Goal: Communication & Community: Answer question/provide support

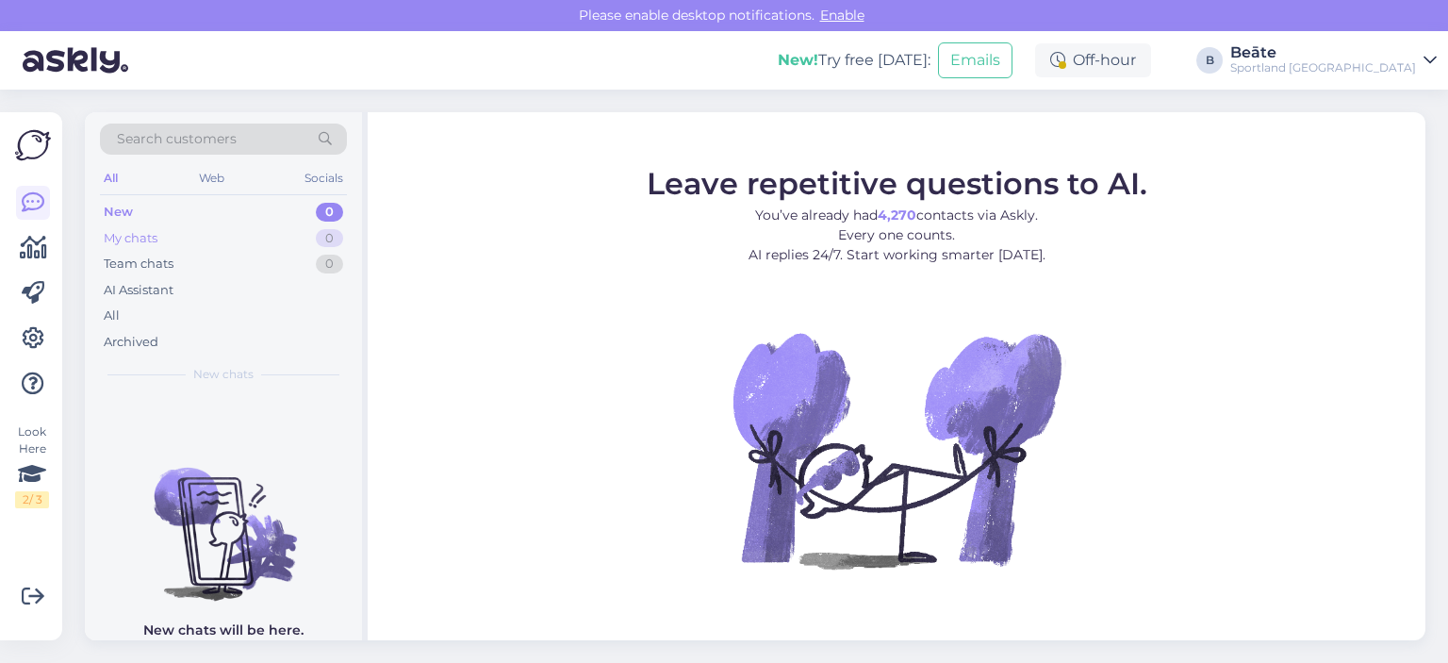
click at [143, 235] on div "My chats" at bounding box center [131, 238] width 54 height 19
click at [122, 211] on div "New" at bounding box center [118, 212] width 28 height 19
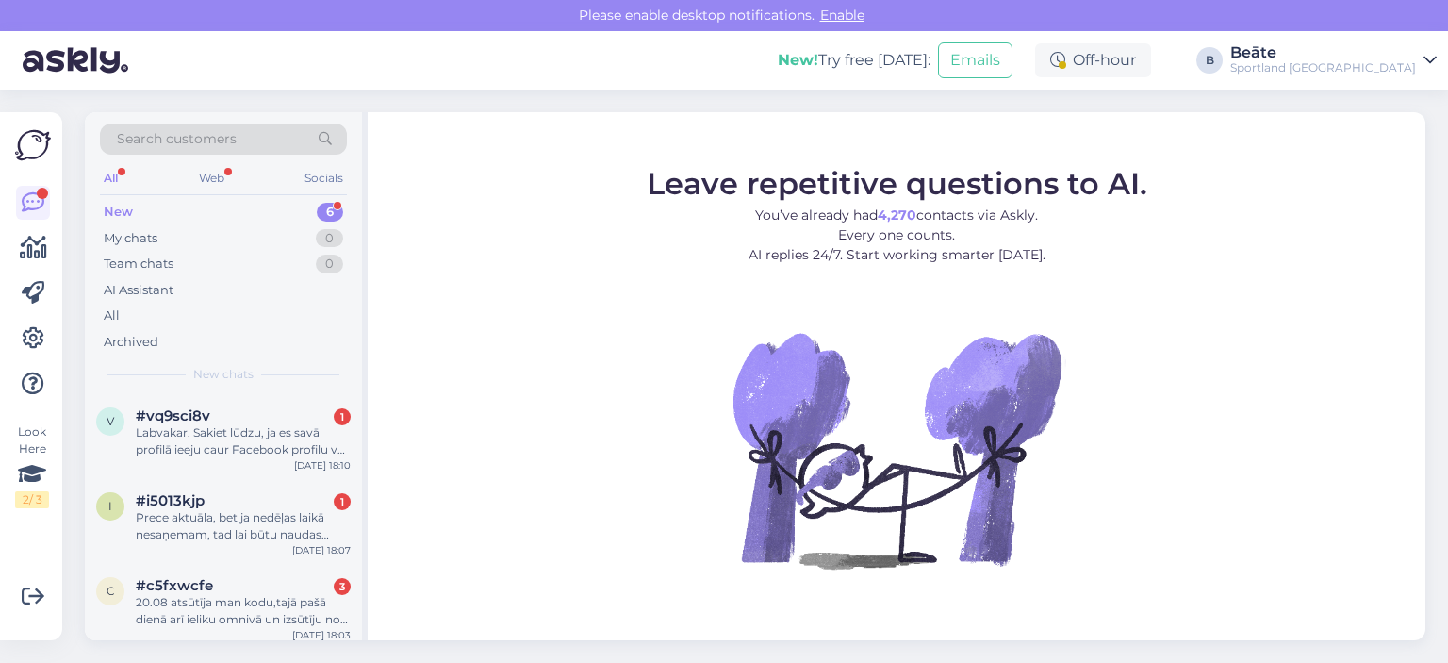
scroll to position [211, 0]
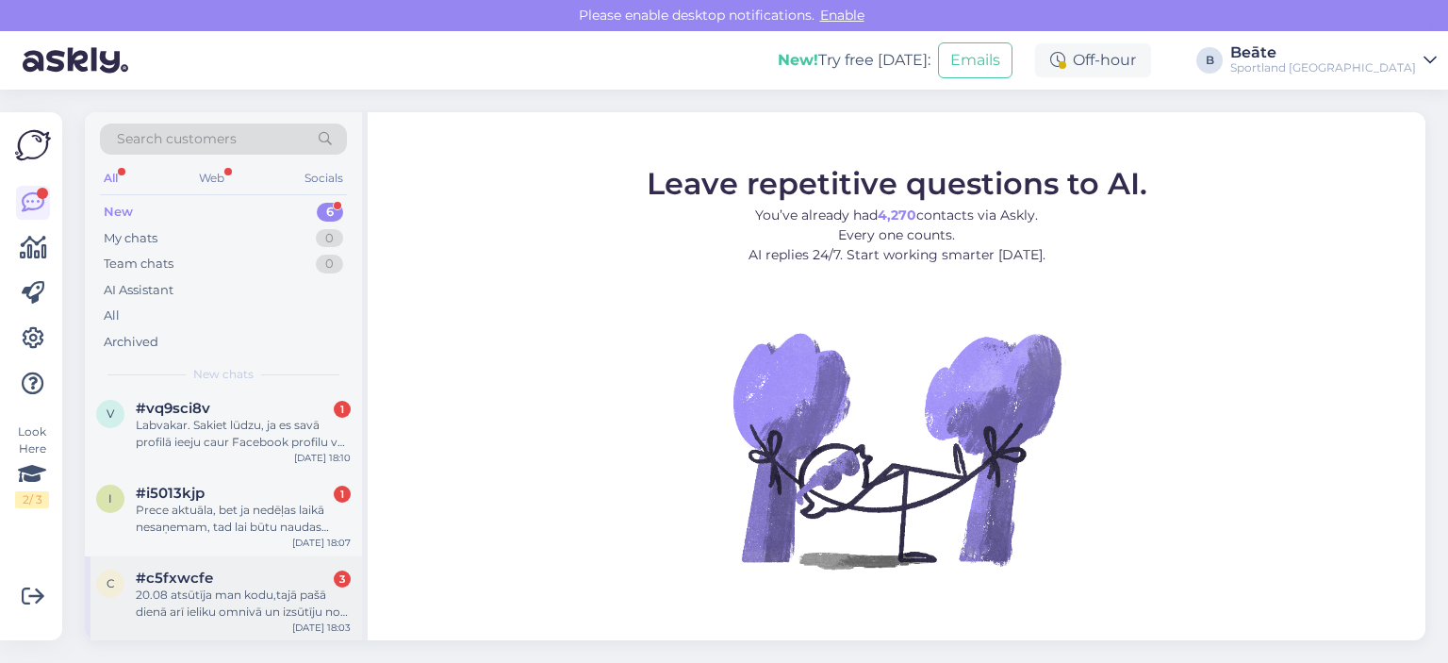
click at [226, 596] on div "20.08 atsūtīja man kodu,tajā pašā dienā arī ieliku omnivā un izsūtīju no Talsu …" at bounding box center [243, 603] width 215 height 34
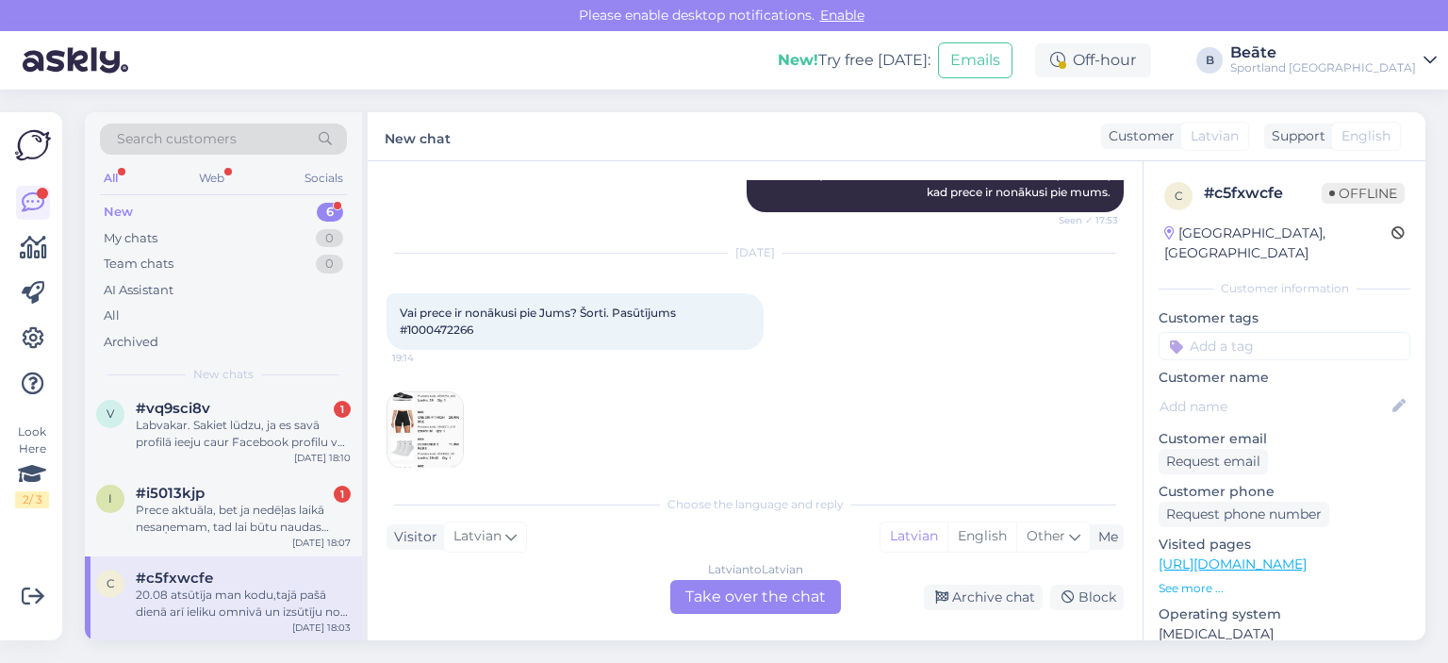
scroll to position [192, 0]
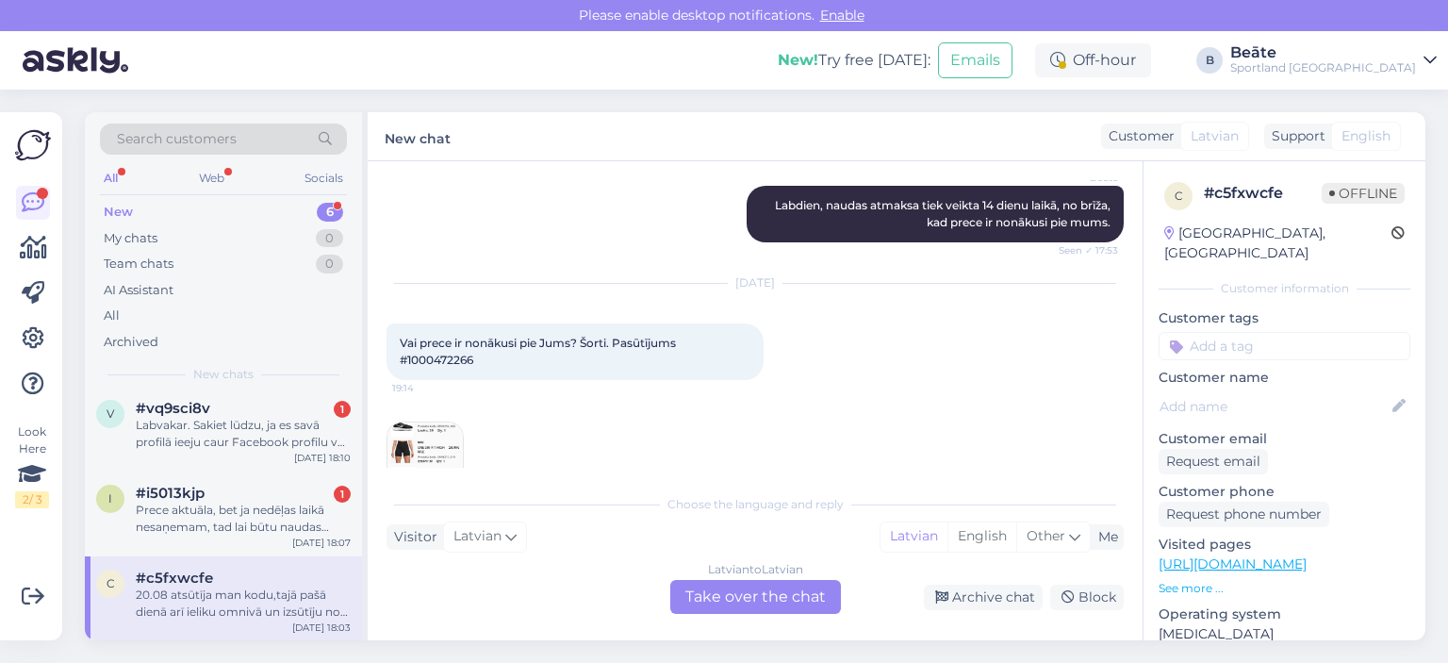
click at [445, 361] on span "Vai prece ir nonākusi pie Jums? Šorti. Pasūtījums #1000472266" at bounding box center [539, 351] width 279 height 31
copy span "1000472266"
click at [769, 599] on div "Latvian to Latvian Take over the chat" at bounding box center [755, 597] width 171 height 34
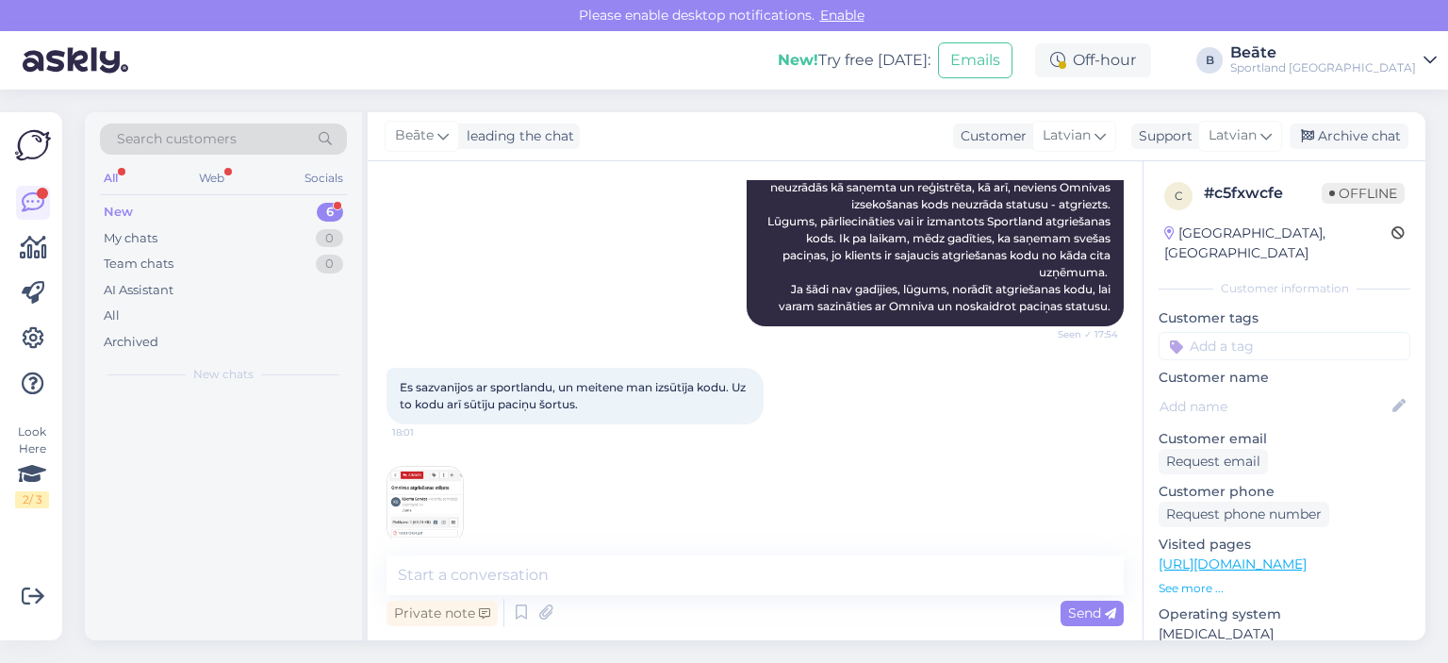
scroll to position [1159, 0]
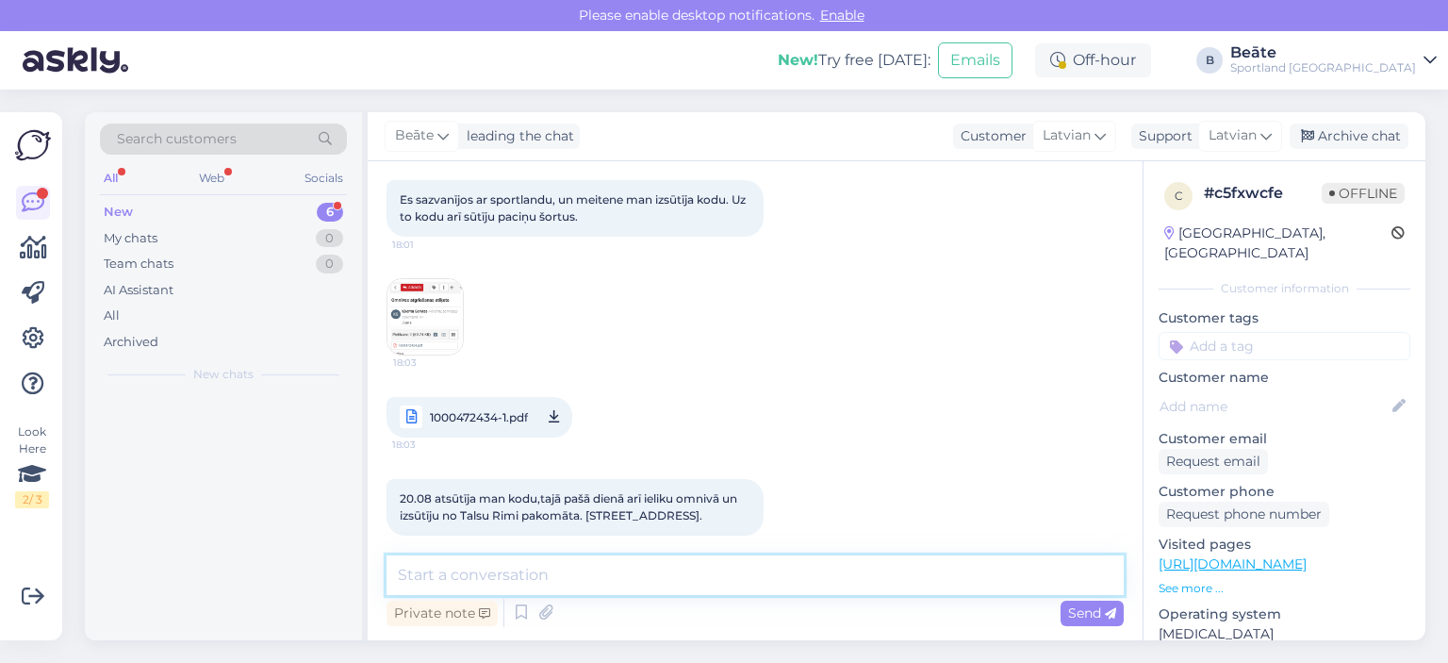
click at [735, 583] on textarea at bounding box center [754, 575] width 737 height 40
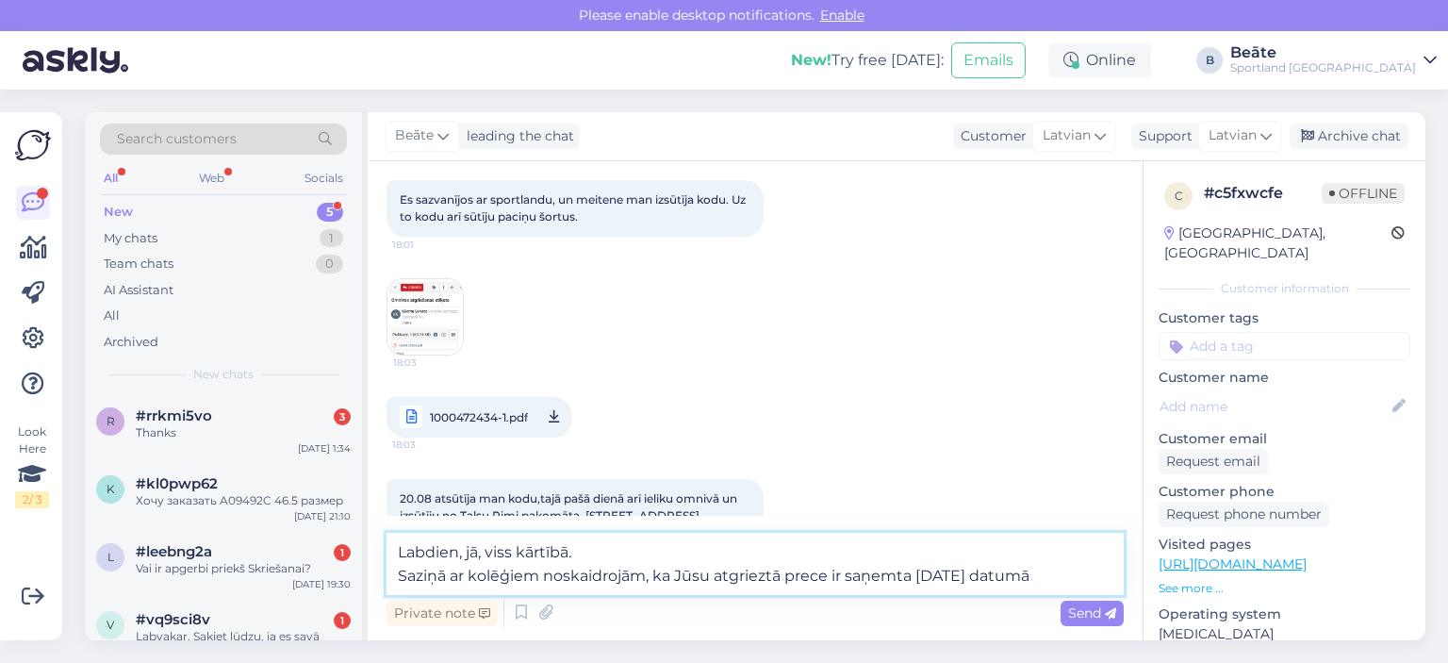
type textarea "Labdien, jā, viss kārtībā. Saziņā ar kolēģiem noskaidrojām, ka Jūsu atgrieztā p…"
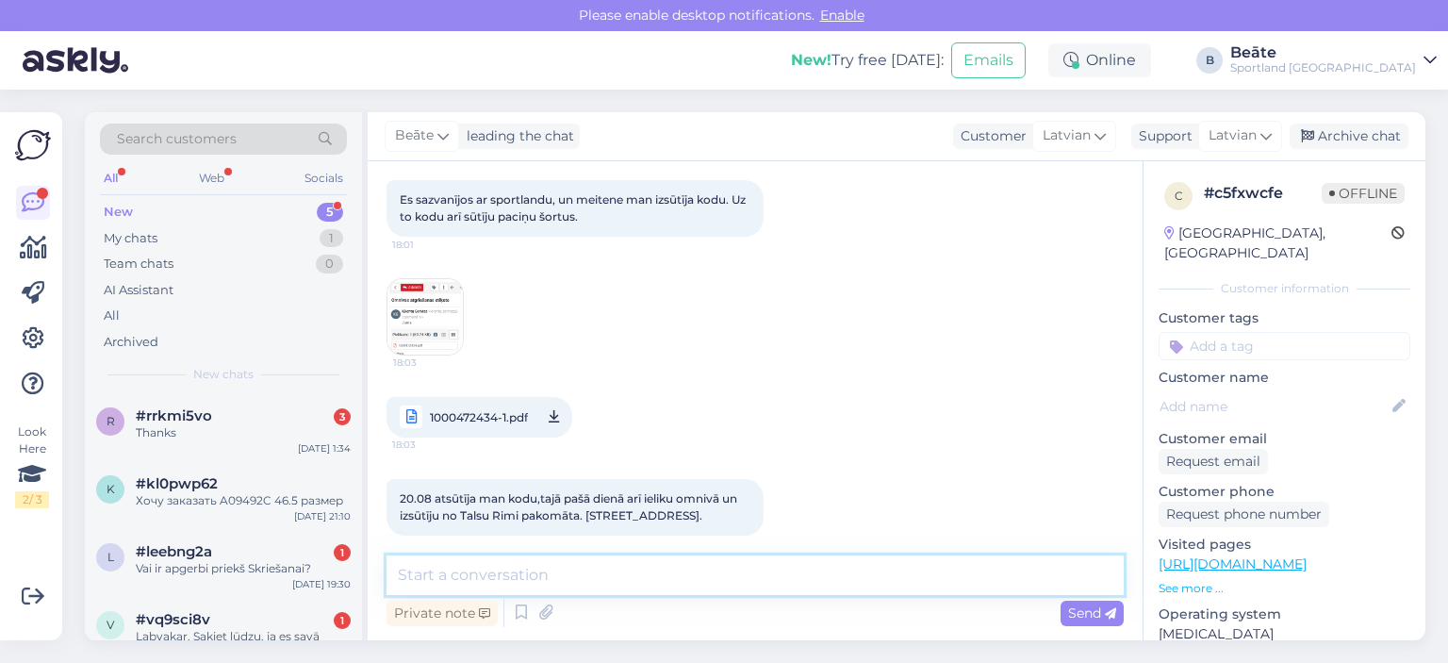
scroll to position [1314, 0]
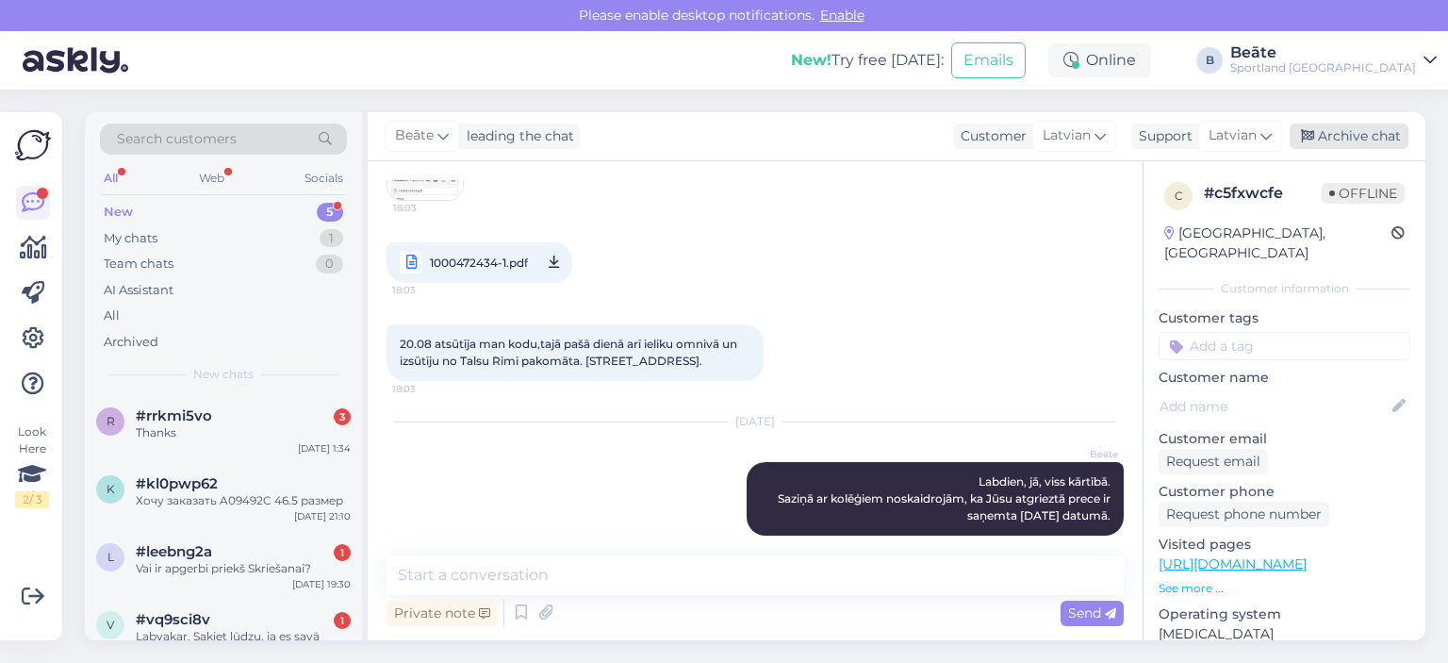
click at [1342, 139] on div "Archive chat" at bounding box center [1348, 135] width 119 height 25
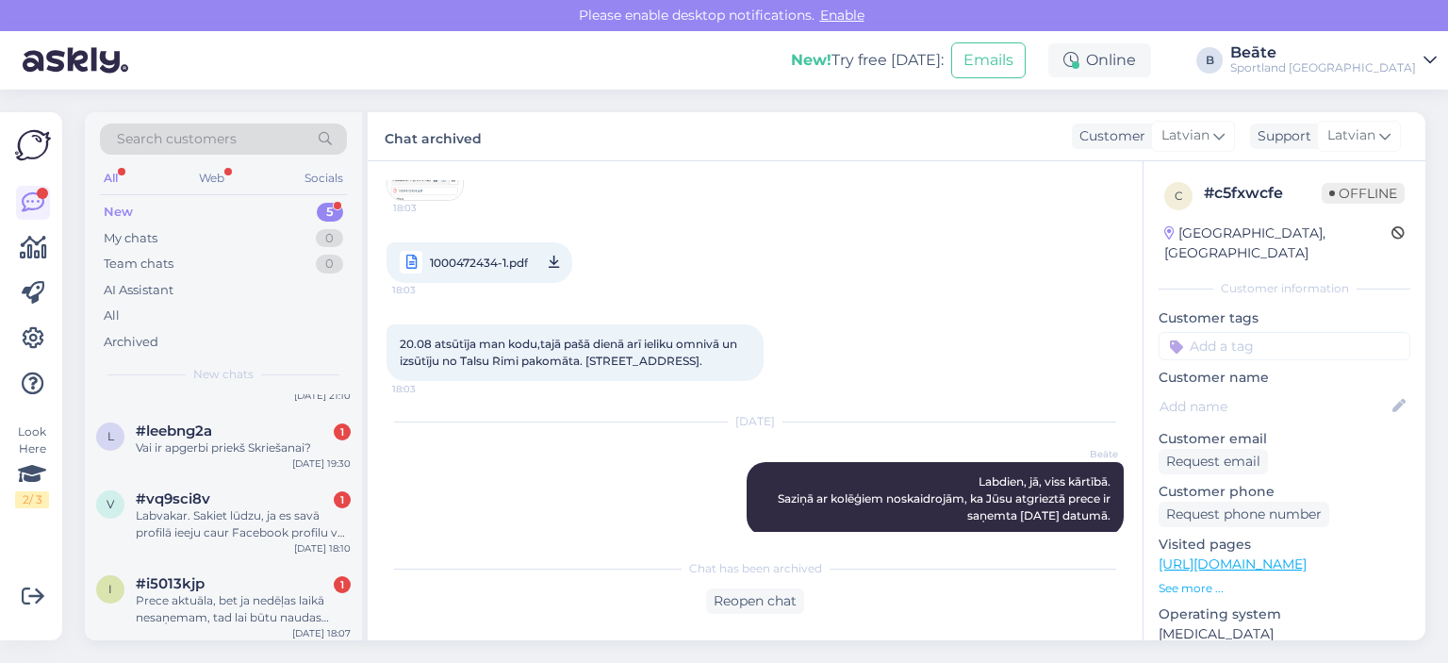
scroll to position [126, 0]
click at [209, 576] on div "#i5013kjp 1" at bounding box center [243, 577] width 215 height 17
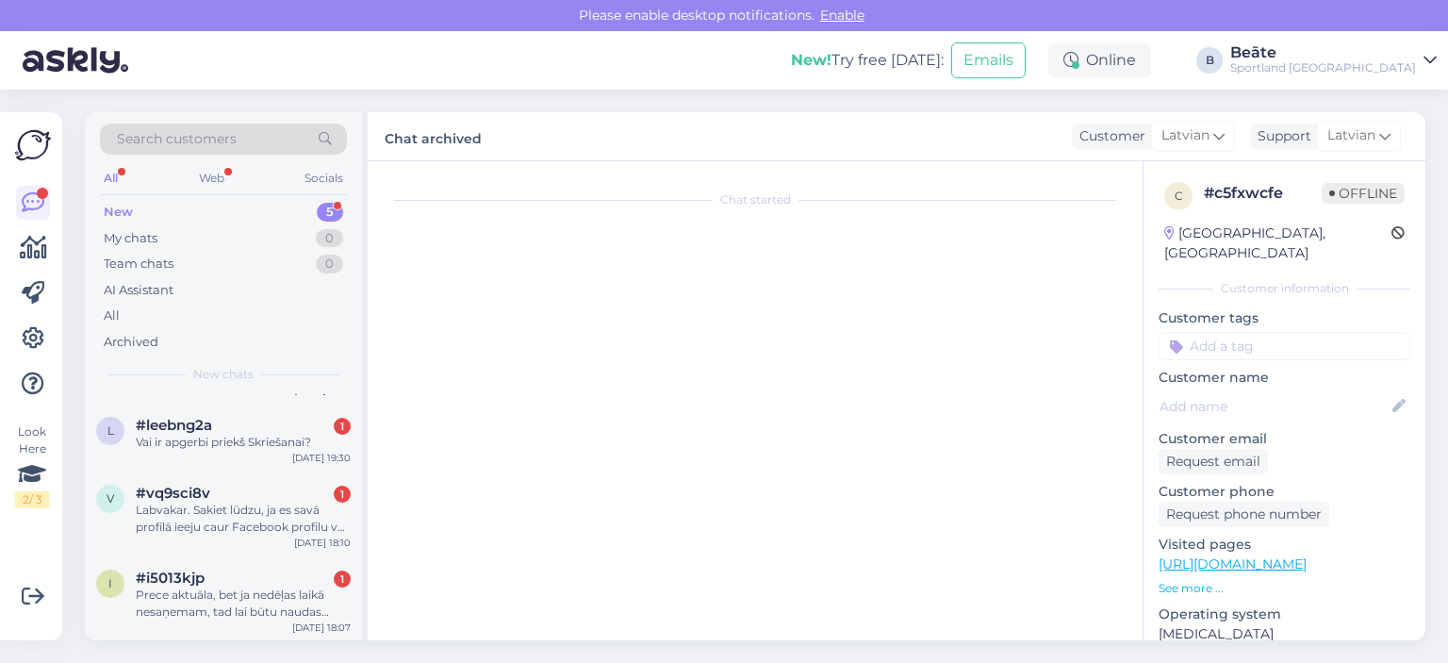
scroll to position [2837, 0]
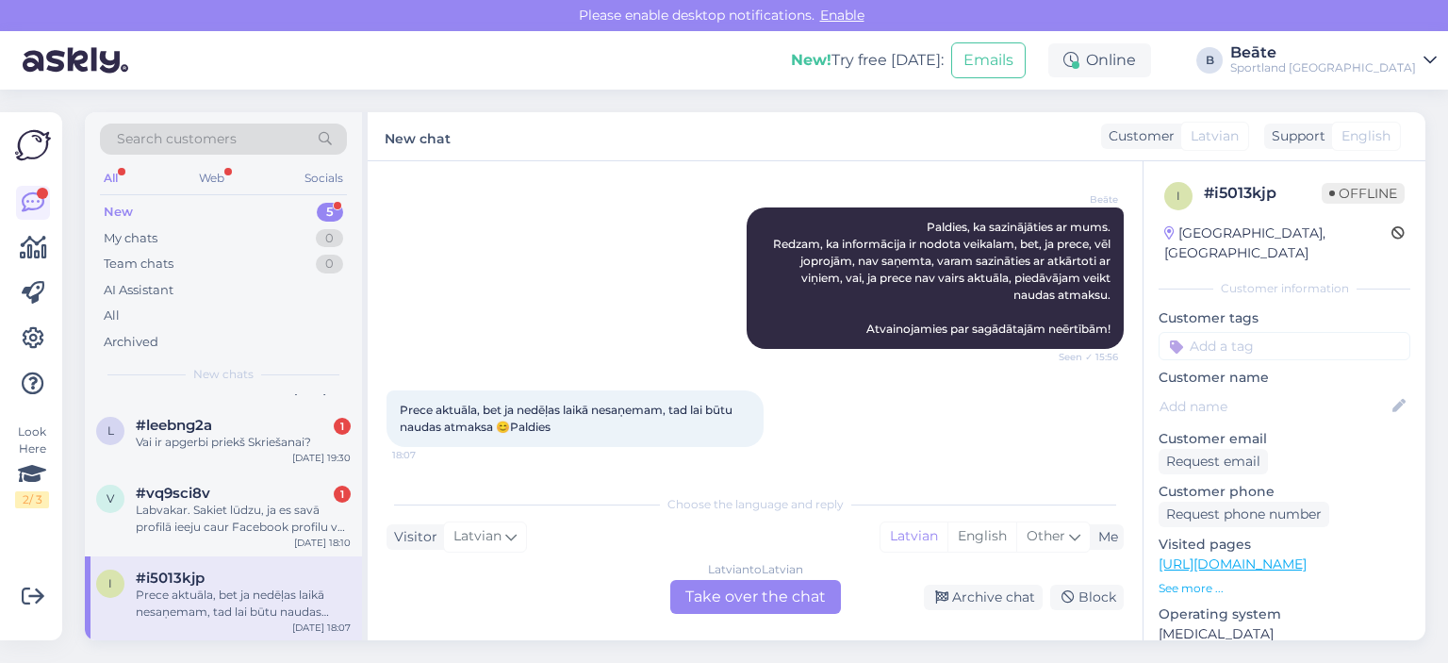
click at [748, 603] on div "Latvian to Latvian Take over the chat" at bounding box center [755, 597] width 171 height 34
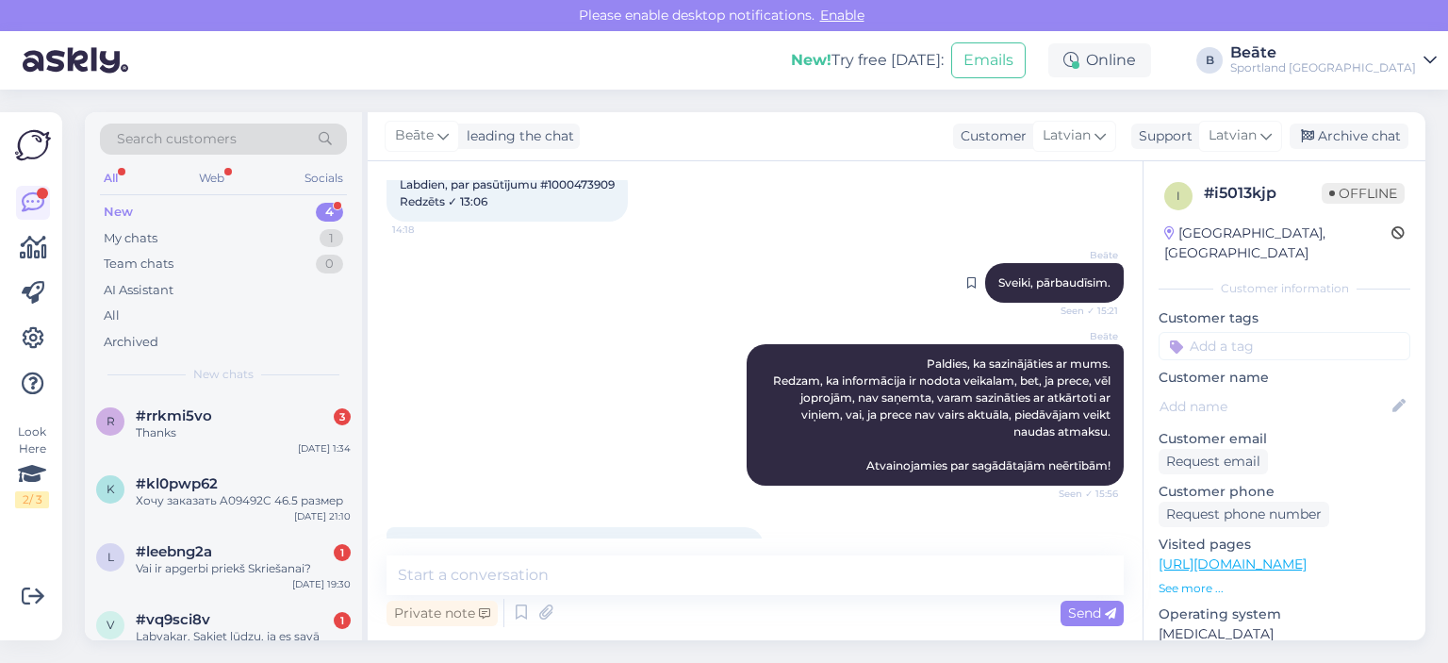
scroll to position [2767, 0]
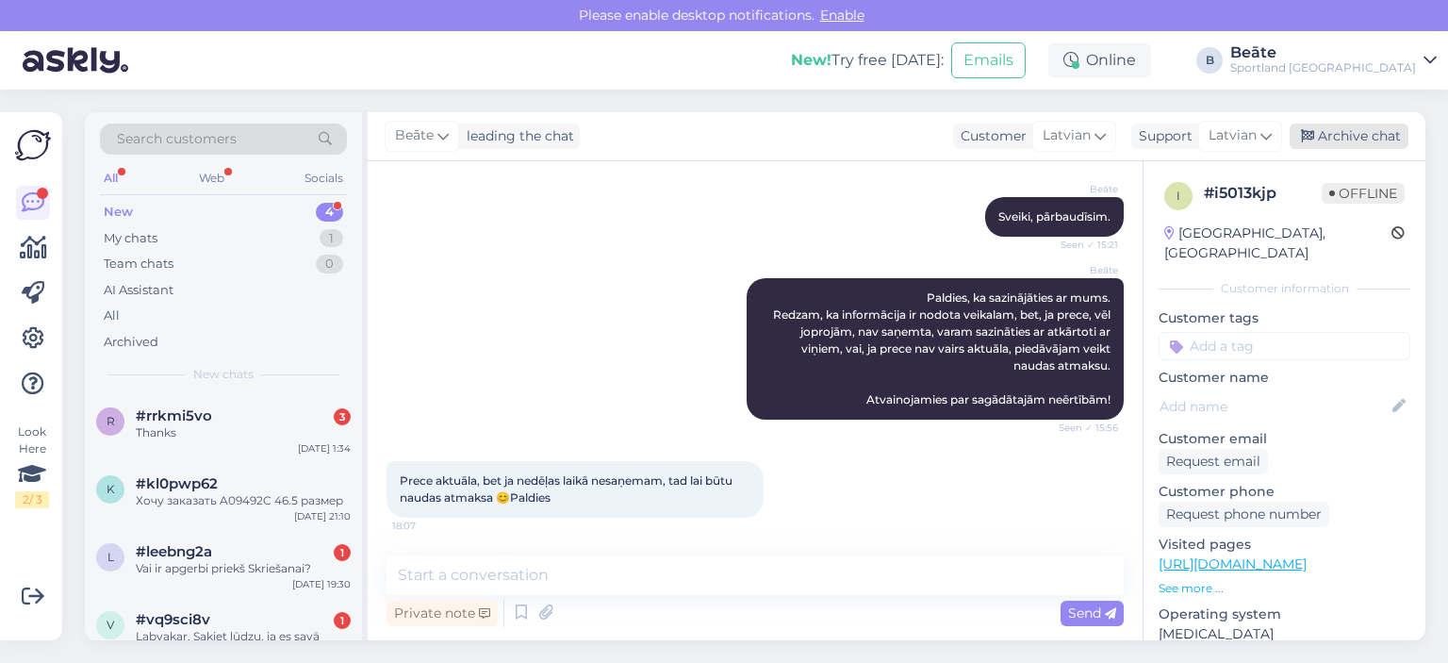
click at [1368, 145] on div "Archive chat" at bounding box center [1348, 135] width 119 height 25
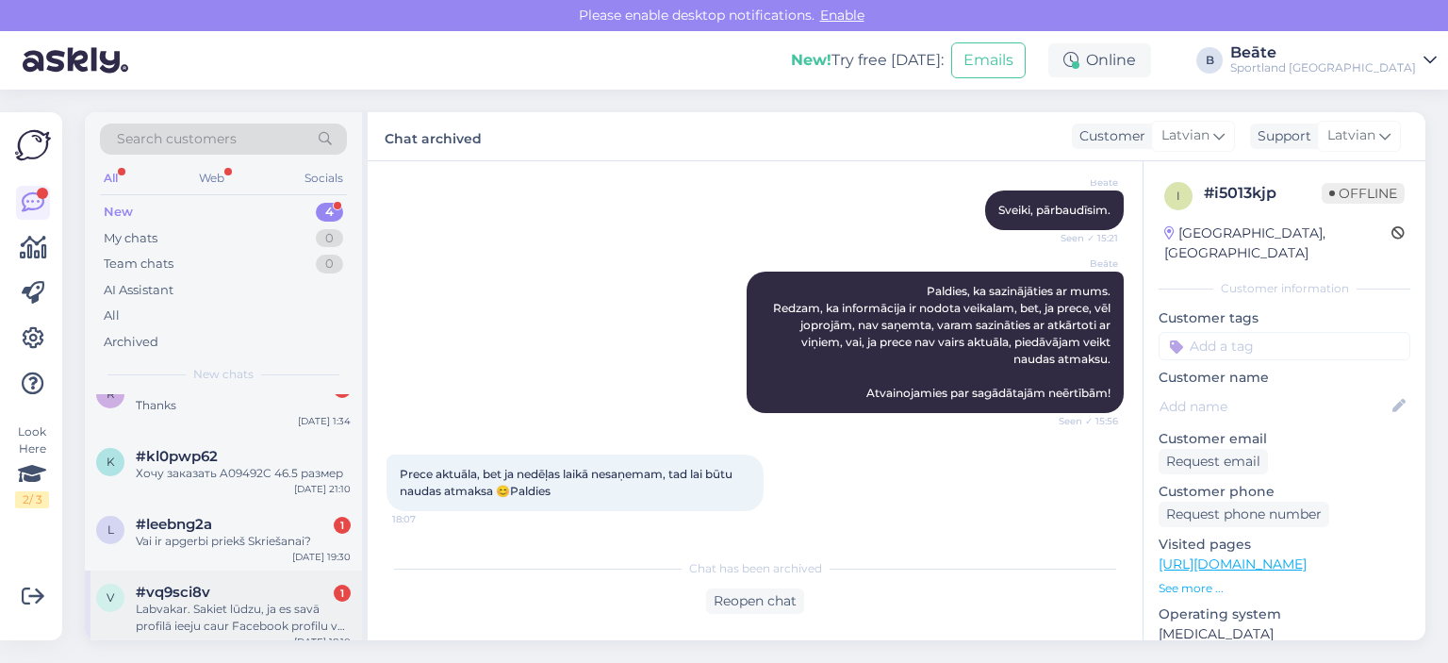
scroll to position [41, 0]
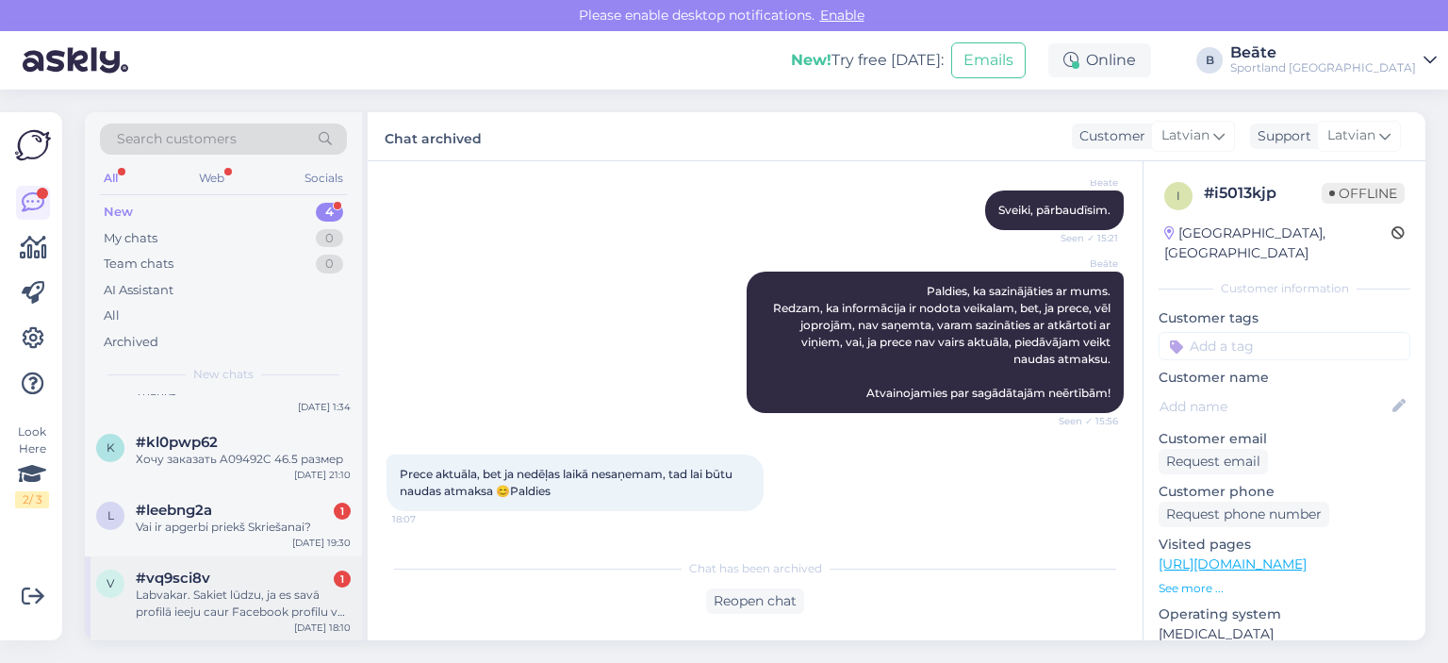
click at [235, 609] on div "Labvakar. Sakiet lūdzu, ja es savā profilā ieeju caur Facebook profilu vai ir i…" at bounding box center [243, 603] width 215 height 34
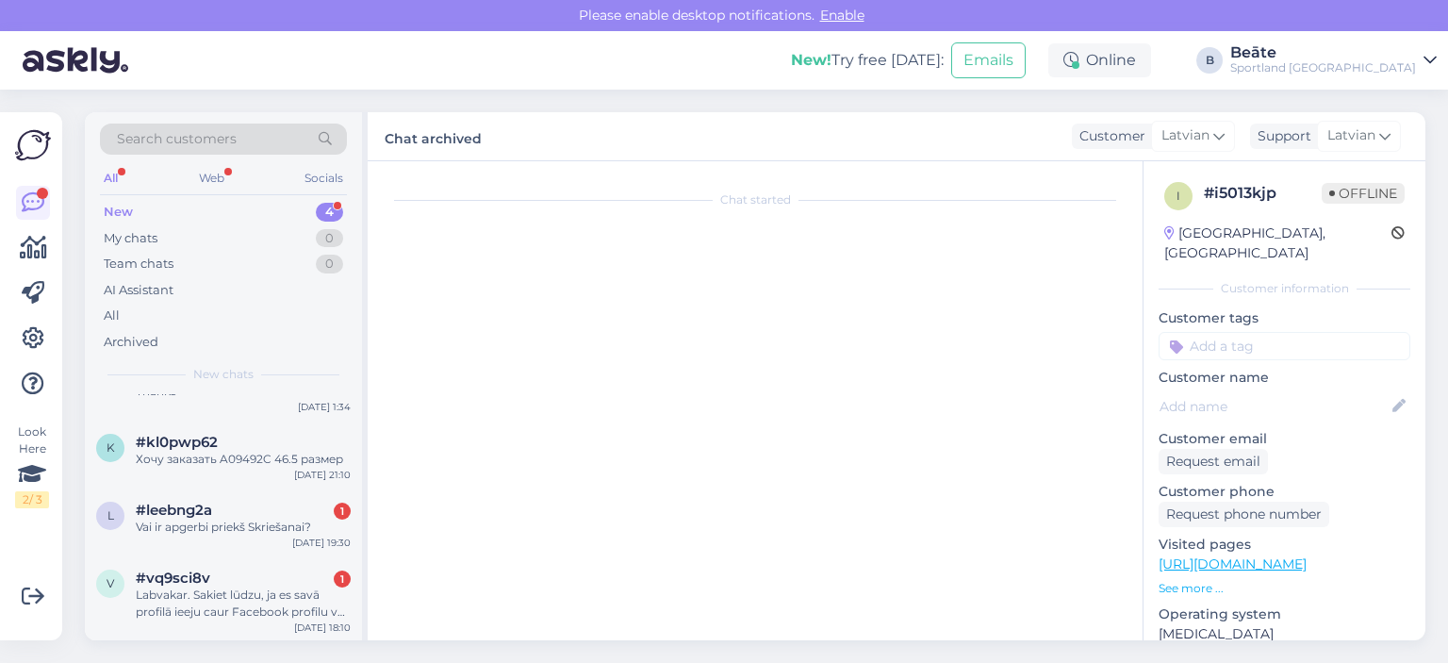
scroll to position [0, 0]
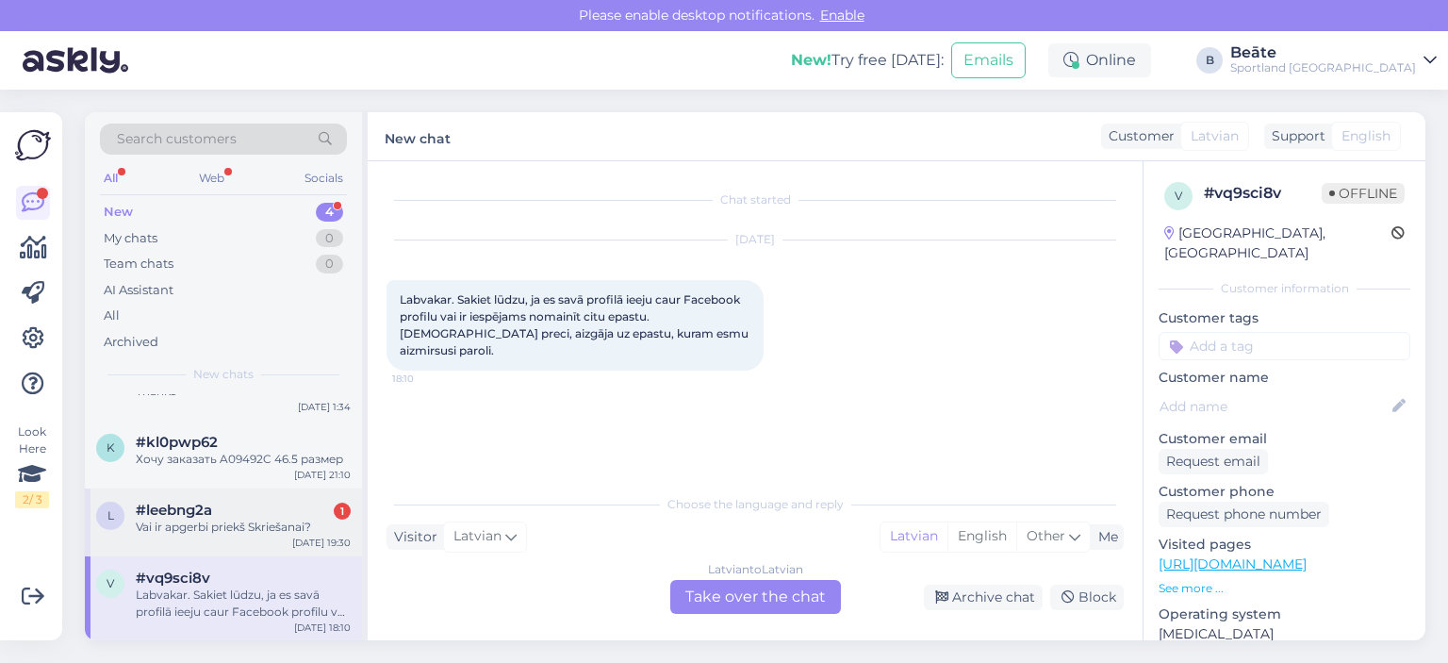
click at [251, 518] on div "Vai ir apgerbi priekš Skriešanai?" at bounding box center [243, 526] width 215 height 17
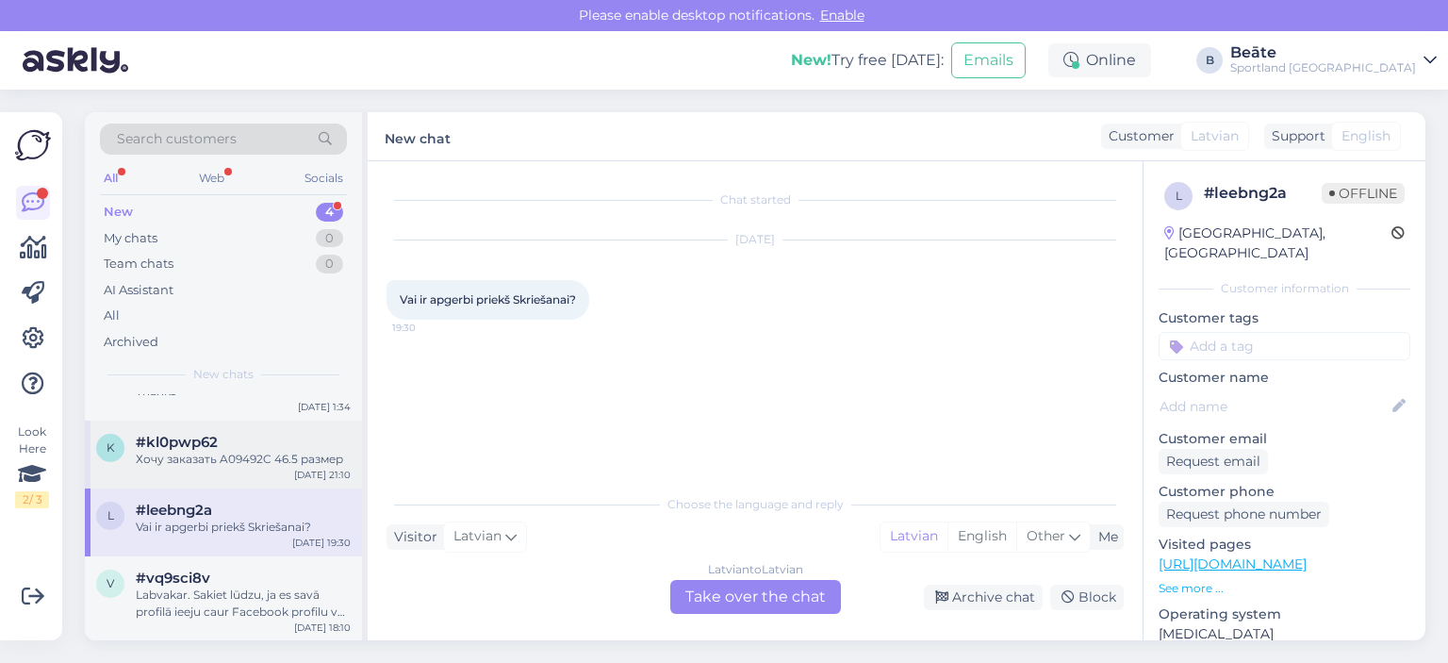
click at [188, 466] on div "Хочу заказать A09492C 46.5 размер" at bounding box center [243, 458] width 215 height 17
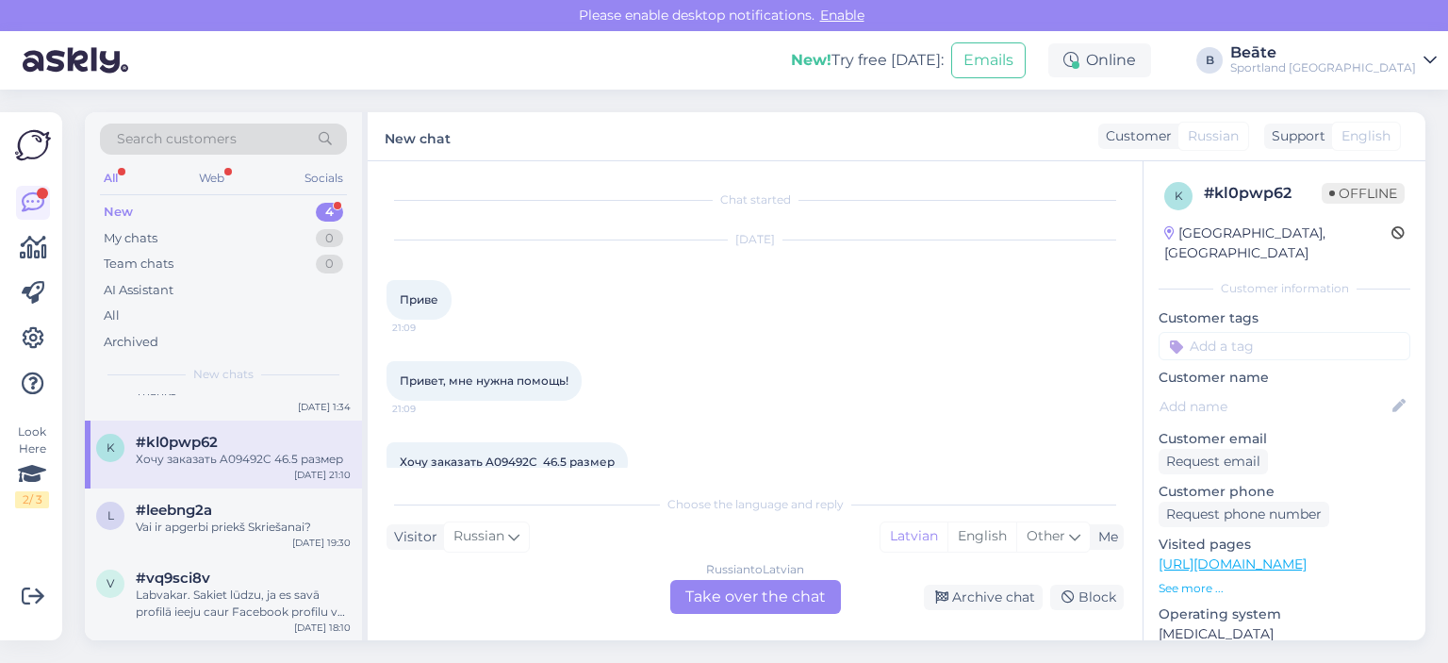
scroll to position [34, 0]
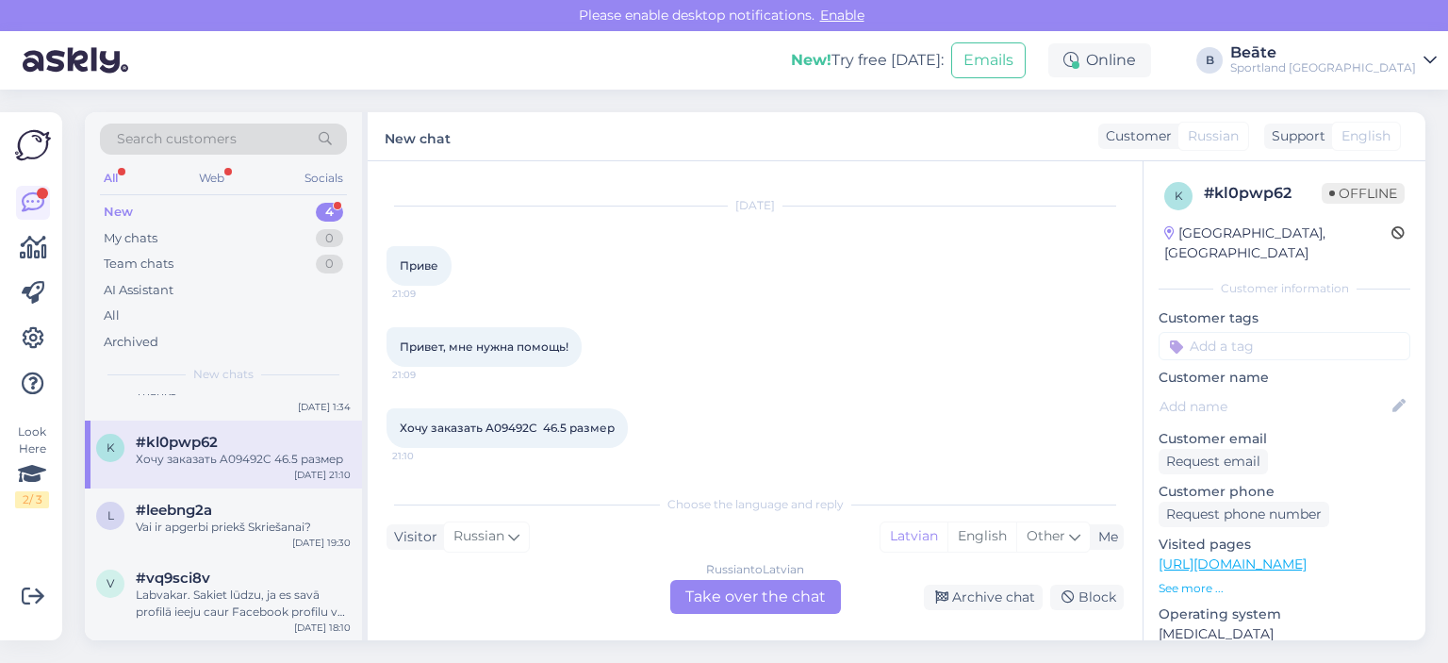
click at [728, 596] on div "Russian to Latvian Take over the chat" at bounding box center [755, 597] width 171 height 34
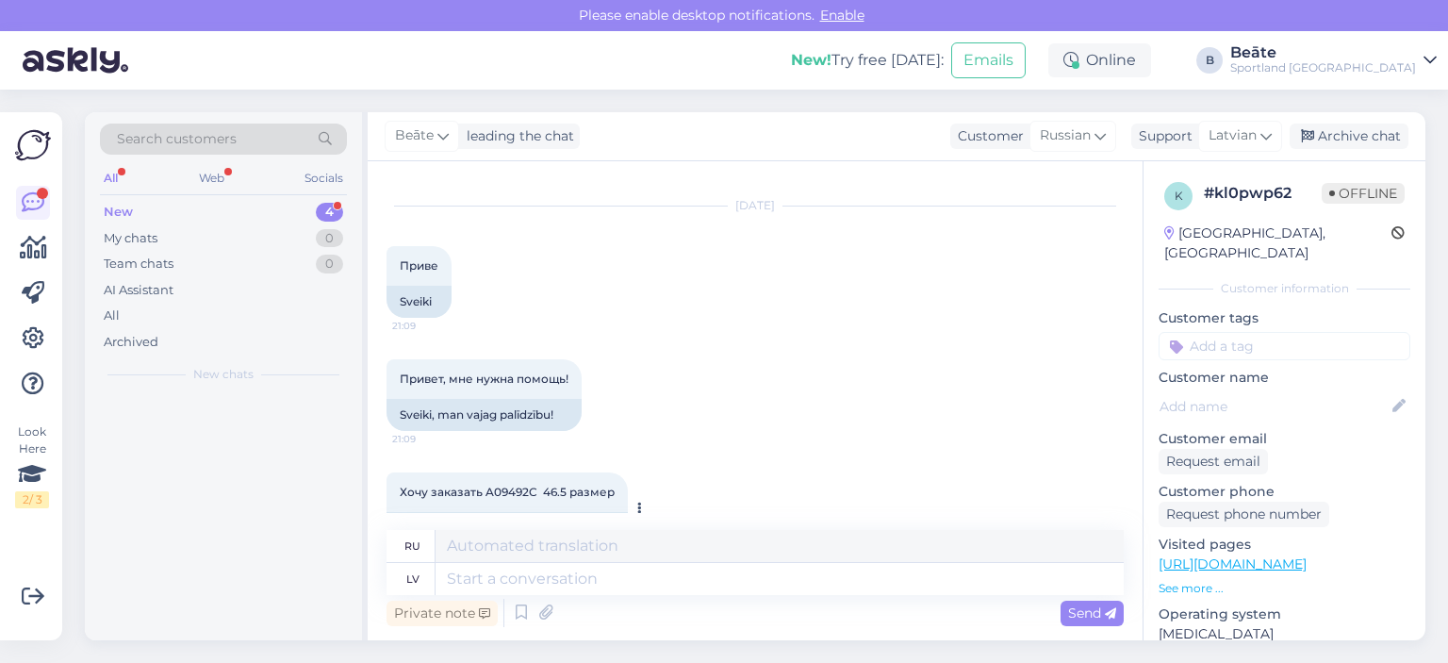
click at [503, 485] on span "Хочу заказать A09492C 46.5 размер" at bounding box center [507, 491] width 215 height 14
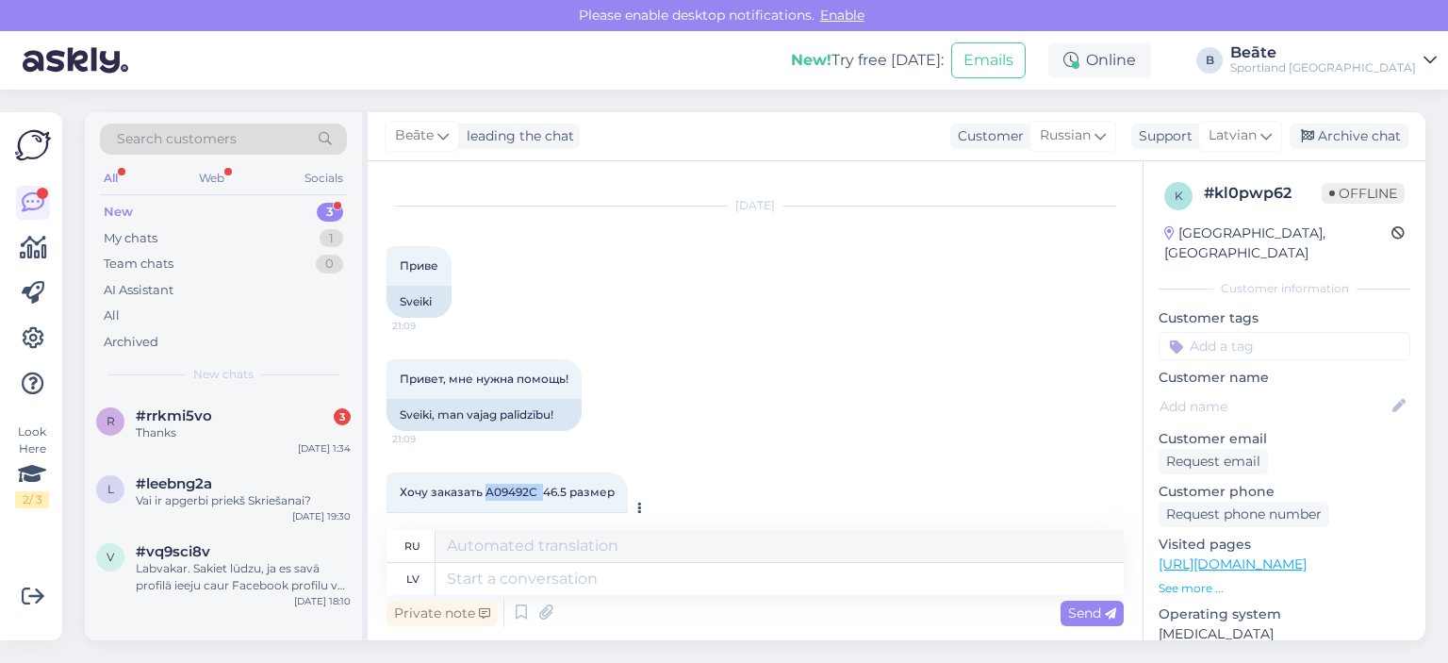
click at [503, 485] on span "Хочу заказать A09492C 46.5 размер" at bounding box center [507, 491] width 215 height 14
copy span "A09492C"
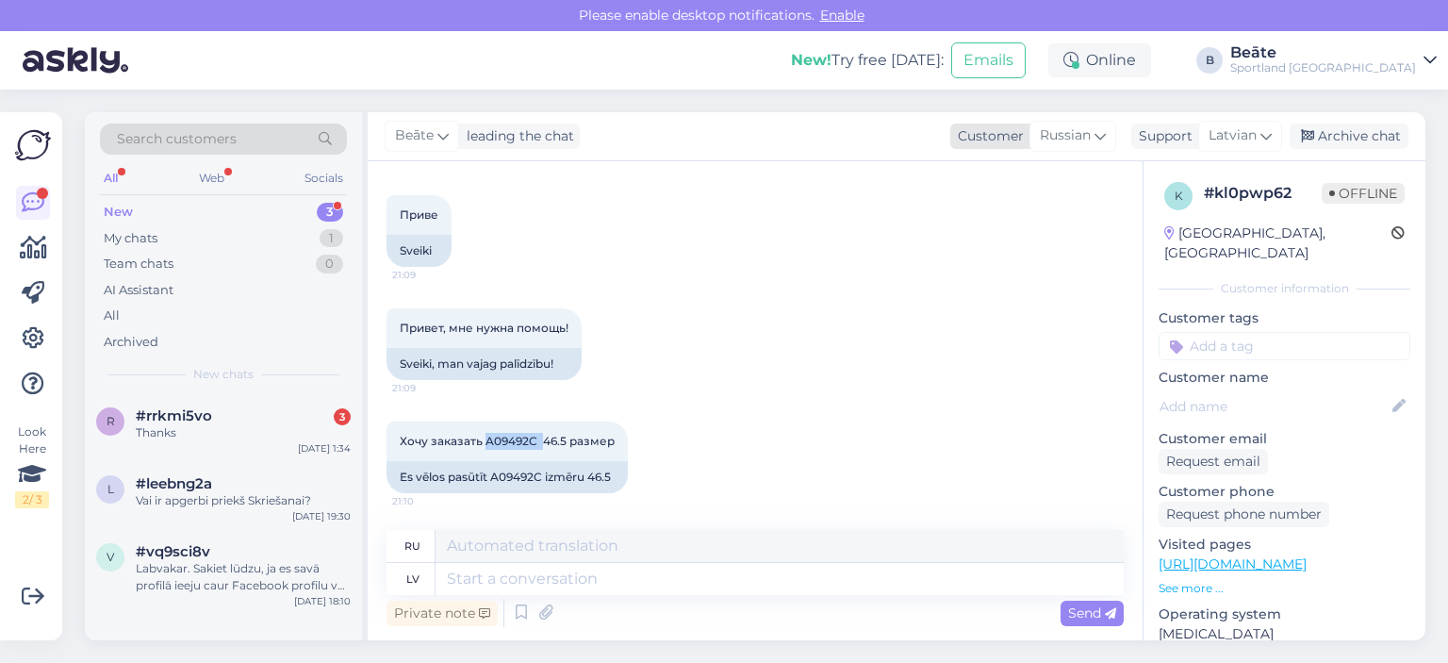
click at [1088, 135] on span "Russian" at bounding box center [1065, 135] width 51 height 21
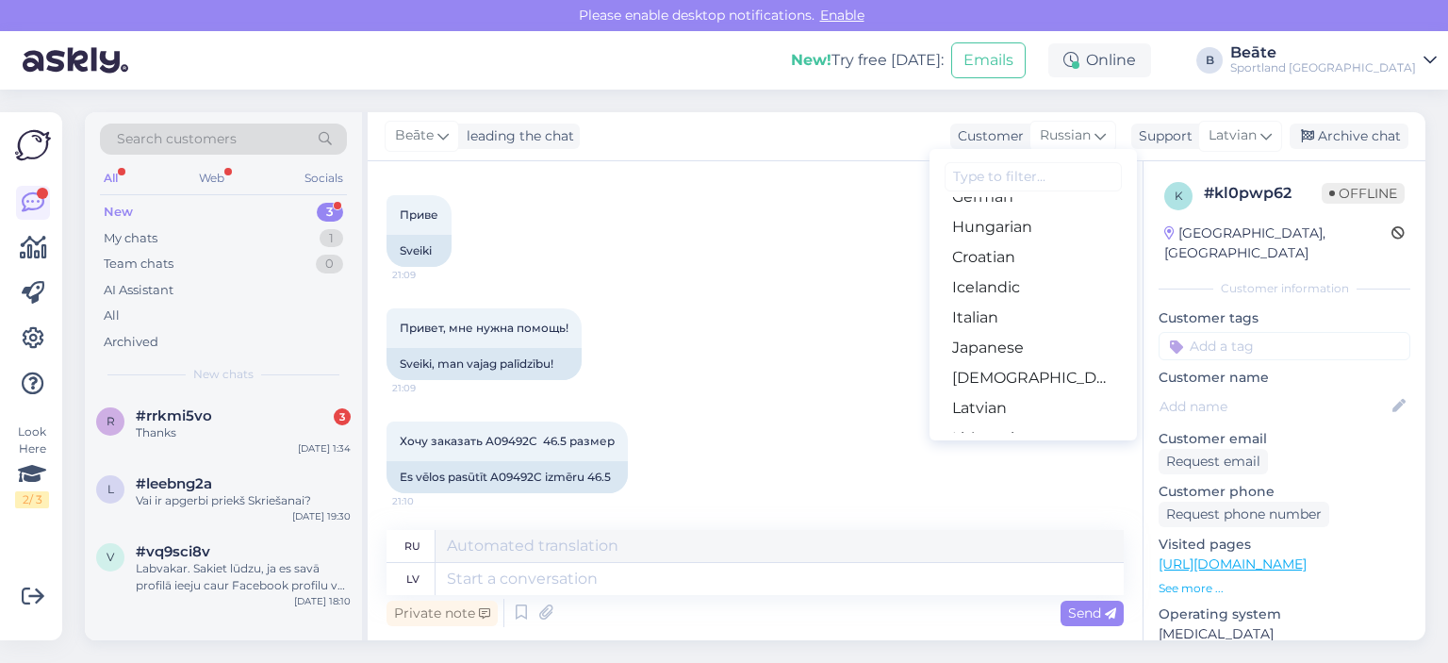
scroll to position [377, 0]
click at [1003, 385] on link "Latvian" at bounding box center [1032, 385] width 207 height 30
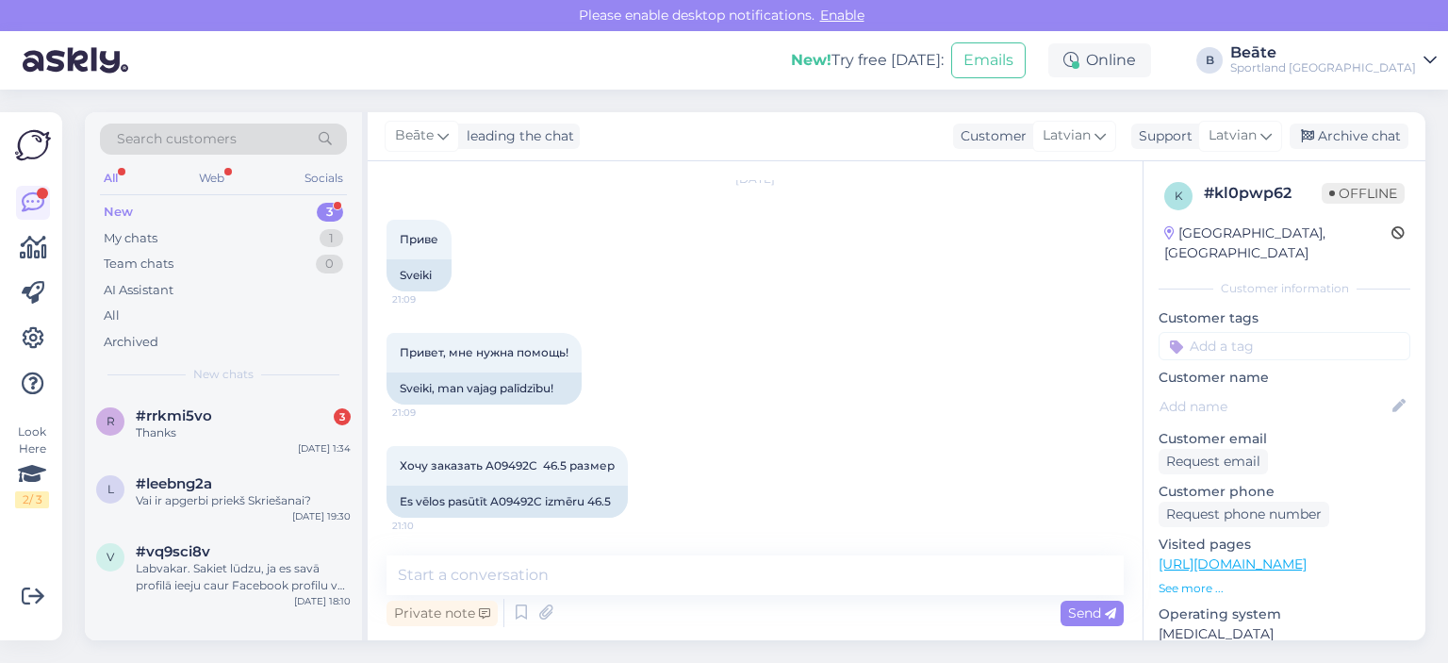
scroll to position [60, 0]
click at [665, 565] on textarea at bounding box center [754, 575] width 737 height 40
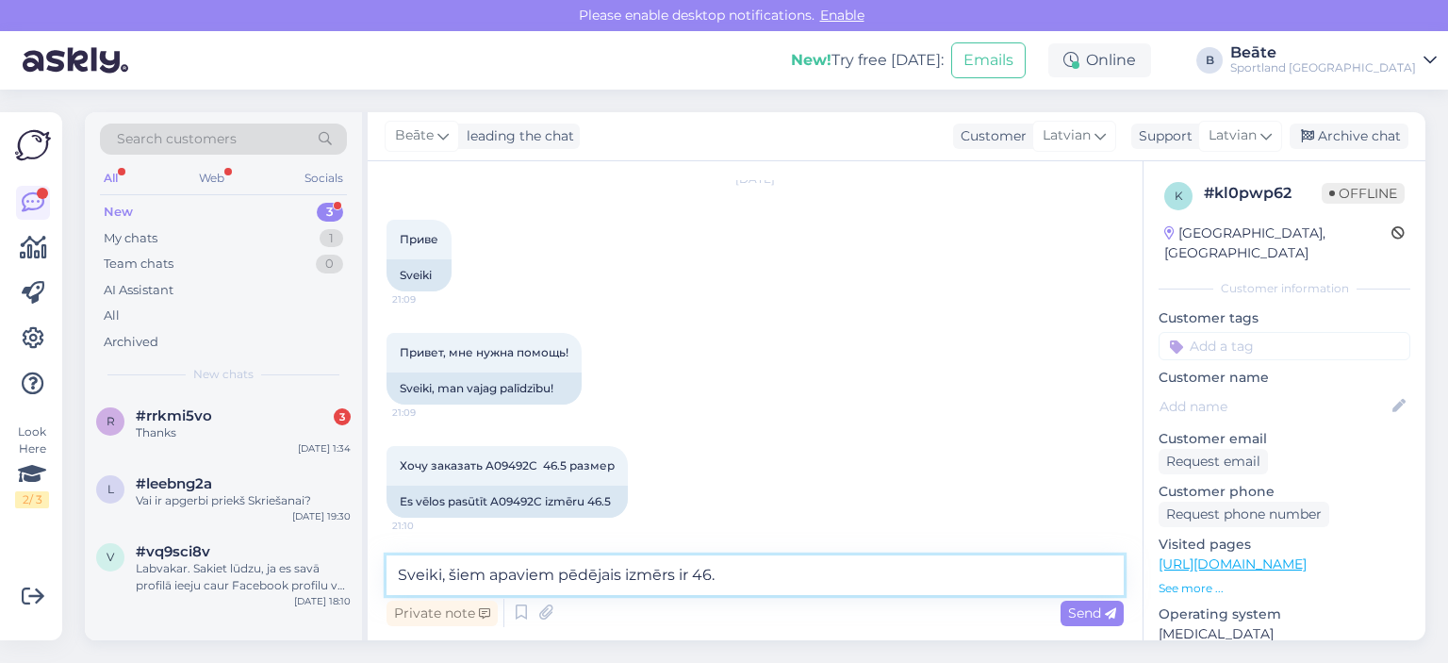
type textarea "Sveiki, šiem apaviem pēdējais izmērs ir 46."
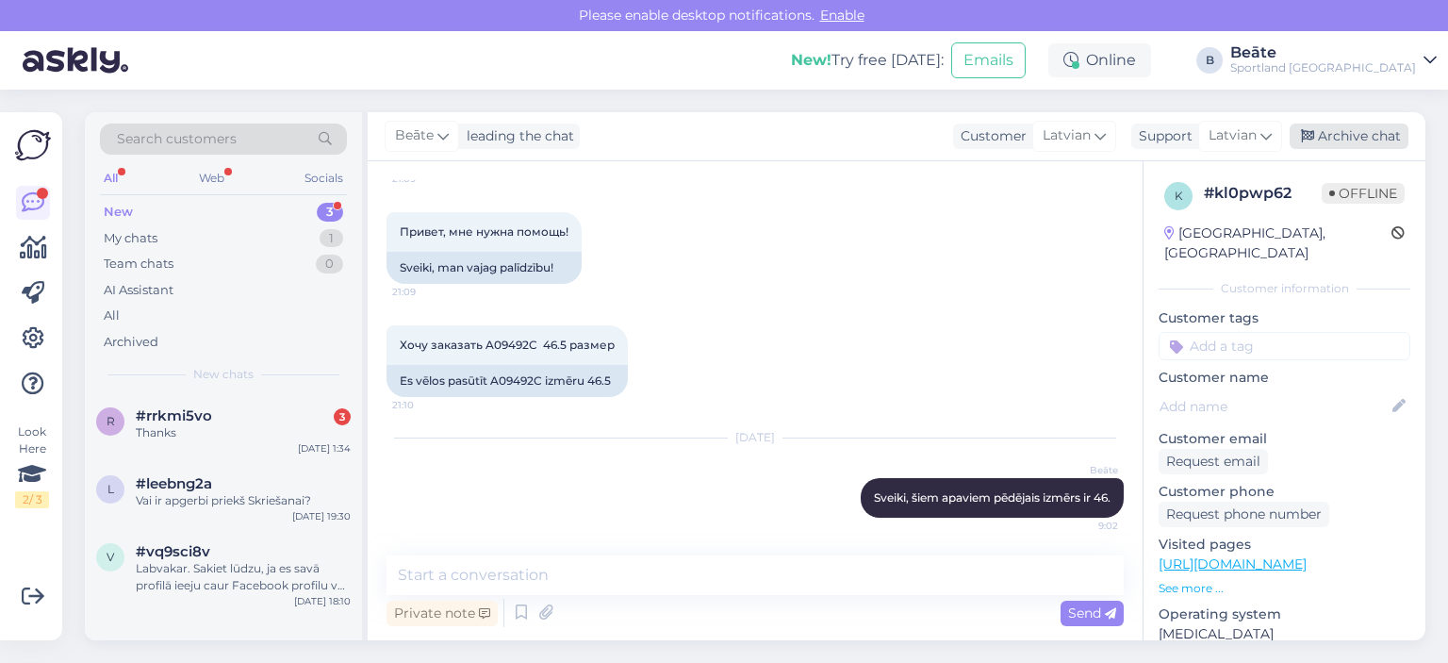
click at [1337, 139] on div "Archive chat" at bounding box center [1348, 135] width 119 height 25
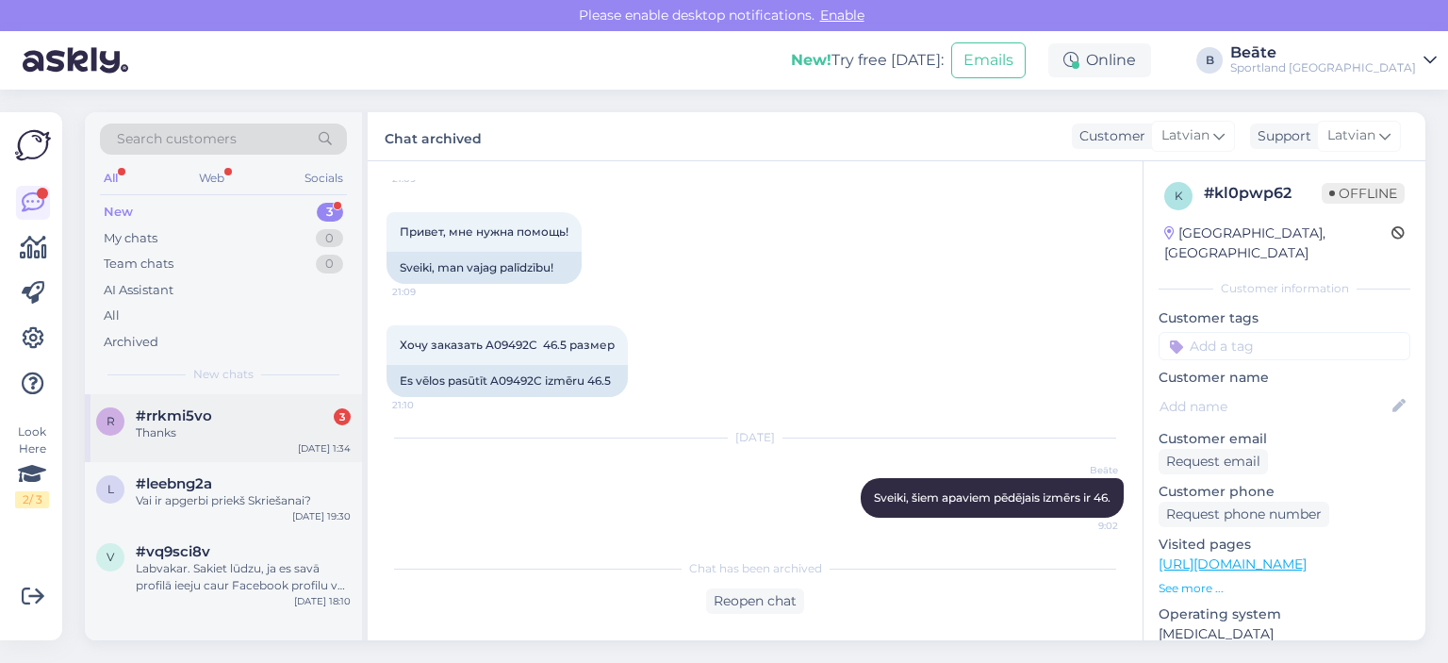
click at [240, 428] on div "Thanks" at bounding box center [243, 432] width 215 height 17
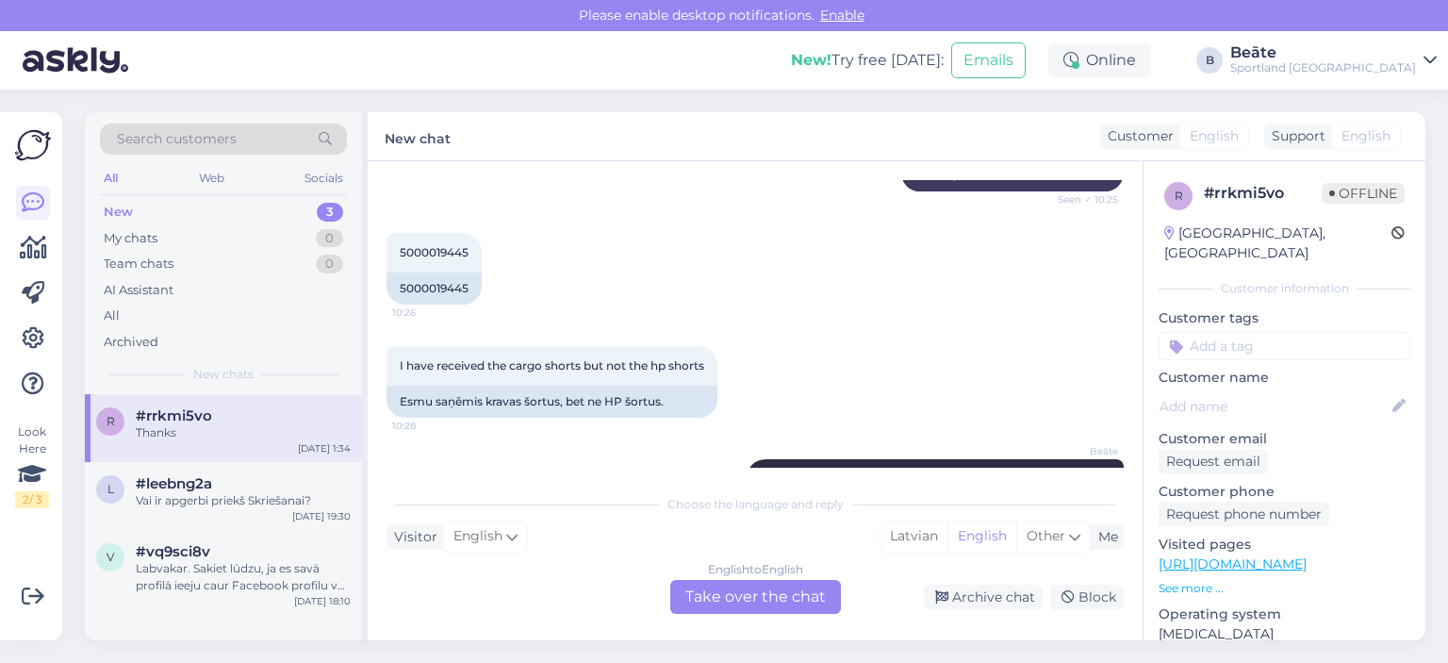
scroll to position [418, 0]
click at [438, 287] on div "5000019445" at bounding box center [433, 290] width 95 height 32
copy div "5000019445"
click at [728, 593] on div "English to English Take over the chat" at bounding box center [755, 597] width 171 height 34
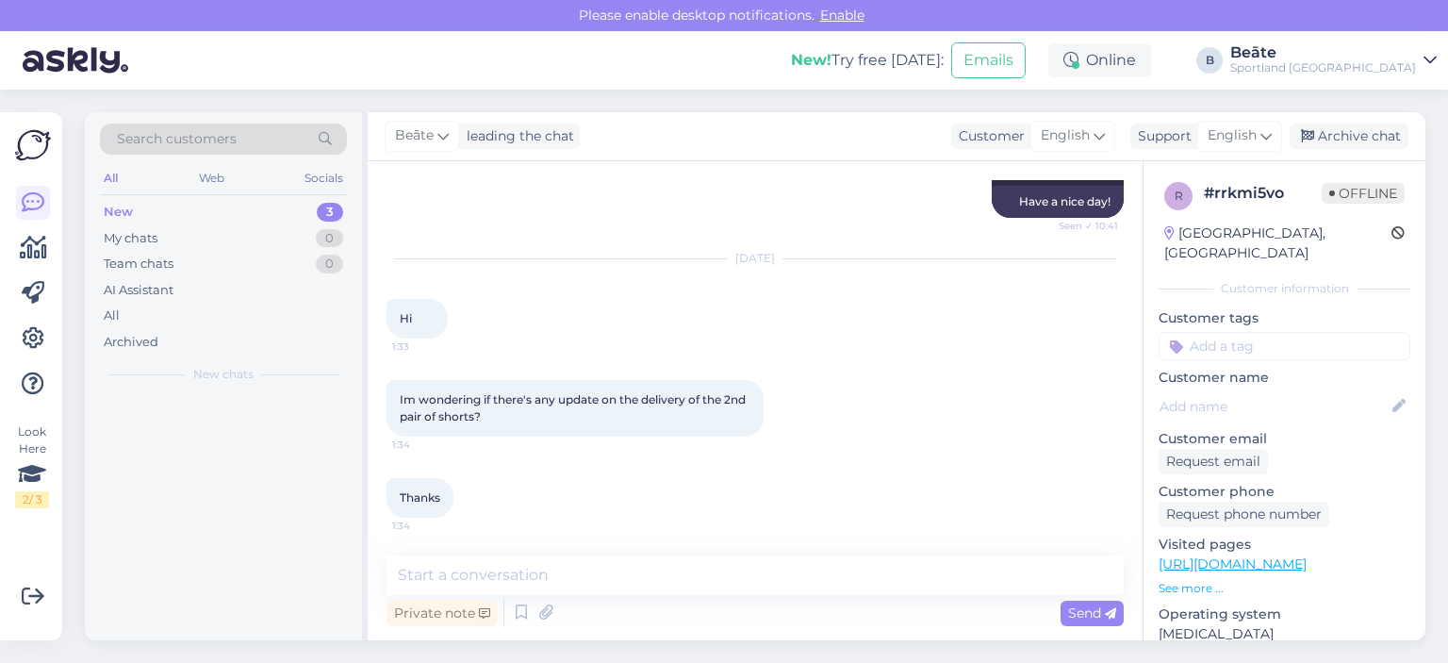
scroll to position [1196, 0]
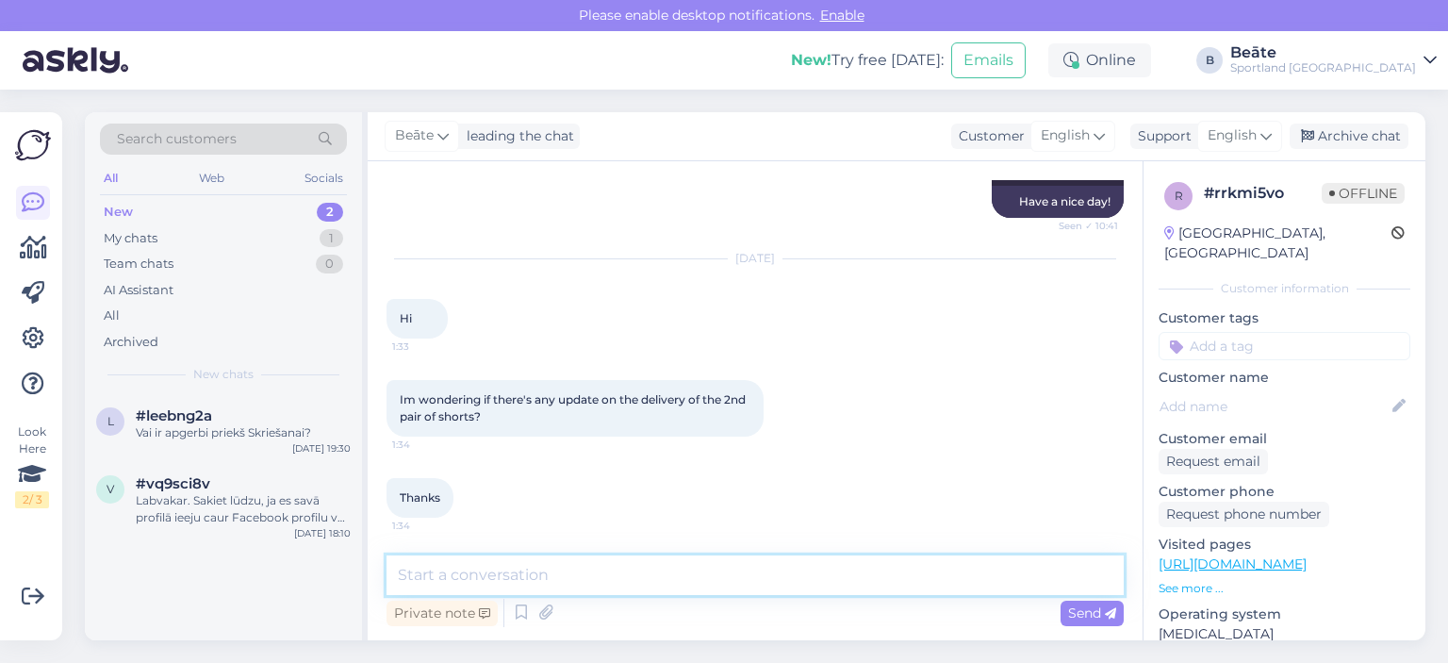
click at [630, 580] on textarea at bounding box center [754, 575] width 737 height 40
click at [1221, 127] on span "English" at bounding box center [1231, 135] width 49 height 21
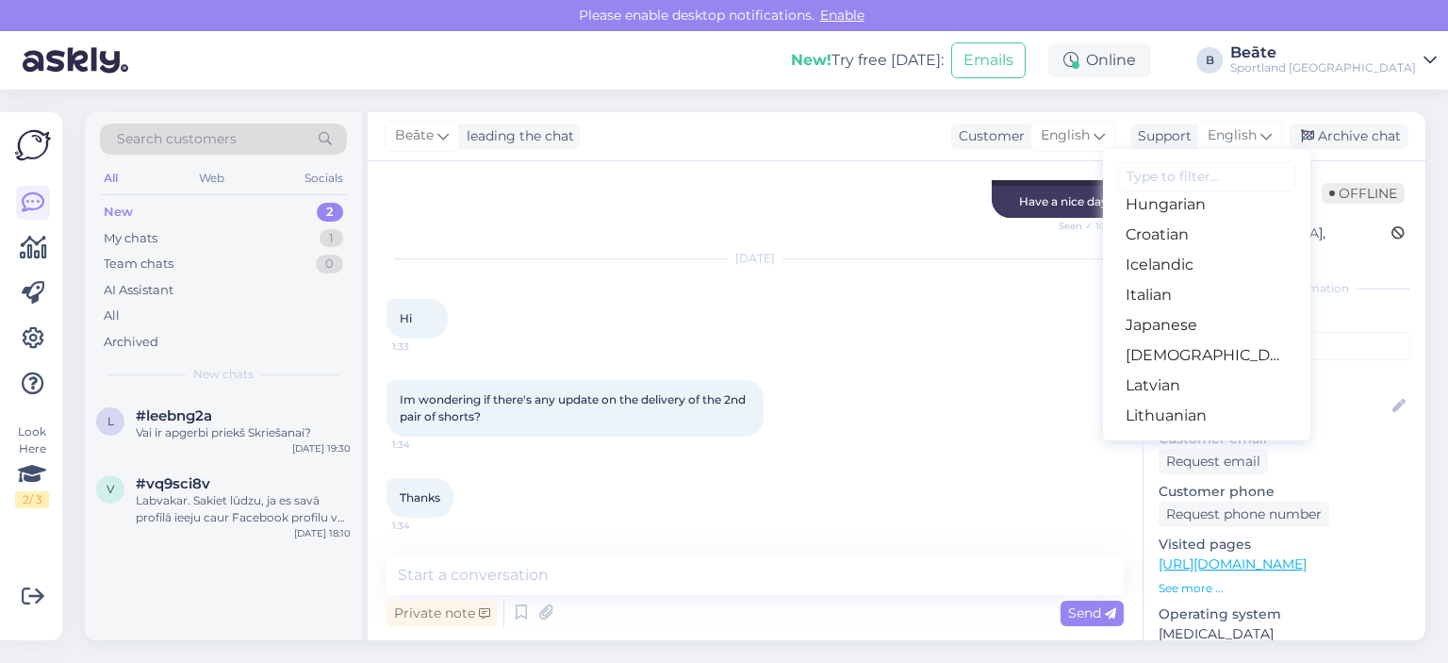
scroll to position [471, 0]
click at [1168, 298] on link "Latvian" at bounding box center [1206, 291] width 207 height 30
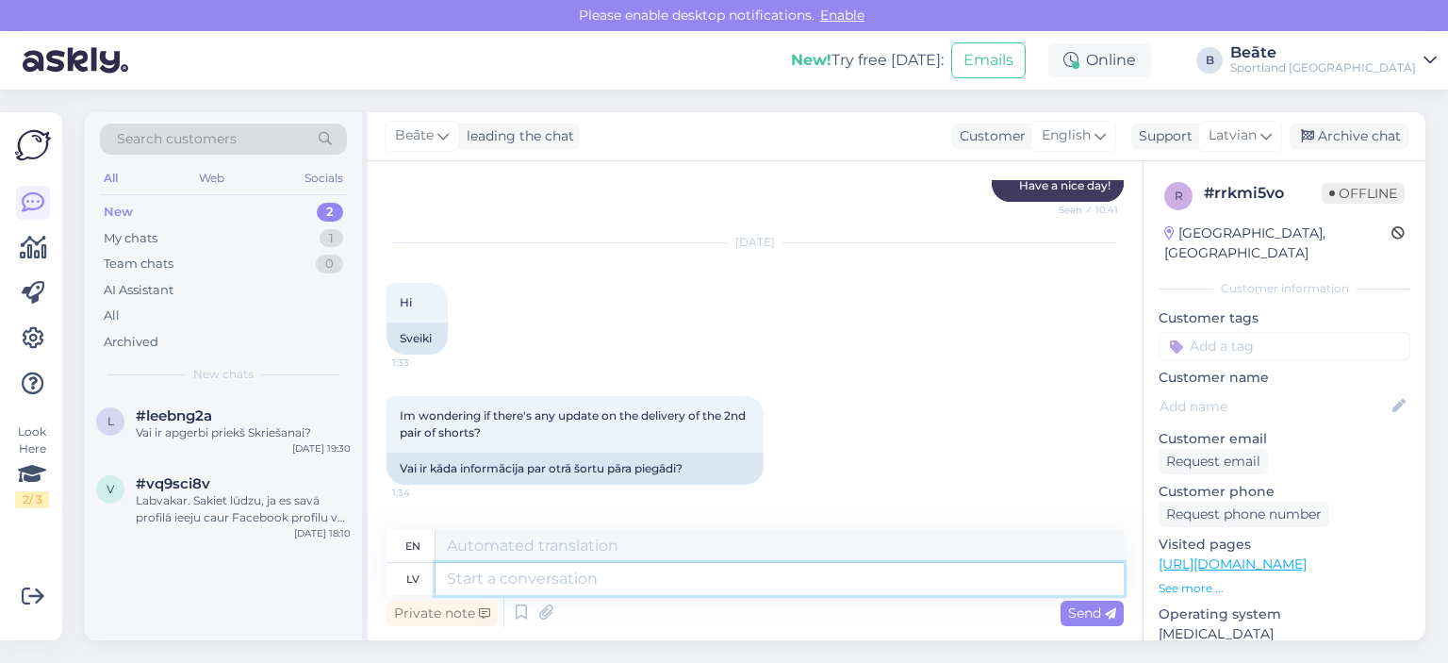
click at [594, 574] on textarea at bounding box center [779, 579] width 688 height 32
type textarea "Labrīt, pr"
type textarea "Good morning,"
type textarea "Labrīt, precizēsim info"
type textarea "Good morning, let's clarify."
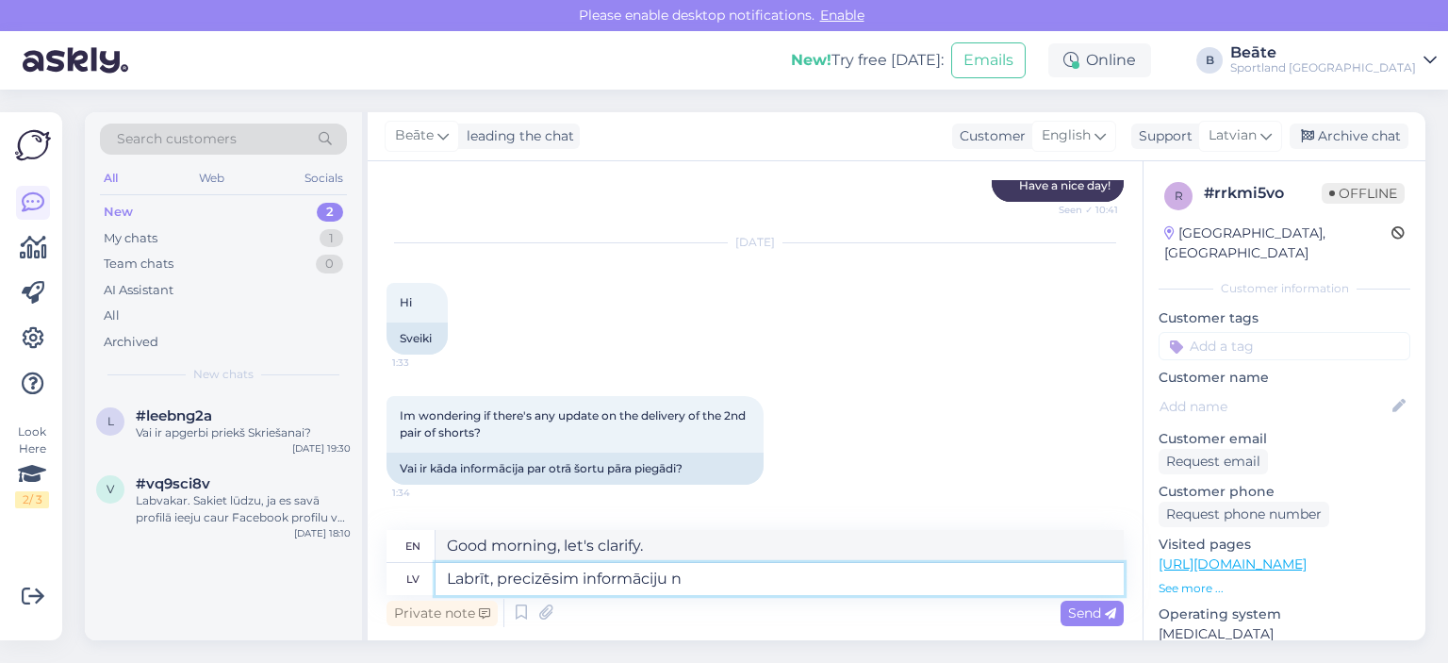
type textarea "Labrīt, precizēsim informāciju no"
type textarea "Good morning, let's clarify the information."
type textarea "Labrīt, precizēsim informāciju no kol"
type textarea "Good morning, let's clarify the information from"
type textarea "Labrīt, precizēsim informāciju no kolēģiem u"
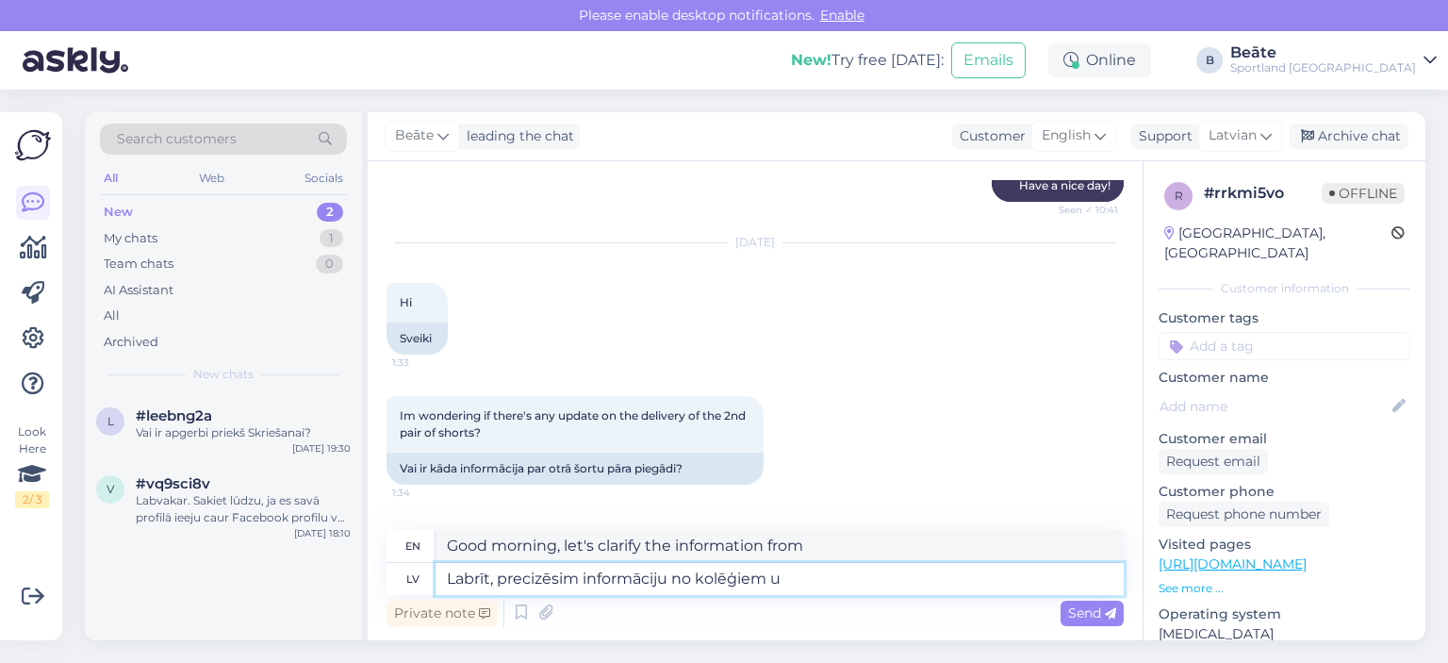
type textarea "Good morning, let's clarify the information from colleagues"
type textarea "Labrīt, precizēsim informāciju no kolēģiem un sa"
type textarea "Good morning, let's clarify the information from colleagues and"
type textarea "Labrīt, precizēsim informāciju no kolēģiem un sazināsimies a"
type textarea "Good morning, we will clarify the information from our colleagues and get in to…"
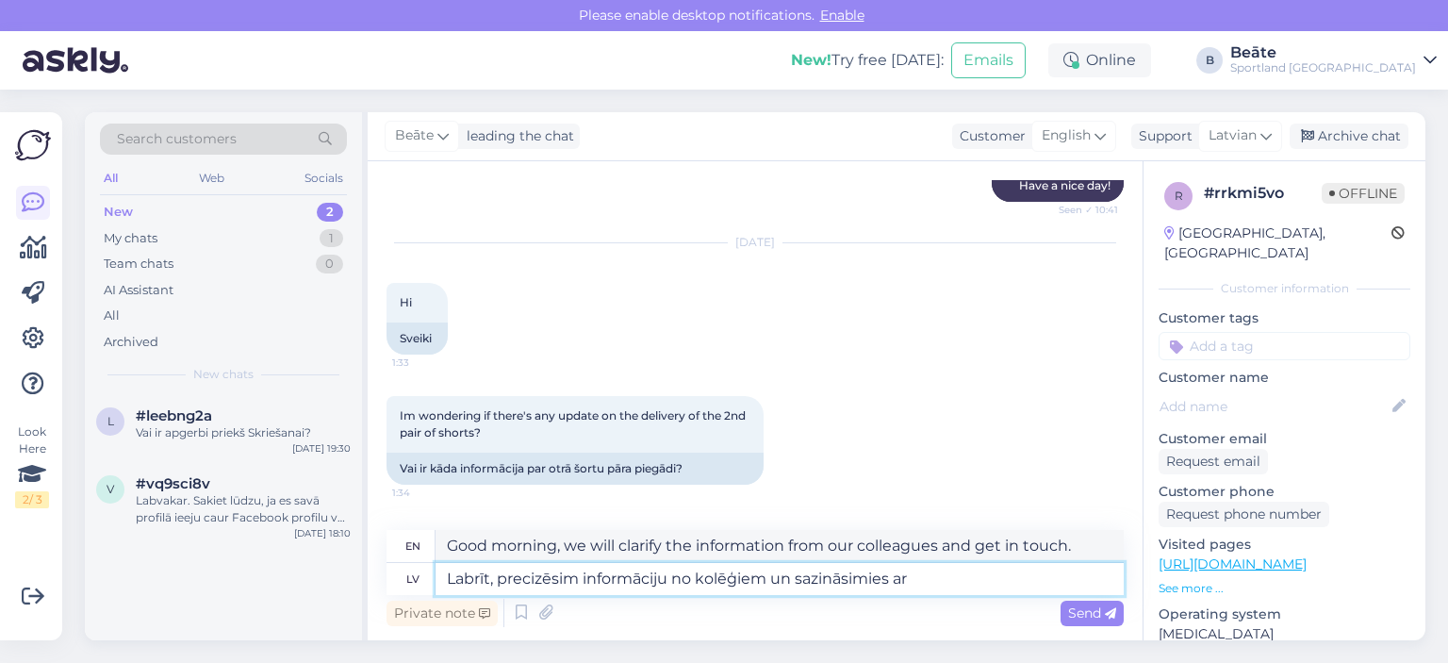
type textarea "Labrīt, precizēsim informāciju no kolēģiem un sazināsimies ar"
type textarea "Good morning, we will clarify the information from our colleagues and contact"
type textarea "Labrīt, precizēsim informāciju no kolēģiem un sazināsimies ar Jums."
type textarea "Good morning, we will clarify the information from our colleagues and get back …"
type textarea "Labrīt, precizēsim informāciju no kolēģiem un sazināsimies ar Jums."
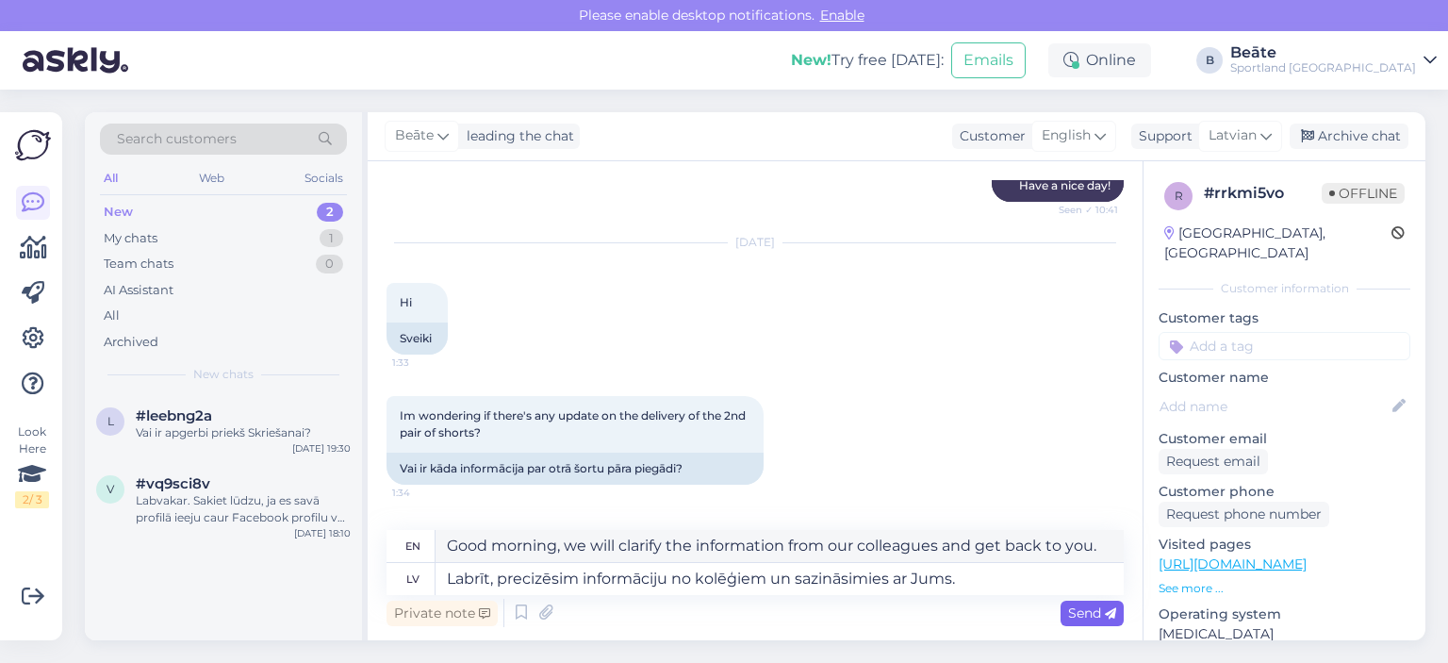
click at [1067, 603] on div "Send" at bounding box center [1091, 612] width 63 height 25
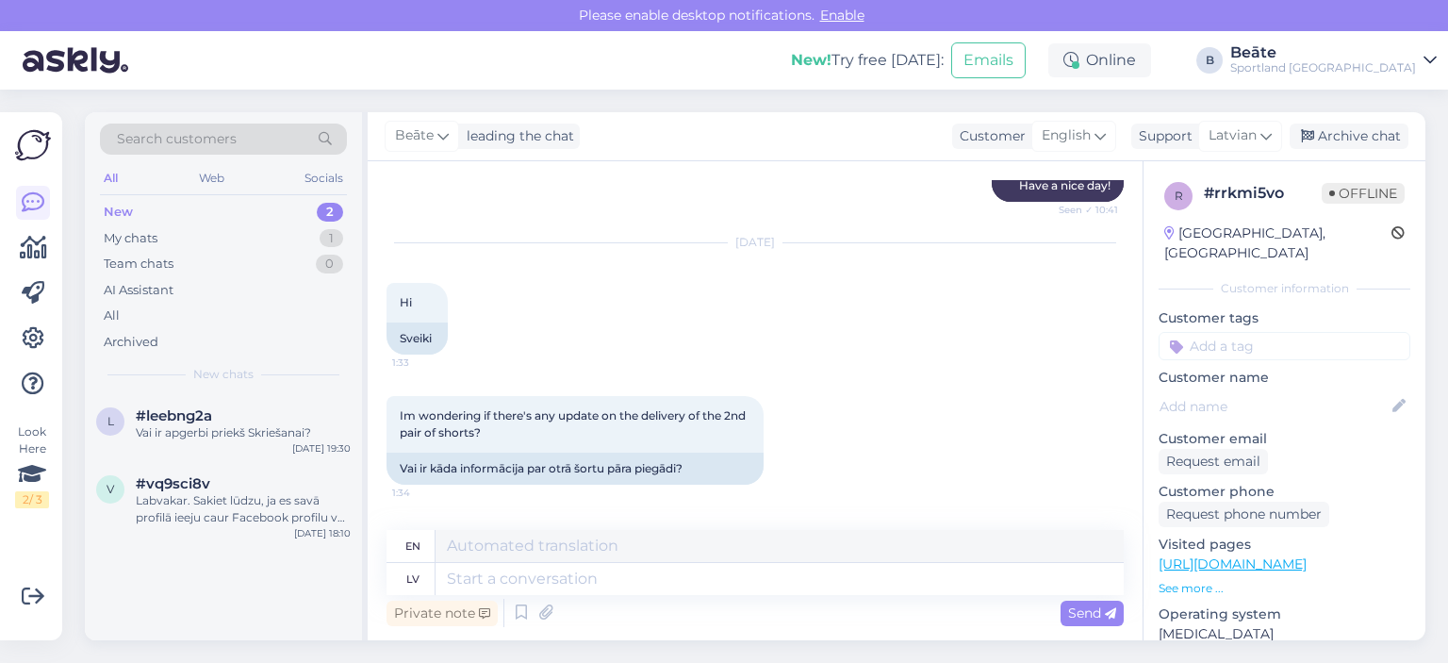
scroll to position [1465, 0]
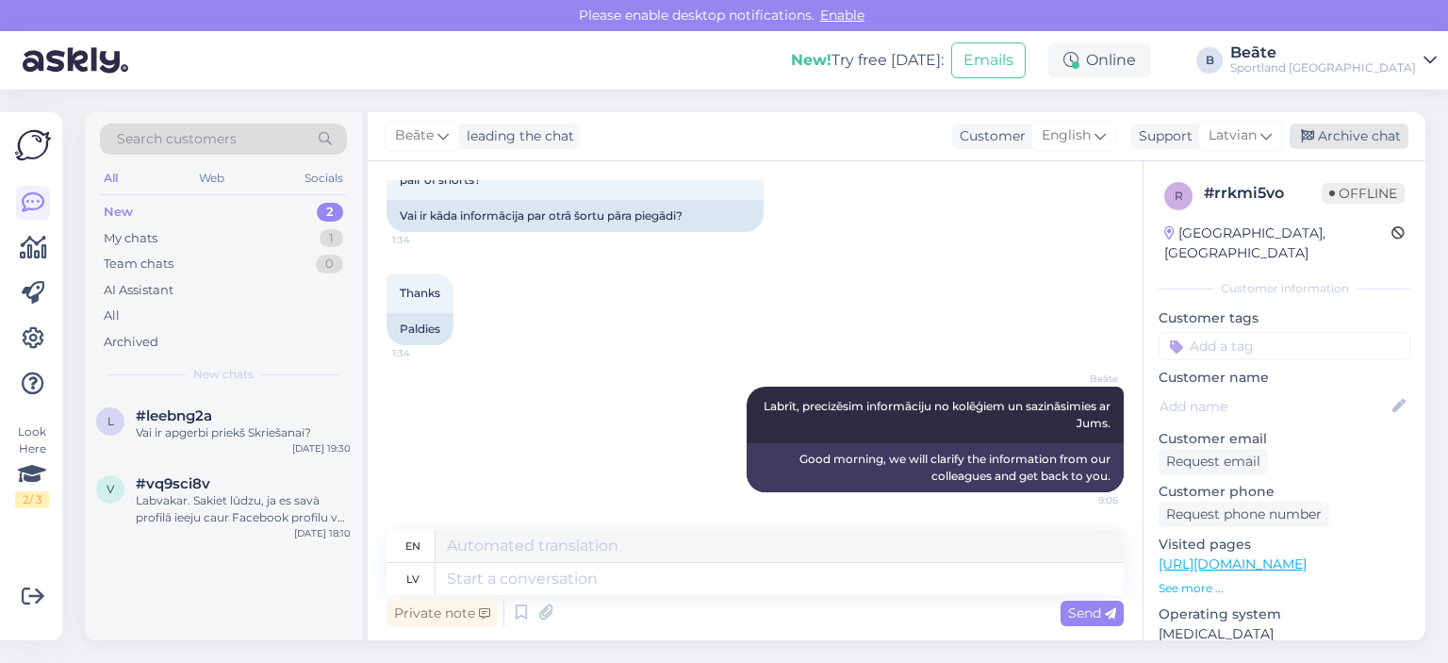
click at [1316, 135] on div "Archive chat" at bounding box center [1348, 135] width 119 height 25
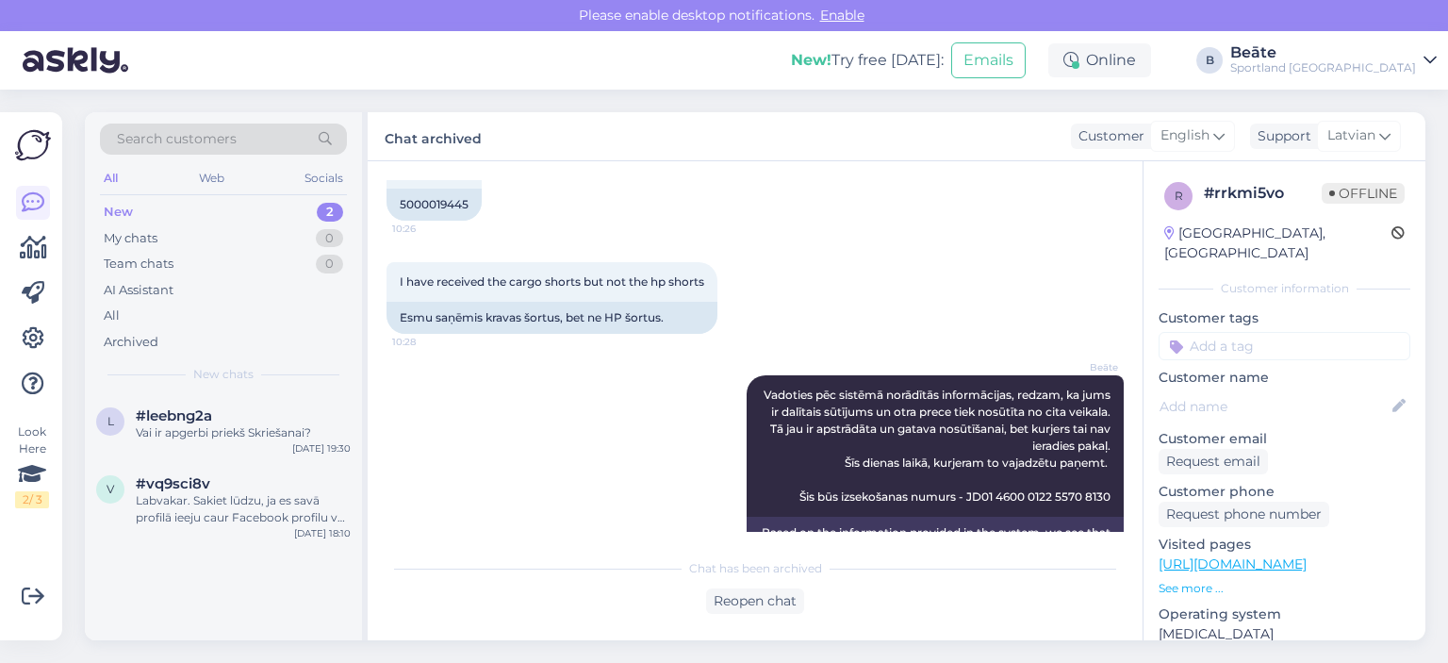
scroll to position [410, 0]
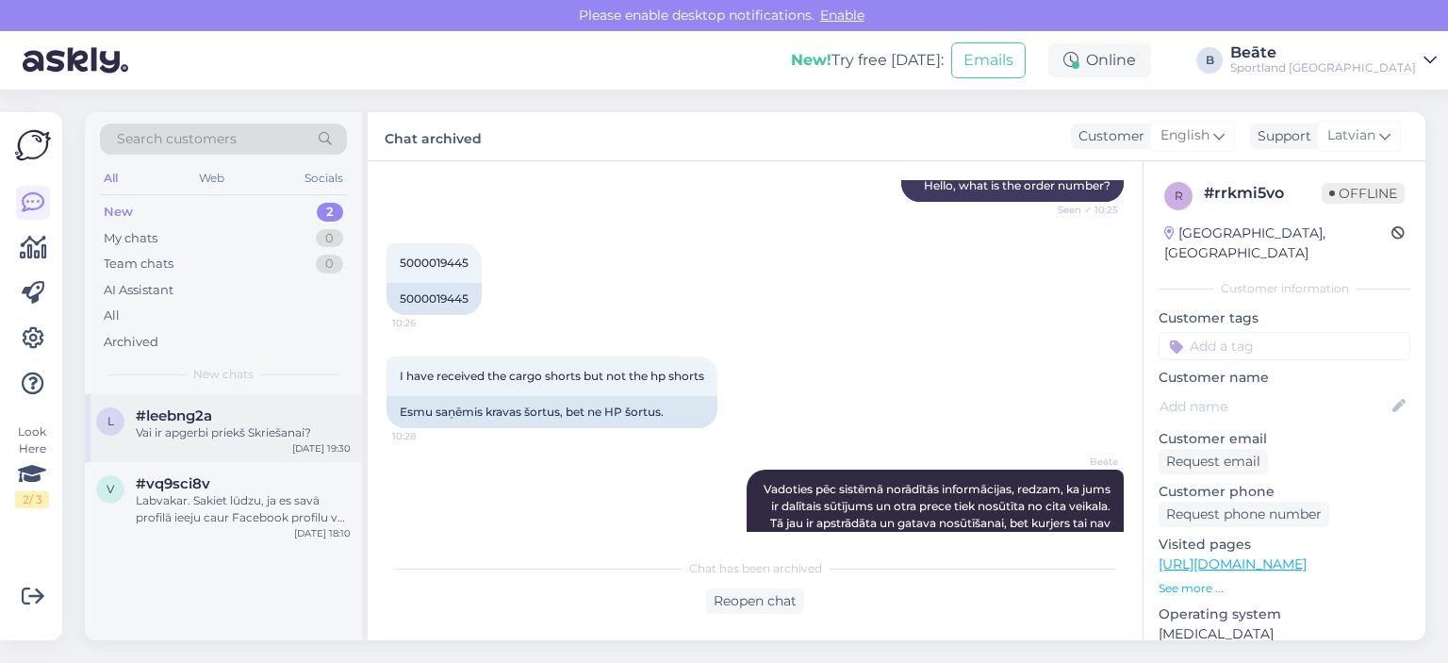
click at [264, 434] on div "Vai ir apgerbi priekš Skriešanai?" at bounding box center [243, 432] width 215 height 17
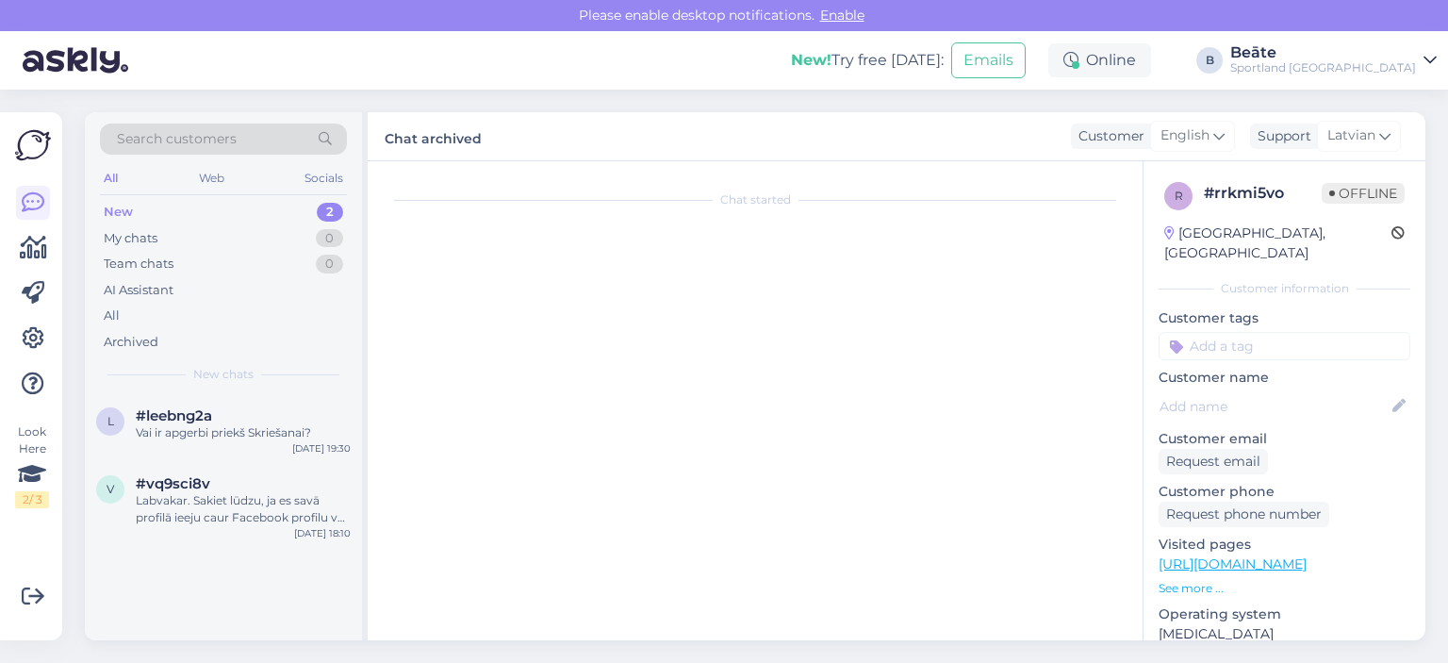
scroll to position [0, 0]
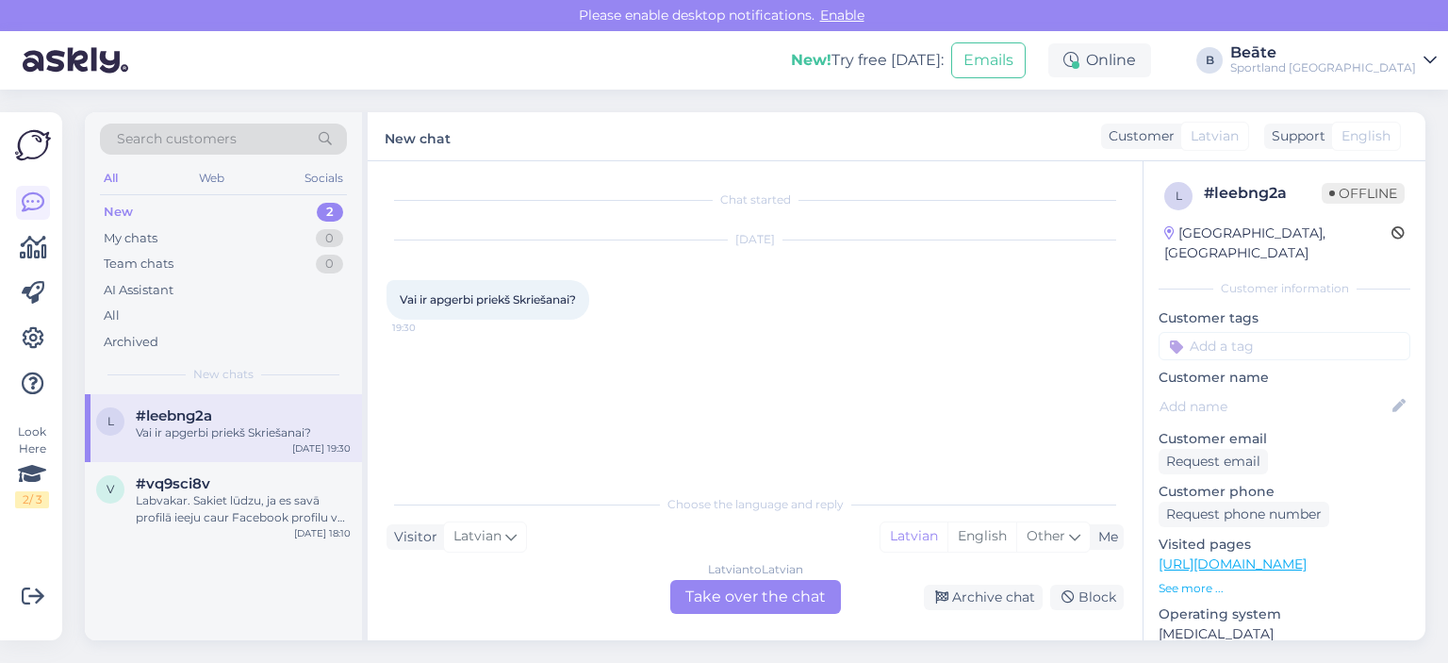
click at [778, 588] on div "Latvian to Latvian Take over the chat" at bounding box center [755, 597] width 171 height 34
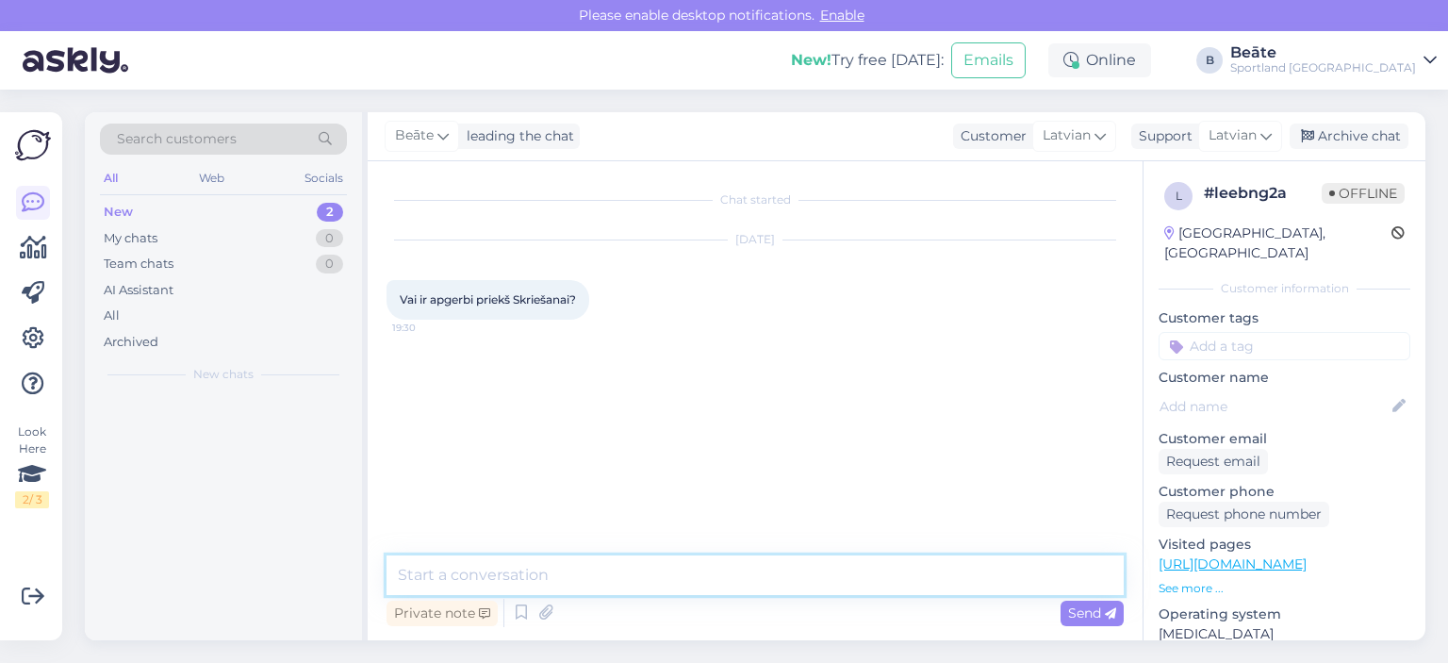
click at [775, 569] on textarea at bounding box center [754, 575] width 737 height 40
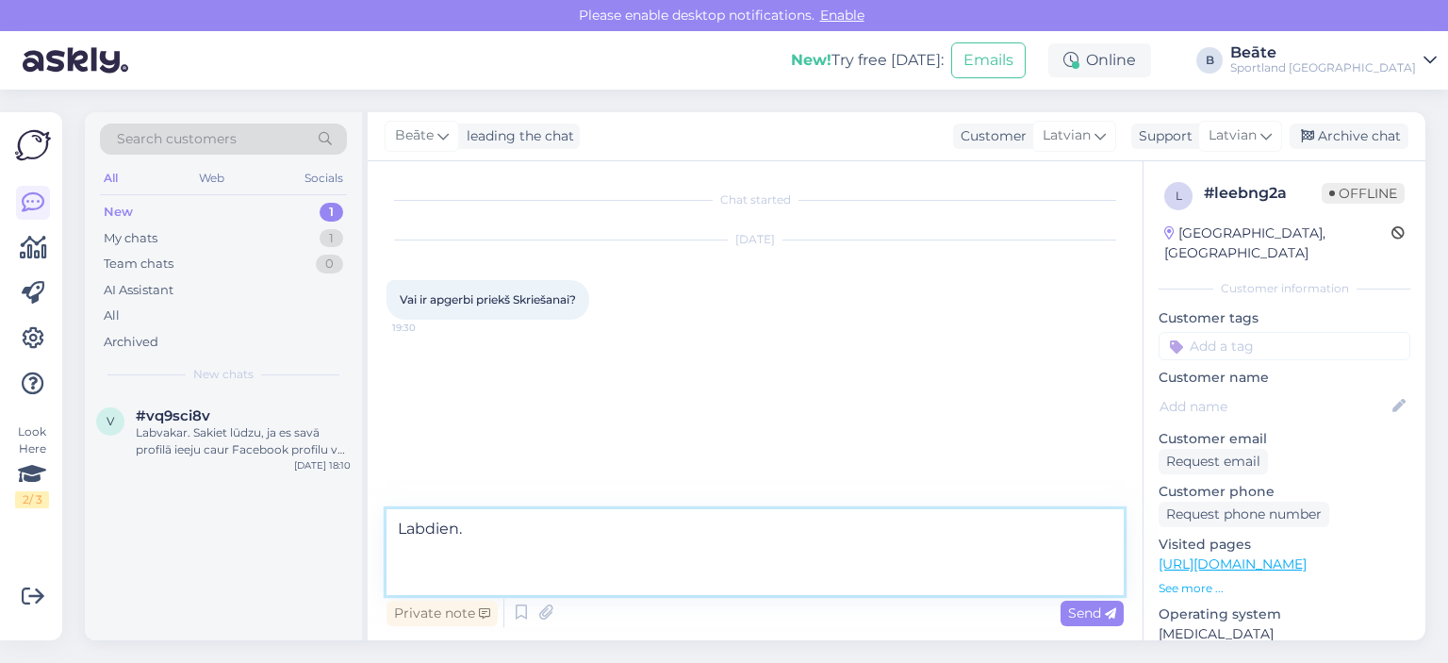
paste textarea "[URL][DOMAIN_NAME]"
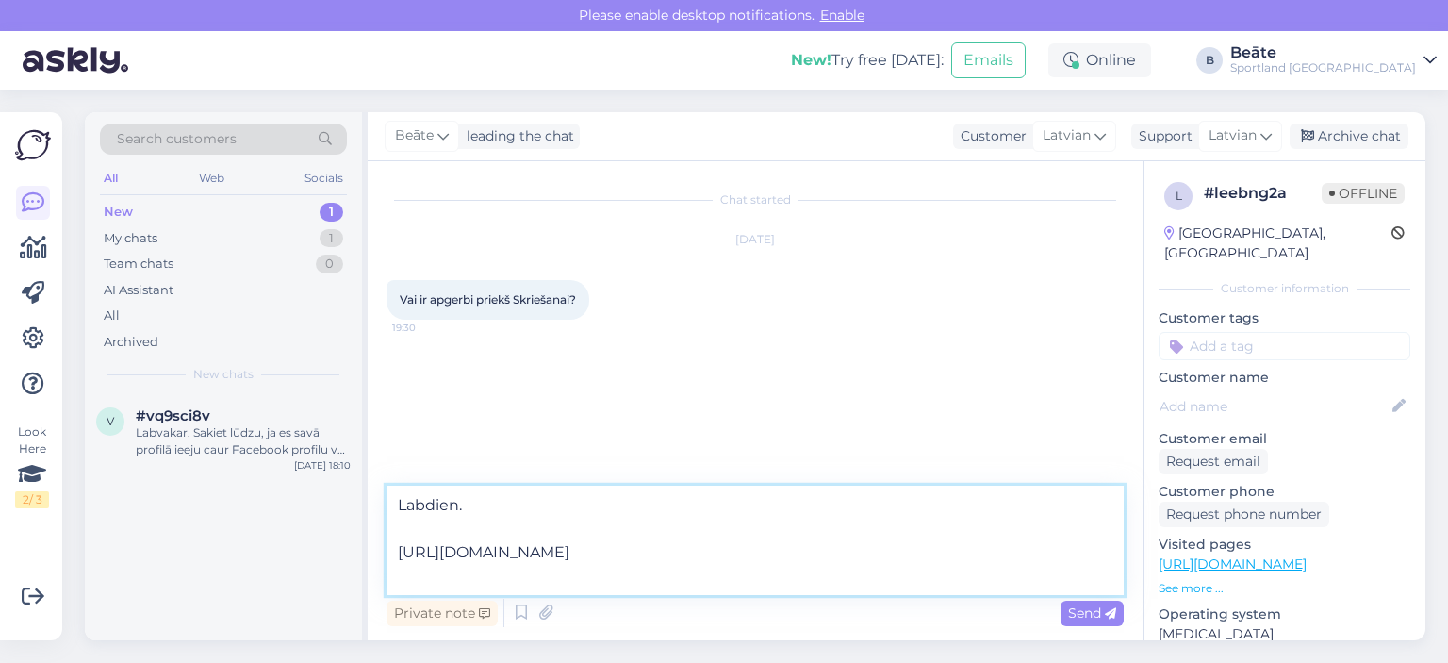
paste textarea "[URL][DOMAIN_NAME]"
type textarea "Labdien. [URL][DOMAIN_NAME] [URL][DOMAIN_NAME]"
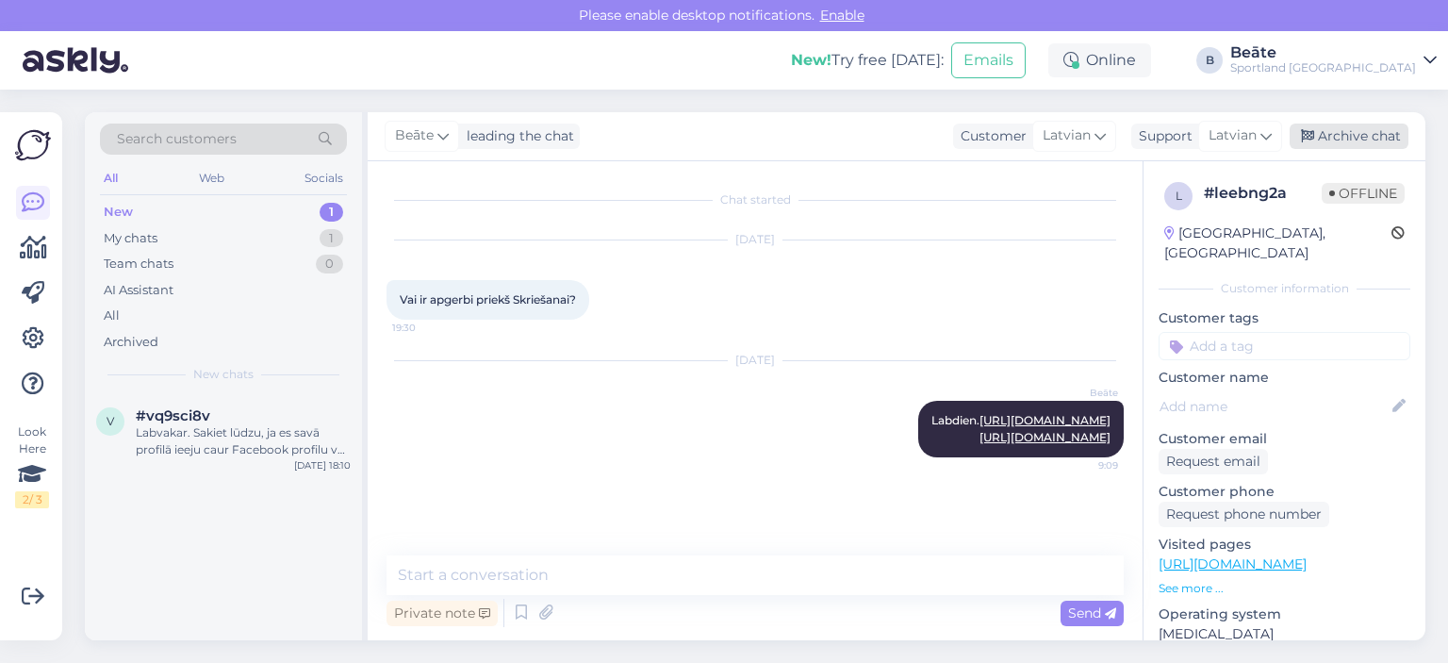
click at [1344, 139] on div "Archive chat" at bounding box center [1348, 135] width 119 height 25
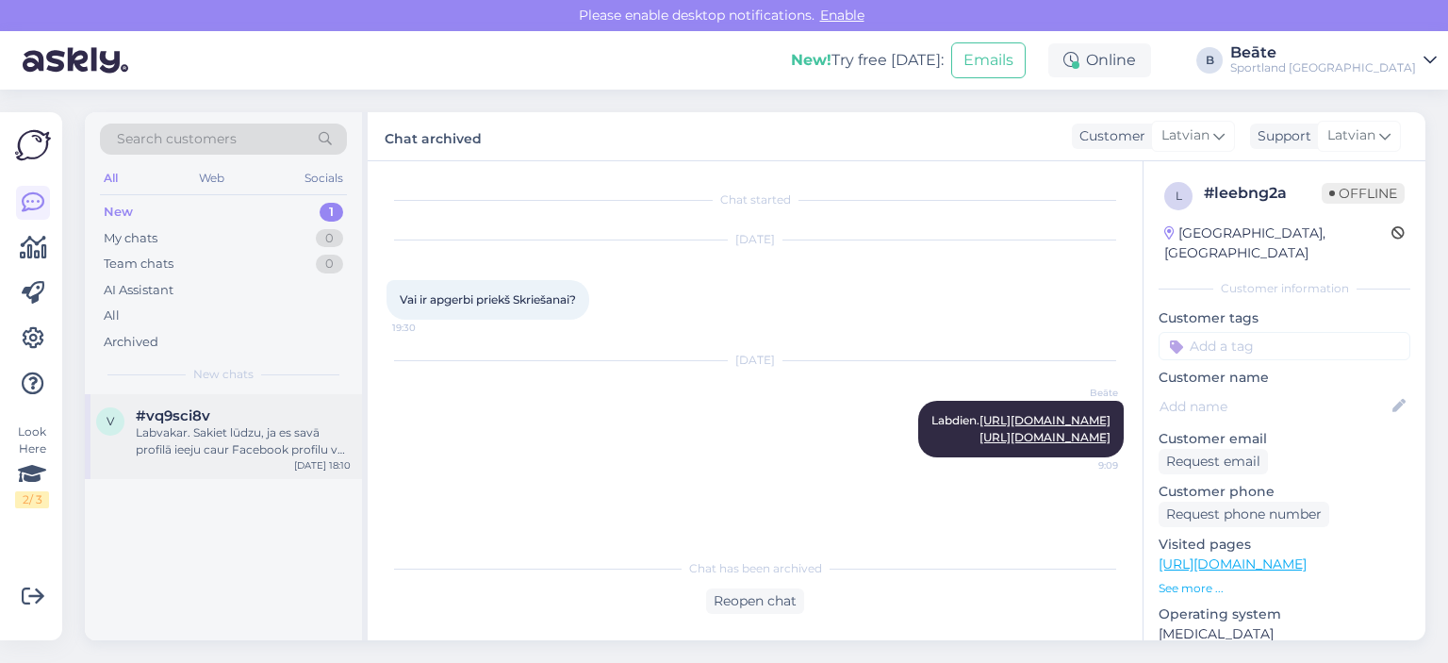
click at [261, 446] on div "Labvakar. Sakiet lūdzu, ja es savā profilā ieeju caur Facebook profilu vai ir i…" at bounding box center [243, 441] width 215 height 34
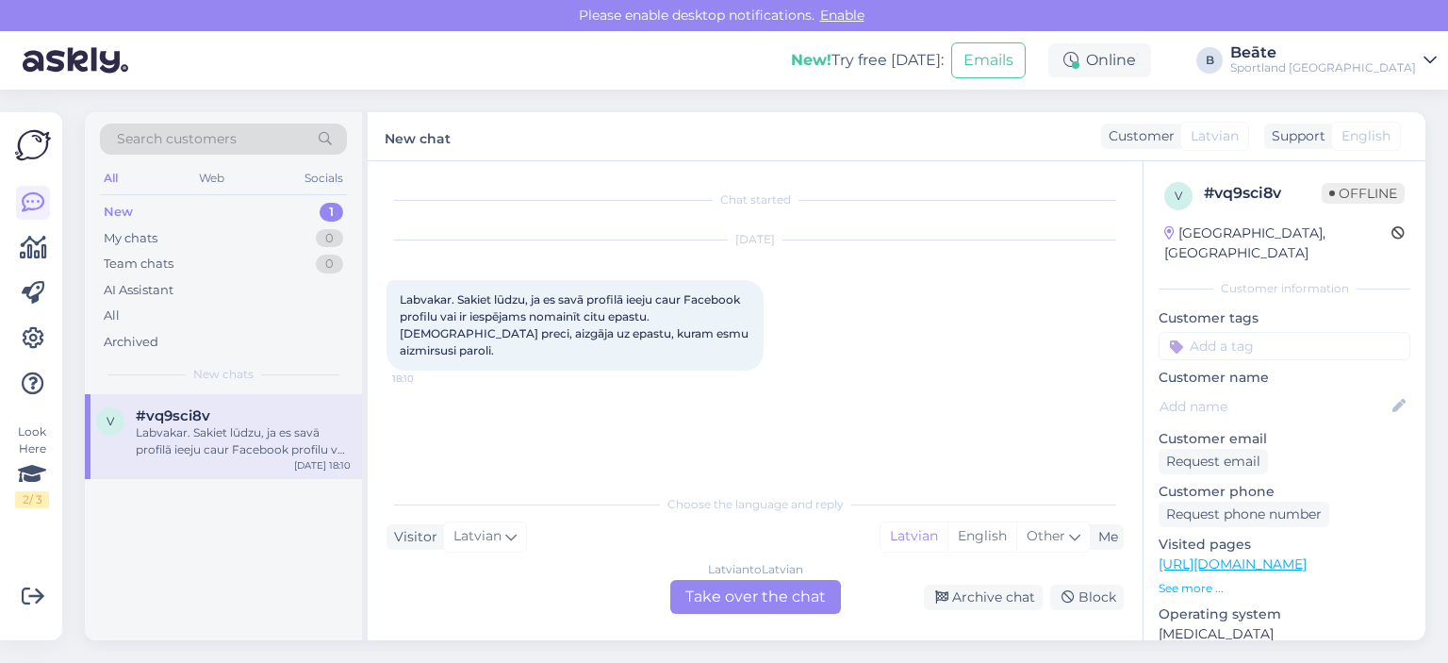
click at [789, 590] on div "Latvian to Latvian Take over the chat" at bounding box center [755, 597] width 171 height 34
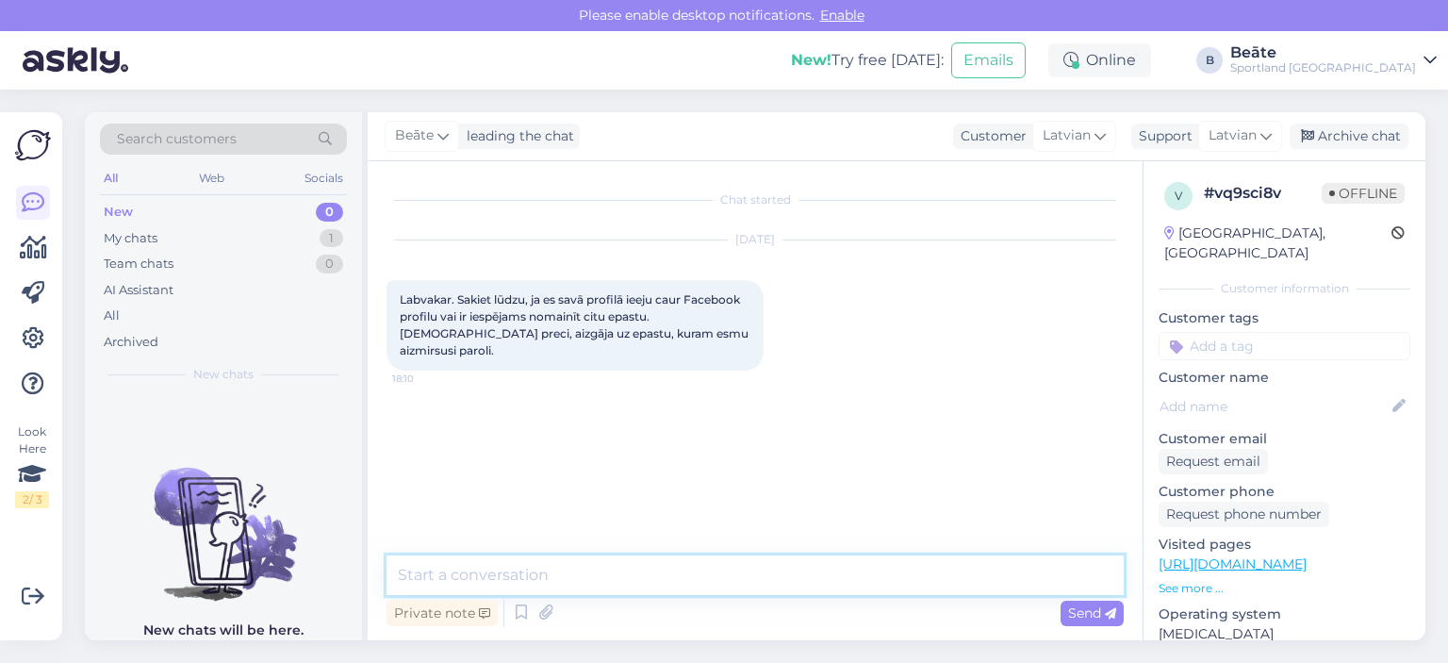
click at [776, 581] on textarea at bounding box center [754, 575] width 737 height 40
type textarea "[PERSON_NAME], ar kādu e-pastu esat reģistrēts klients?"
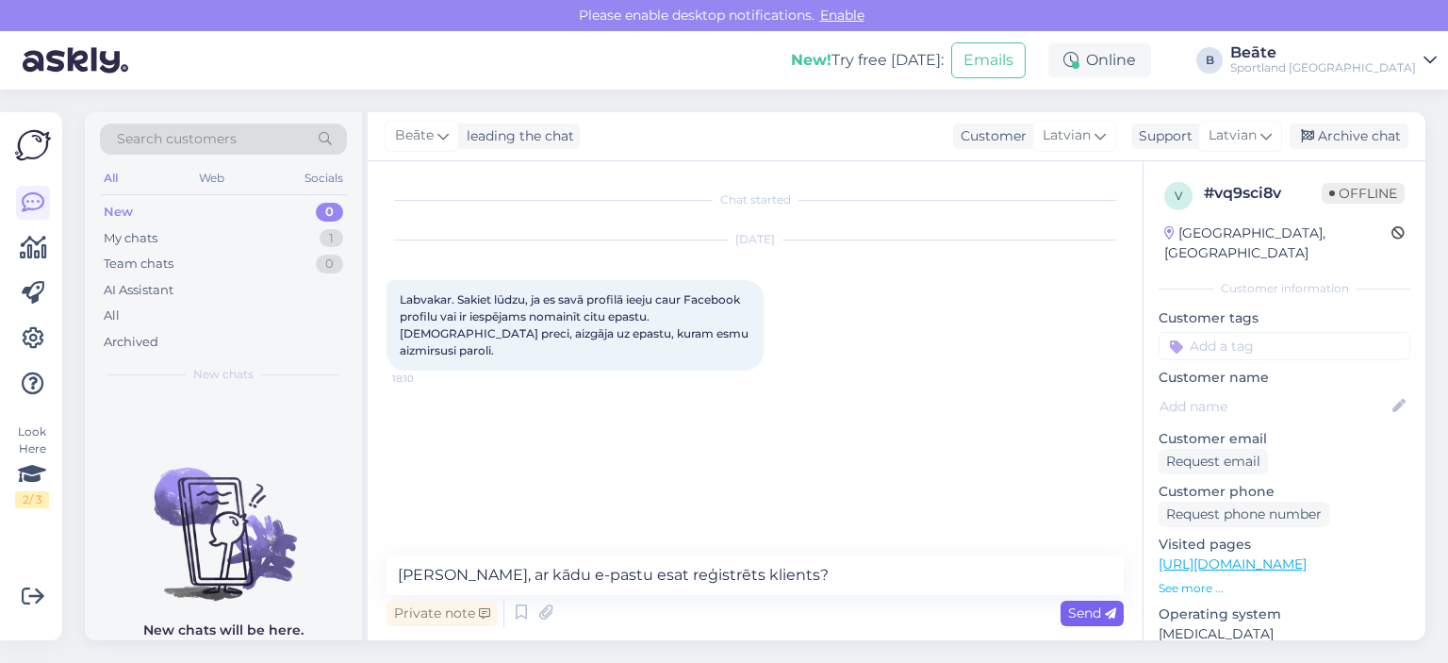
click at [1114, 600] on div "Send" at bounding box center [1091, 612] width 63 height 25
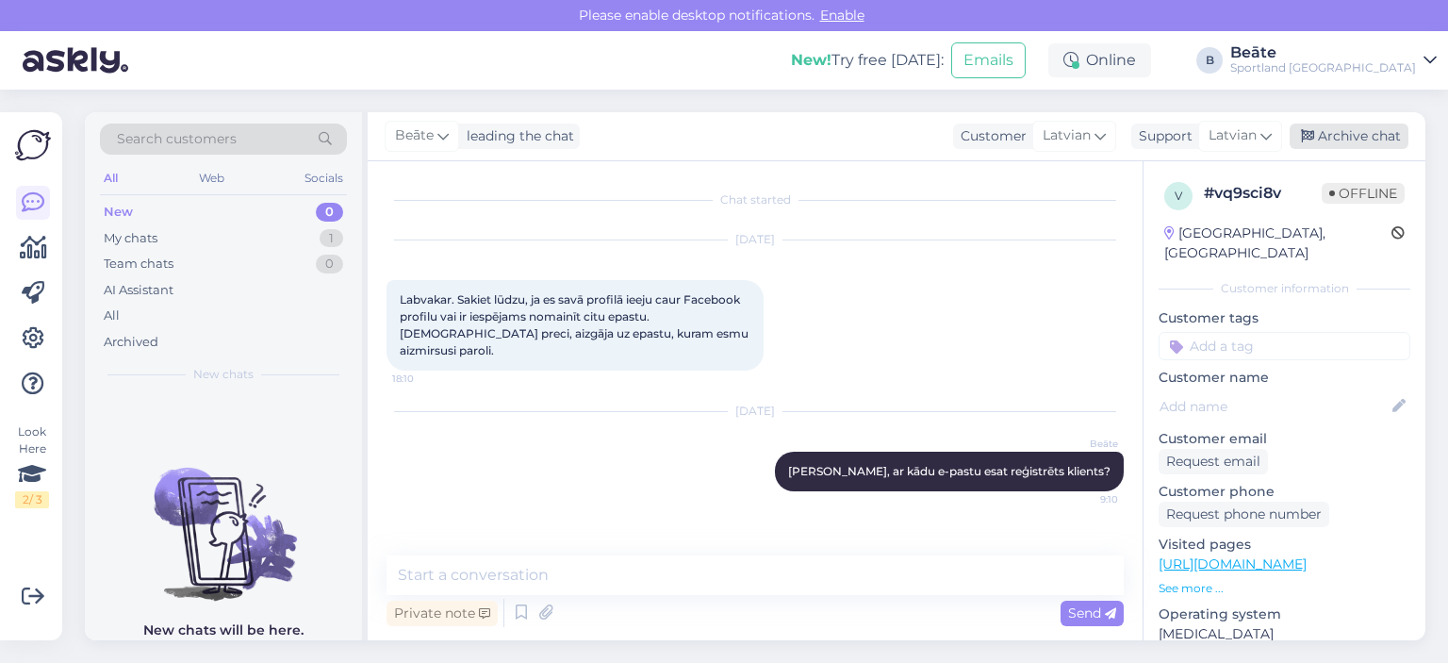
click at [1346, 139] on div "Archive chat" at bounding box center [1348, 135] width 119 height 25
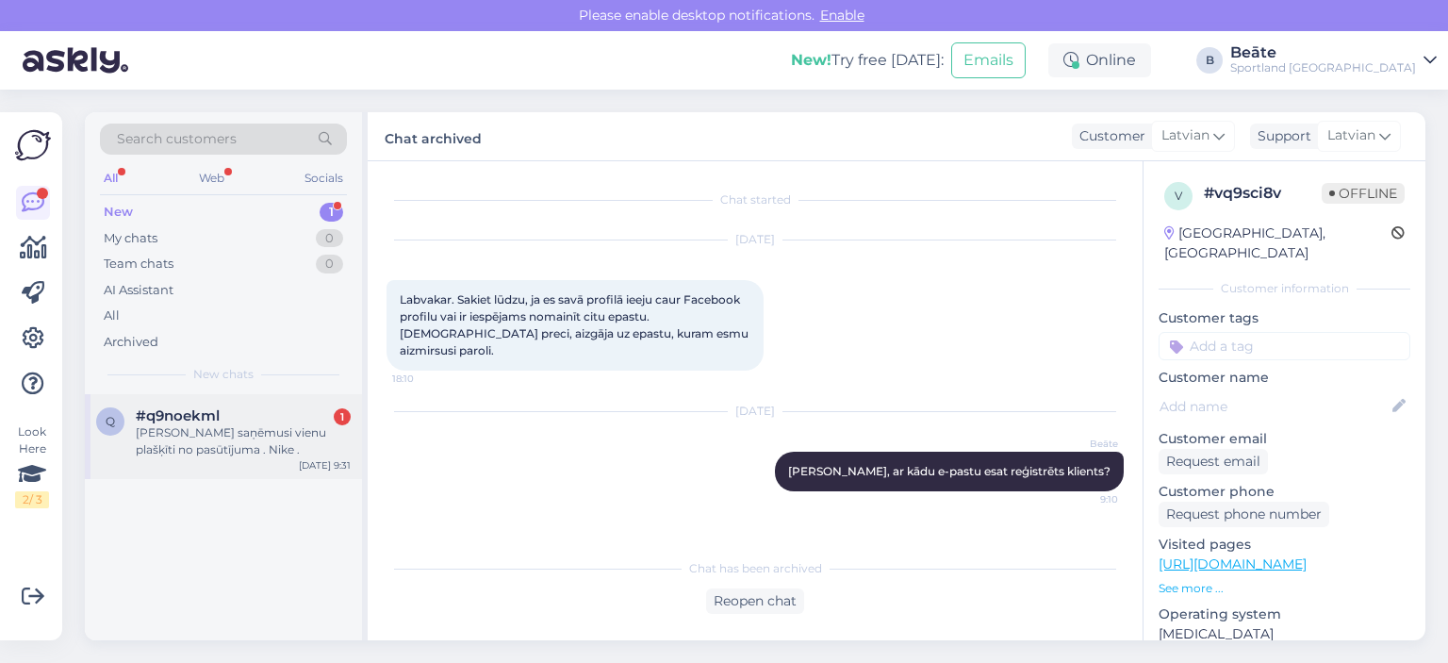
click at [269, 433] on div "[PERSON_NAME] saņēmusi vienu plašķīti no pasūtījuma . Nike ." at bounding box center [243, 441] width 215 height 34
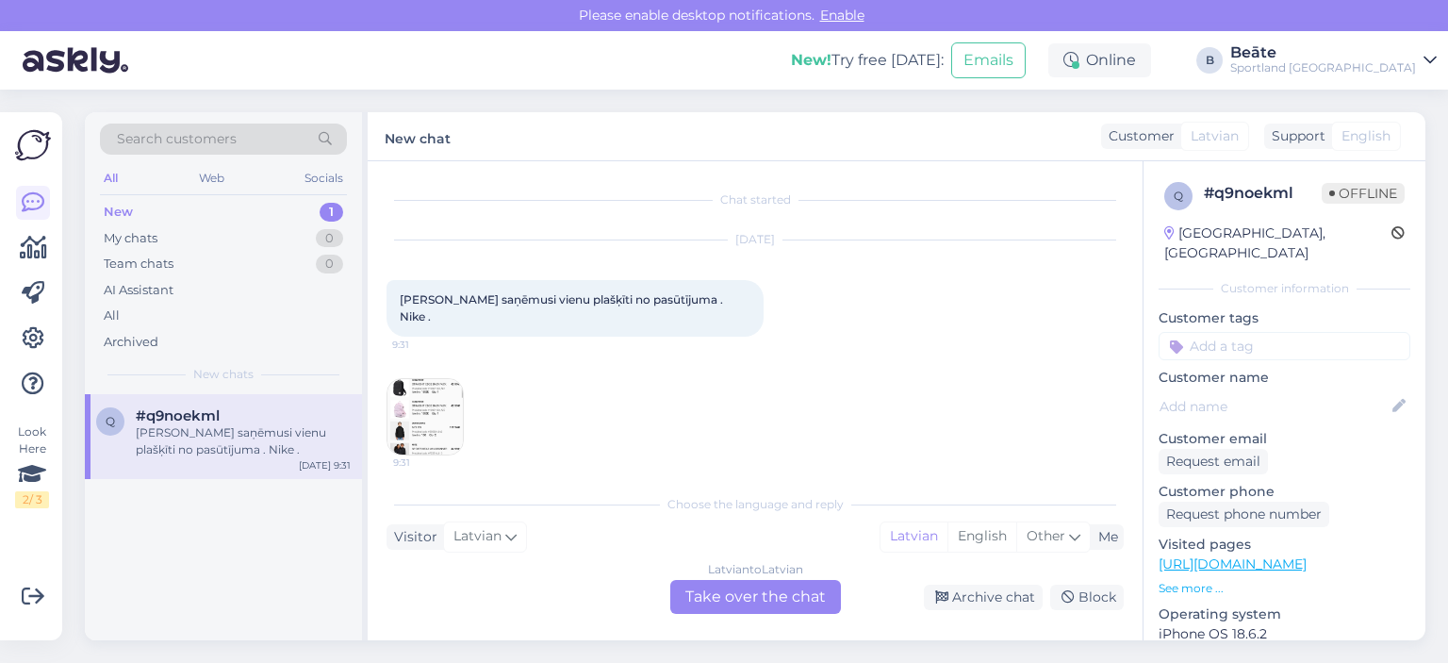
click at [404, 387] on img at bounding box center [424, 416] width 75 height 75
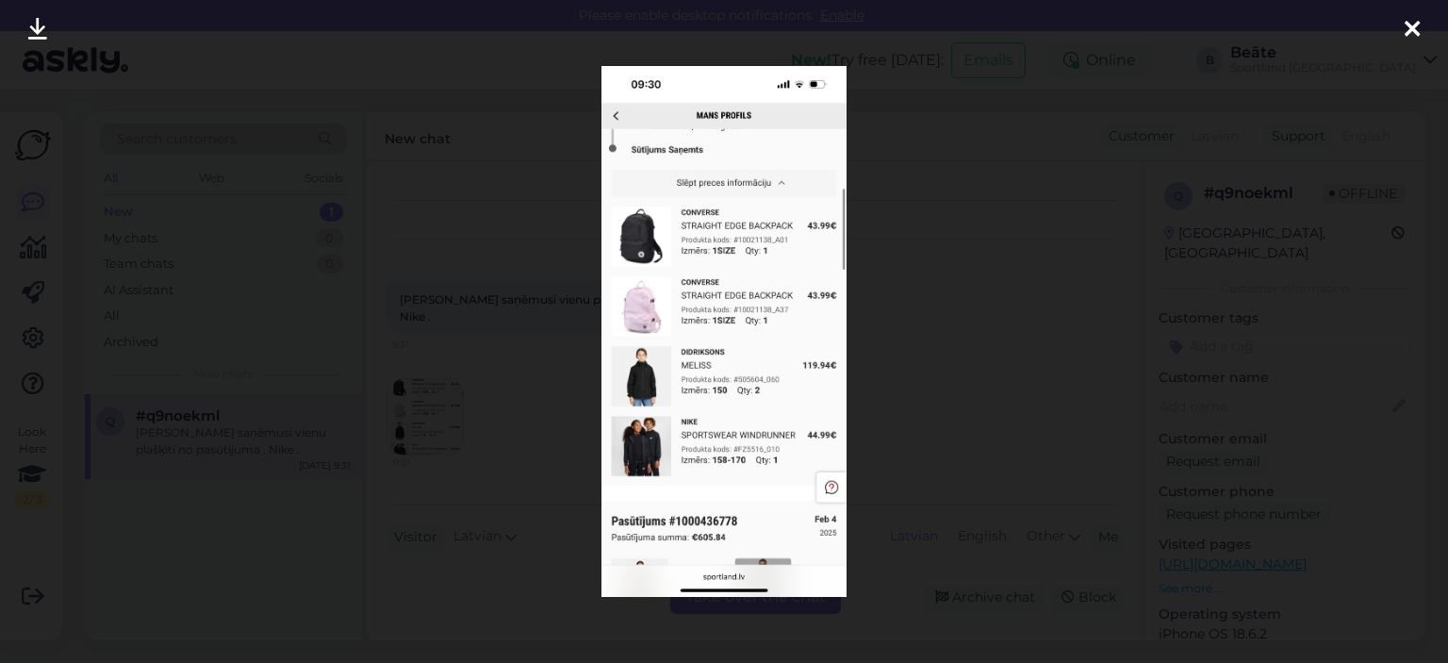
click at [939, 266] on div at bounding box center [724, 331] width 1448 height 663
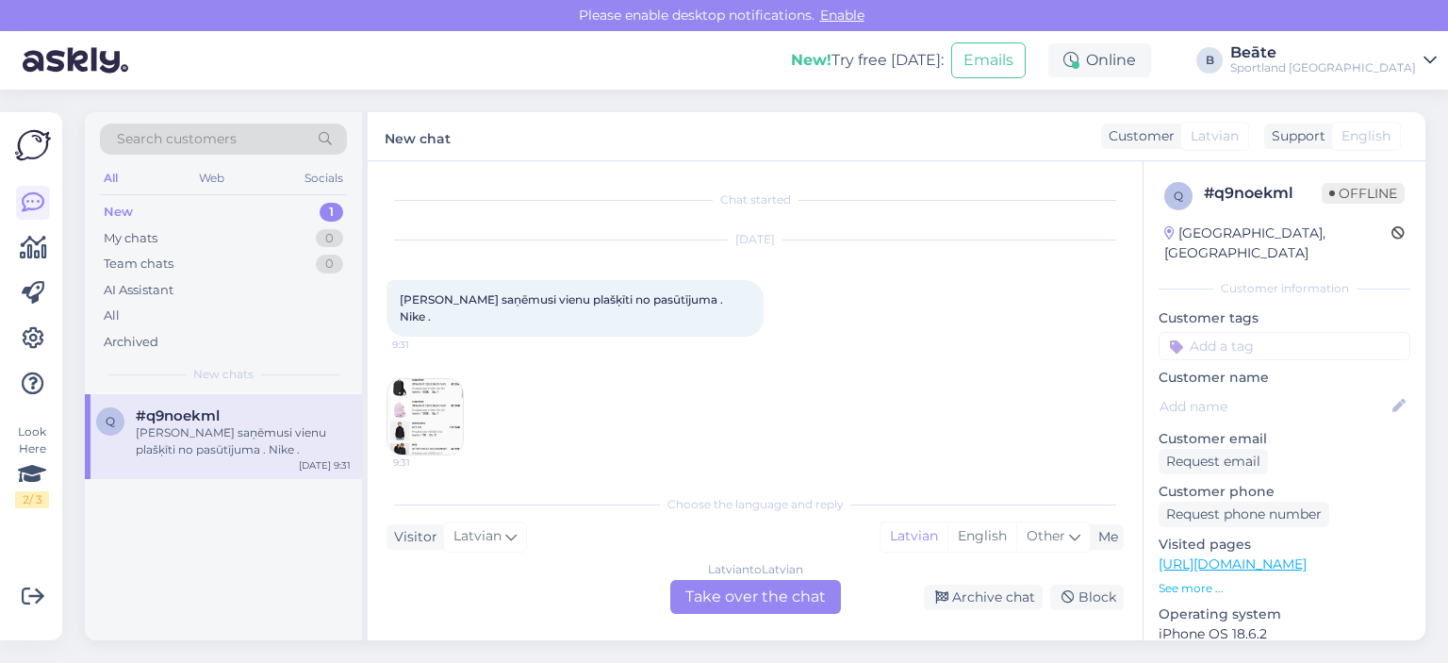
click at [793, 591] on div "Latvian to Latvian Take over the chat" at bounding box center [755, 597] width 171 height 34
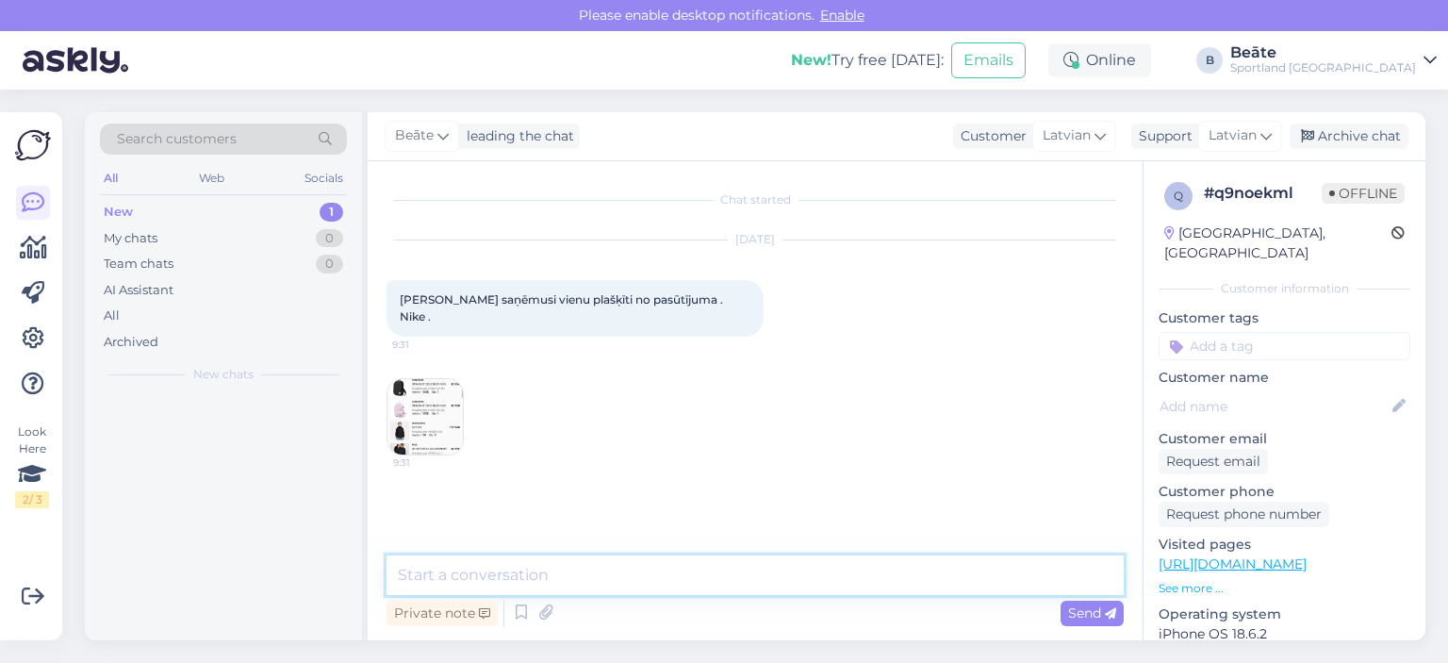
click at [785, 581] on textarea at bounding box center [754, 575] width 737 height 40
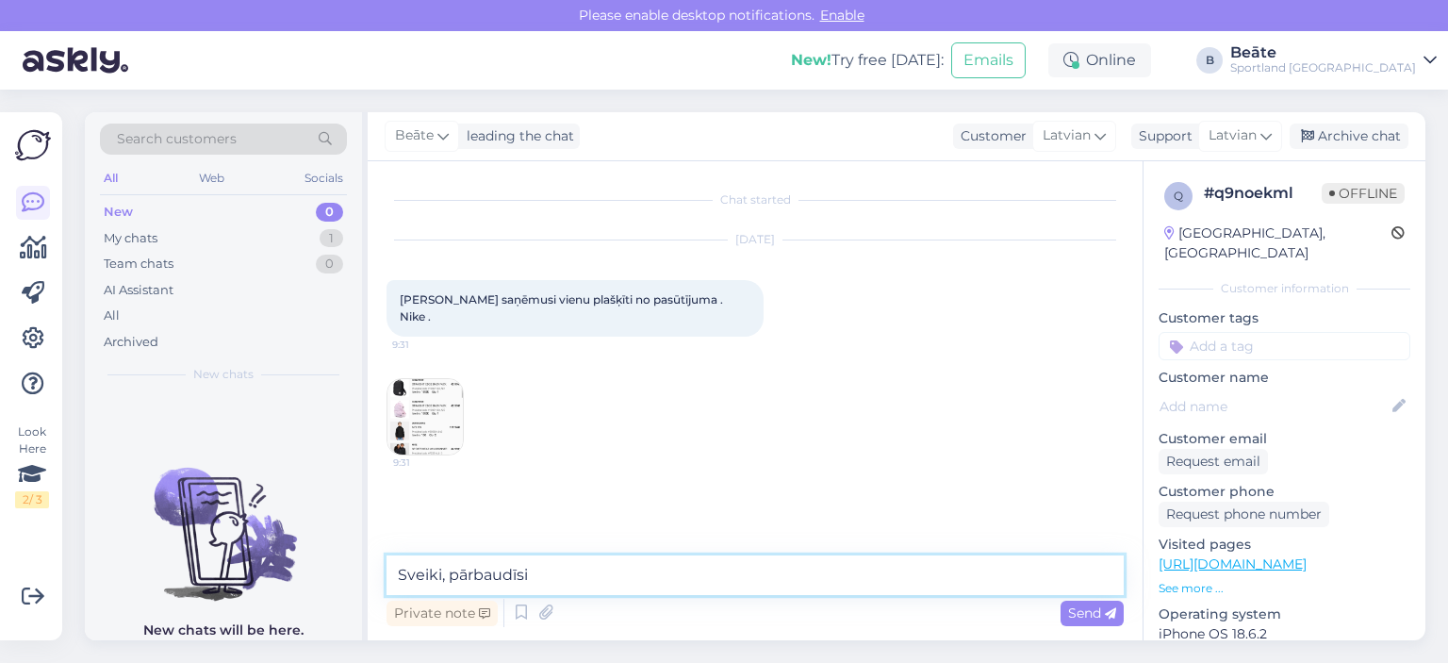
type textarea "Sveiki, pārbaudīsim"
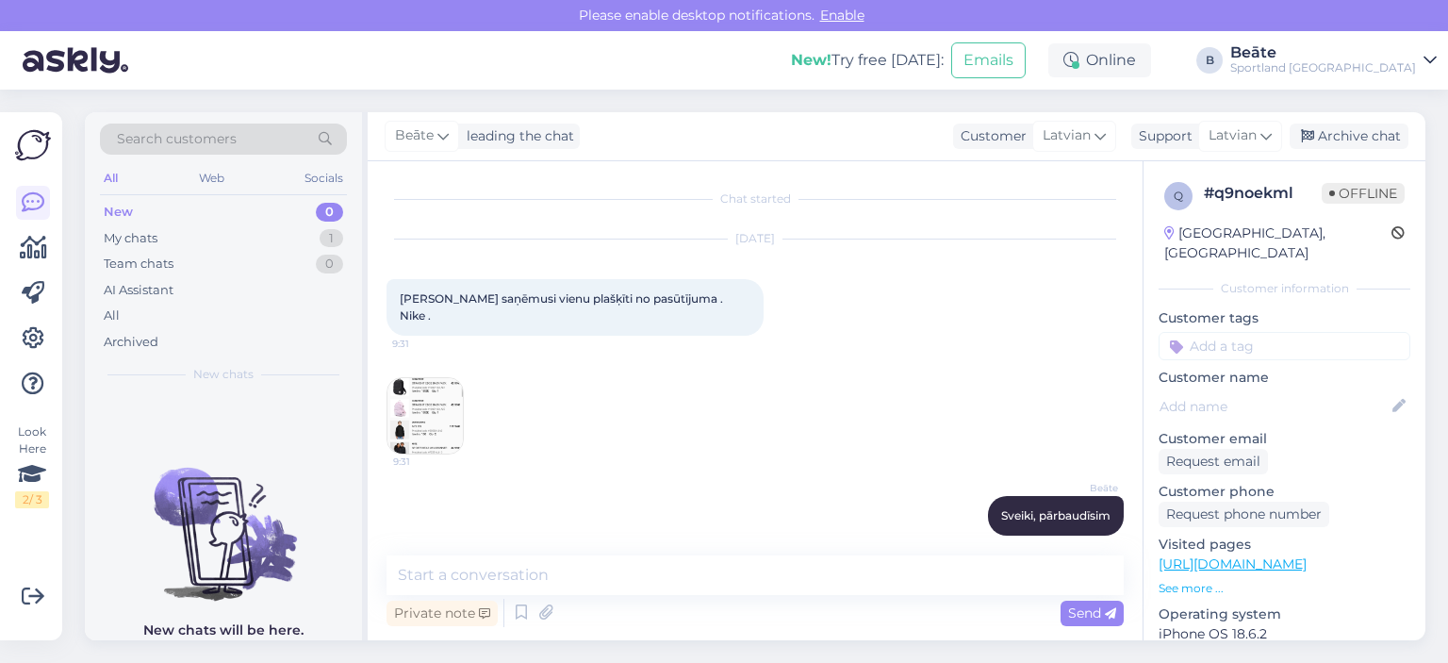
click at [378, 398] on div "Chat started [DATE] Neesmu saņēmusi vienu plašķīti no pasūtījuma . Nike . 9:31 …" at bounding box center [755, 400] width 775 height 479
click at [419, 395] on img at bounding box center [424, 415] width 75 height 75
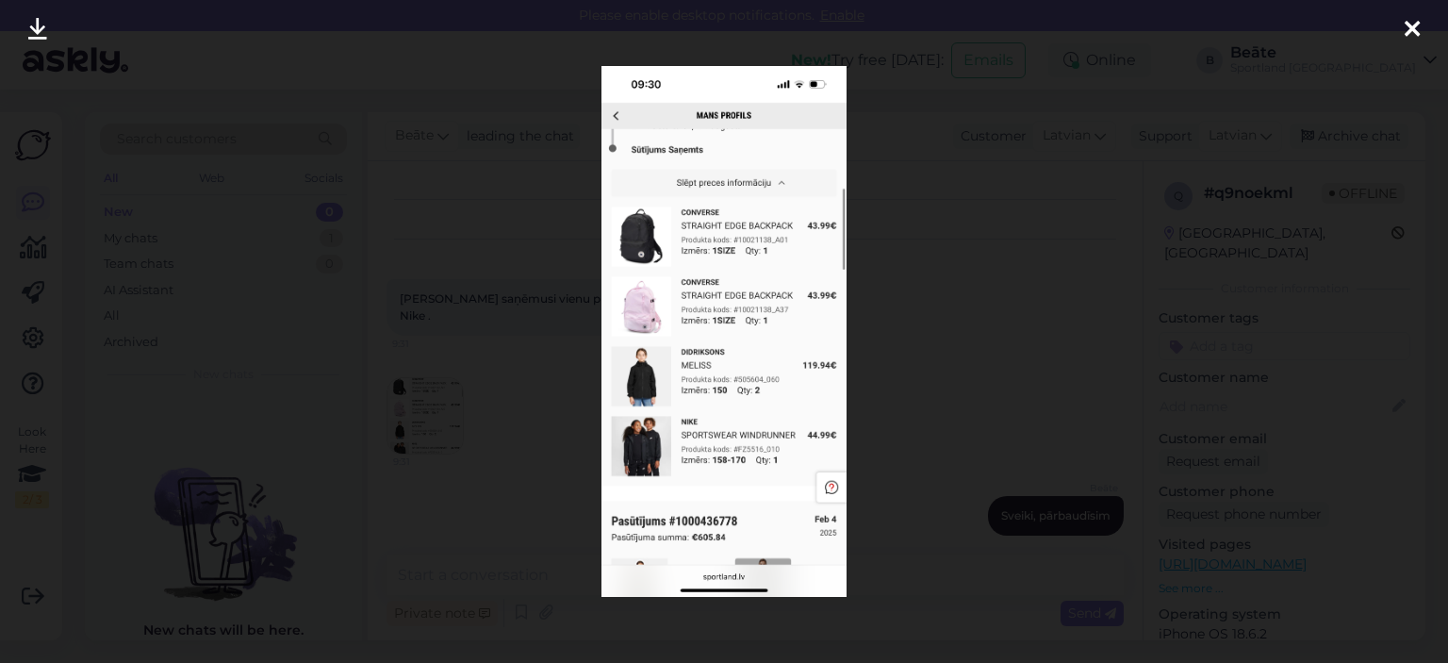
click at [900, 327] on div at bounding box center [724, 331] width 1448 height 663
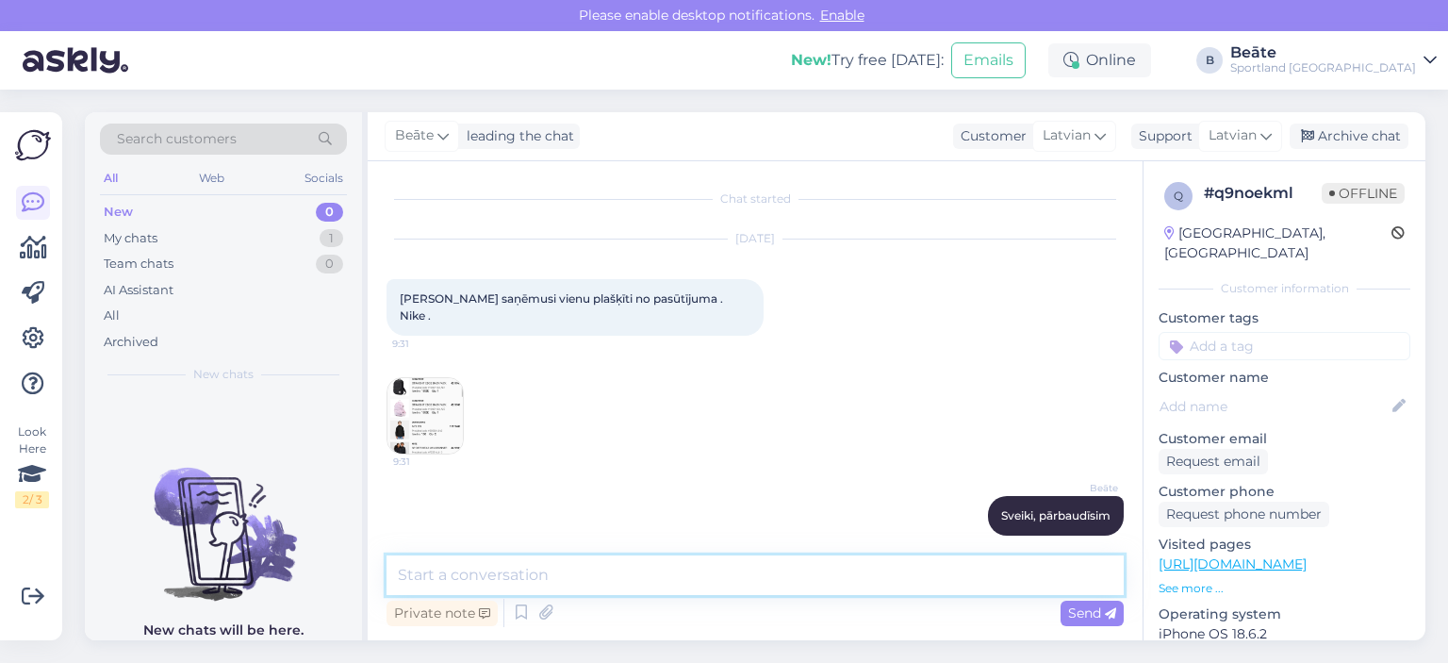
click at [576, 580] on textarea at bounding box center [754, 575] width 737 height 40
type textarea "Kuru no plašķīšiem neesat saņēmusi?"
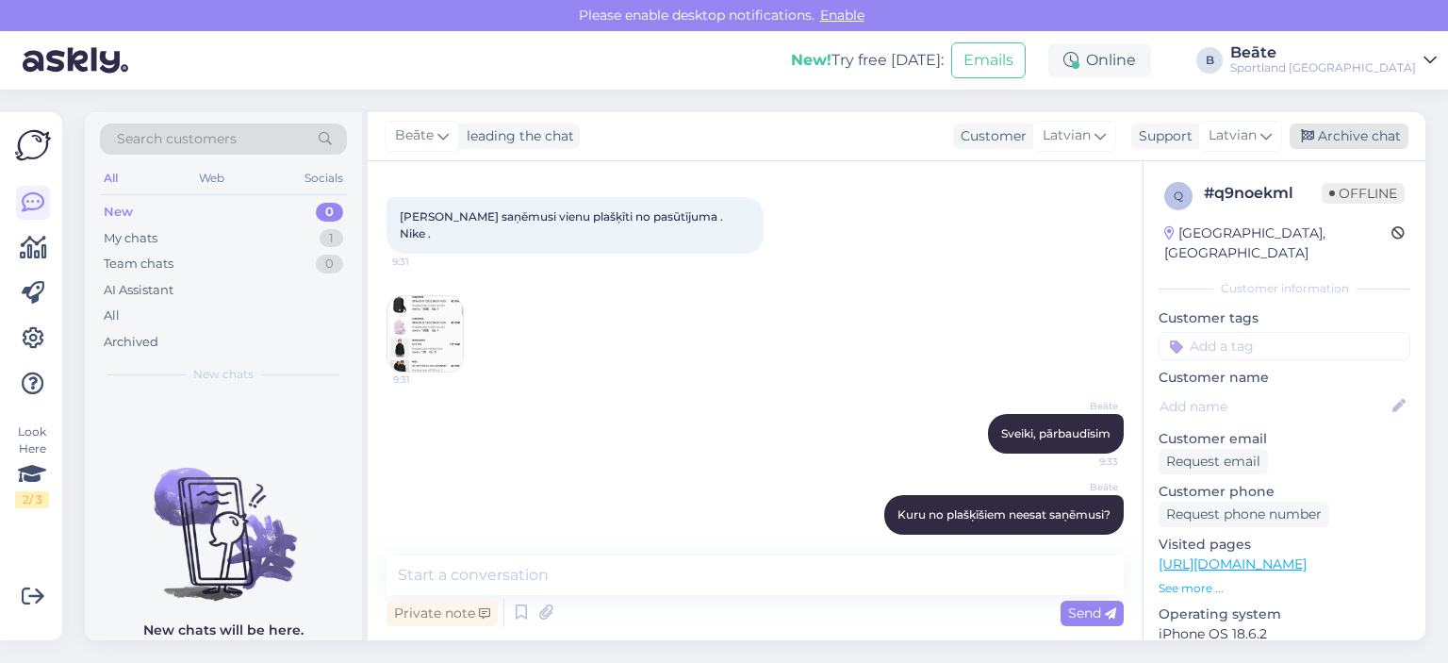
click at [1331, 139] on div "Archive chat" at bounding box center [1348, 135] width 119 height 25
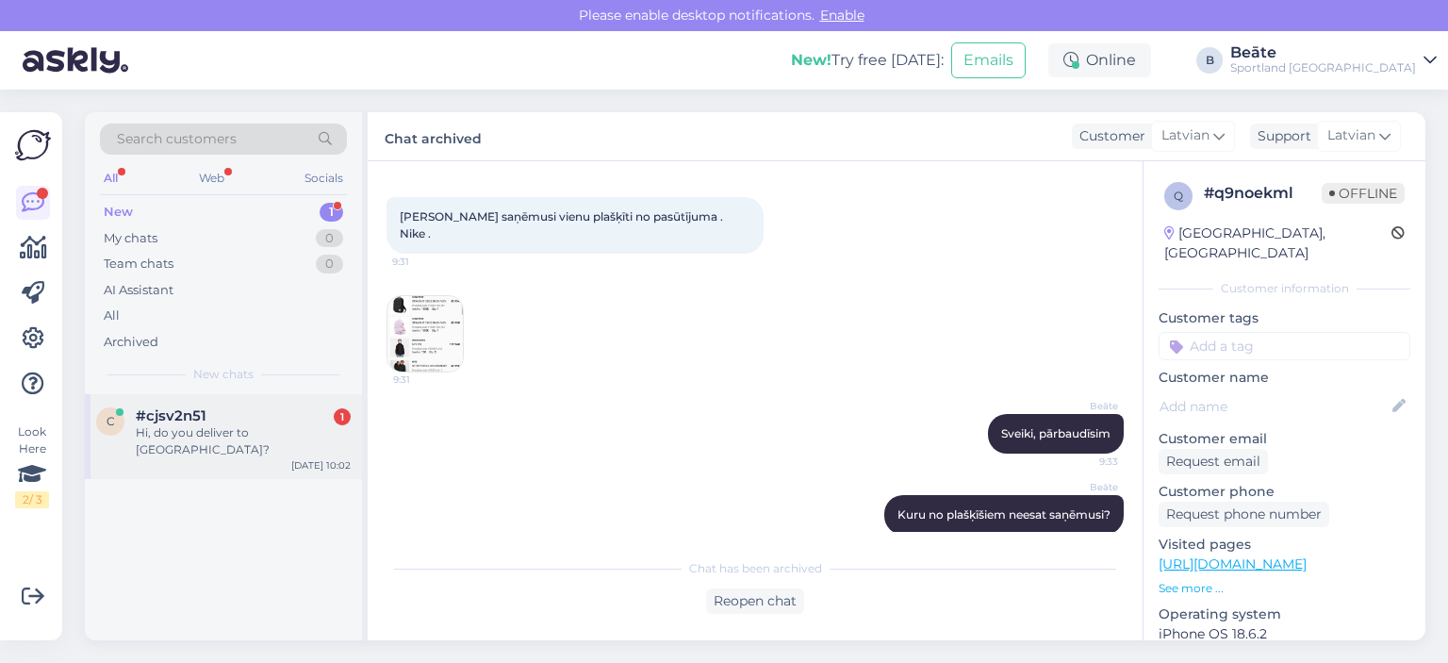
click at [314, 425] on div "Hi, do you deliver to [GEOGRAPHIC_DATA]?" at bounding box center [243, 441] width 215 height 34
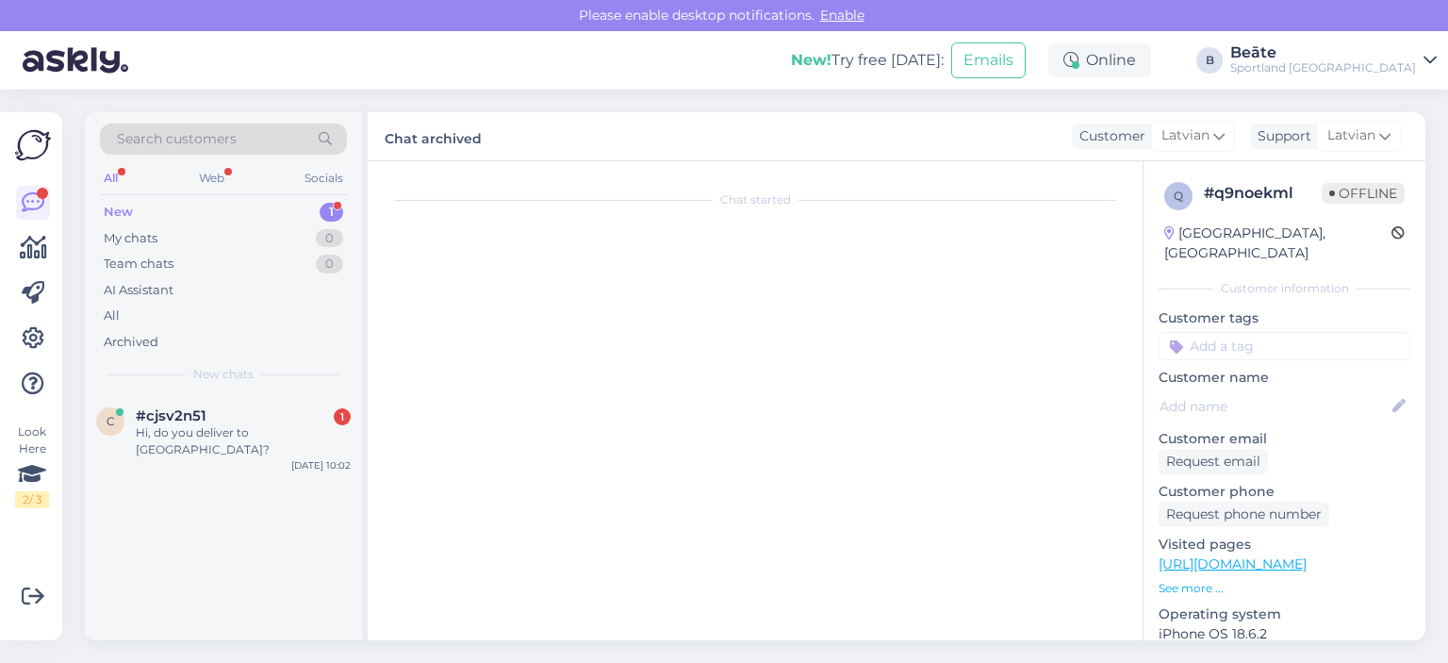
scroll to position [0, 0]
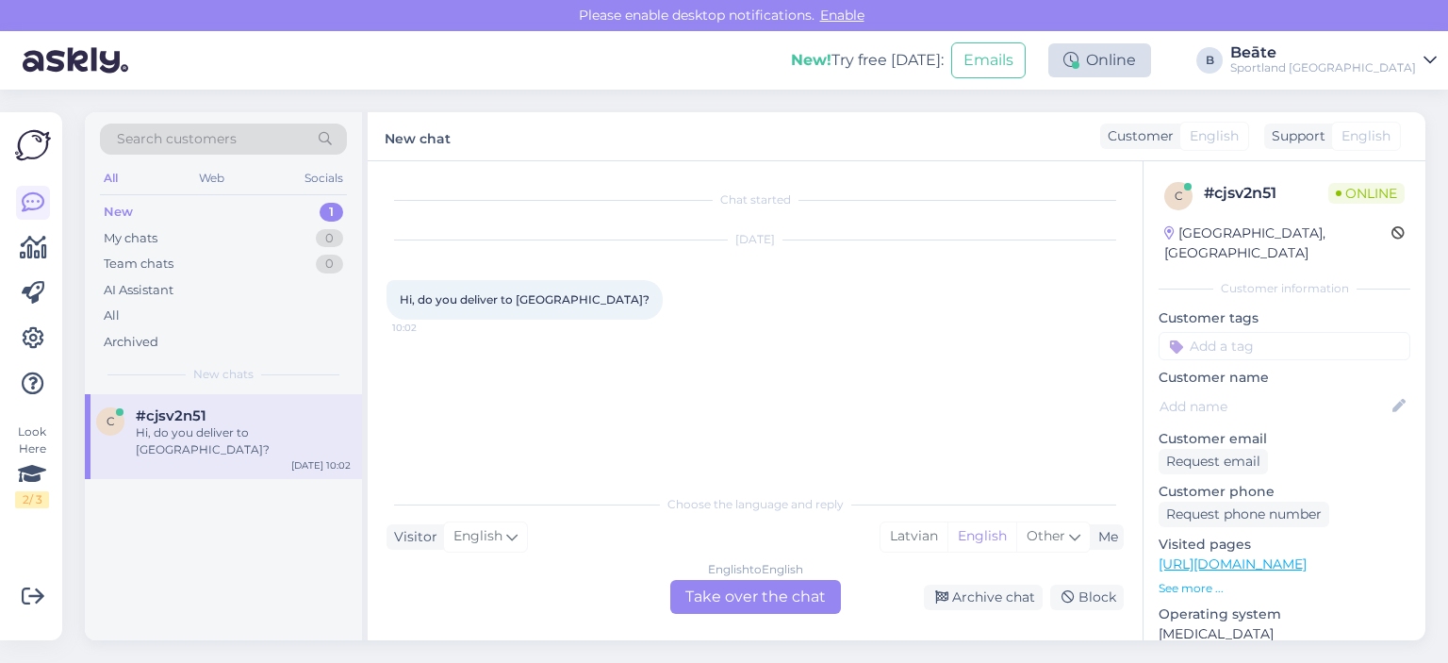
click at [1151, 57] on div "Online" at bounding box center [1099, 60] width 103 height 34
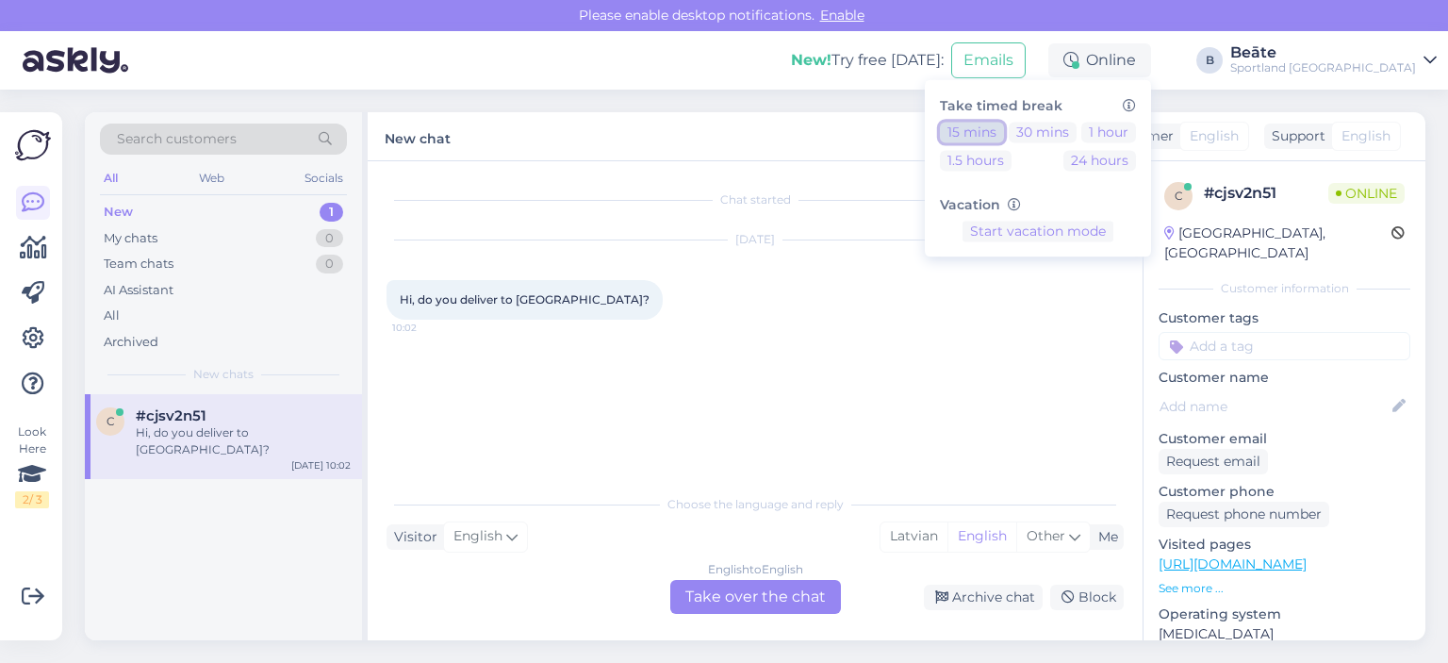
click at [1004, 126] on button "15 mins" at bounding box center [972, 132] width 64 height 21
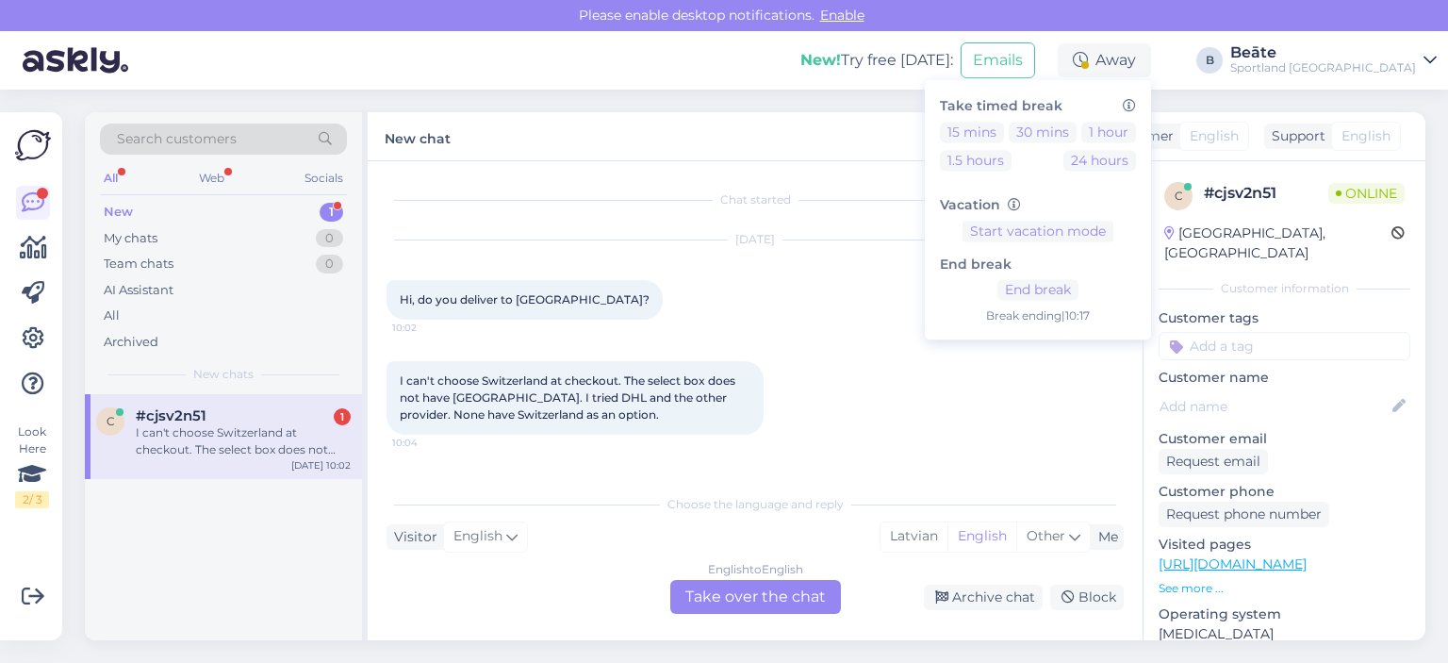
click at [751, 611] on div "English to English Take over the chat" at bounding box center [755, 597] width 171 height 34
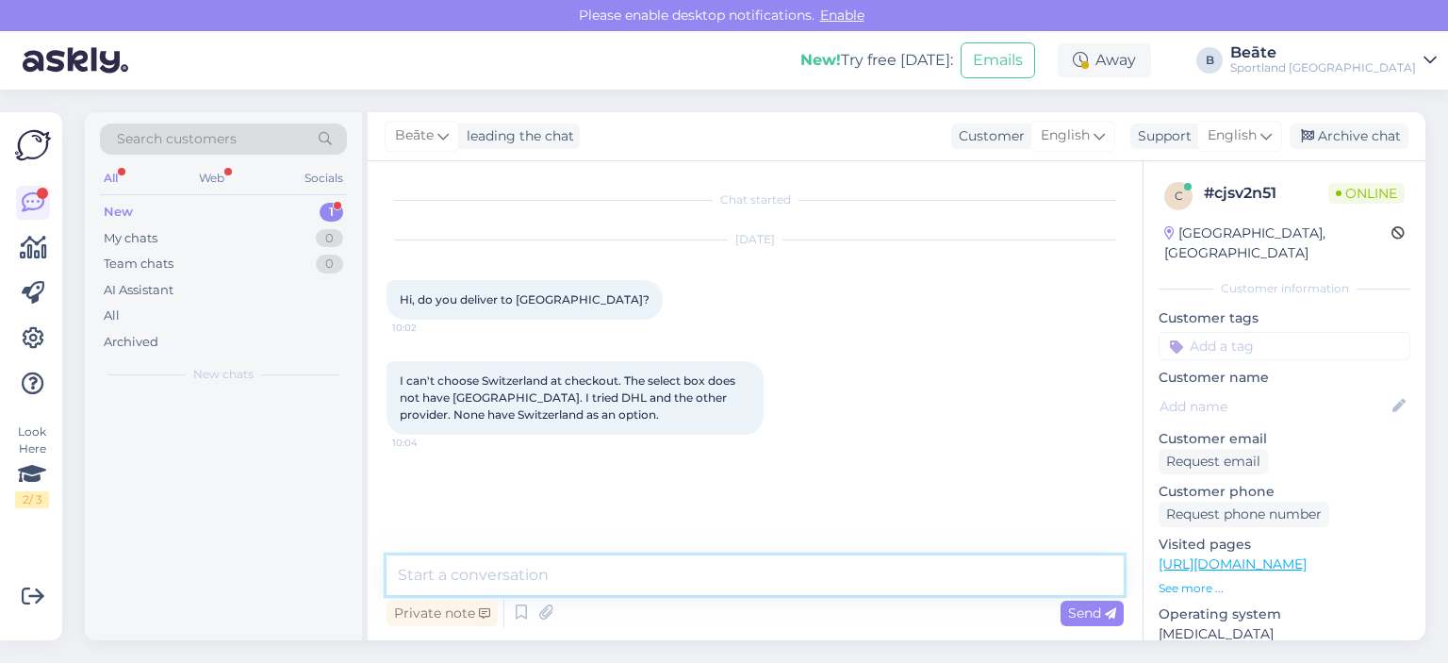
click at [718, 579] on textarea at bounding box center [754, 575] width 737 height 40
type textarea "S"
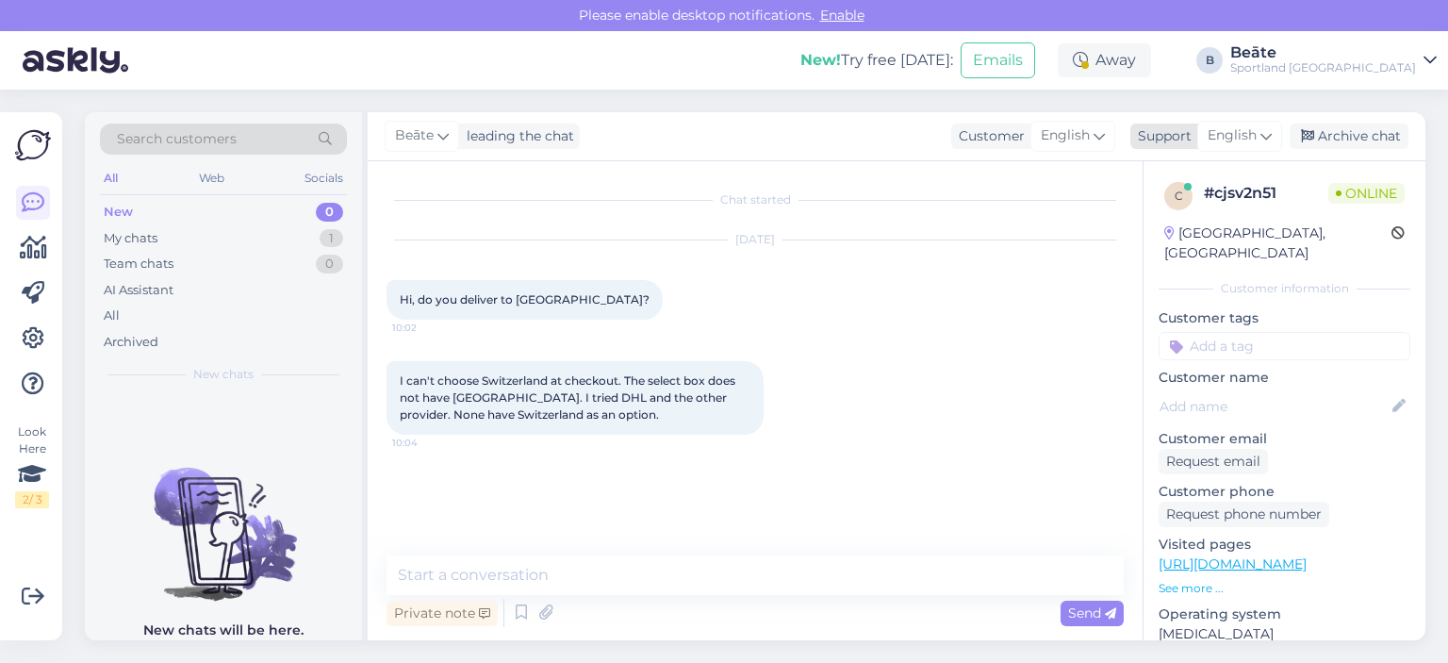
click at [1248, 142] on span "English" at bounding box center [1231, 135] width 49 height 21
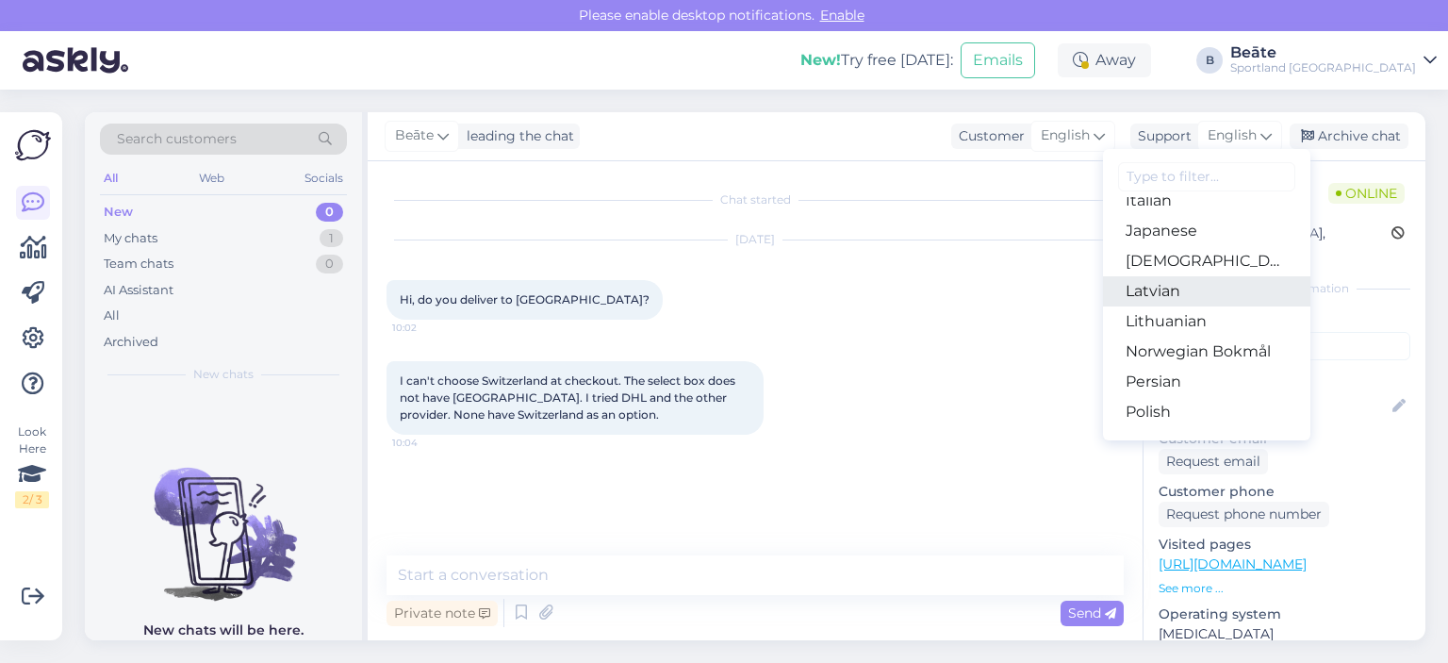
click at [1155, 296] on link "Latvian" at bounding box center [1206, 291] width 207 height 30
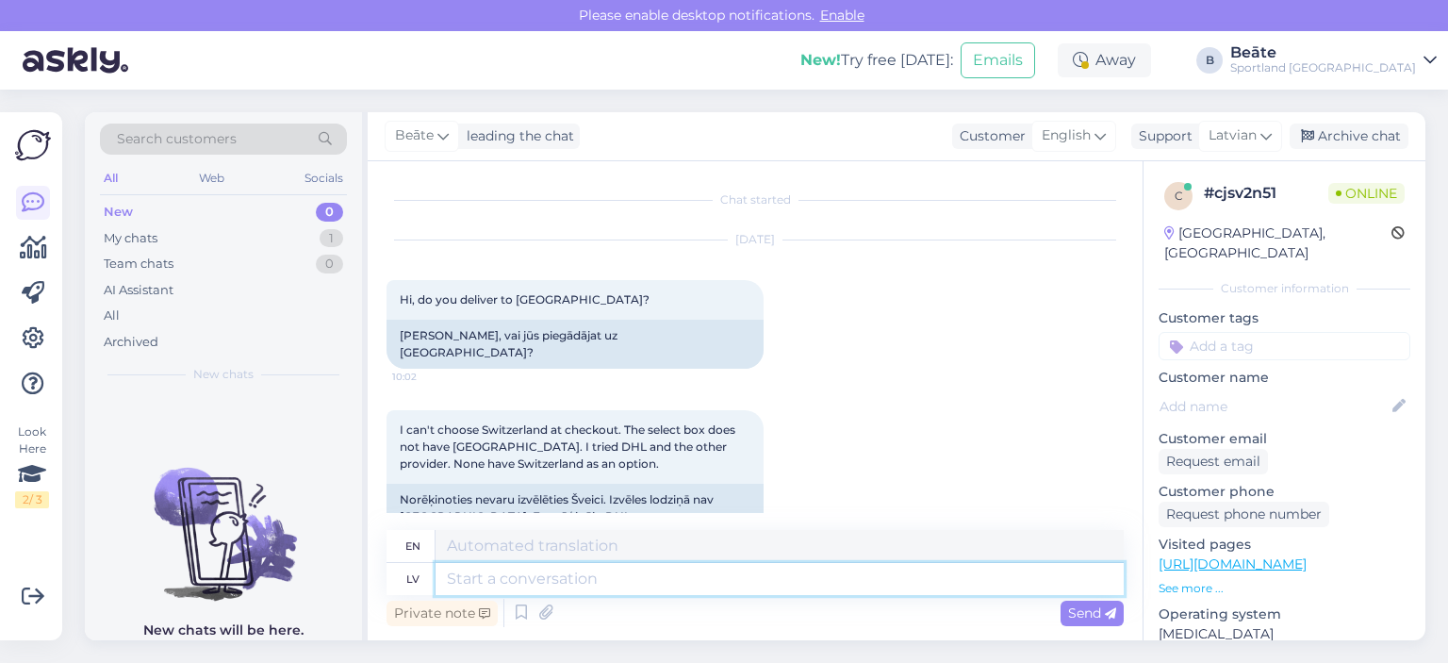
click at [666, 577] on textarea at bounding box center [779, 579] width 688 height 32
type textarea "Sveiki, p"
type textarea "Hello,"
type textarea "Sveiki, pašreiz, tiek veikta piegādes tikai Eiropas sa"
type textarea "Hello, currently, it is being done"
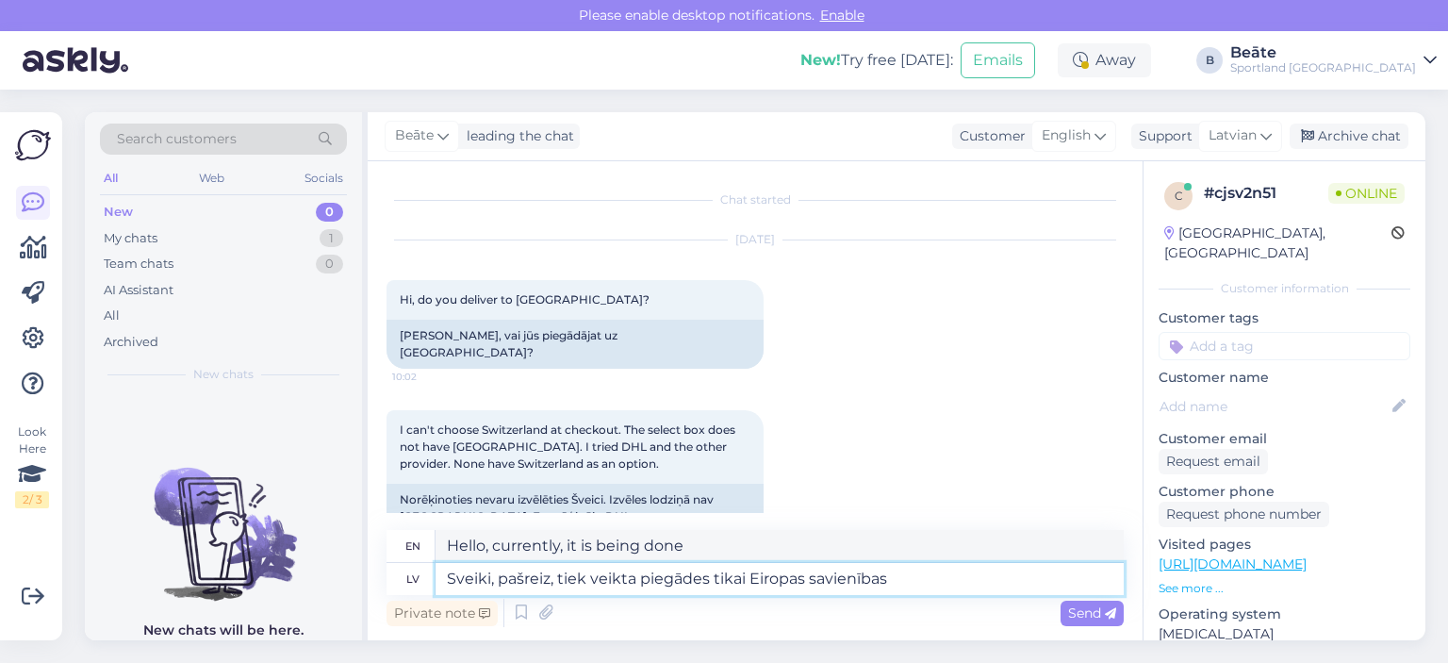
type textarea "Sveiki, pašreiz, tiek veikta piegādes tikai Eiropas savienības"
type textarea "Hello, currently, we only deliver to the European Union."
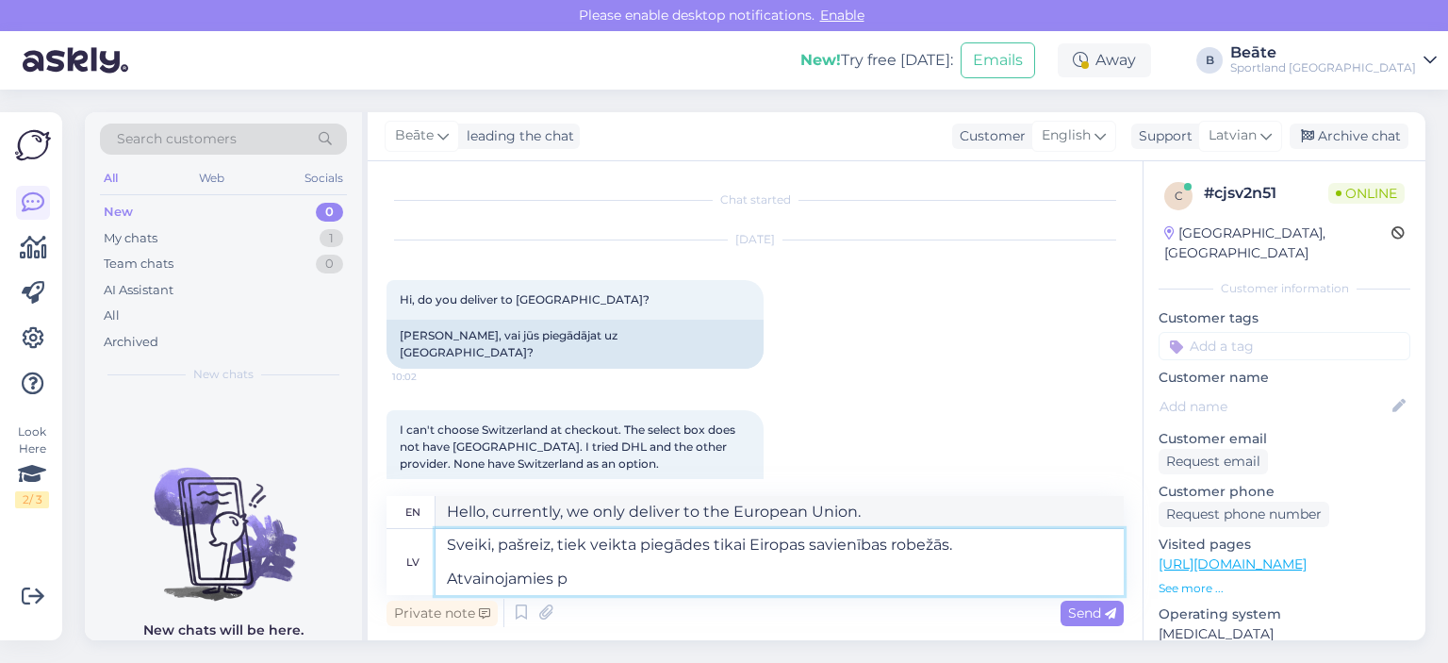
type textarea "Sveiki, pašreiz, tiek veikta piegādes tikai Eiropas savienības robežās. Atvaino…"
type textarea "Hello, currently, we only deliver within the [GEOGRAPHIC_DATA]. Sorry"
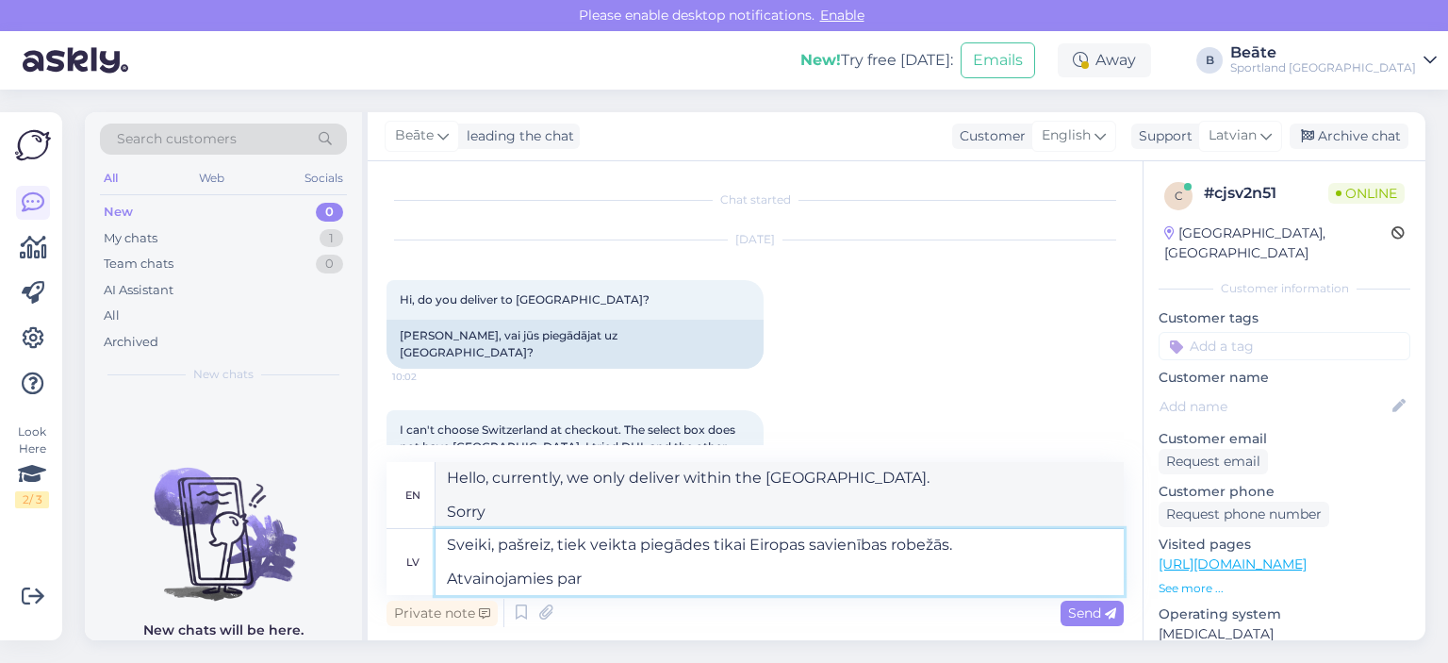
type textarea "Sveiki, pašreiz, tiek veikta piegādes tikai Eiropas savienības robežās. Atvaino…"
type textarea "Hello, currently, we only deliver within the [GEOGRAPHIC_DATA]. We apologize for"
type textarea "Sveiki, pašreiz, tiek veikta piegādes tikai Eiropas savienības robežās. Atvaino…"
type textarea "Hello, currently, we only deliver within the [GEOGRAPHIC_DATA]. We apologize fo…"
type textarea "Sveiki, pašreiz, tiek veikta piegādes tikai Eiropas savienības robežās. Atvaino…"
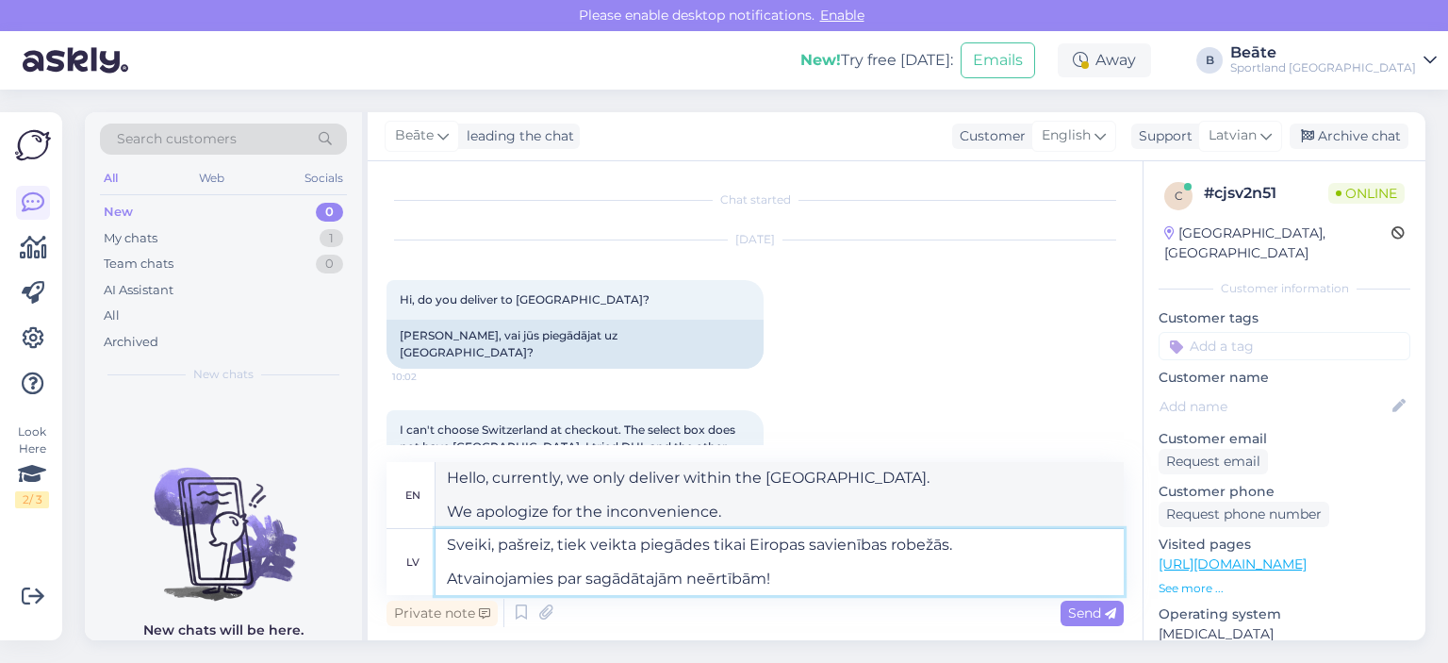
type textarea "Hello, currently, we only deliver within the [GEOGRAPHIC_DATA]. We apologize fo…"
type textarea "Sveiki, pašreiz, tiek veikta piegādes tikai Eiropas savienības robežās. Atvaino…"
click at [1108, 608] on icon at bounding box center [1110, 613] width 11 height 11
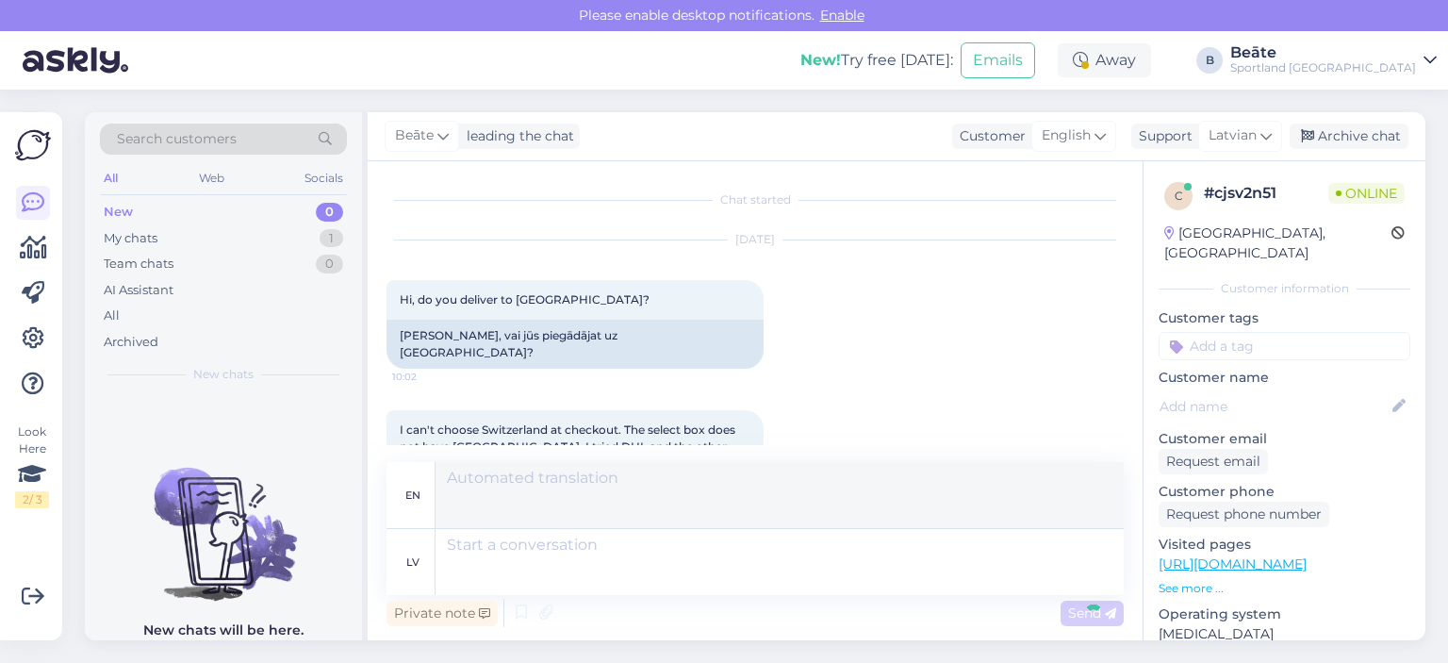
scroll to position [237, 0]
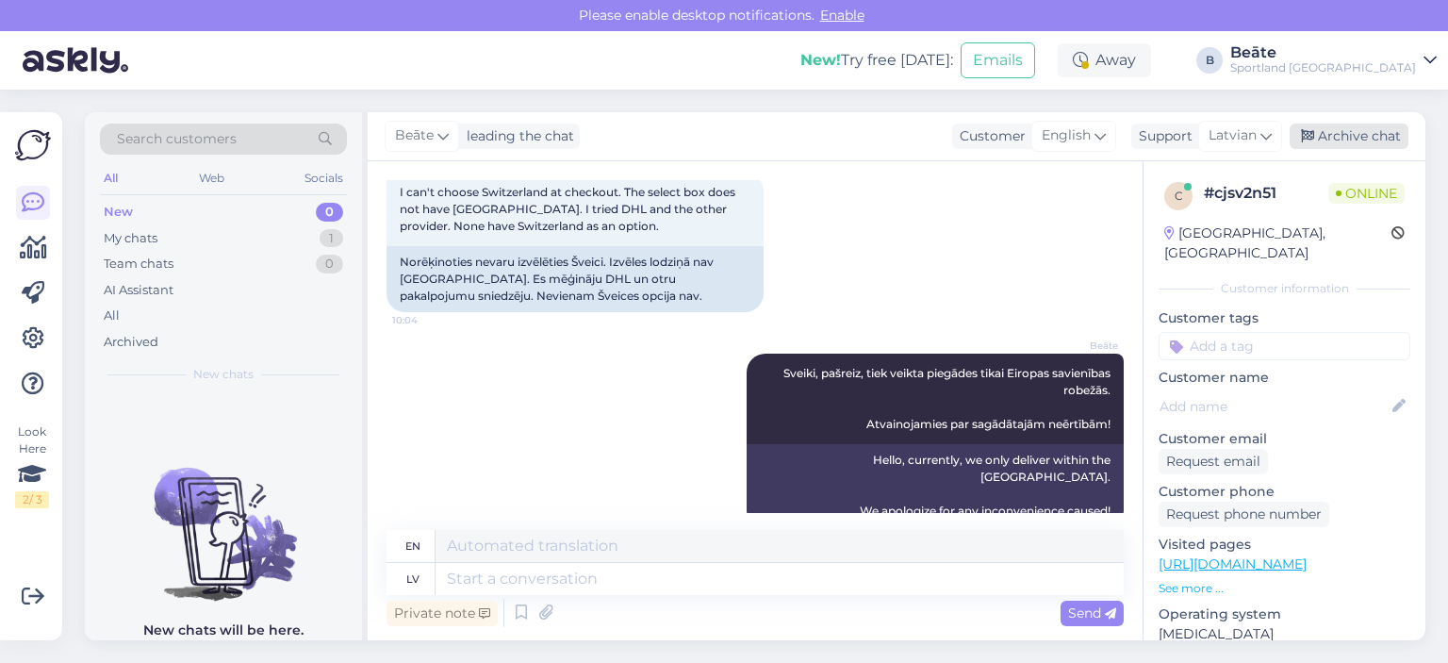
click at [1357, 138] on div "Archive chat" at bounding box center [1348, 135] width 119 height 25
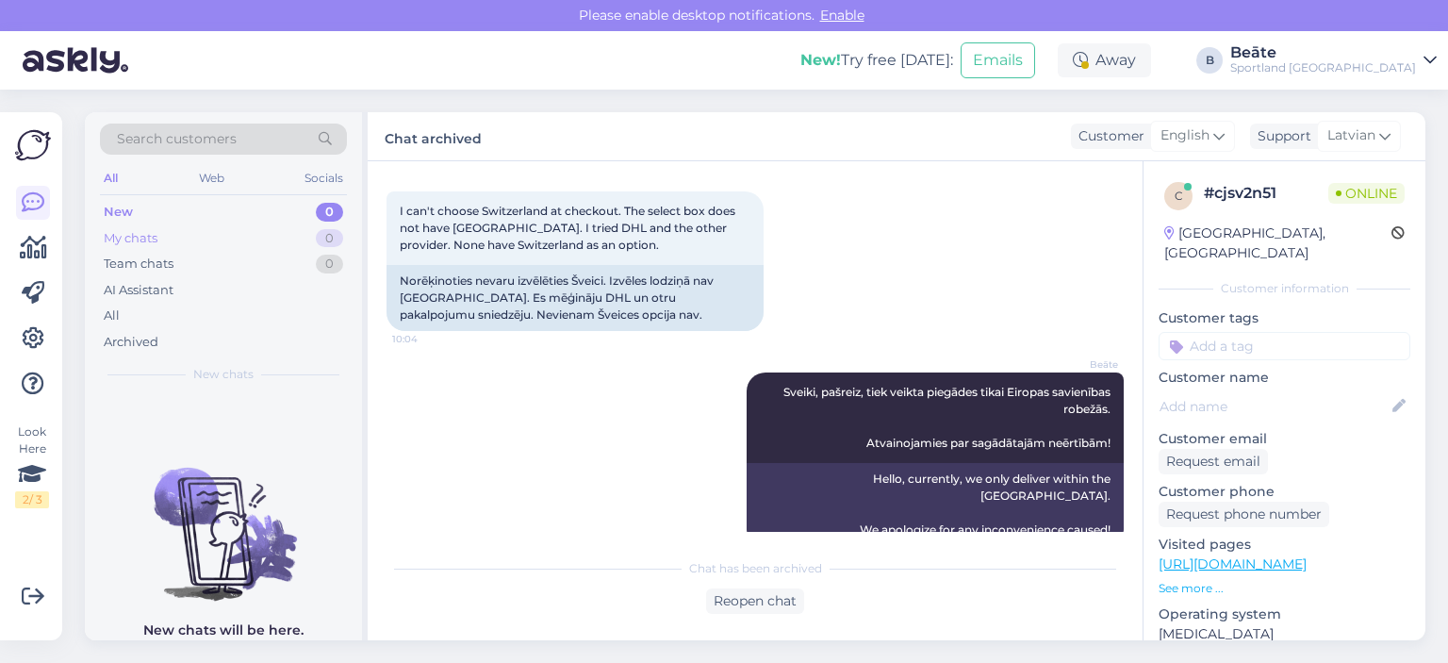
click at [137, 240] on div "My chats" at bounding box center [131, 238] width 54 height 19
click at [111, 315] on div "All" at bounding box center [112, 315] width 16 height 19
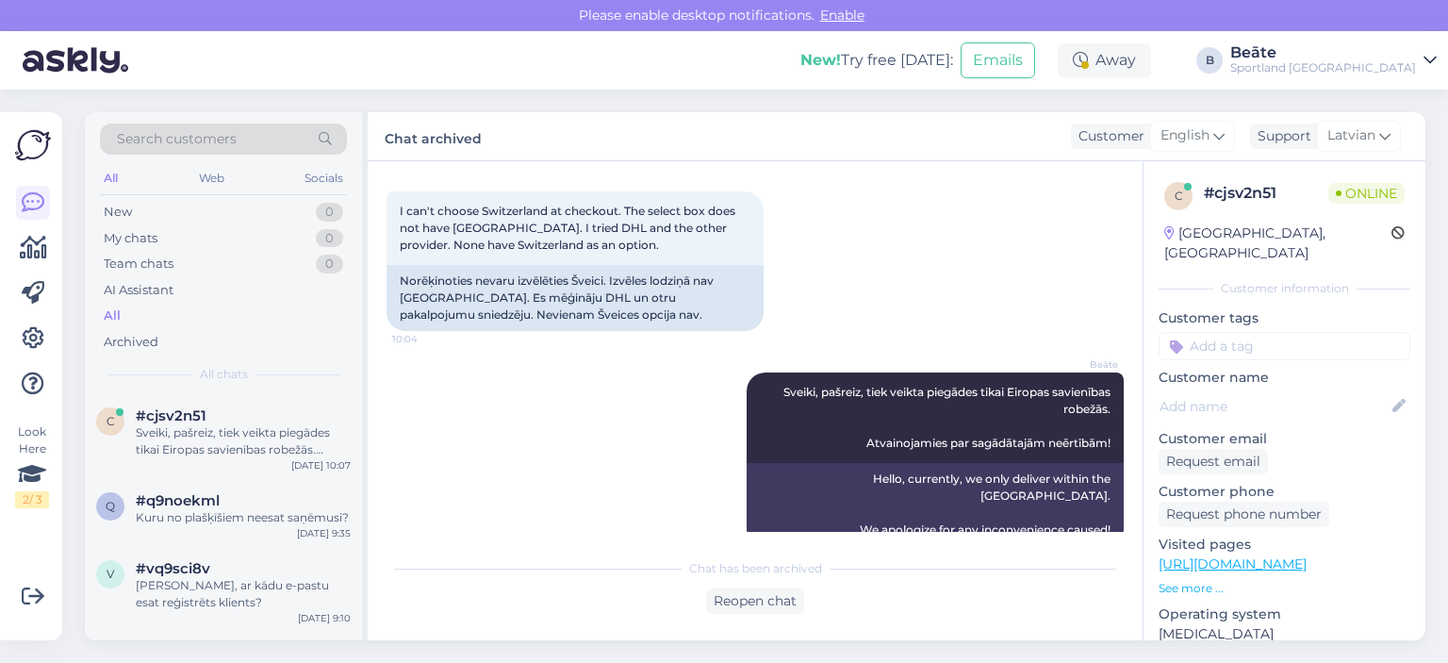
click at [191, 140] on span "Search customers" at bounding box center [177, 139] width 120 height 20
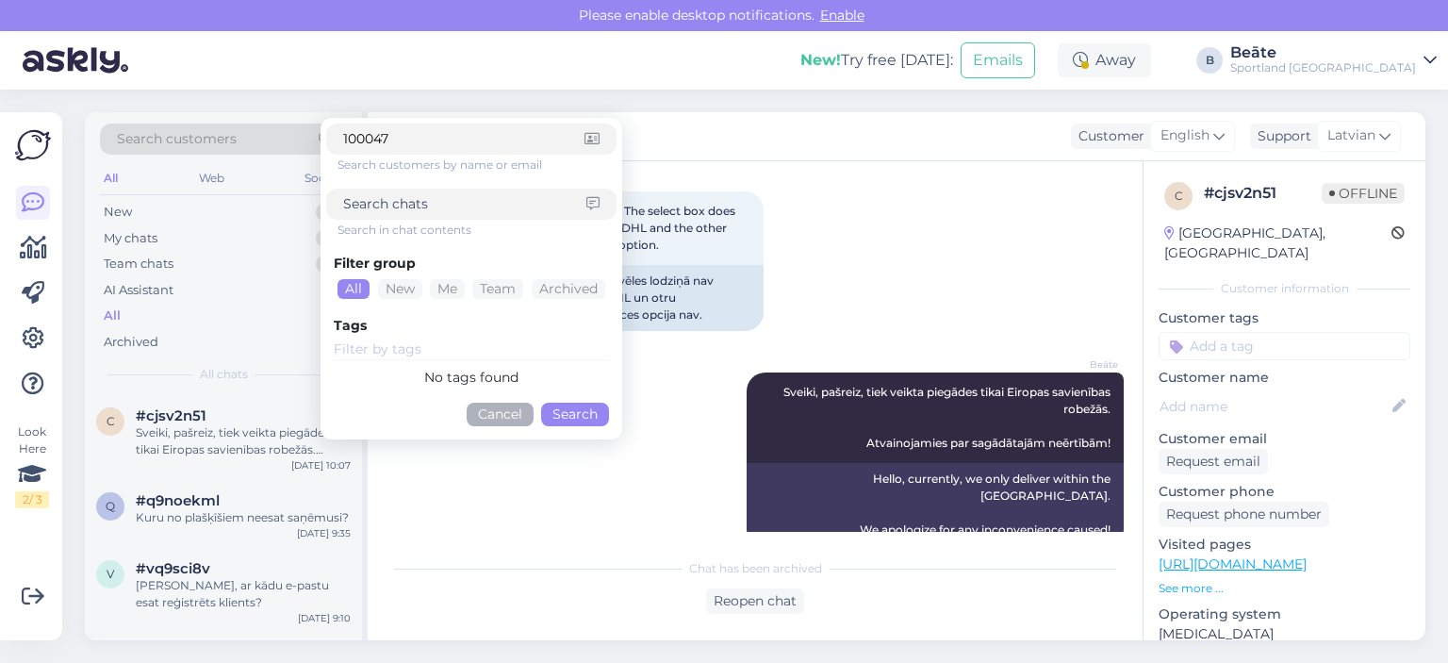
type input "1000475"
click button "Search" at bounding box center [575, 414] width 68 height 24
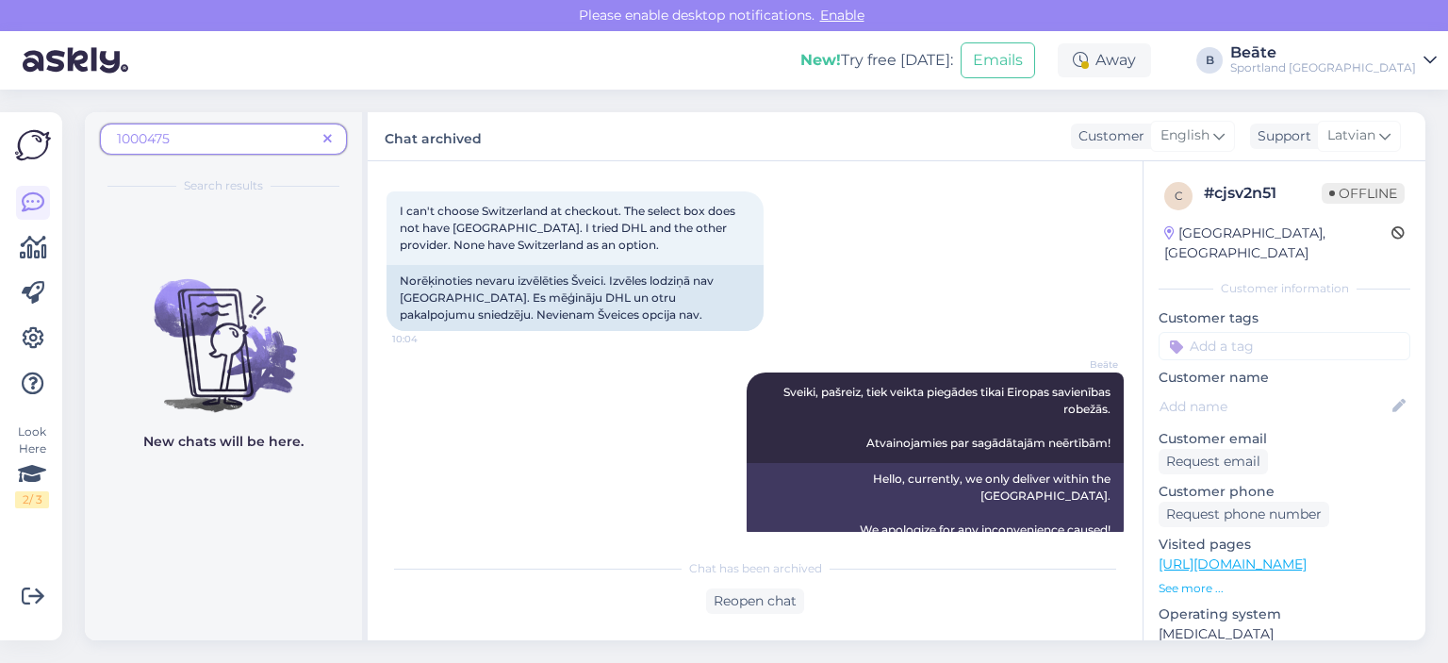
click at [183, 140] on span "1000475" at bounding box center [216, 139] width 199 height 20
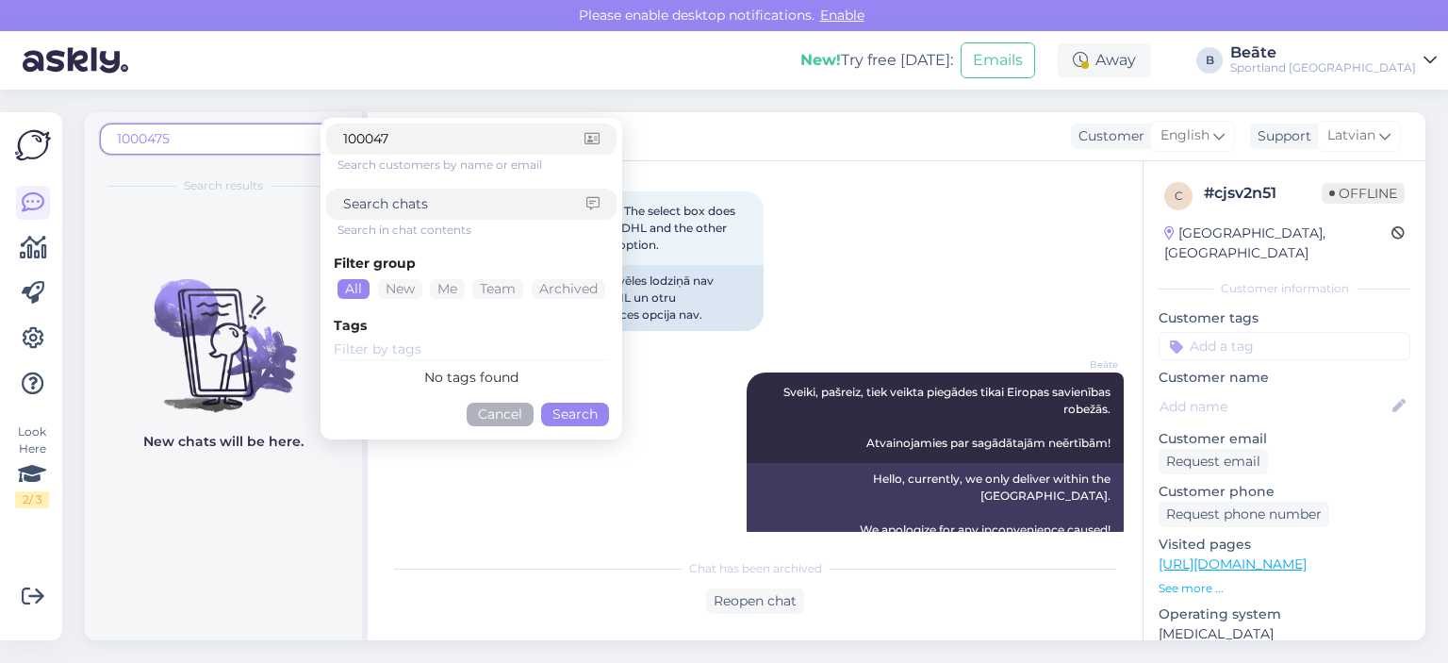
type input "1000477"
click button "Search" at bounding box center [575, 414] width 68 height 24
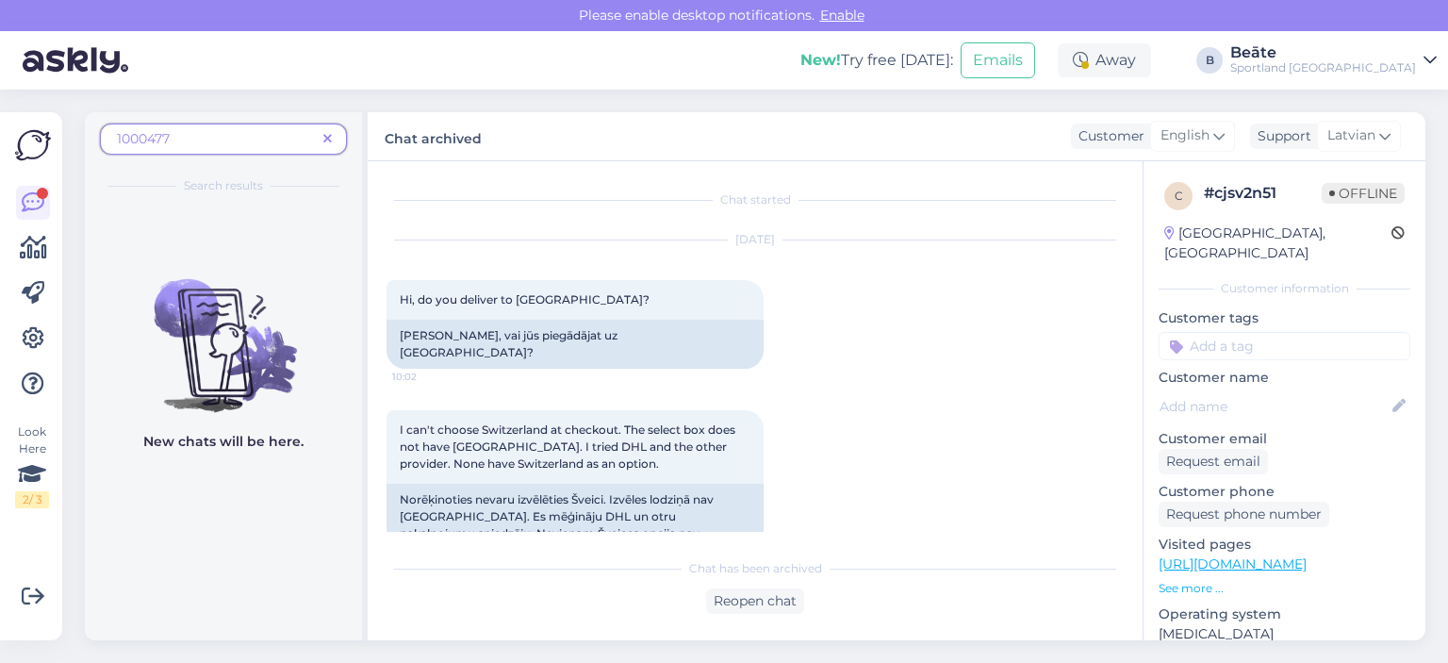
scroll to position [300, 0]
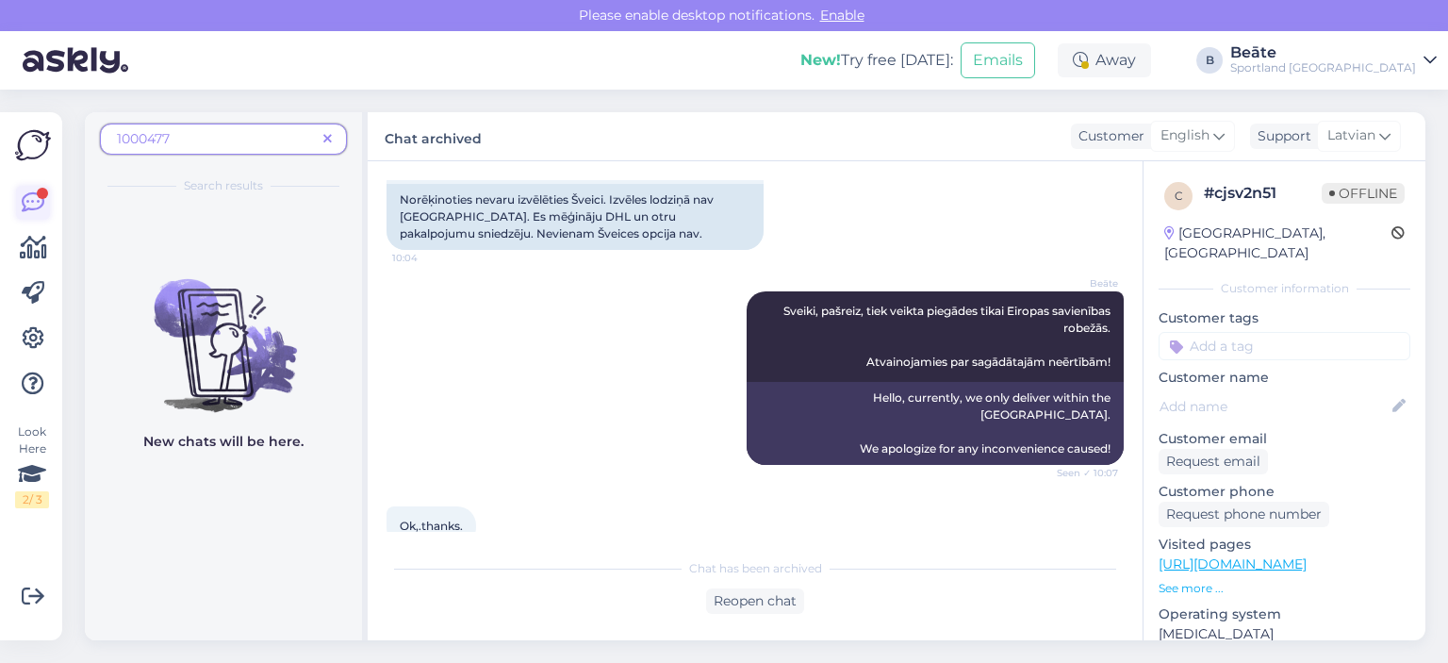
click at [38, 194] on div at bounding box center [42, 193] width 11 height 11
click at [769, 608] on div "Reopen chat" at bounding box center [755, 600] width 98 height 25
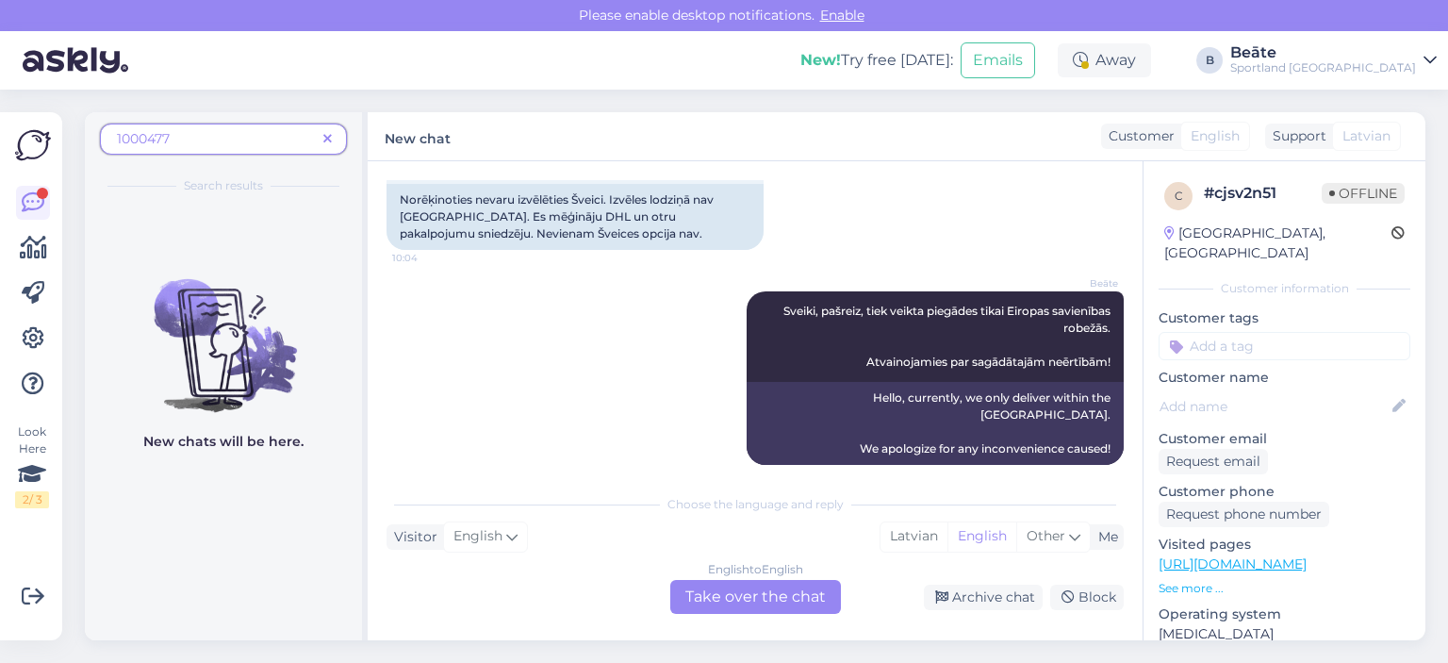
click at [781, 586] on div "English to English Take over the chat" at bounding box center [755, 597] width 171 height 34
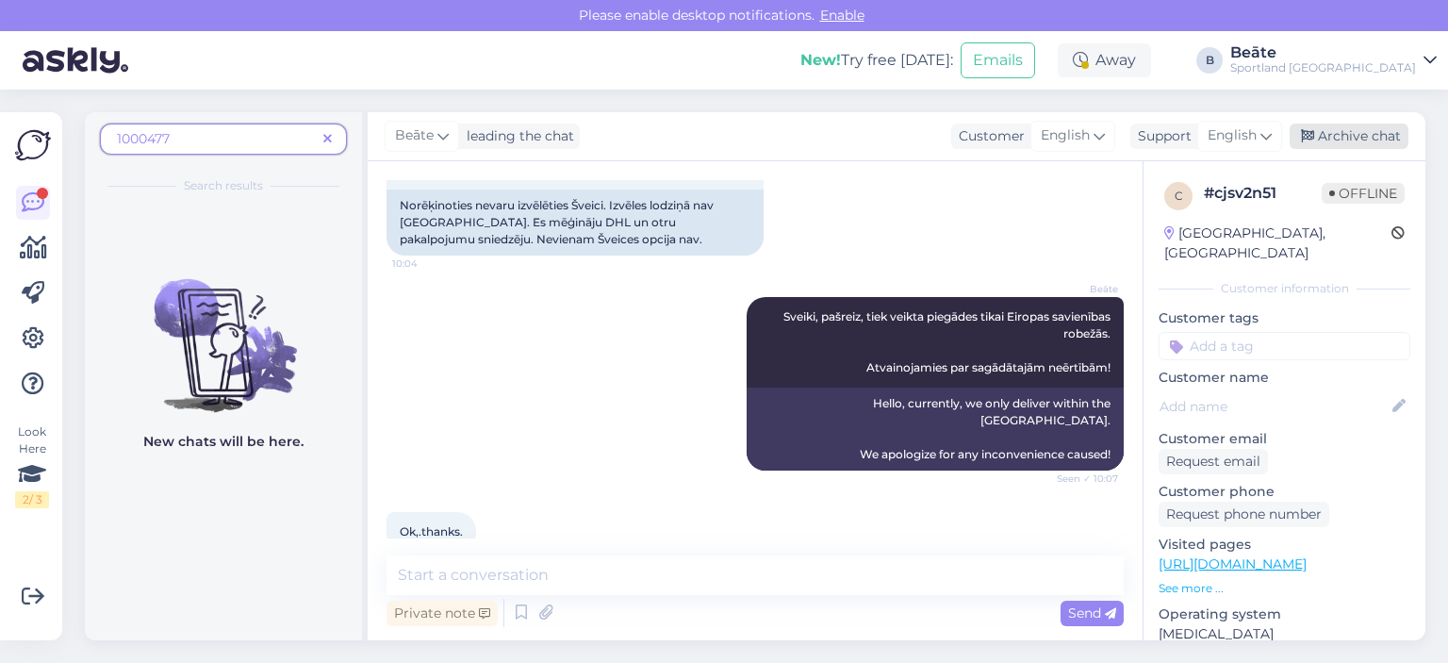
click at [1333, 144] on div "Archive chat" at bounding box center [1348, 135] width 119 height 25
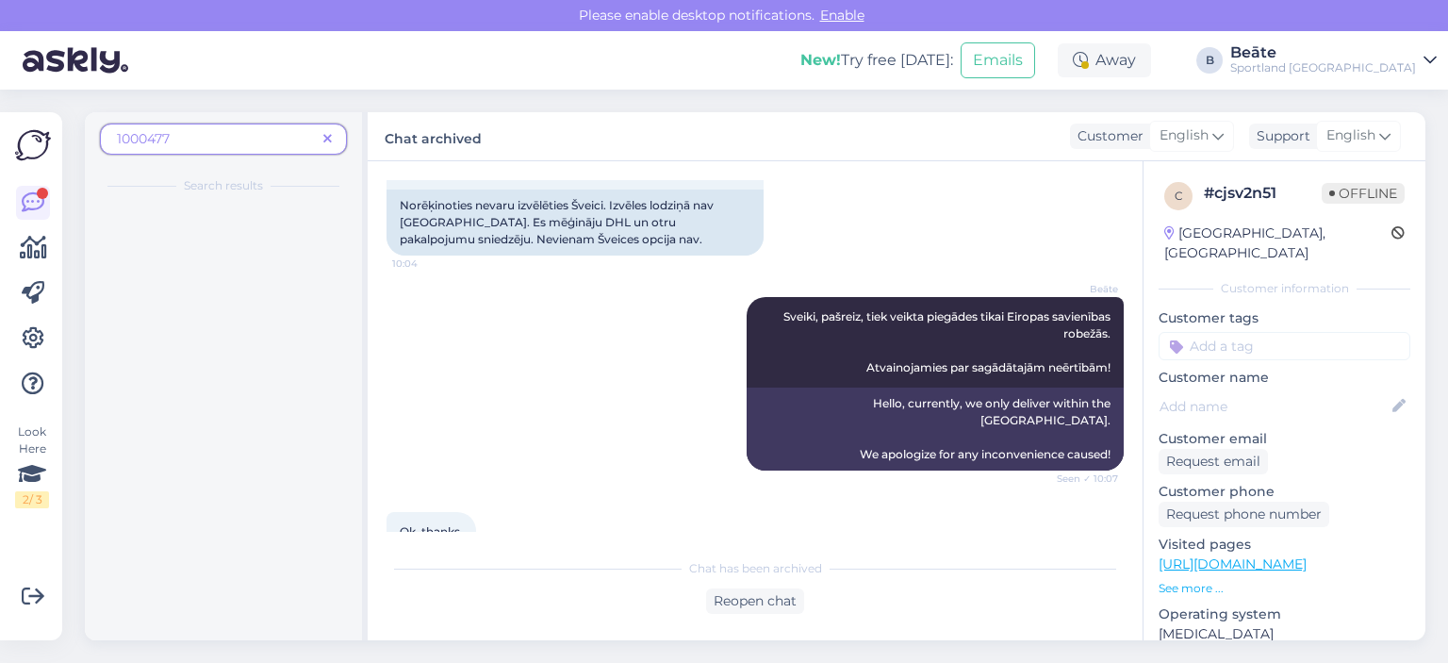
scroll to position [300, 0]
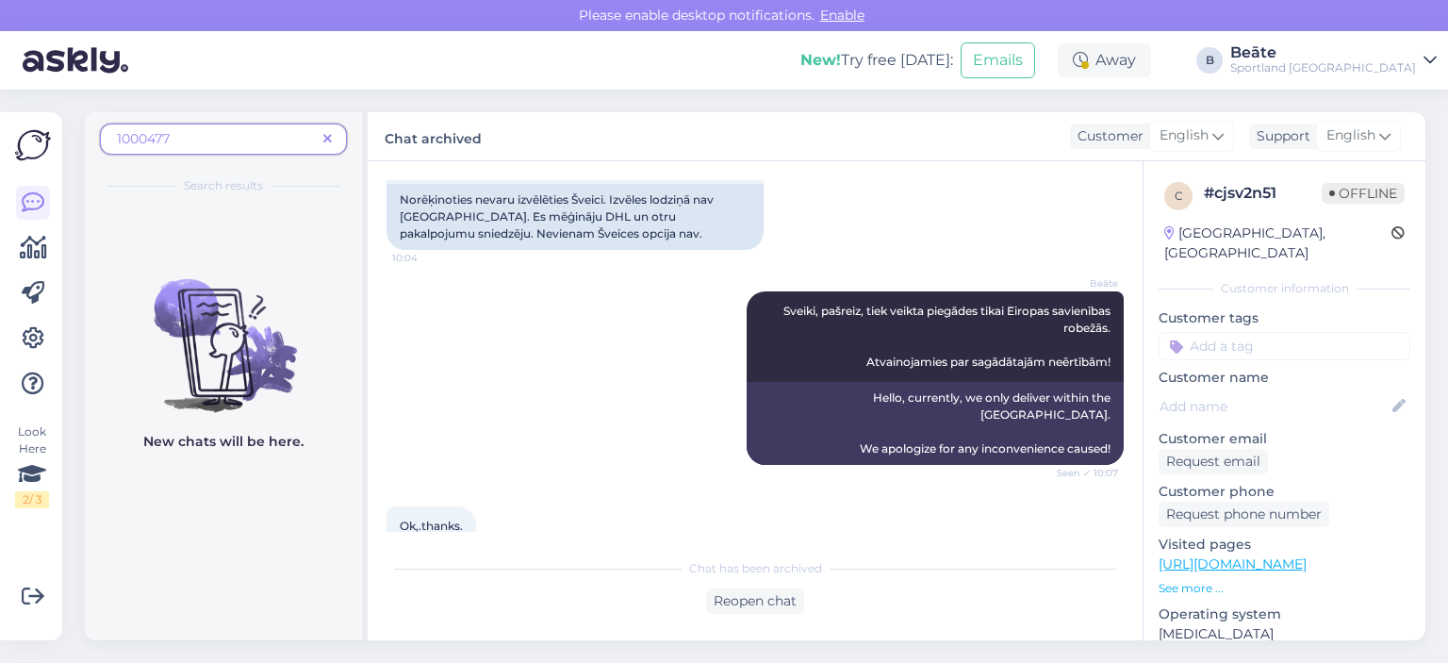
click at [34, 142] on img at bounding box center [33, 145] width 36 height 36
click at [34, 195] on icon at bounding box center [33, 202] width 23 height 23
click at [33, 156] on img at bounding box center [33, 145] width 36 height 36
click at [34, 259] on icon at bounding box center [33, 248] width 27 height 23
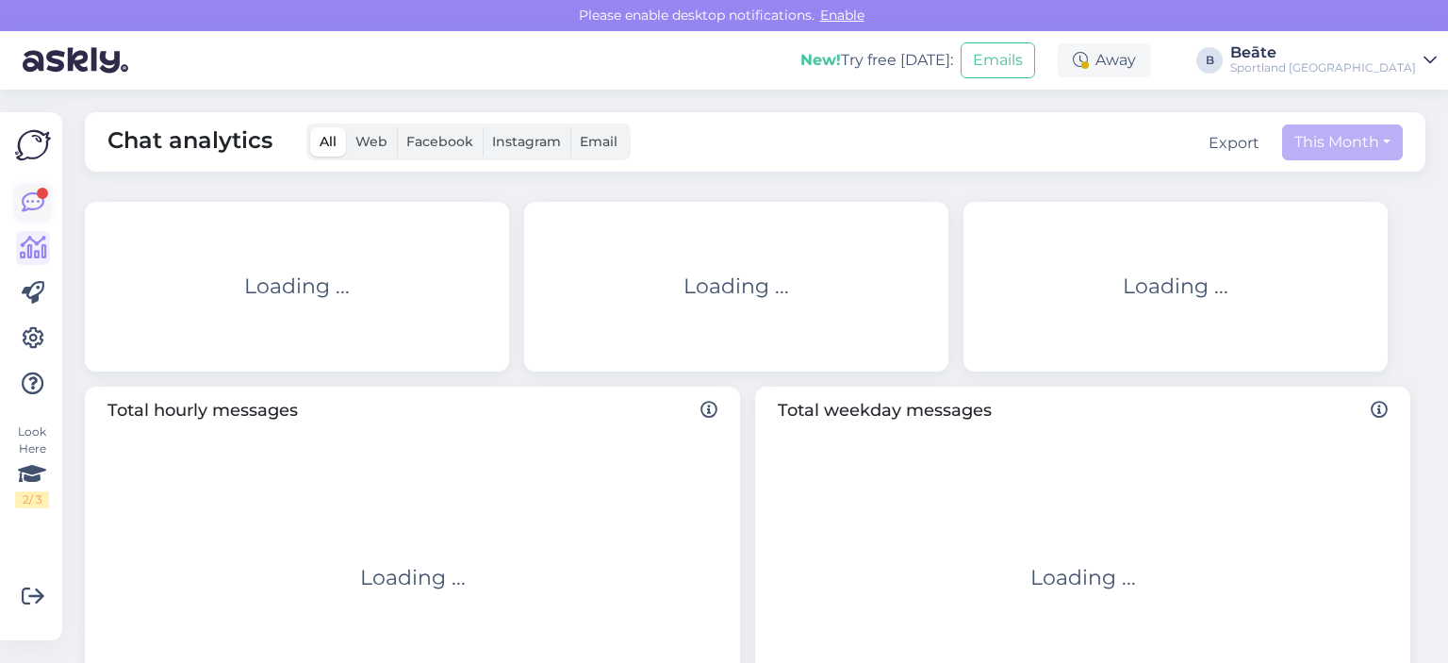
click at [32, 203] on icon at bounding box center [33, 202] width 23 height 23
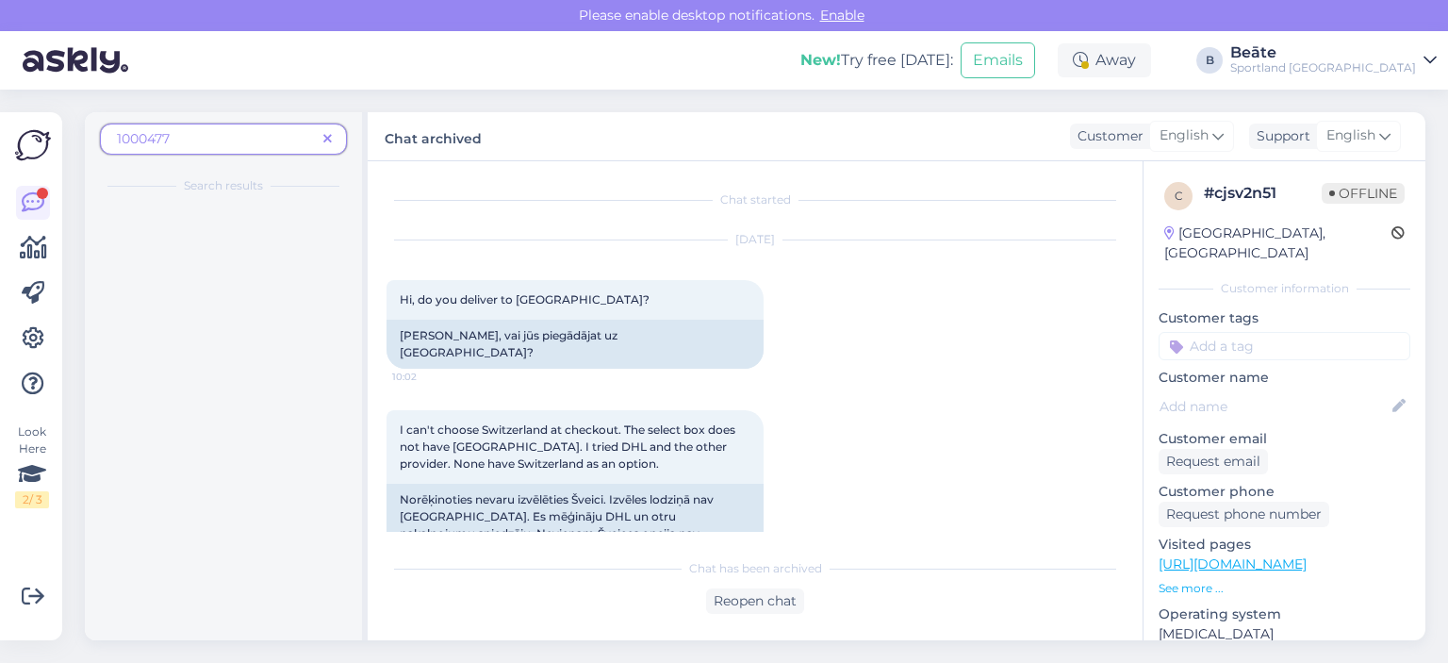
scroll to position [40, 0]
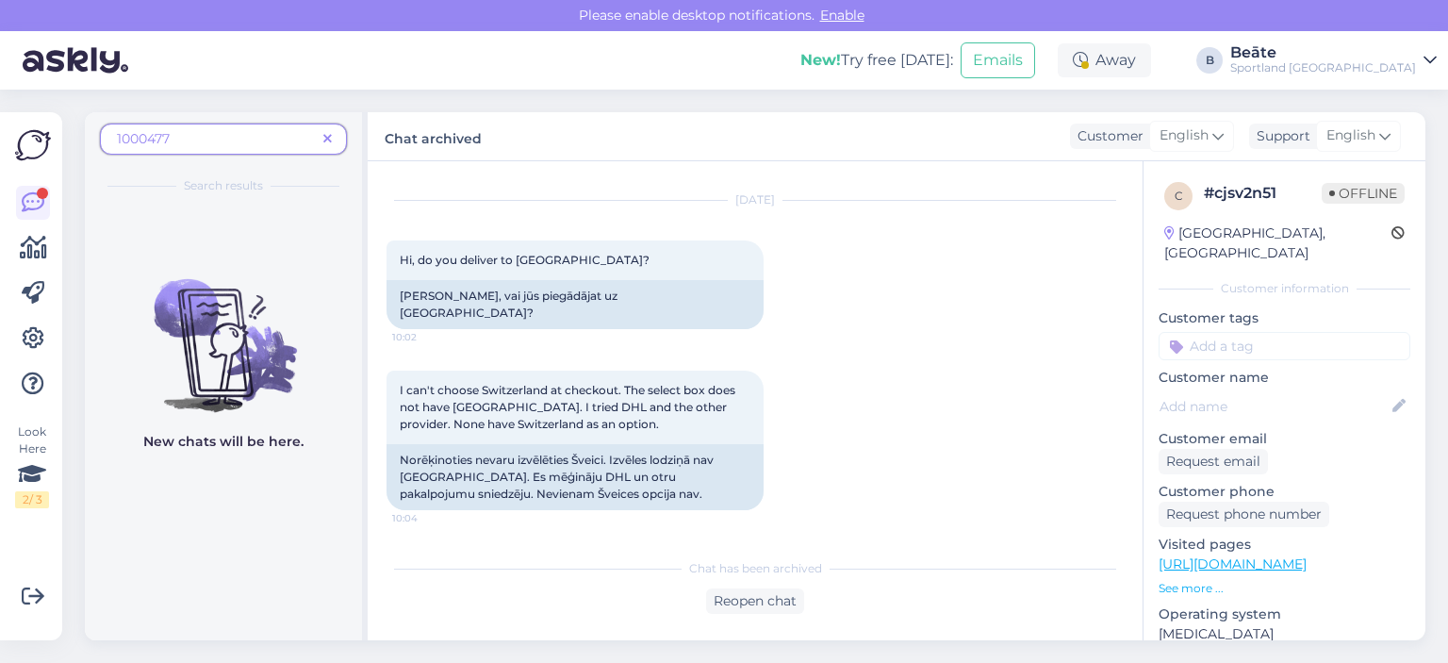
click at [328, 140] on icon at bounding box center [327, 139] width 8 height 13
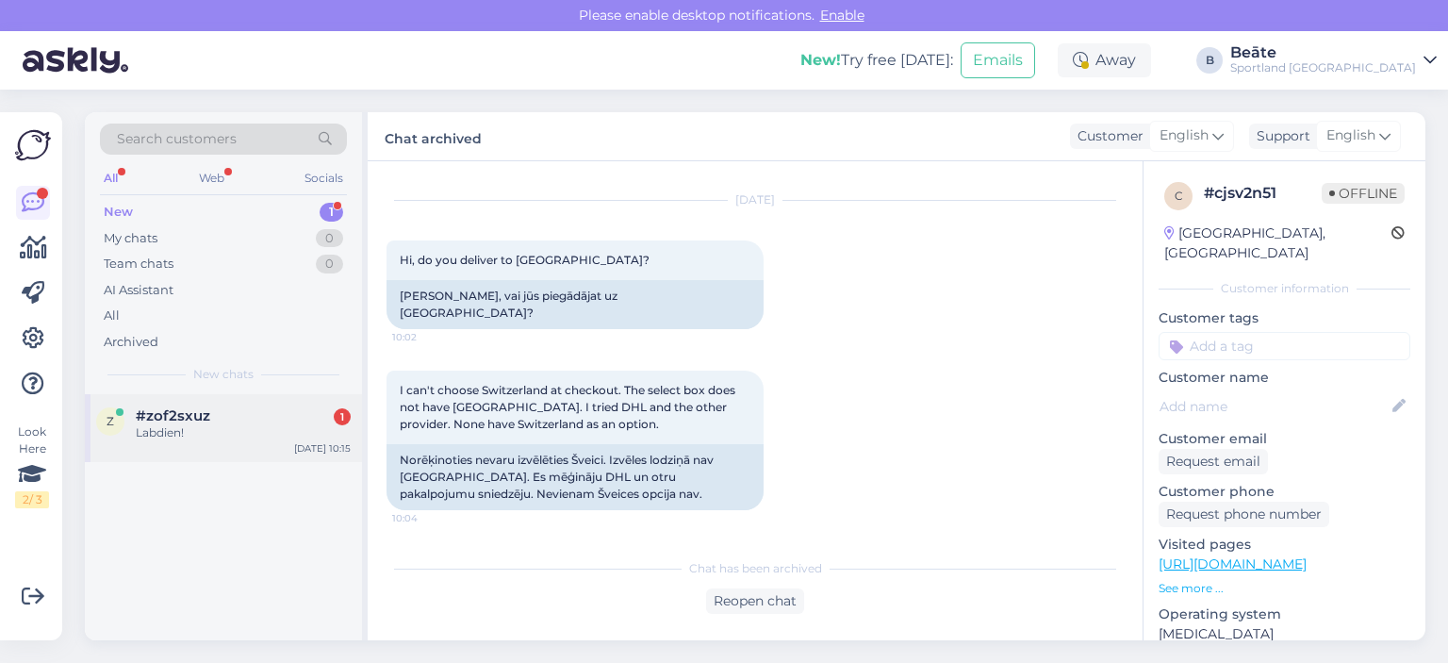
click at [199, 414] on span "#zof2sxuz" at bounding box center [173, 415] width 74 height 17
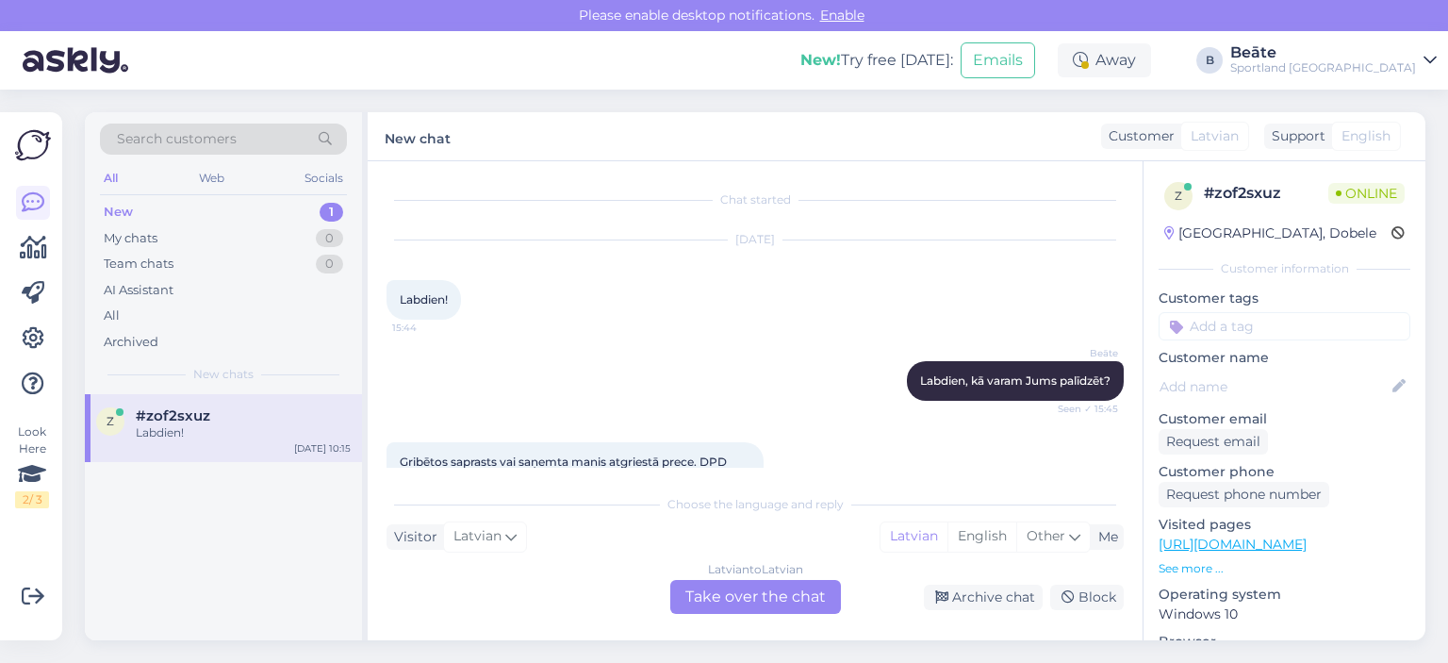
scroll to position [439, 0]
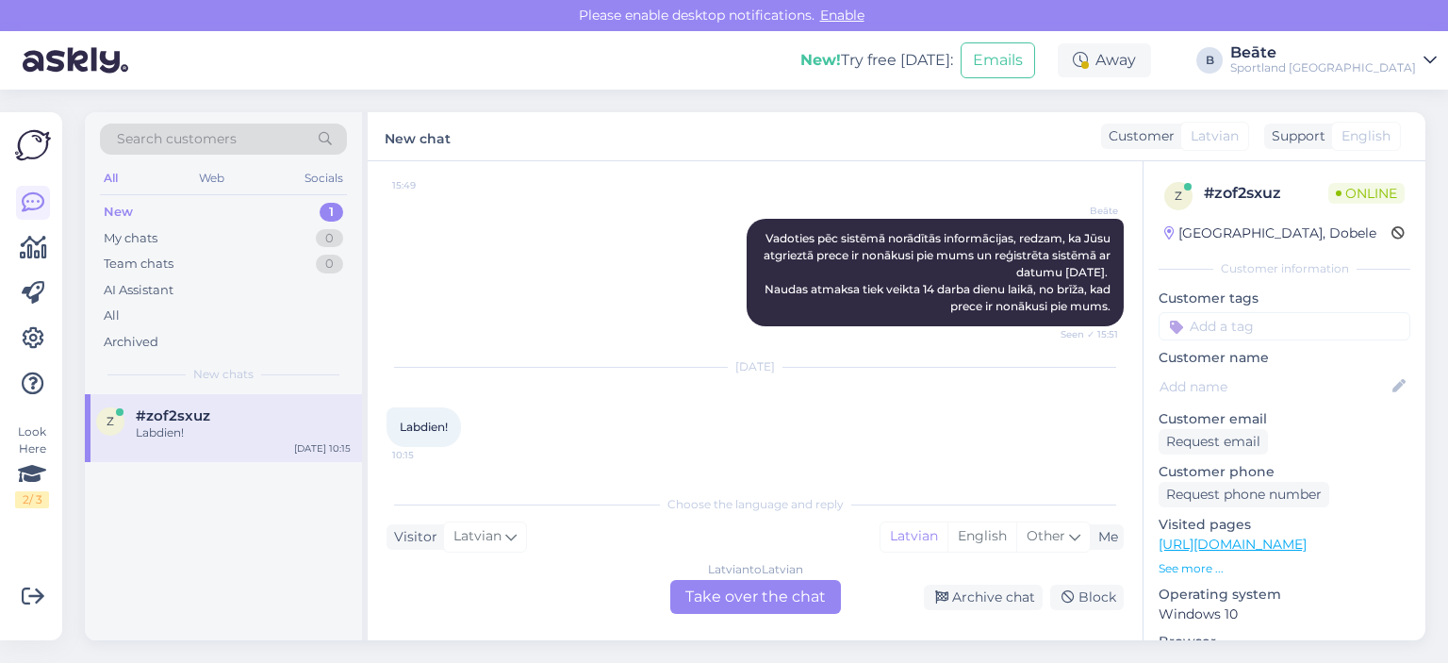
click at [763, 594] on div "Latvian to Latvian Take over the chat" at bounding box center [755, 597] width 171 height 34
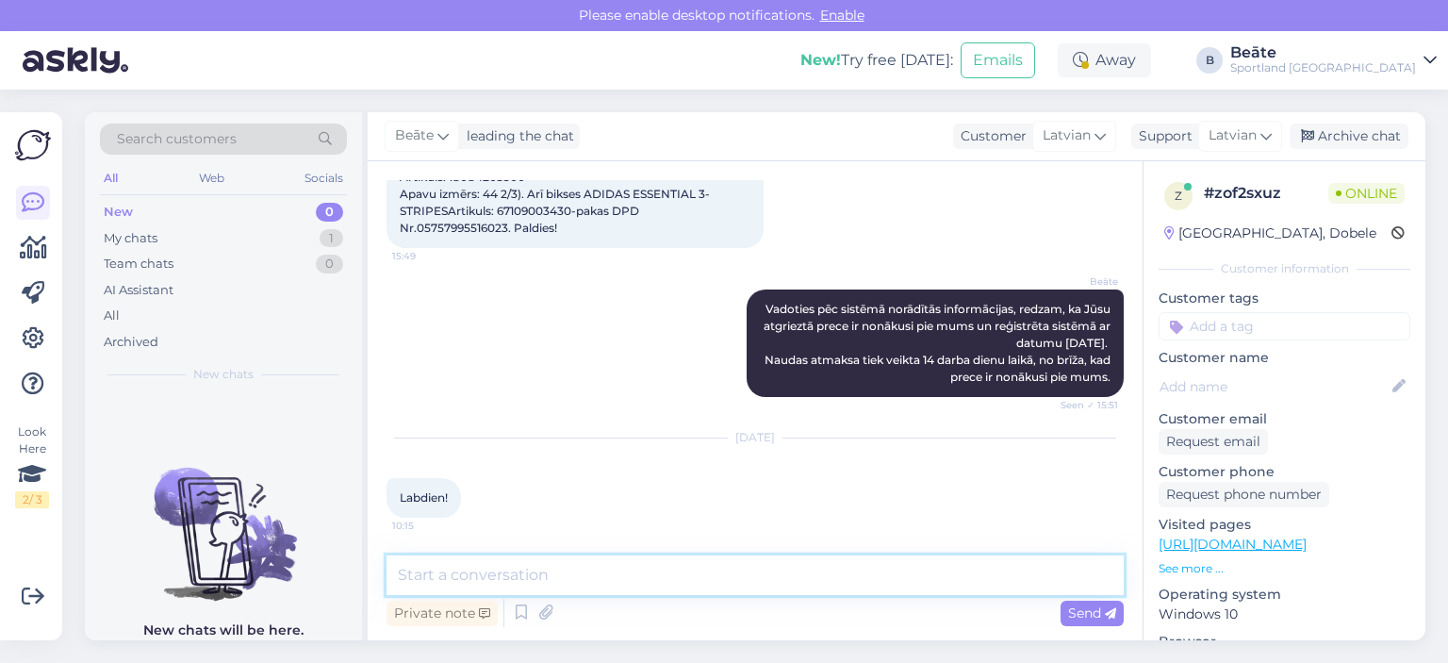
click at [763, 594] on textarea at bounding box center [754, 575] width 737 height 40
type textarea "Labdien, kā varam Jums palīdzēt?"
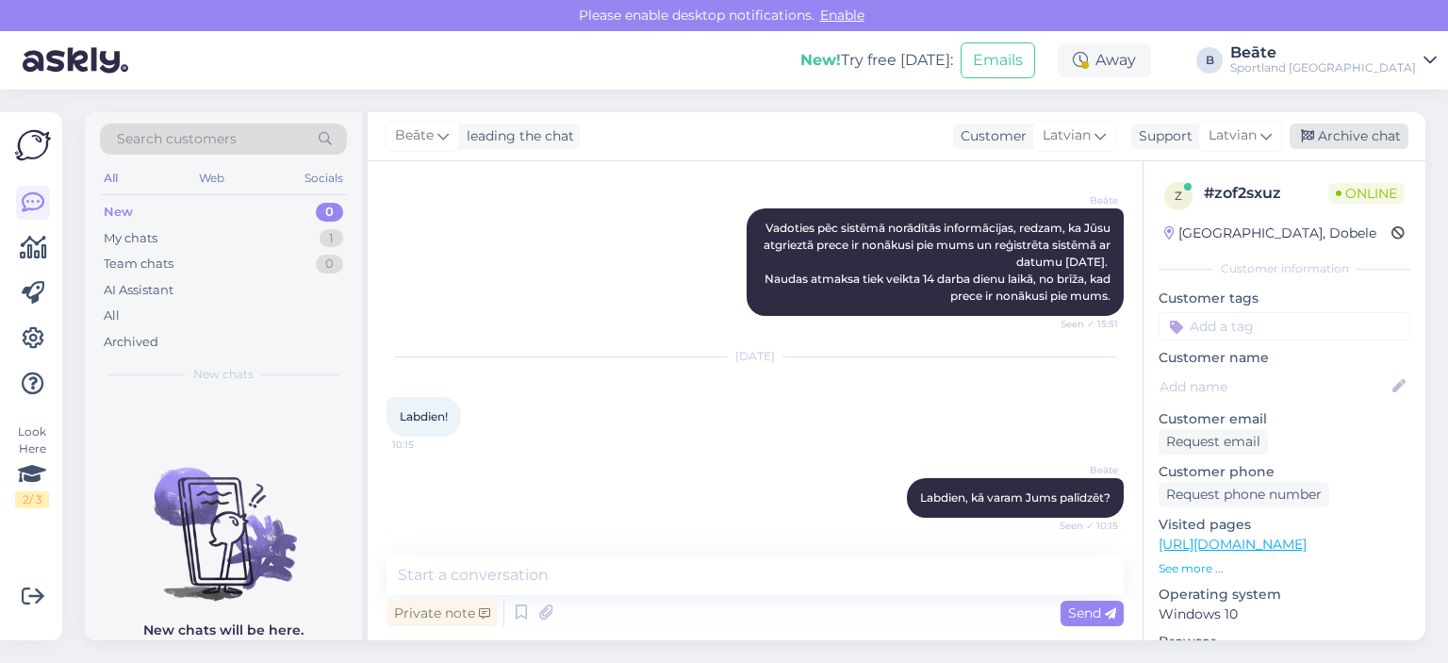
click at [1374, 129] on div "Archive chat" at bounding box center [1348, 135] width 119 height 25
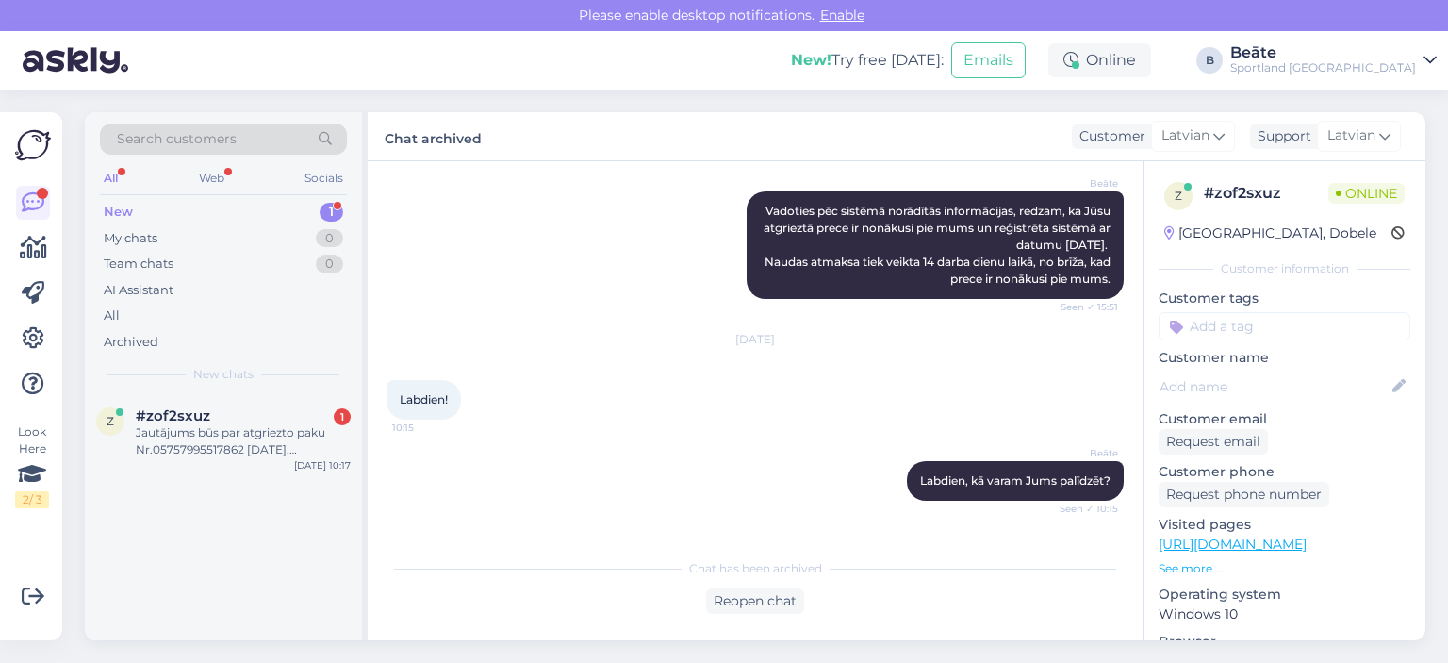
scroll to position [571, 0]
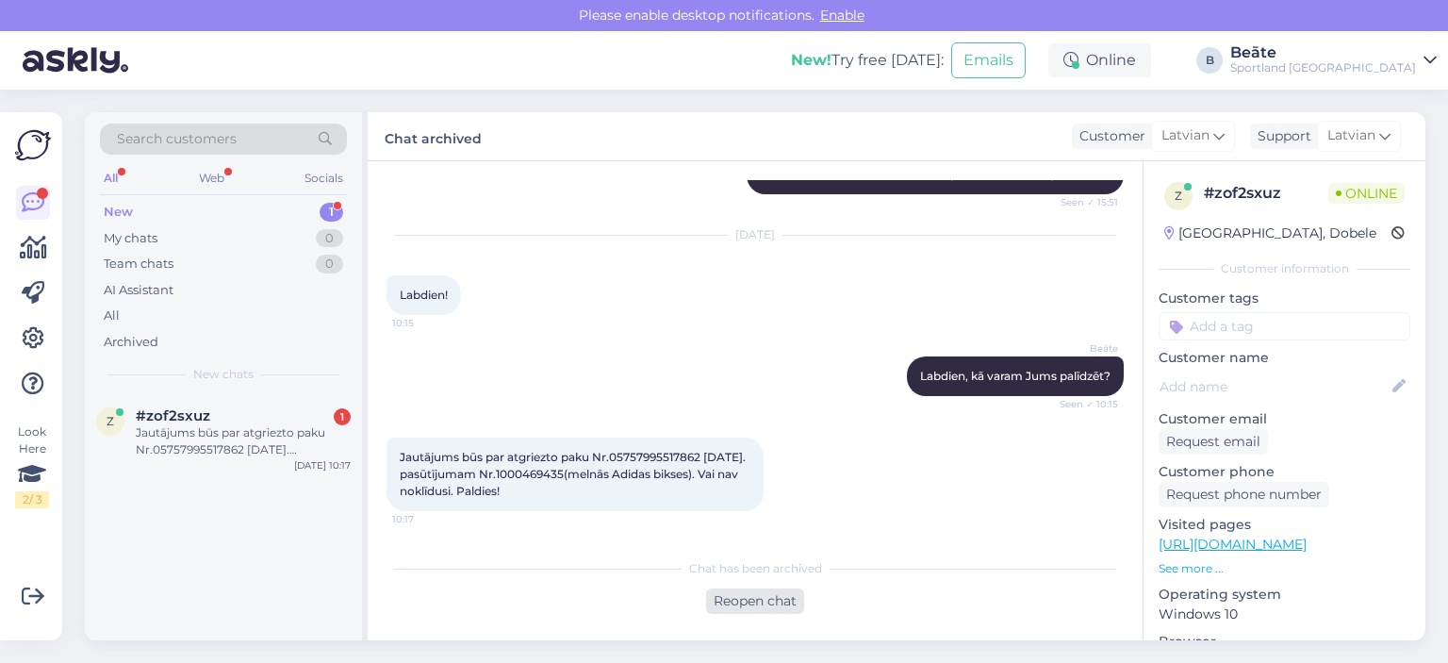
click at [752, 598] on div "Reopen chat" at bounding box center [755, 600] width 98 height 25
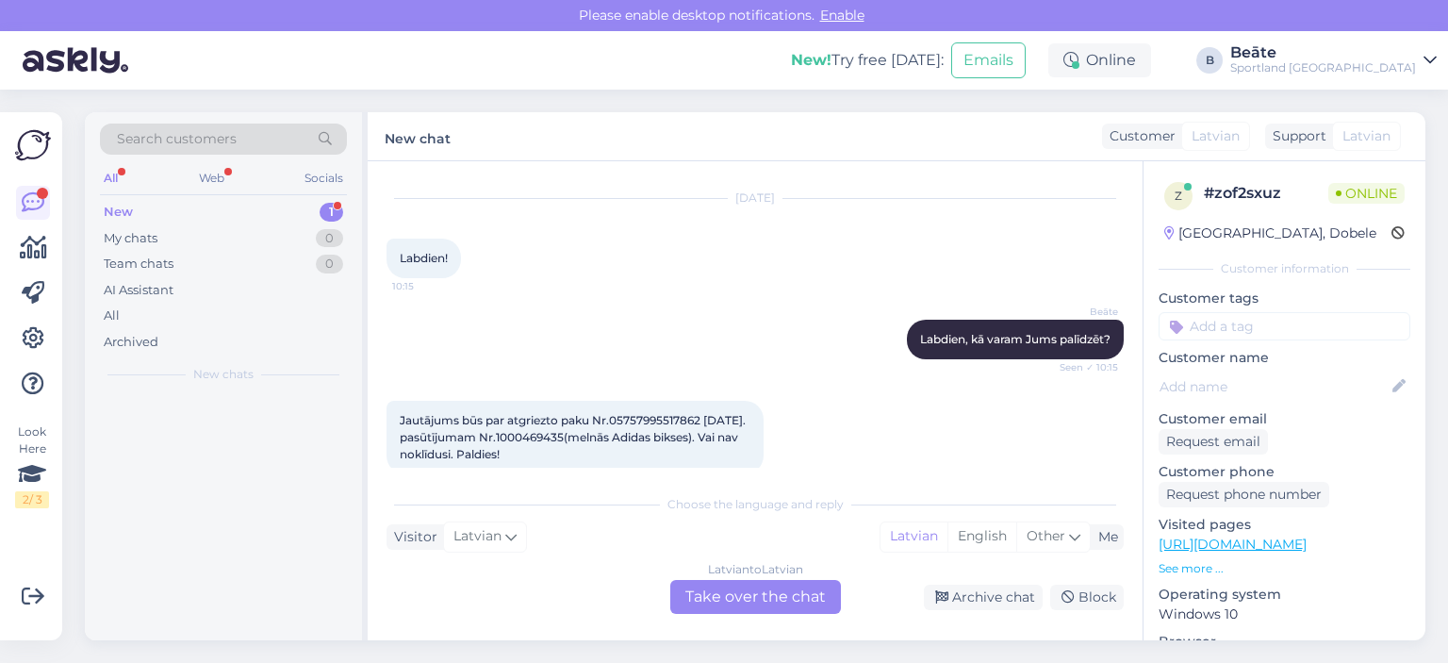
click at [755, 584] on div "Latvian to Latvian Take over the chat" at bounding box center [755, 597] width 171 height 34
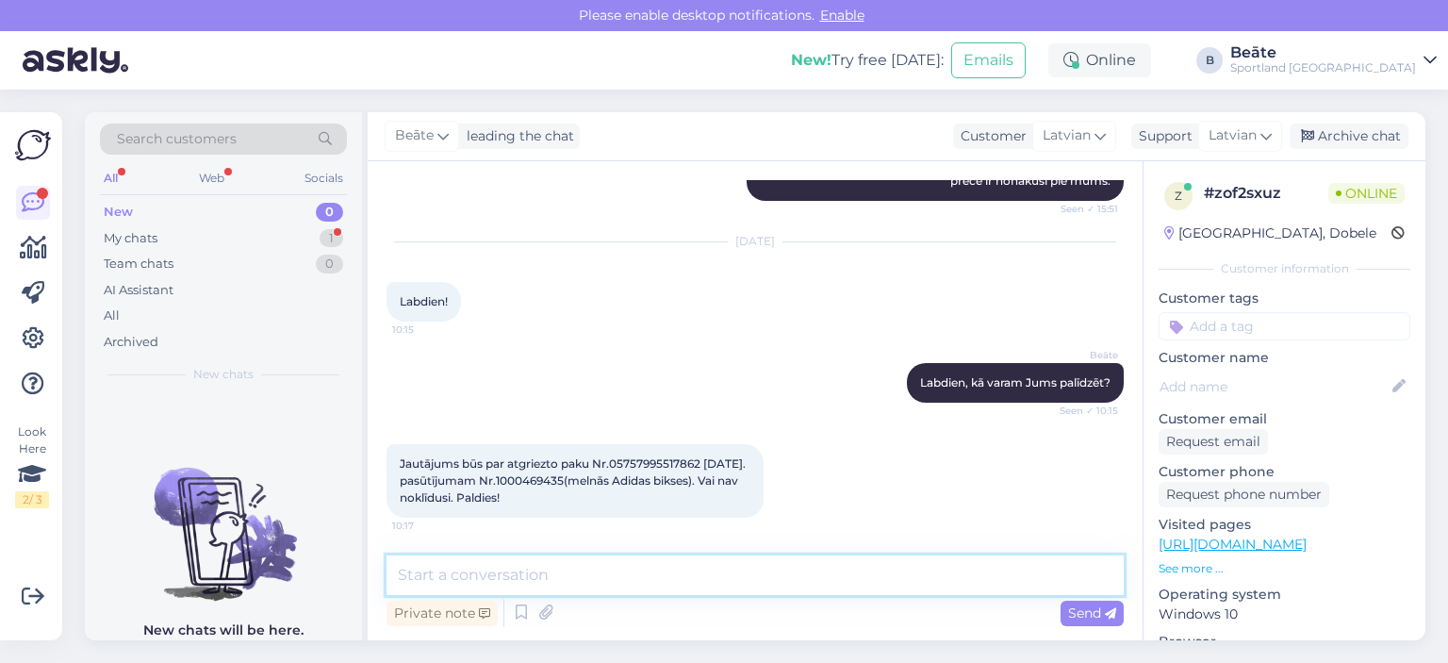
click at [745, 580] on textarea at bounding box center [754, 575] width 737 height 40
type textarea "Pārbaudīsim atgrieztās preces statusu"
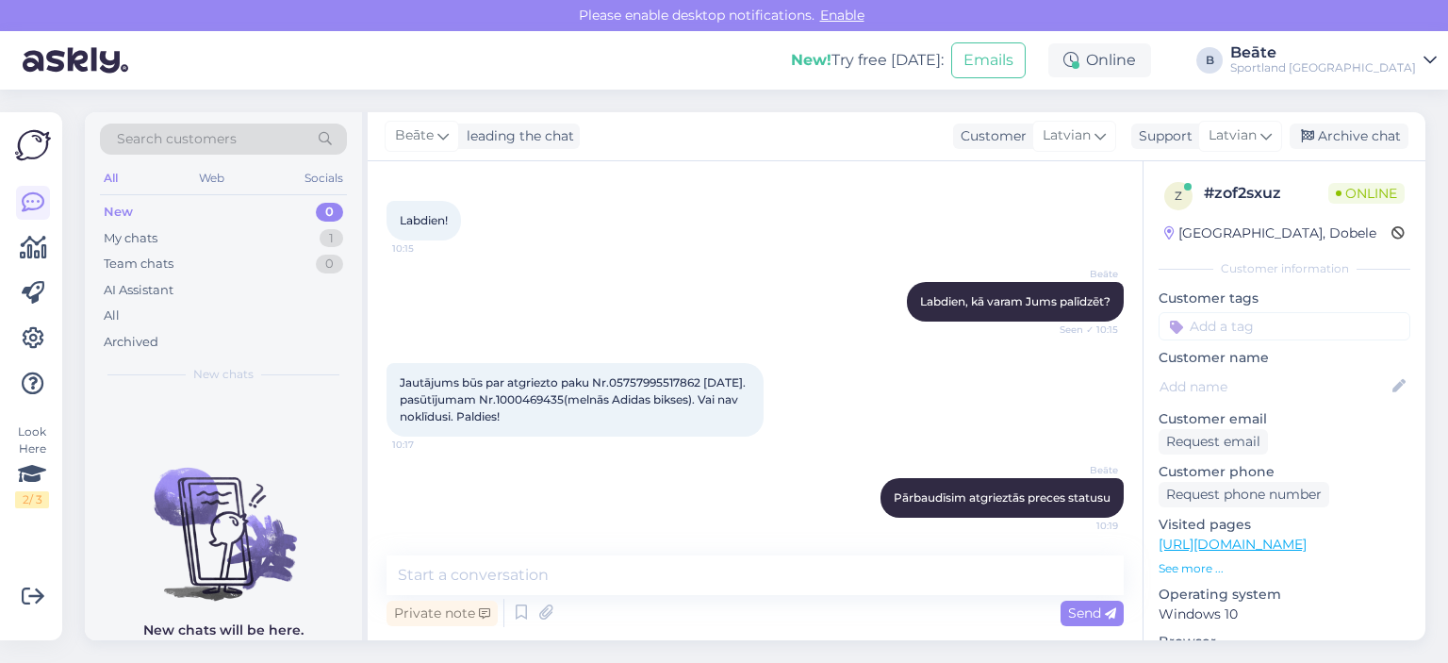
click at [667, 380] on span "Jautājums būs par atgriezto paku Nr.05757995517862 [DATE]. pasūtījumam Nr.10004…" at bounding box center [574, 399] width 349 height 48
copy span "05757995517862"
click at [660, 573] on textarea at bounding box center [754, 575] width 737 height 40
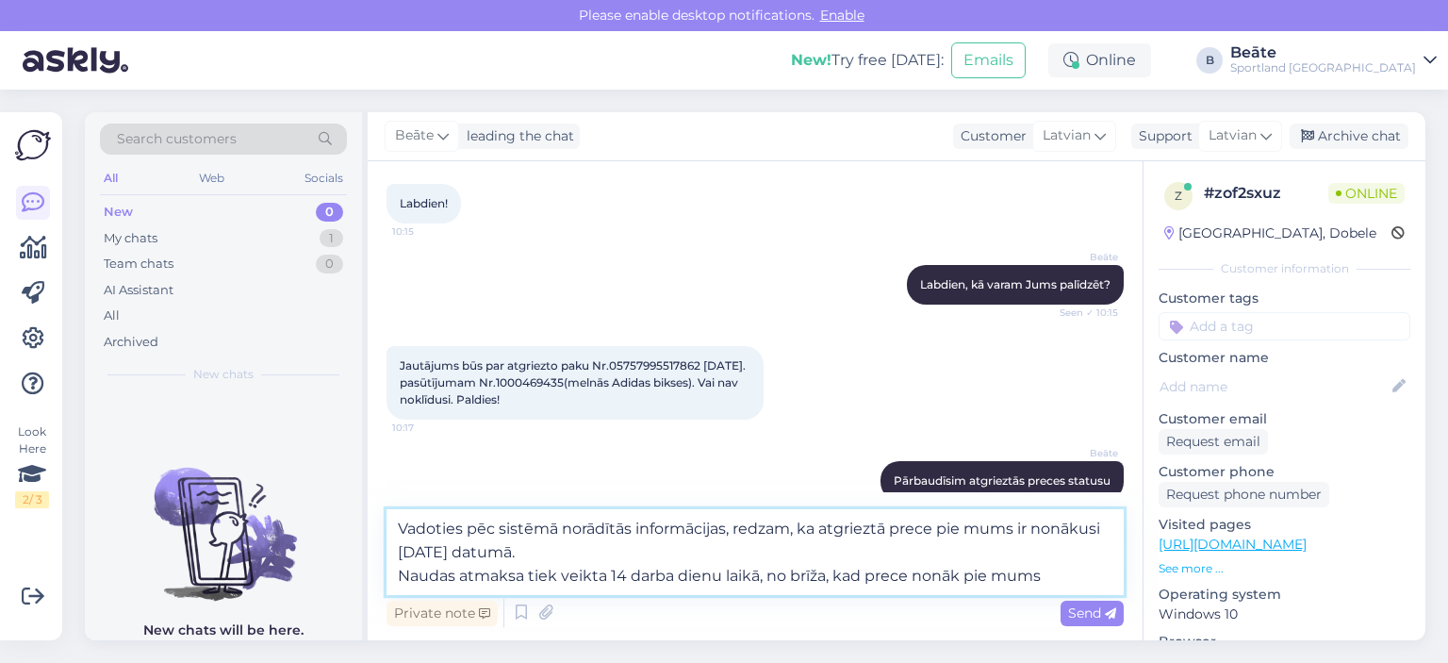
type textarea "Vadoties pēc sistēmā norādītās informācijas, redzam, ka atgrieztā prece pie mum…"
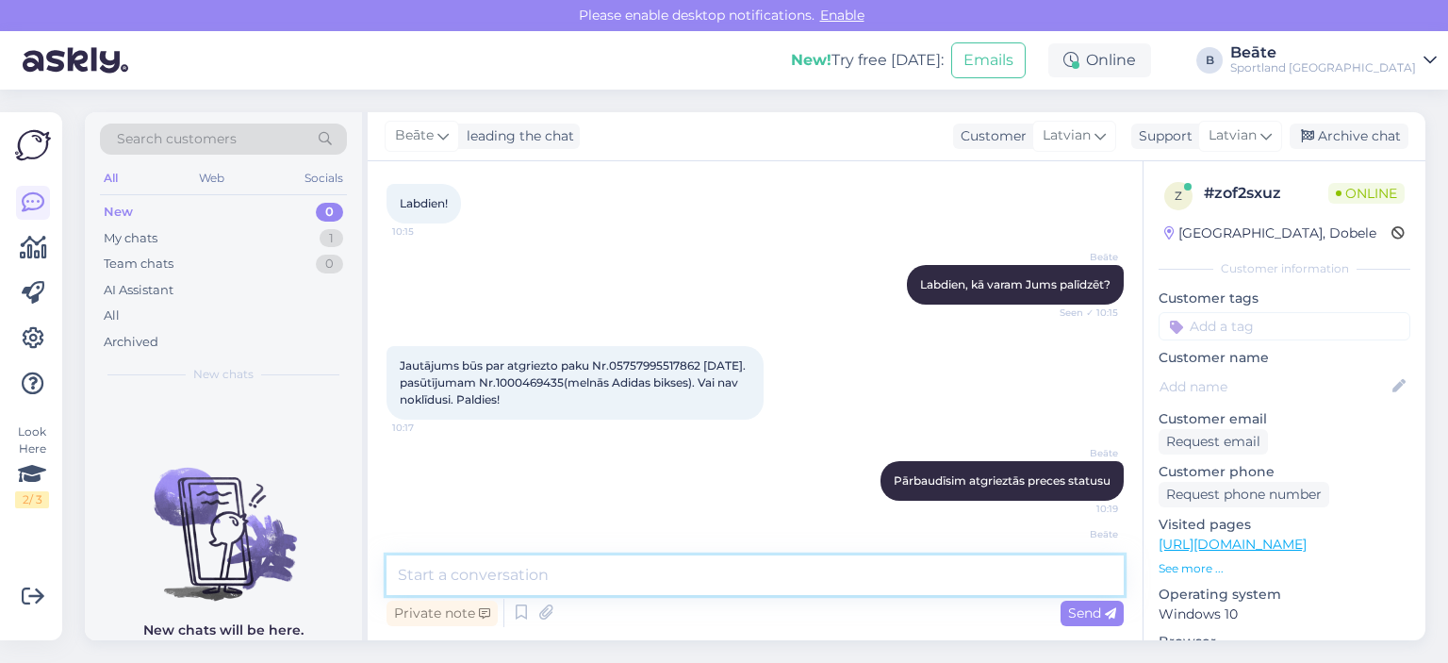
scroll to position [778, 0]
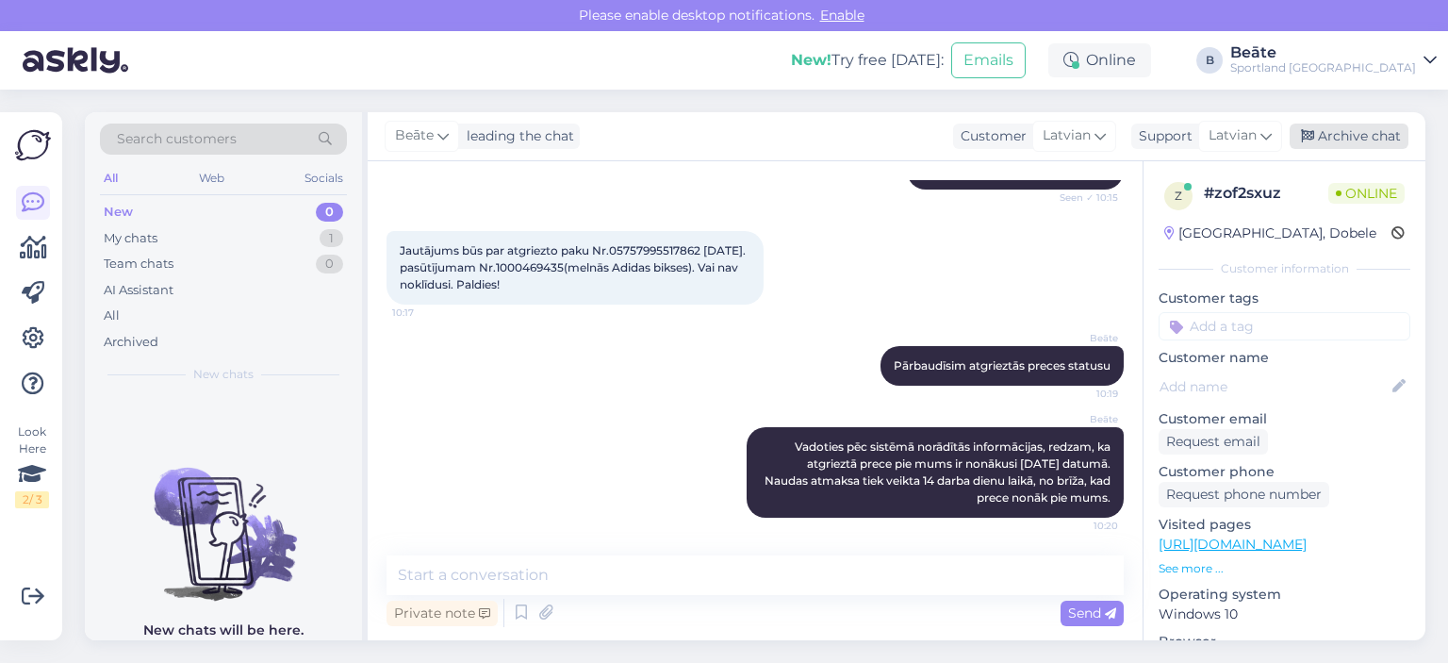
click at [1338, 136] on div "Archive chat" at bounding box center [1348, 135] width 119 height 25
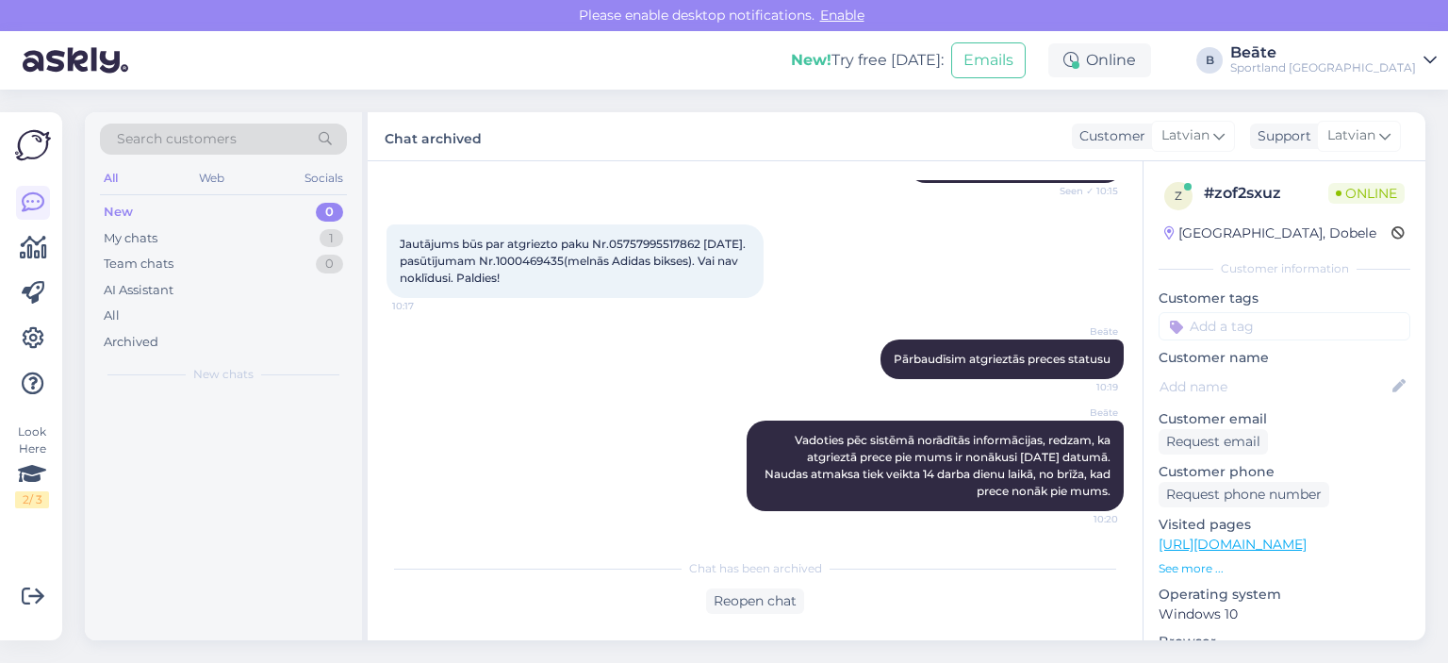
scroll to position [784, 0]
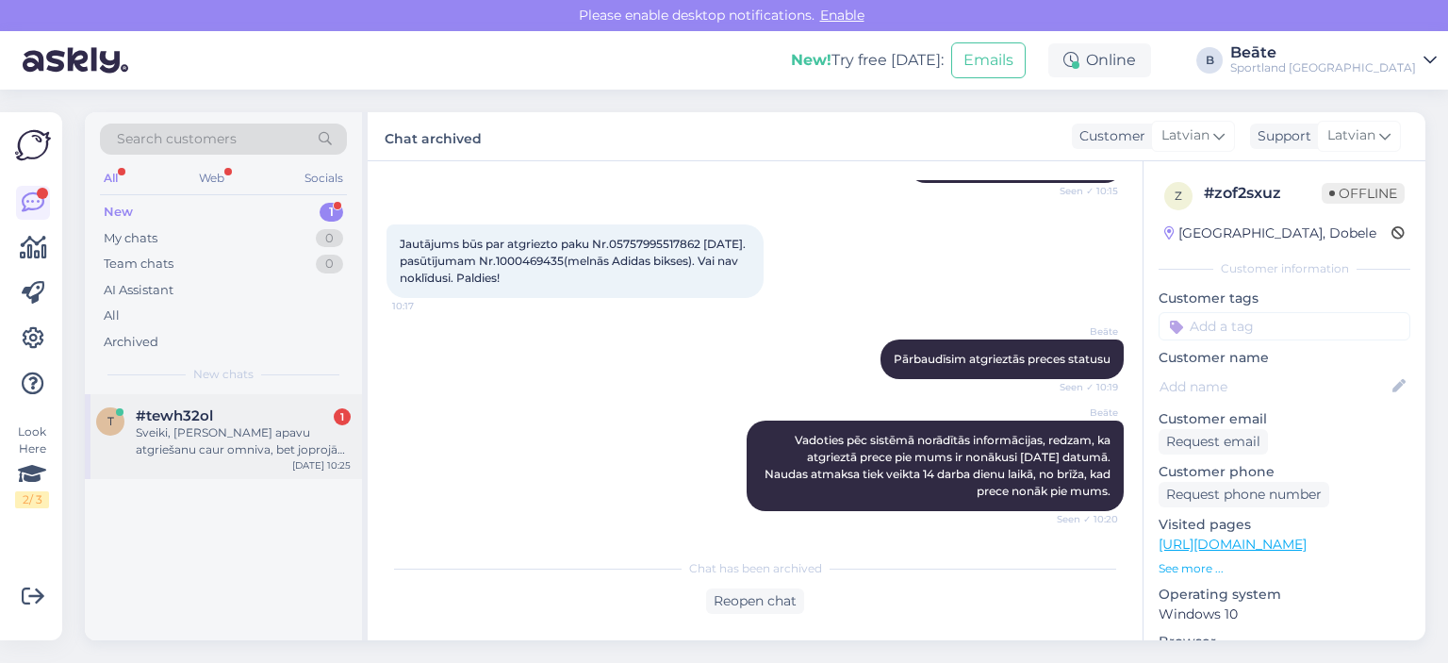
click at [256, 444] on div "Sveiki, [PERSON_NAME] apavu atgriešanu caur omniva, bet joprojām InBank rādās, …" at bounding box center [243, 441] width 215 height 34
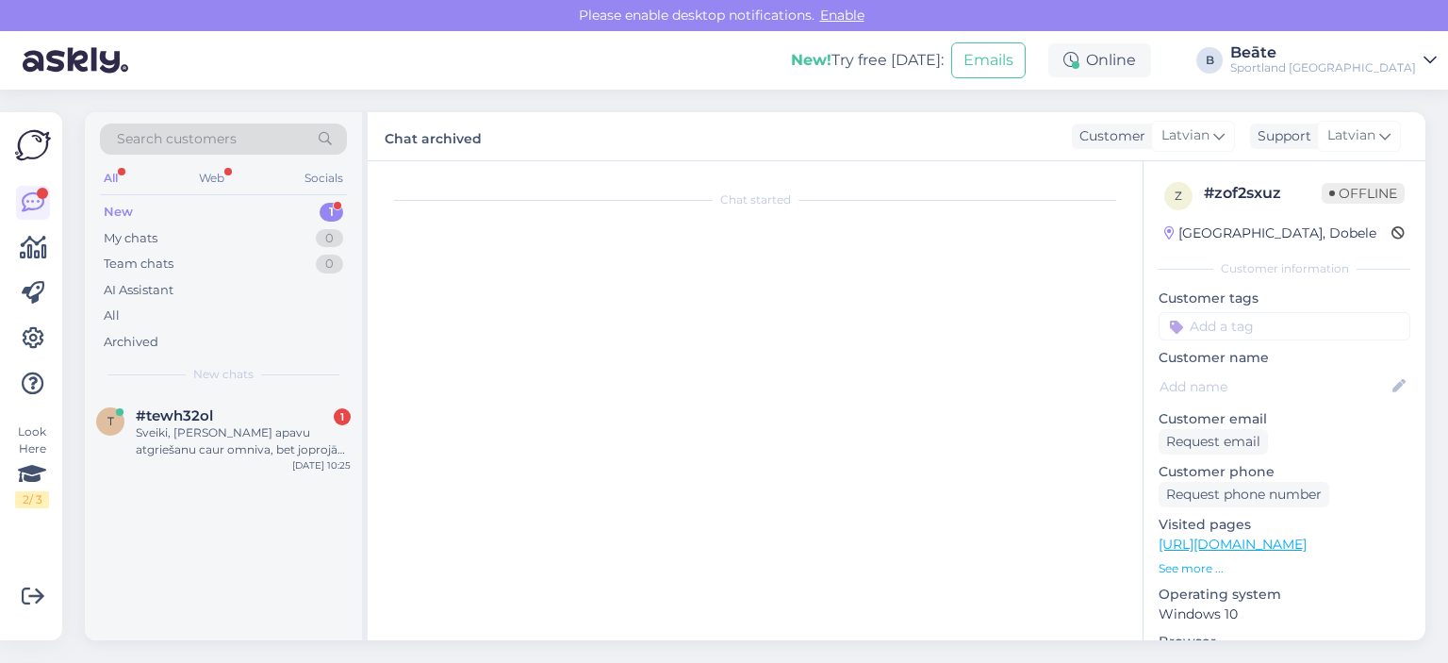
scroll to position [0, 0]
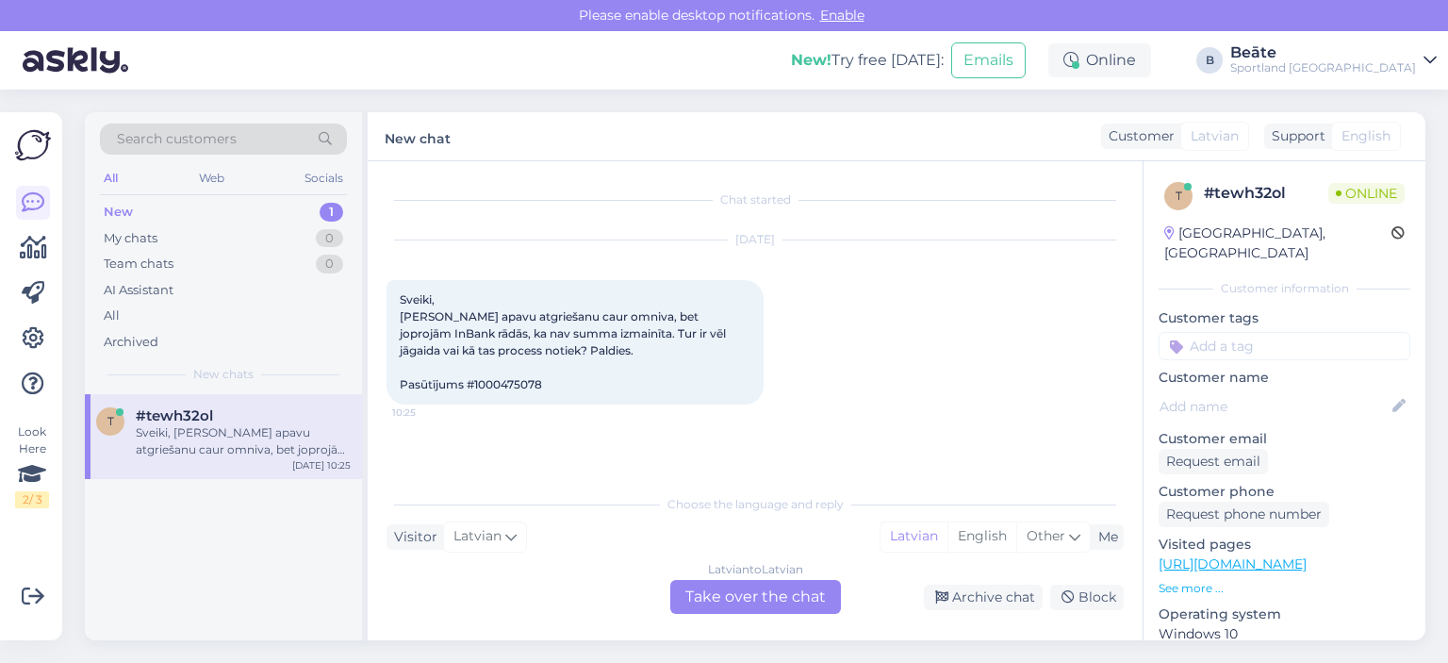
click at [796, 598] on div "Latvian to Latvian Take over the chat" at bounding box center [755, 597] width 171 height 34
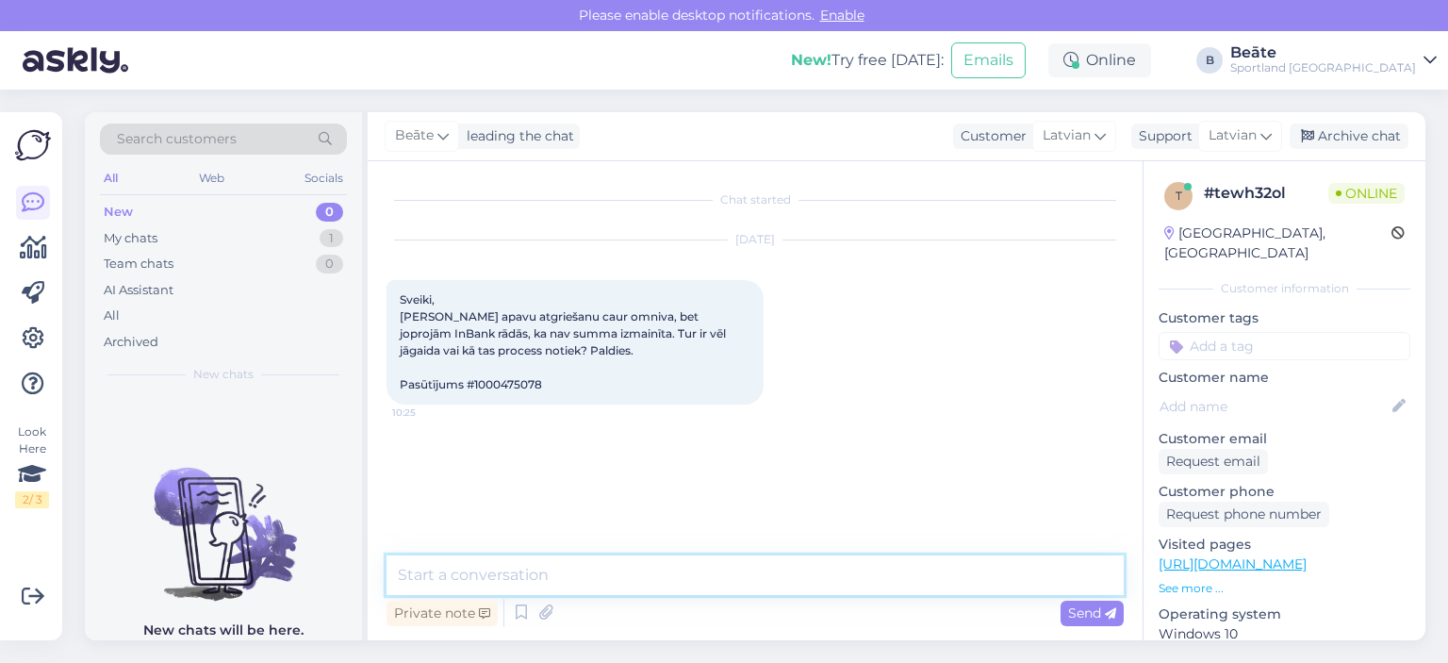
click at [786, 563] on textarea at bounding box center [754, 575] width 737 height 40
type textarea "Sveiki, pārbaudīsim atgrieztās preces statusu."
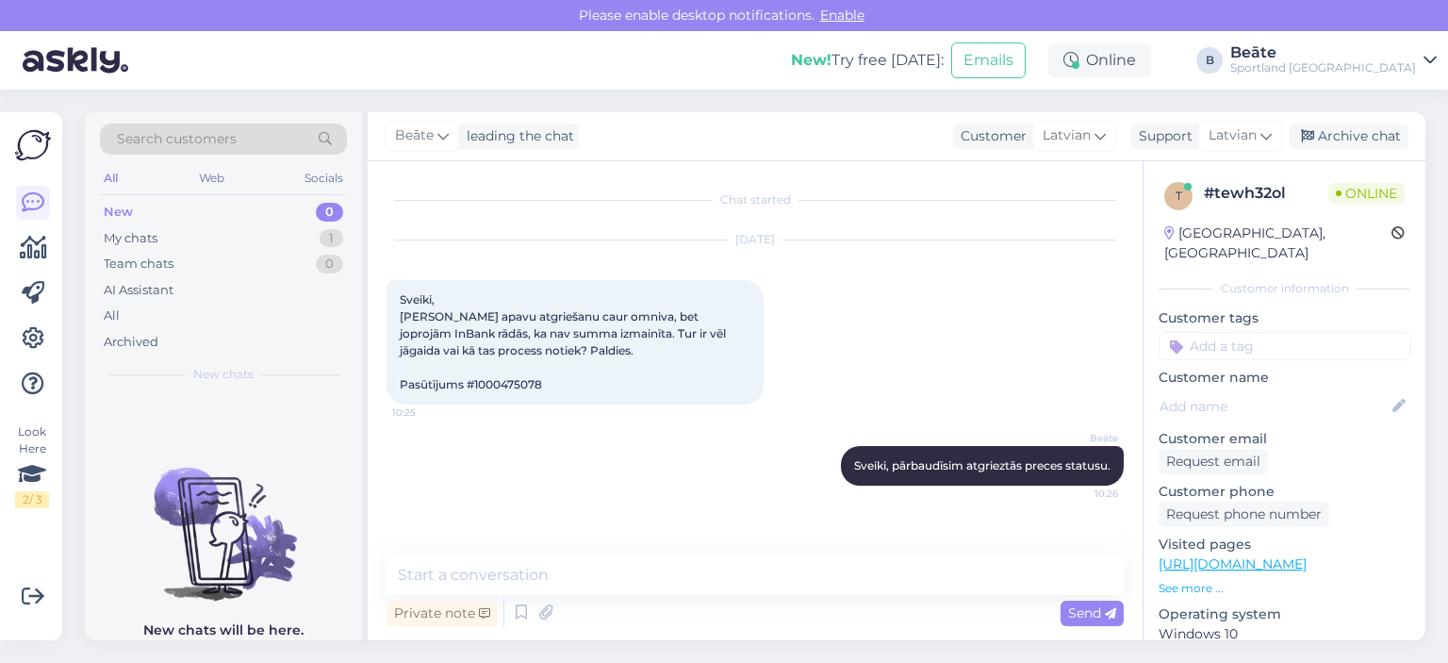
click at [520, 385] on span "Sveiki, [PERSON_NAME] apavu atgriešanu caur omniva, bet joprojām InBank rādās, …" at bounding box center [564, 341] width 329 height 99
copy div "1000475078 10:25"
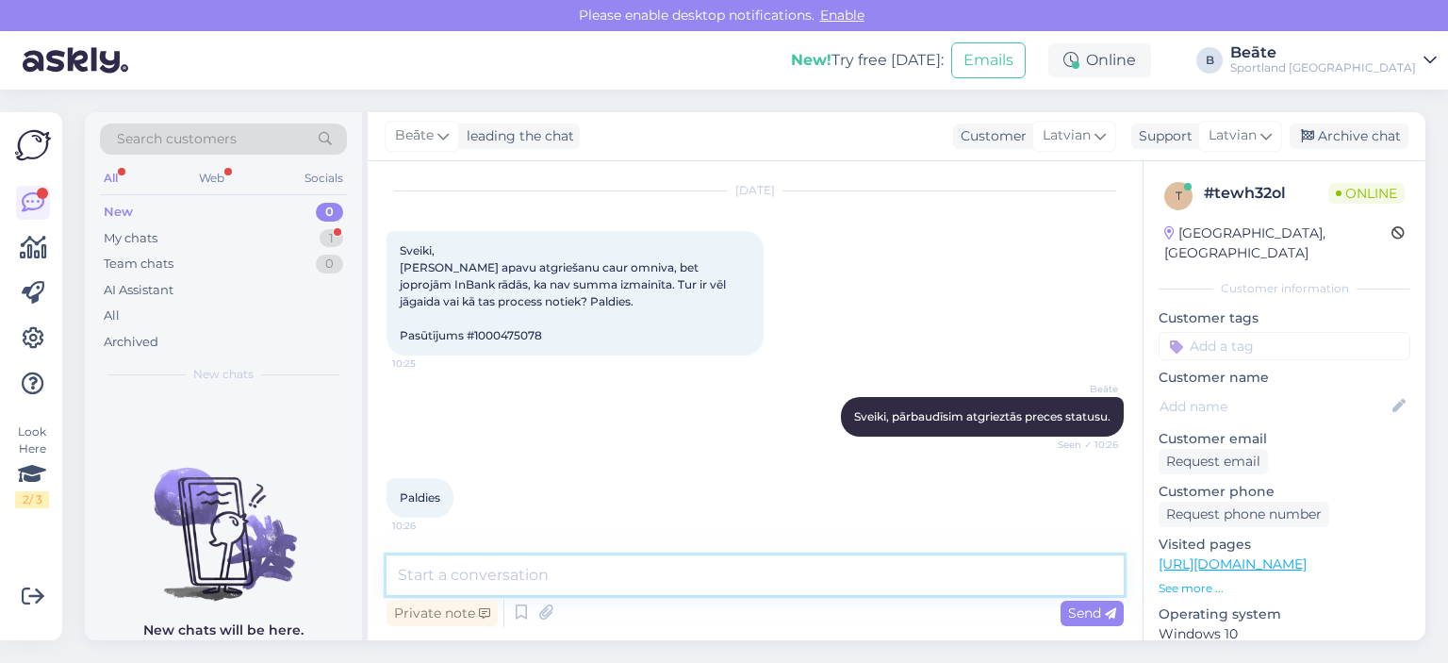
click at [570, 564] on textarea at bounding box center [754, 575] width 737 height 40
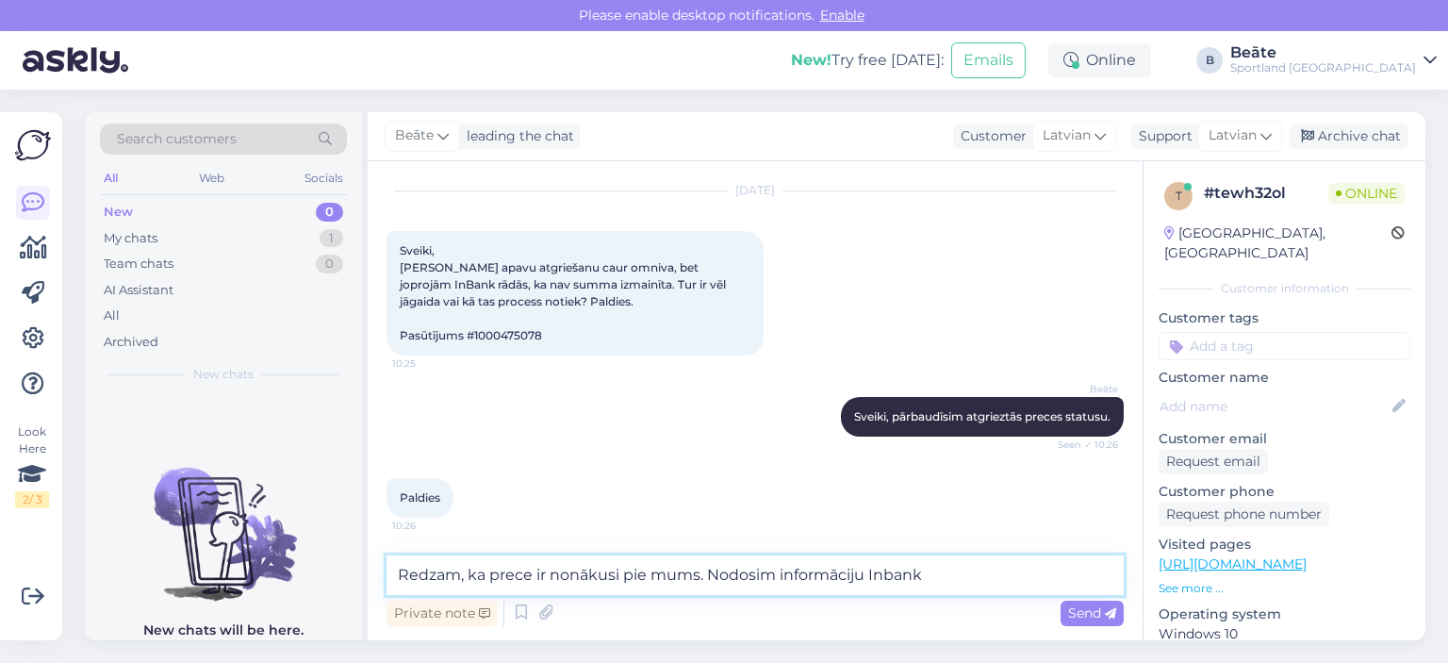
drag, startPoint x: 954, startPoint y: 573, endPoint x: 396, endPoint y: 581, distance: 558.0
click at [396, 581] on textarea "Redzam, ka prece ir nonākusi pie mums. Nodosim informāciju Inbank" at bounding box center [754, 575] width 737 height 40
type textarea "Kura no abām precēm tika atgriezta?"
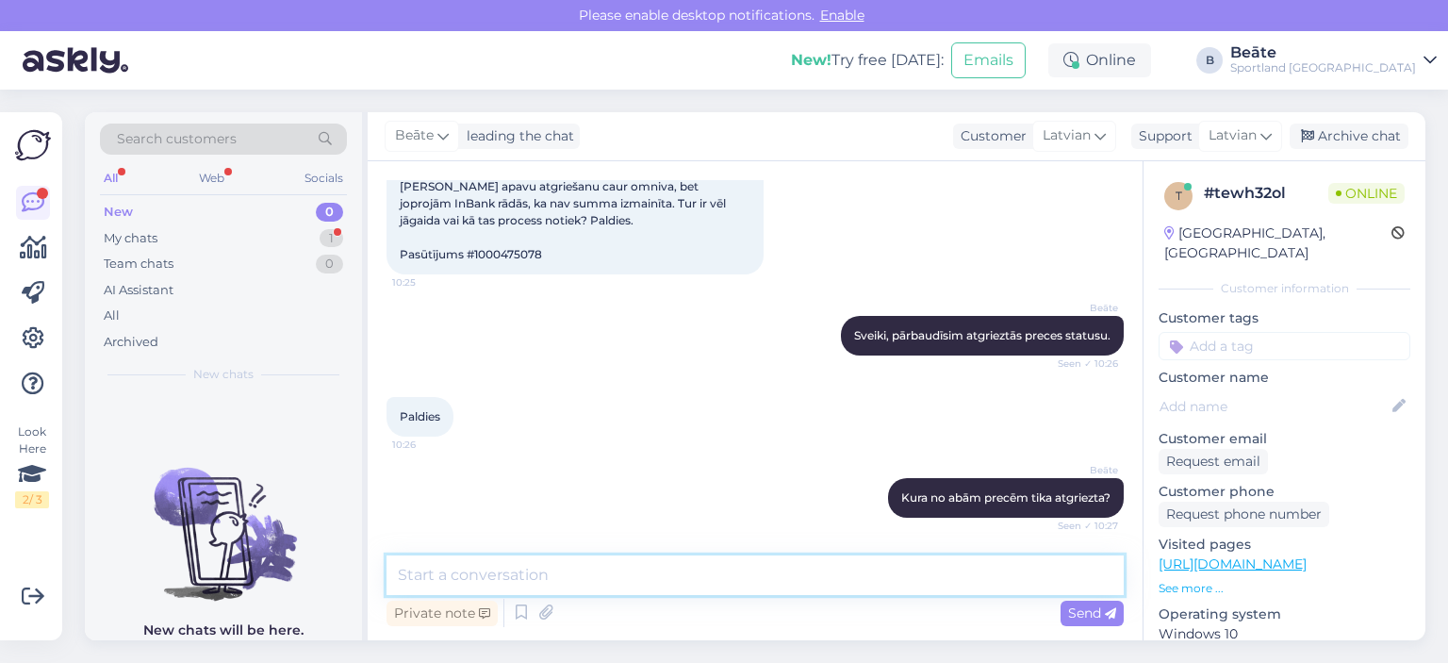
scroll to position [211, 0]
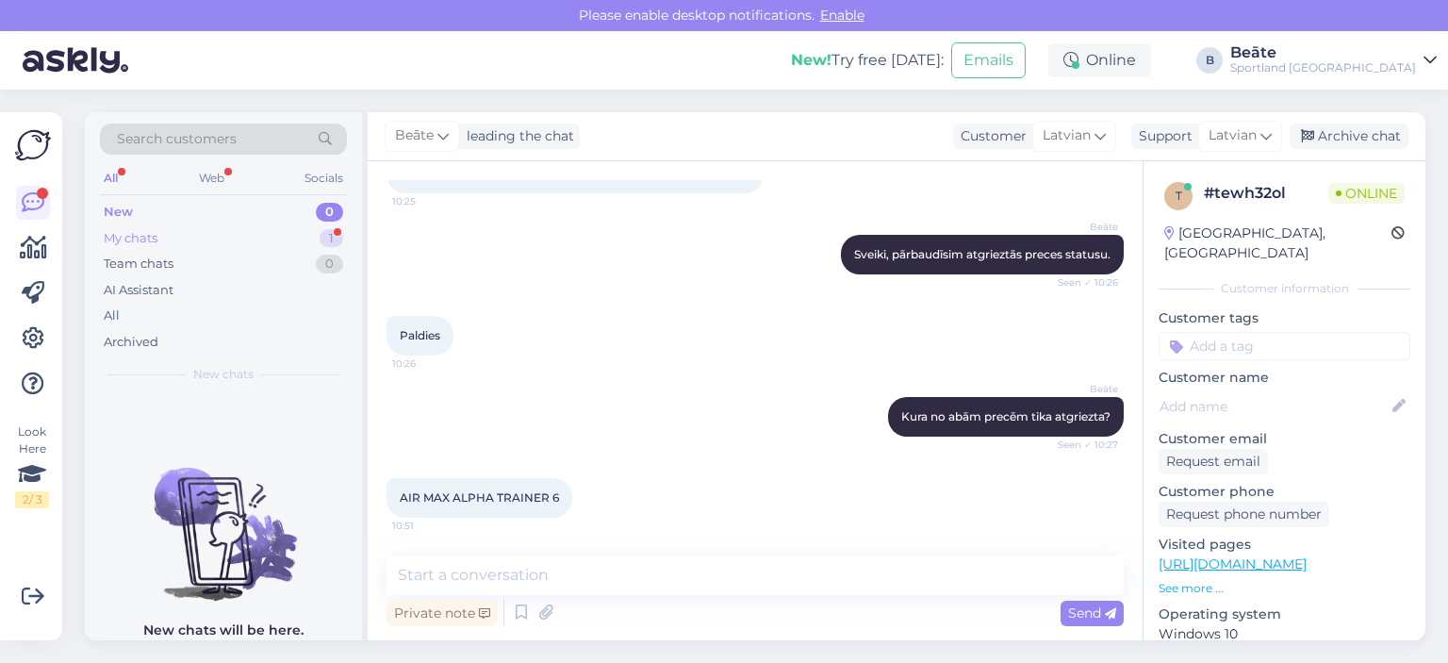
click at [132, 230] on div "My chats" at bounding box center [131, 238] width 54 height 19
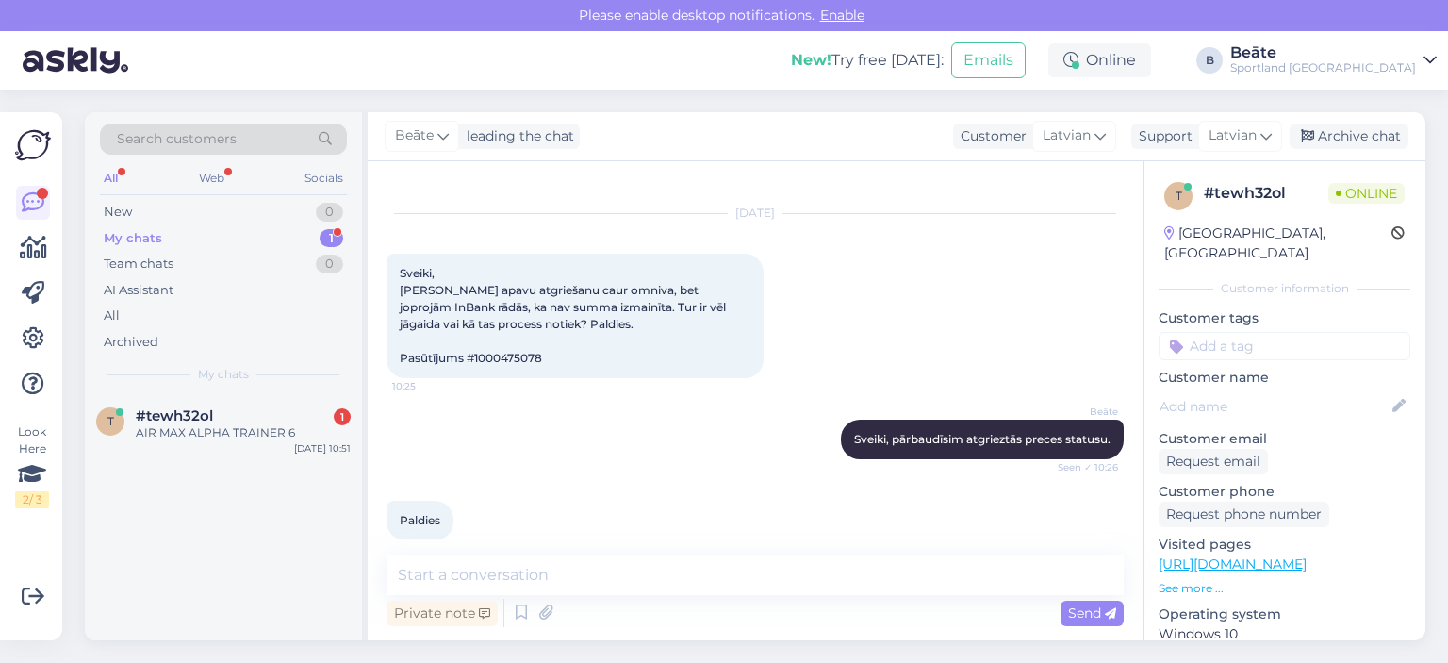
scroll to position [23, 0]
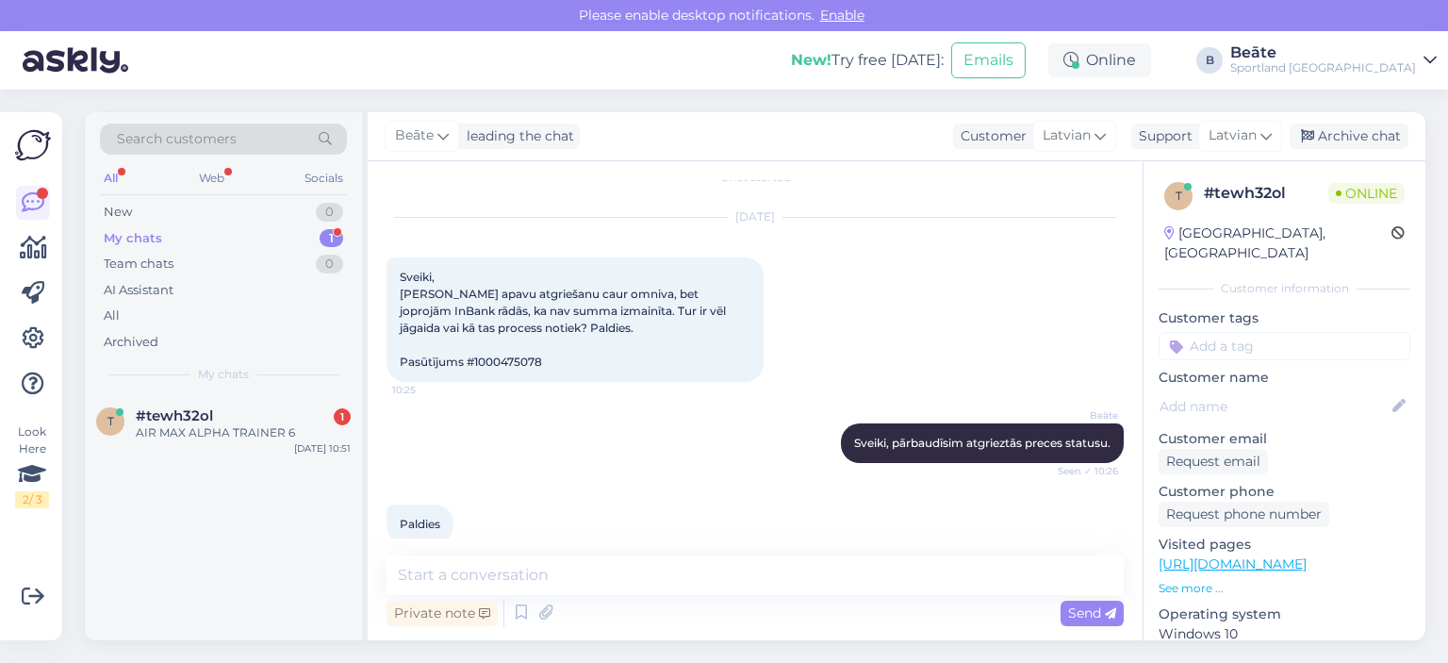
click at [517, 361] on span "Sveiki, [PERSON_NAME] apavu atgriešanu caur omniva, bet joprojām InBank rādās, …" at bounding box center [564, 319] width 329 height 99
copy div "1000475078 10:25"
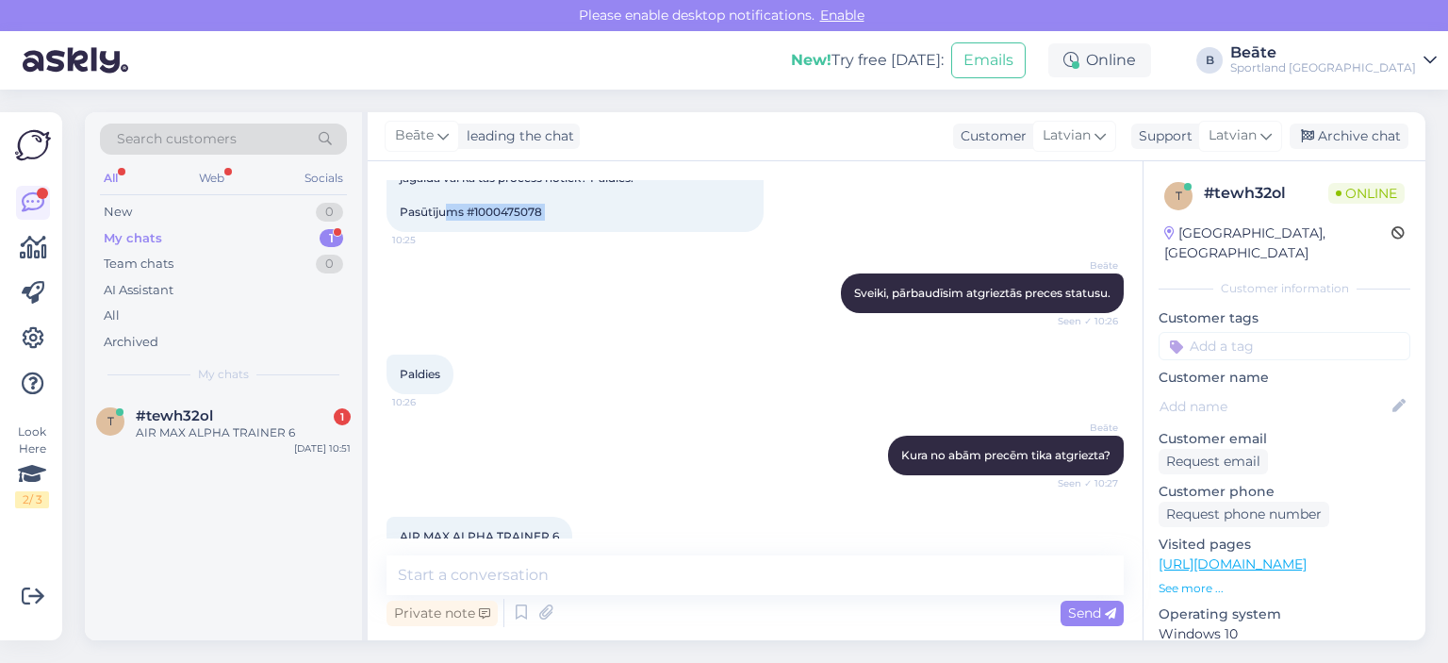
scroll to position [211, 0]
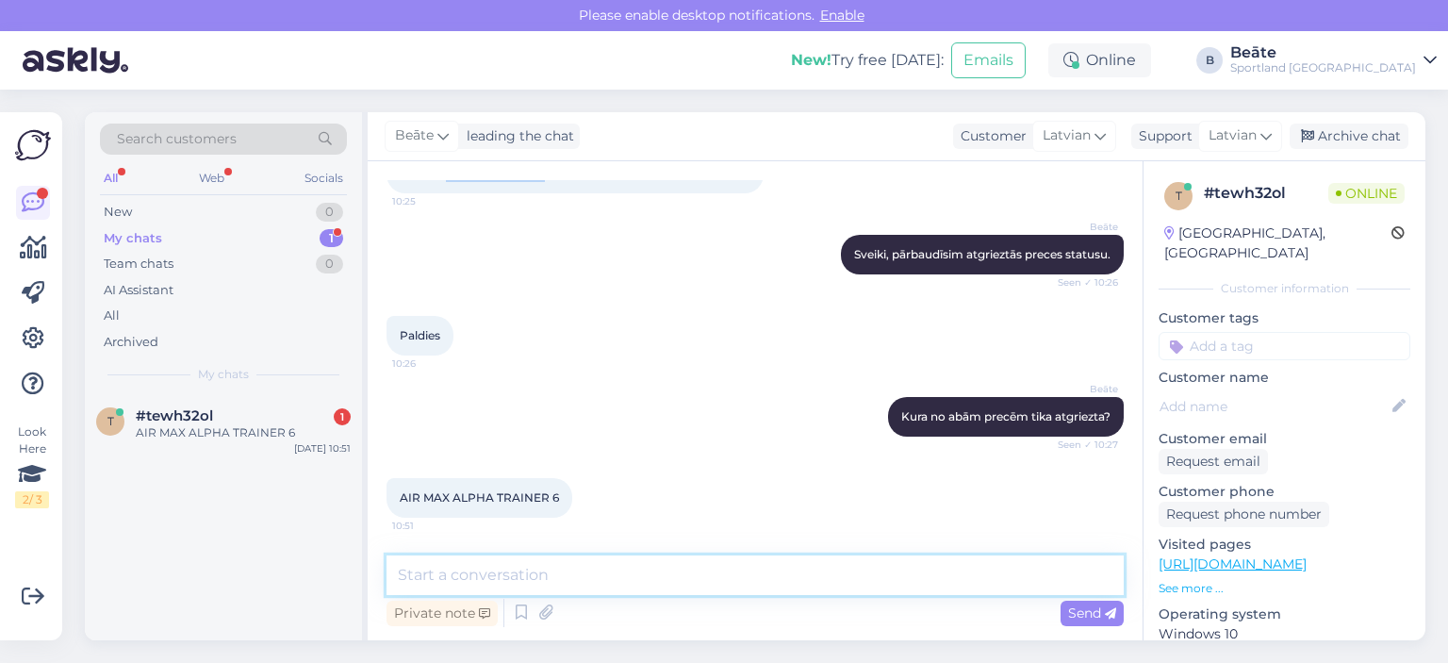
click at [593, 565] on textarea at bounding box center [754, 575] width 737 height 40
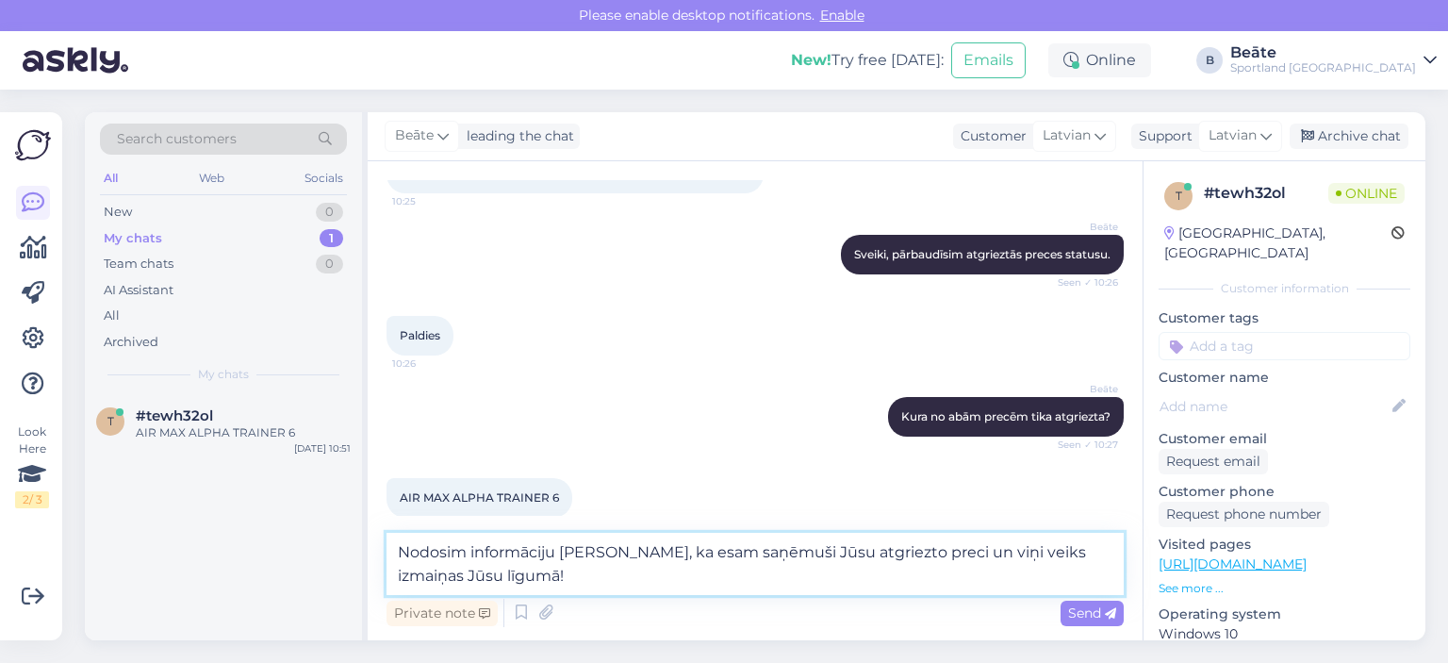
type textarea "Nodosim informāciju [PERSON_NAME], ka esam saņēmuši Jūsu atgriezto preci un viņ…"
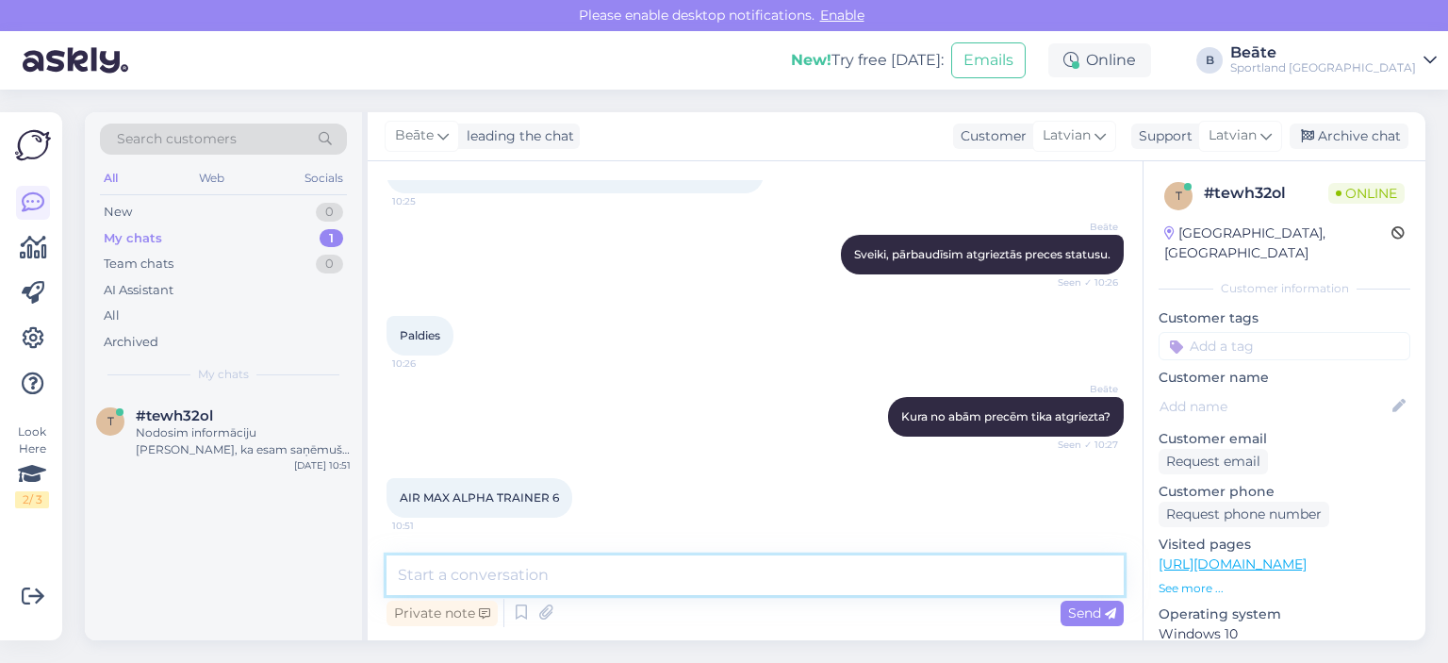
scroll to position [309, 0]
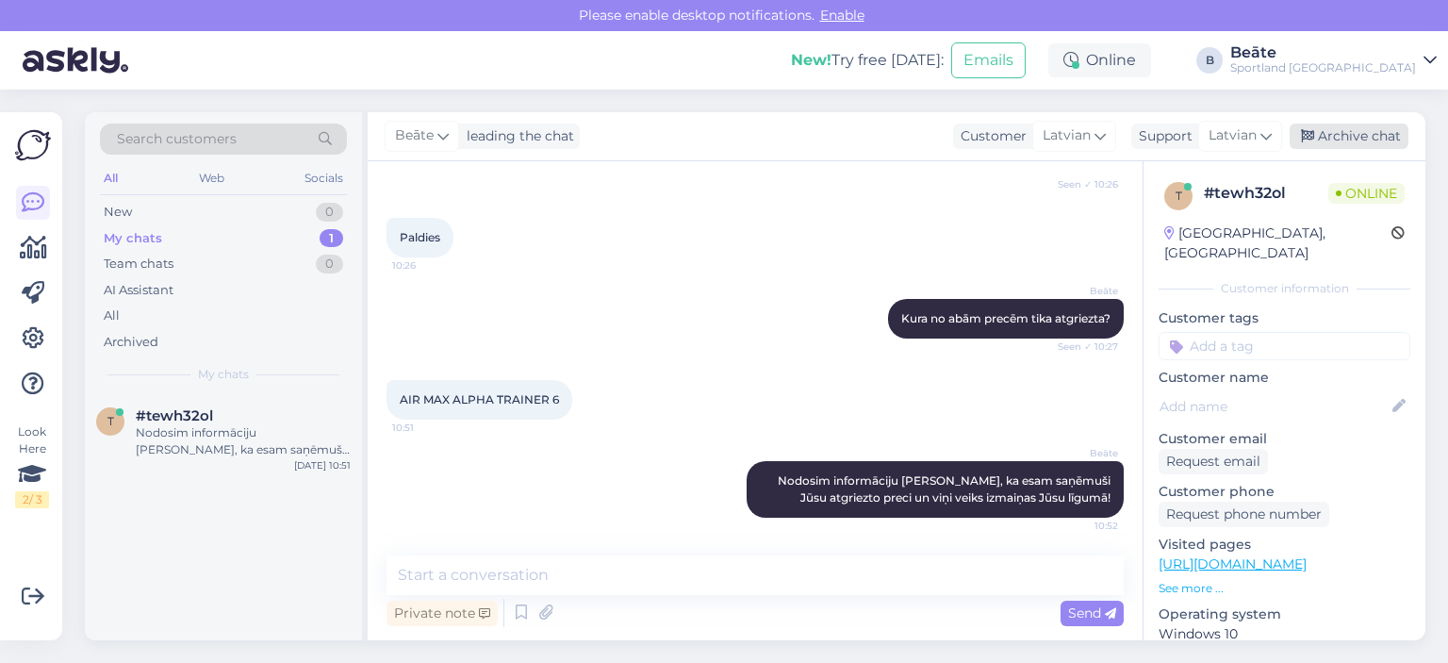
click at [1353, 140] on div "Archive chat" at bounding box center [1348, 135] width 119 height 25
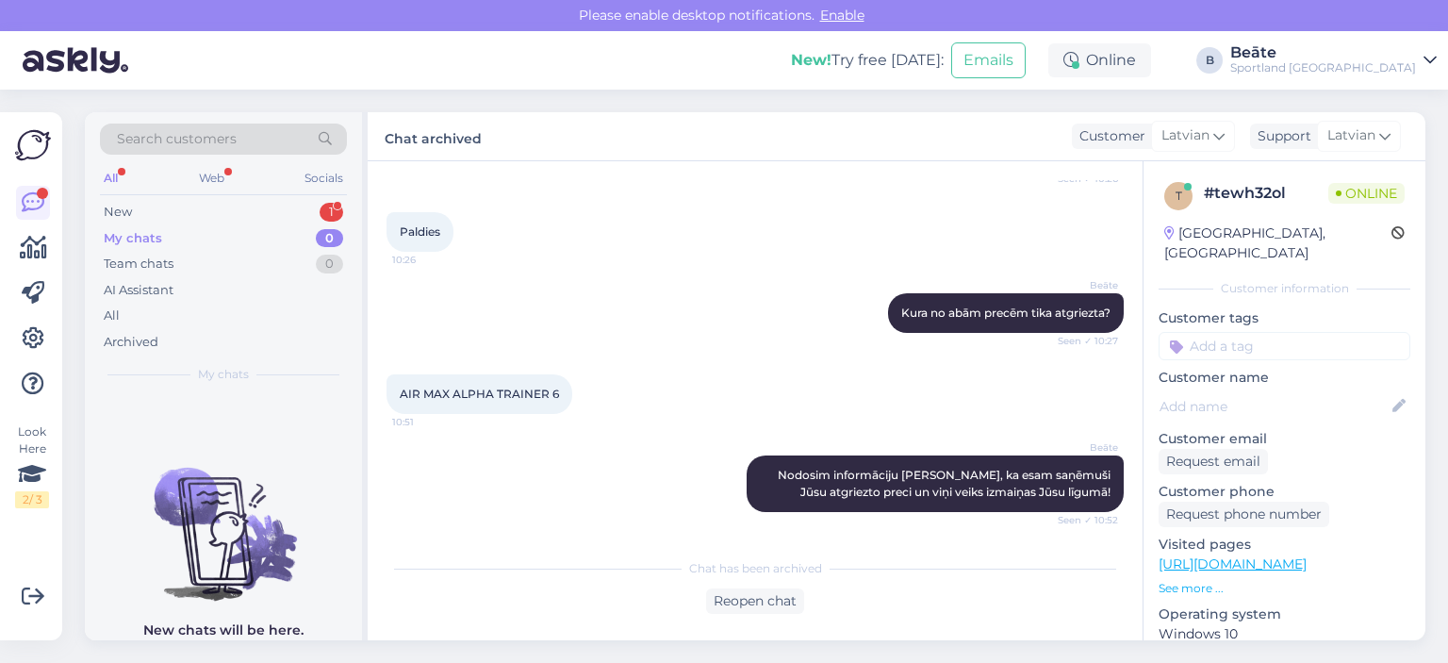
scroll to position [396, 0]
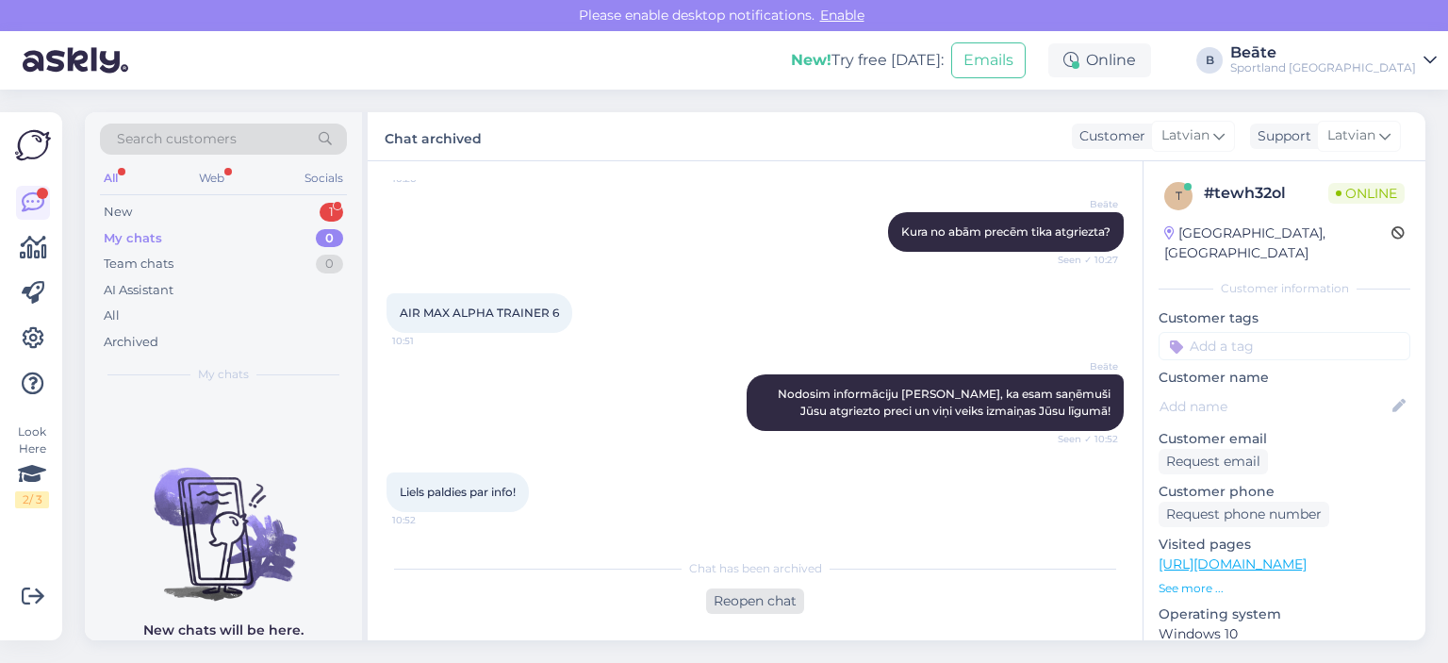
click at [766, 602] on div "Reopen chat" at bounding box center [755, 600] width 98 height 25
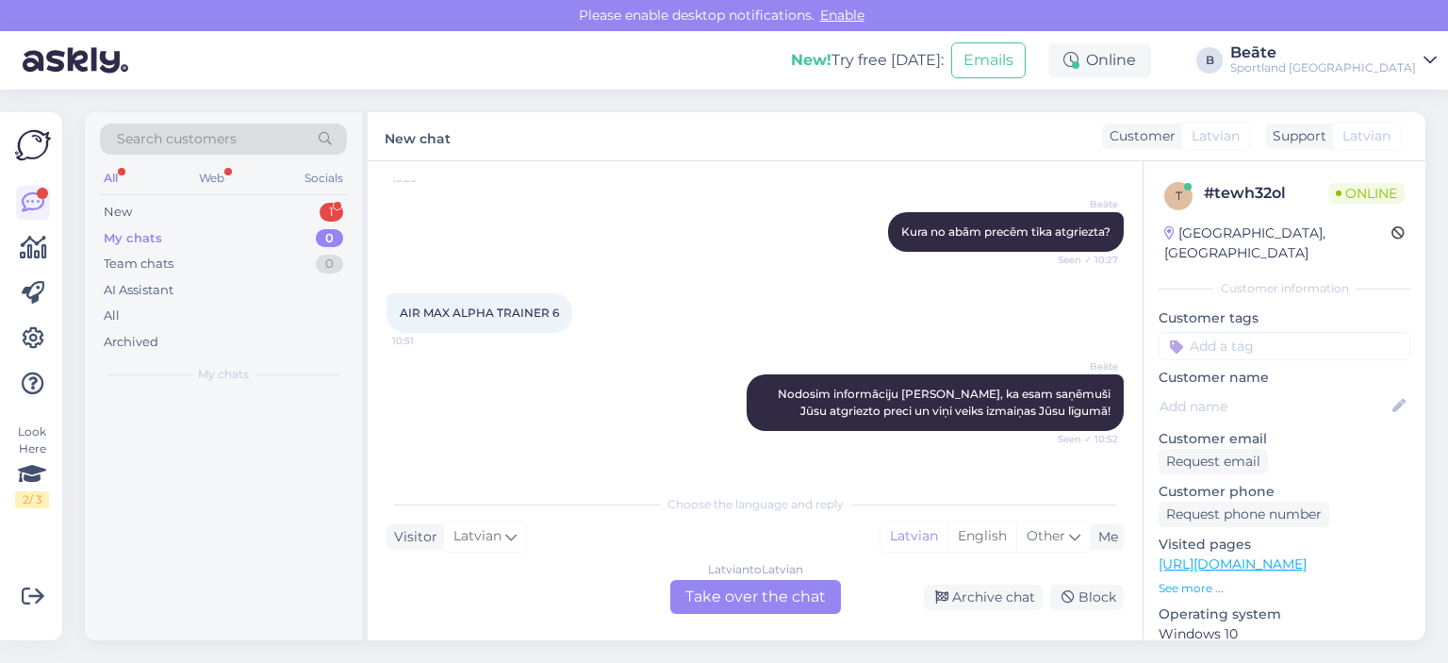
scroll to position [417, 0]
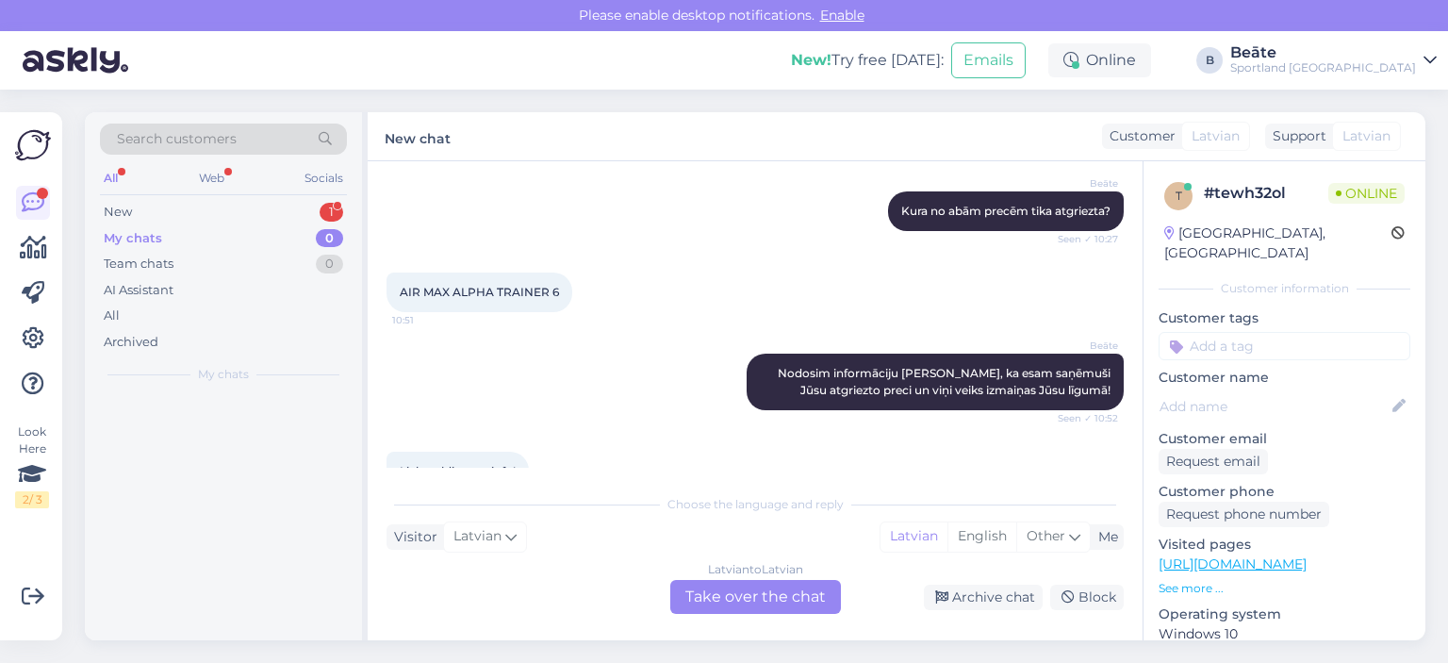
click at [745, 594] on div "Latvian to Latvian Take over the chat" at bounding box center [755, 597] width 171 height 34
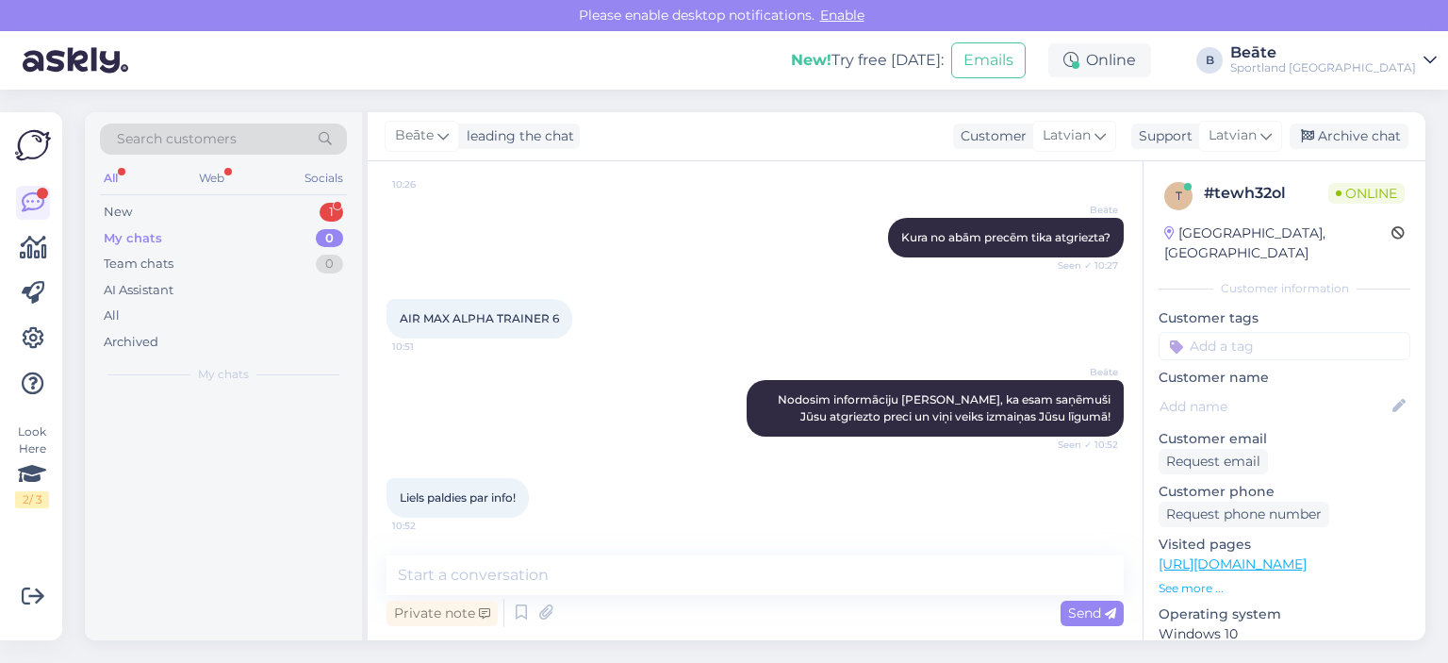
scroll to position [389, 0]
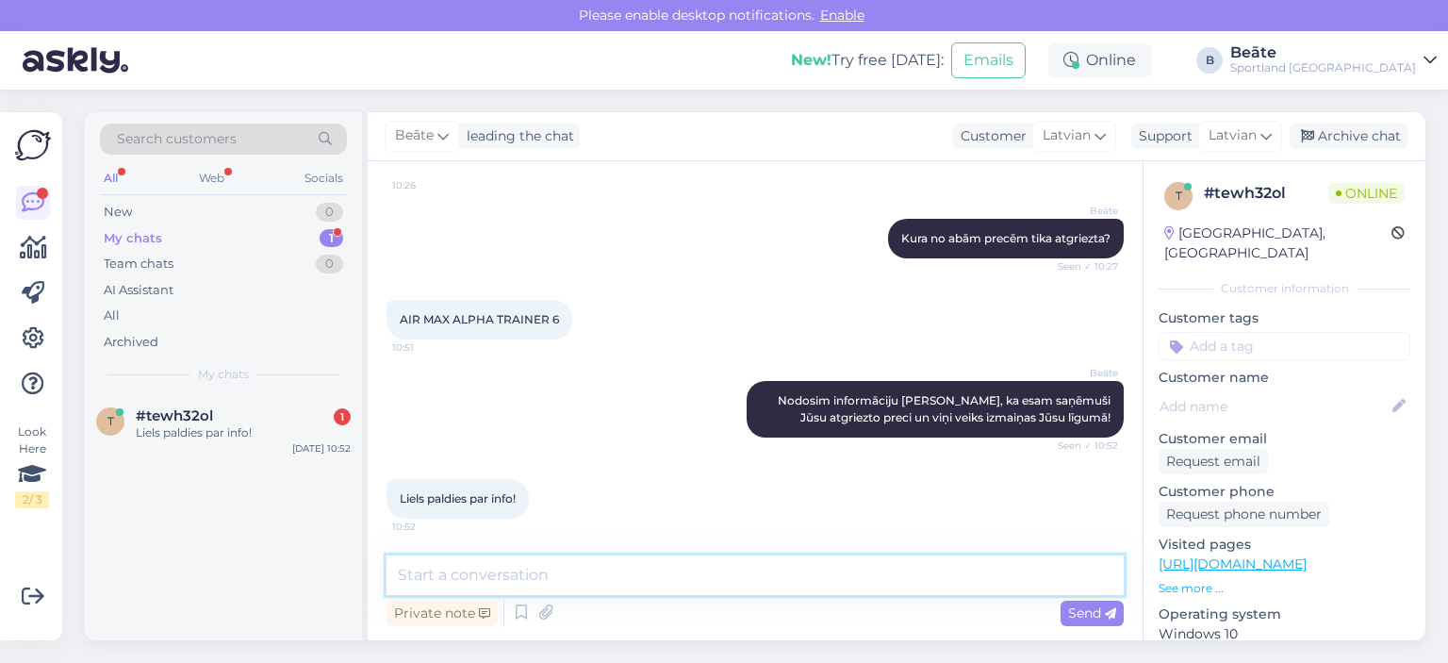
click at [754, 567] on textarea at bounding box center [754, 575] width 737 height 40
type textarea "Jauku Jums dienu! :)"
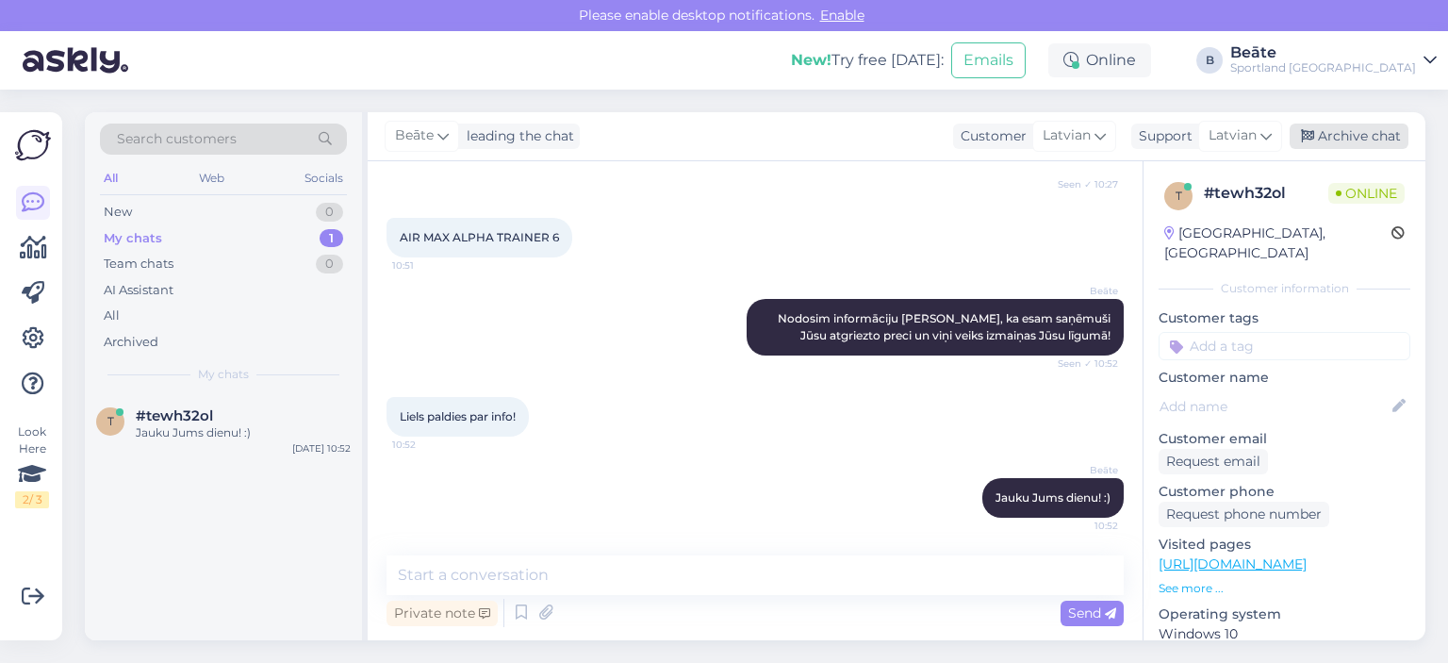
click at [1373, 145] on div "Archive chat" at bounding box center [1348, 135] width 119 height 25
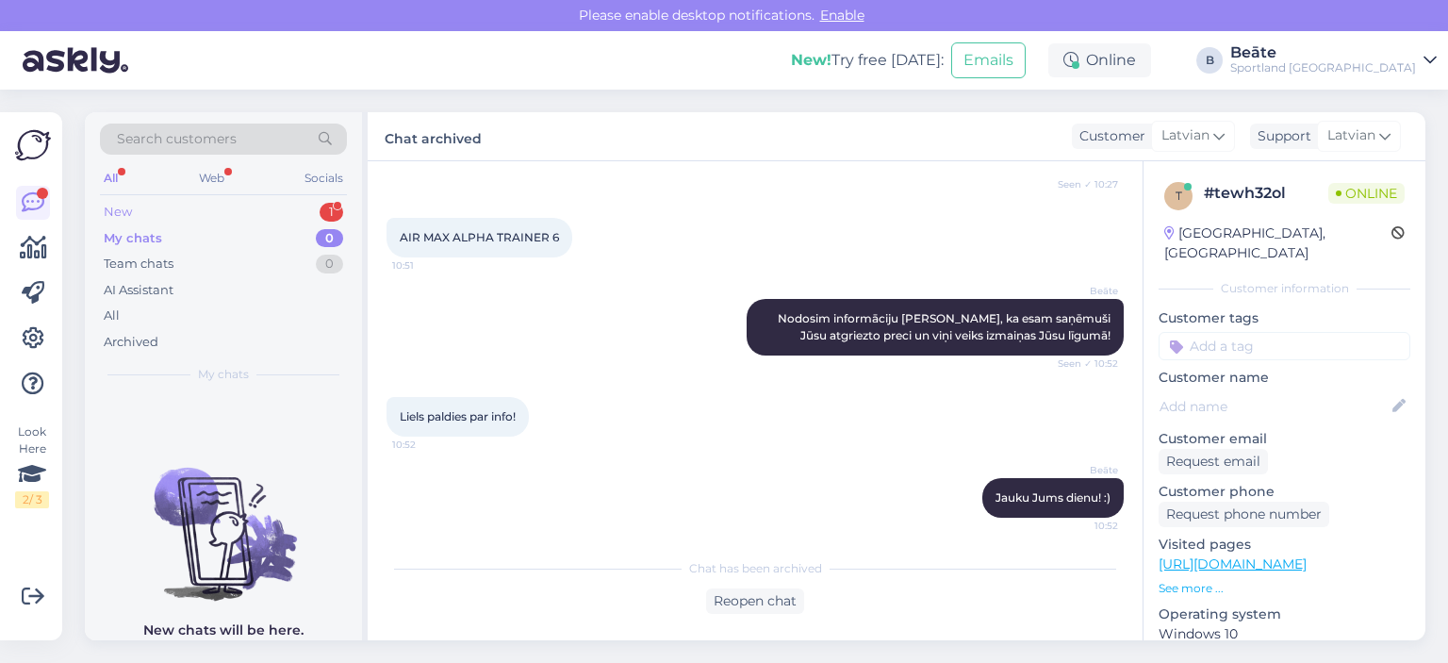
click at [194, 199] on div "New 1" at bounding box center [223, 212] width 247 height 26
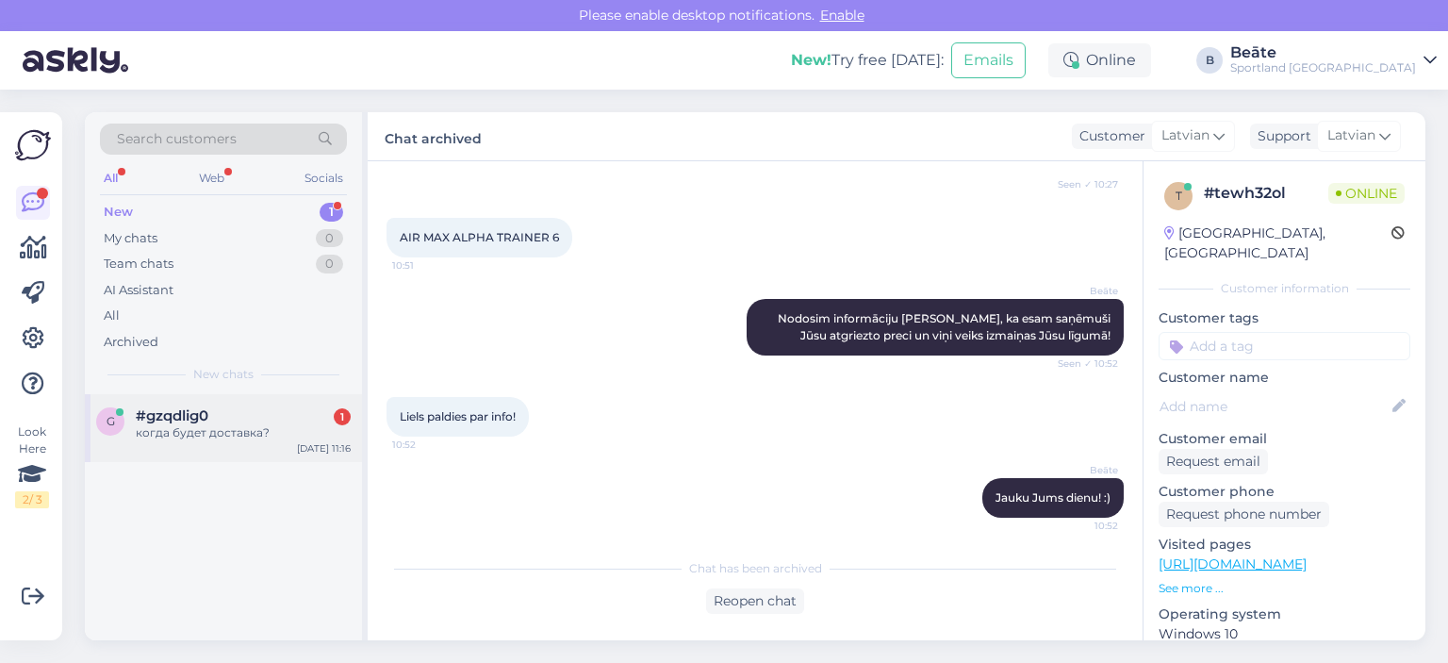
click at [250, 433] on div "когда будет доставка?" at bounding box center [243, 432] width 215 height 17
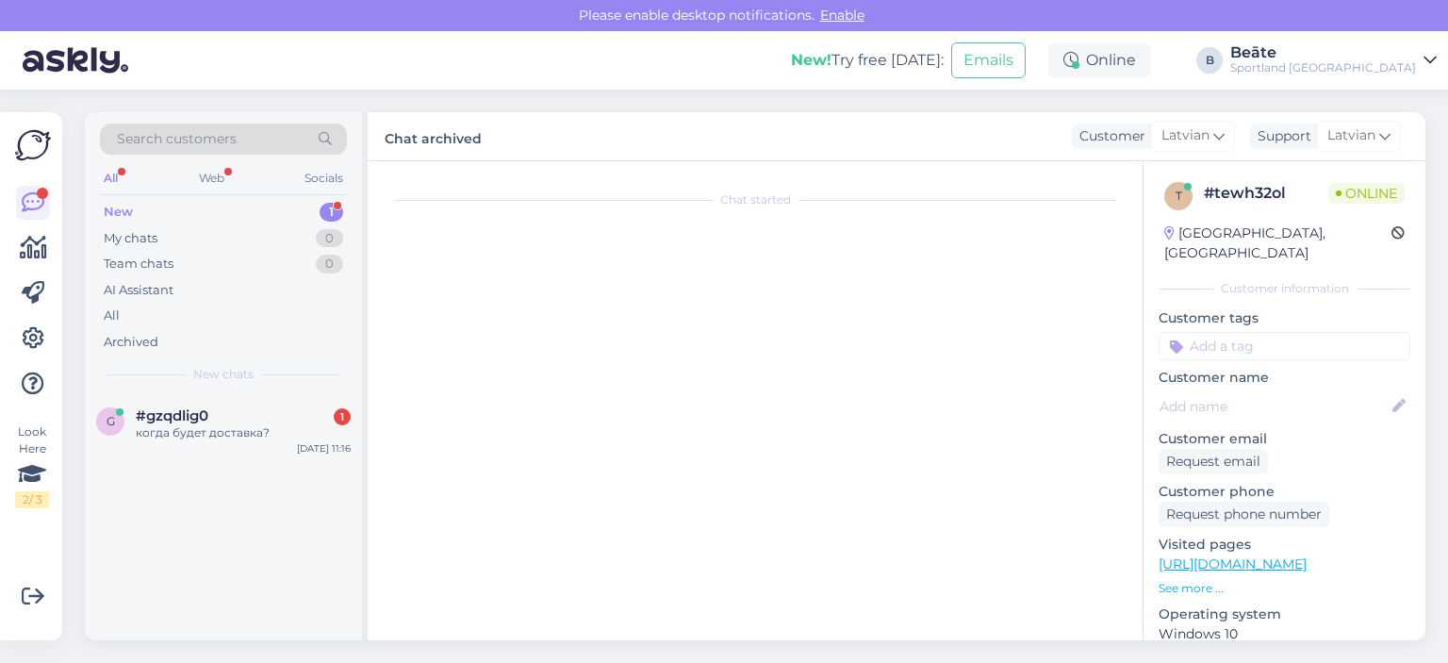
scroll to position [0, 0]
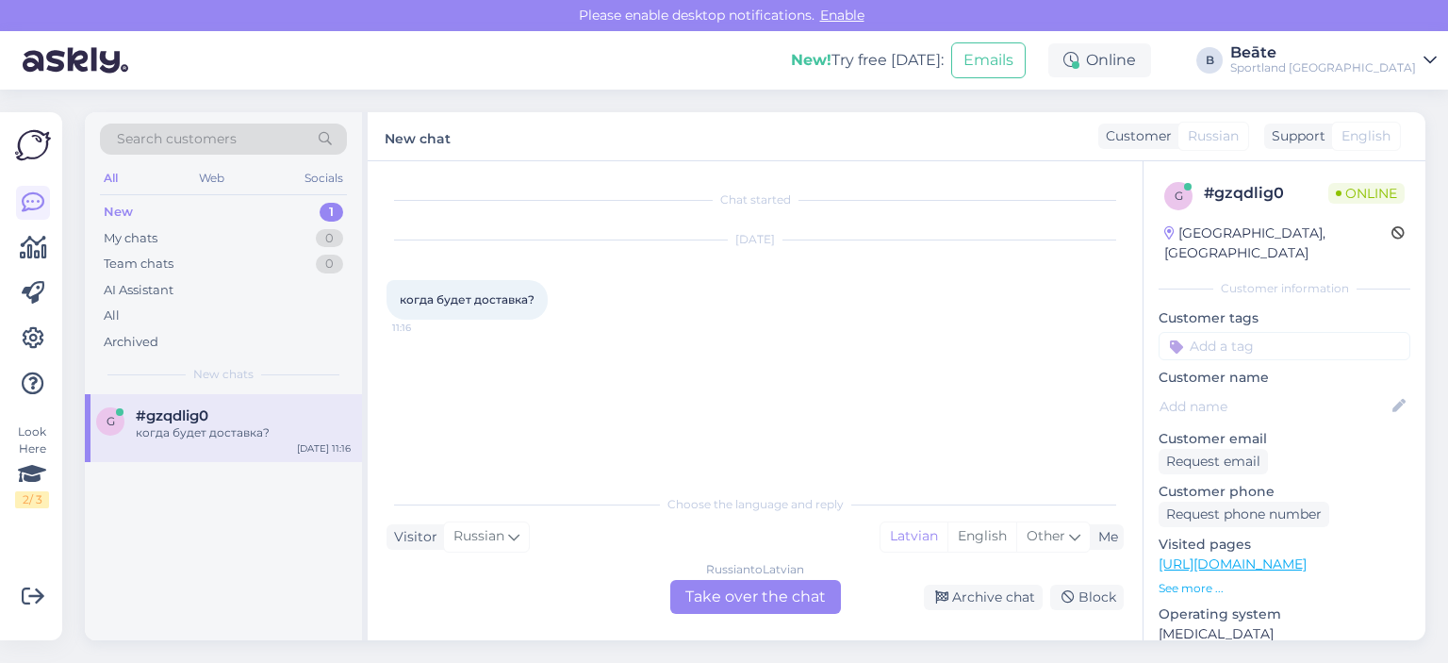
click at [771, 597] on div "Russian to Latvian Take over the chat" at bounding box center [755, 597] width 171 height 34
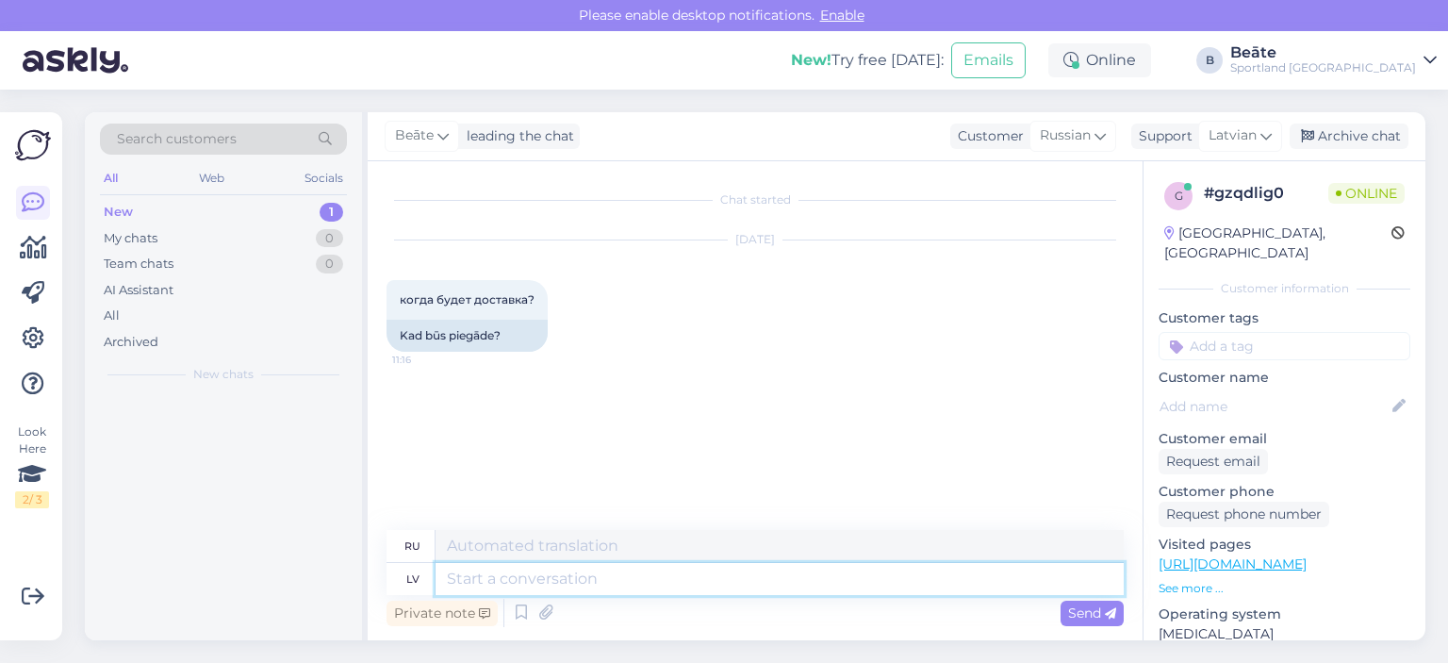
click at [782, 579] on textarea at bounding box center [779, 579] width 688 height 32
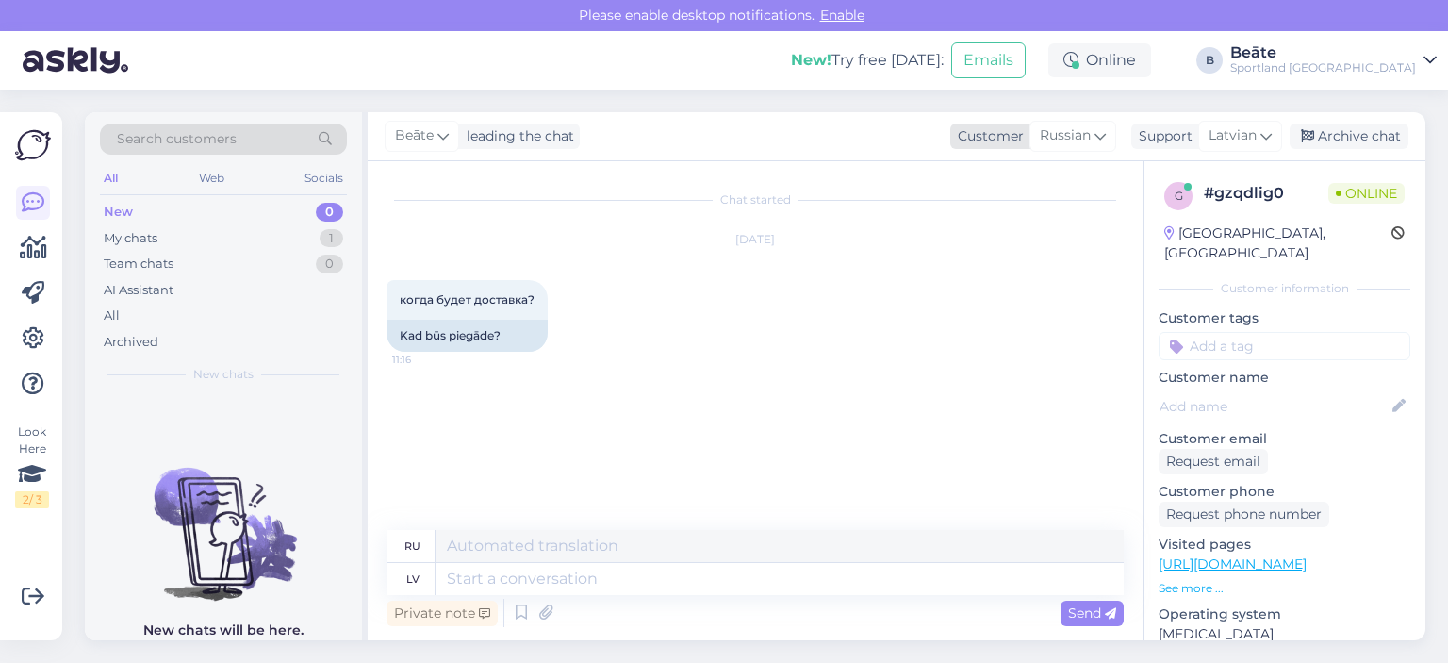
click at [1068, 137] on span "Russian" at bounding box center [1065, 135] width 51 height 21
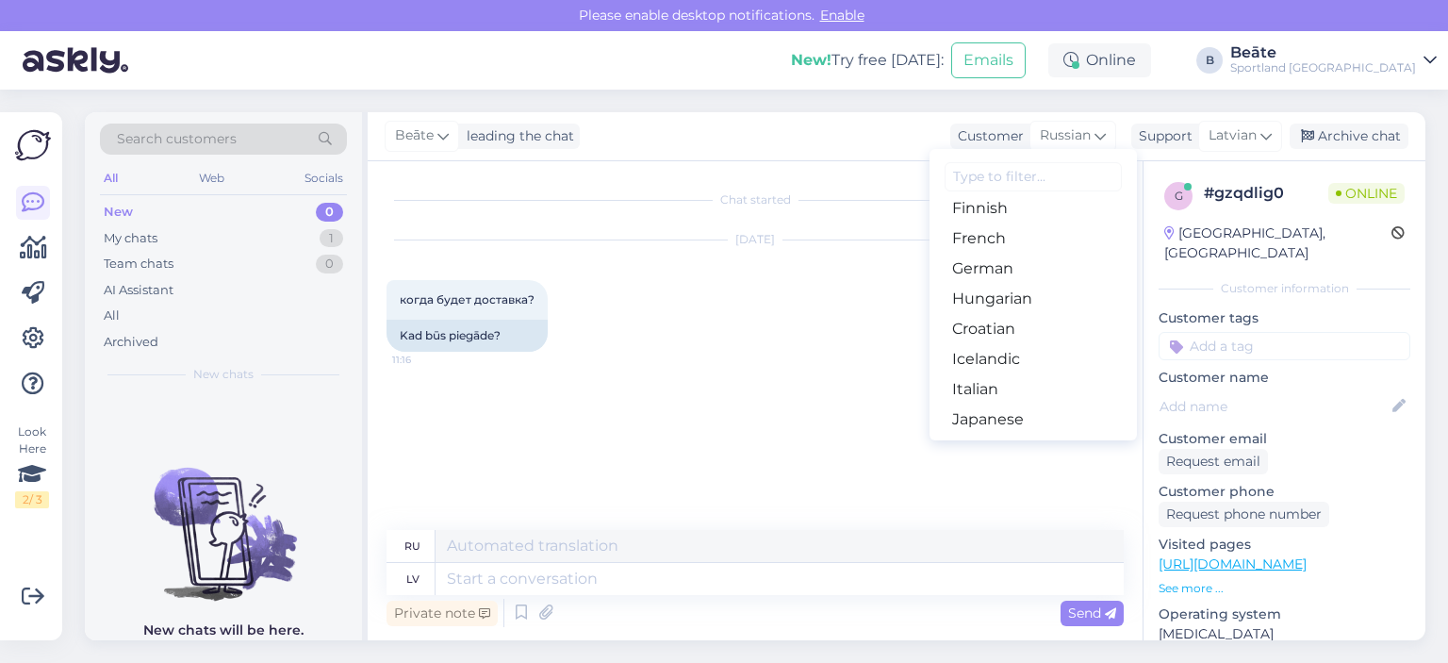
scroll to position [377, 0]
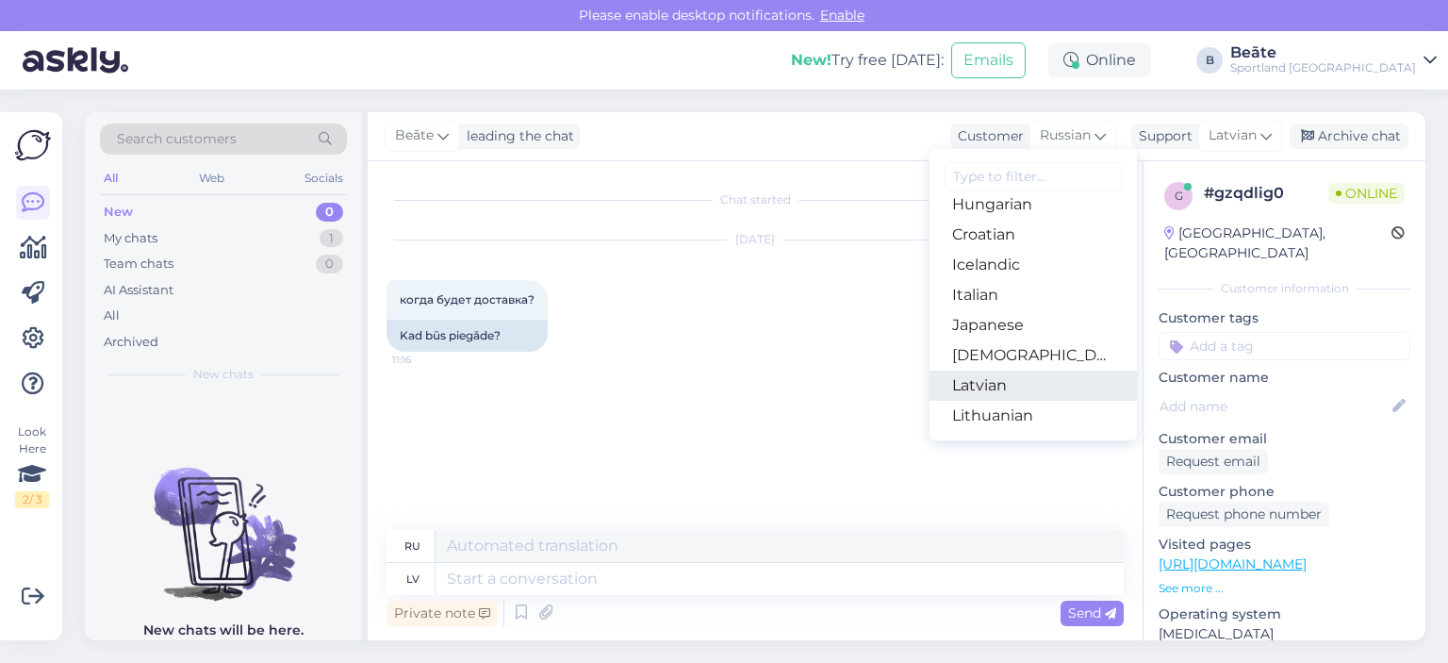
click at [994, 377] on link "Latvian" at bounding box center [1032, 385] width 207 height 30
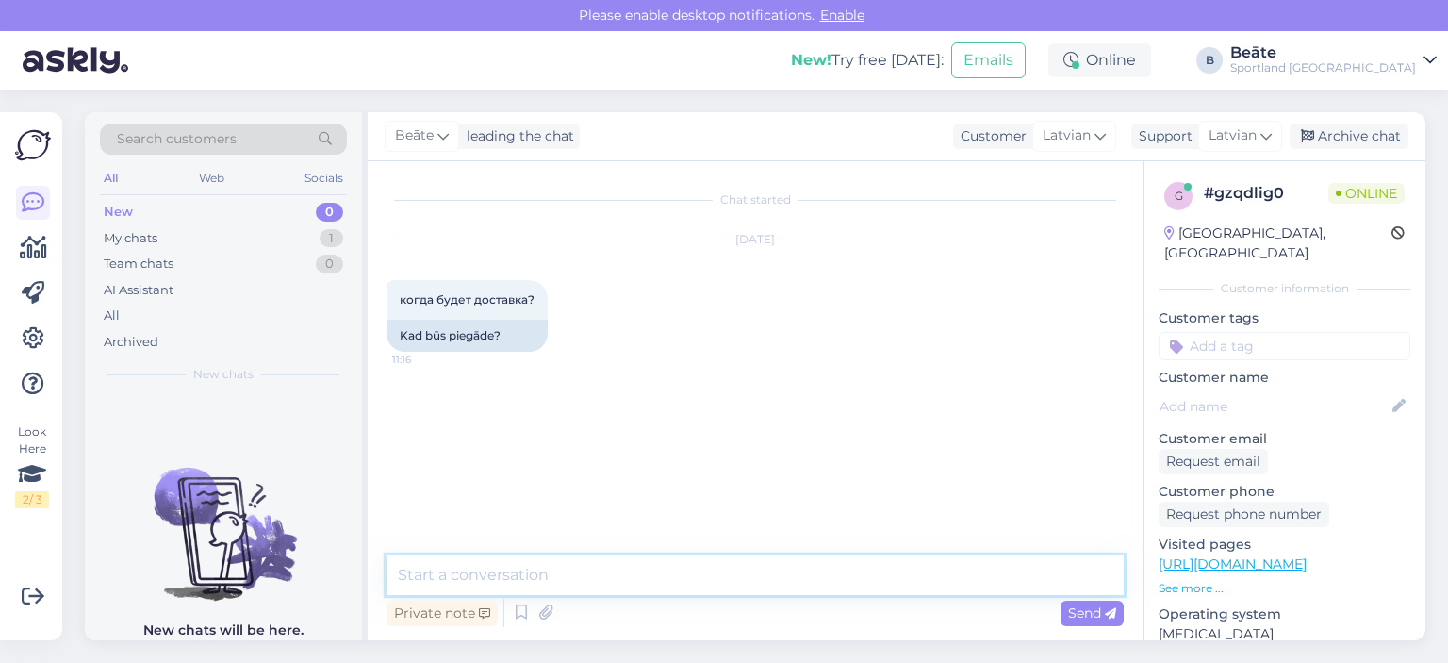
click at [653, 565] on textarea at bounding box center [754, 575] width 737 height 40
type textarea "Sveiki, kāds ir pasūtījuma numurs?"
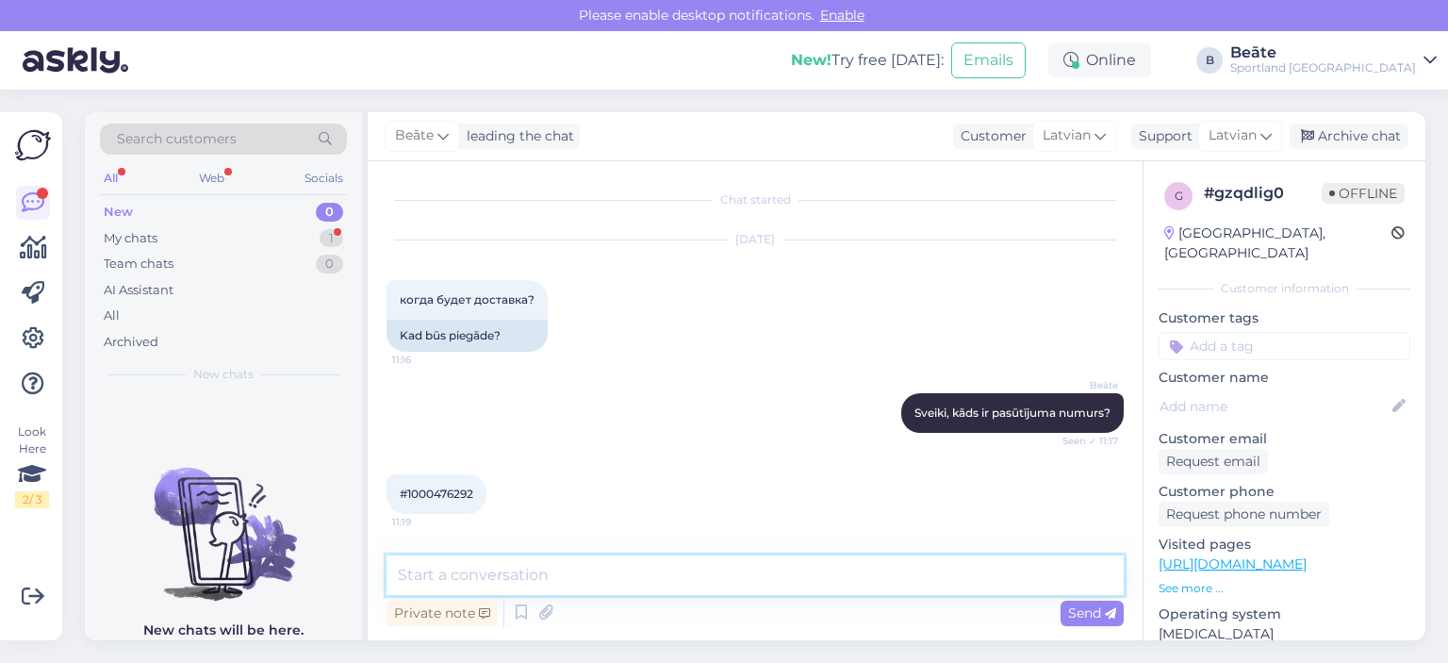
scroll to position [0, 0]
click at [438, 490] on span "#1000476292" at bounding box center [437, 493] width 74 height 14
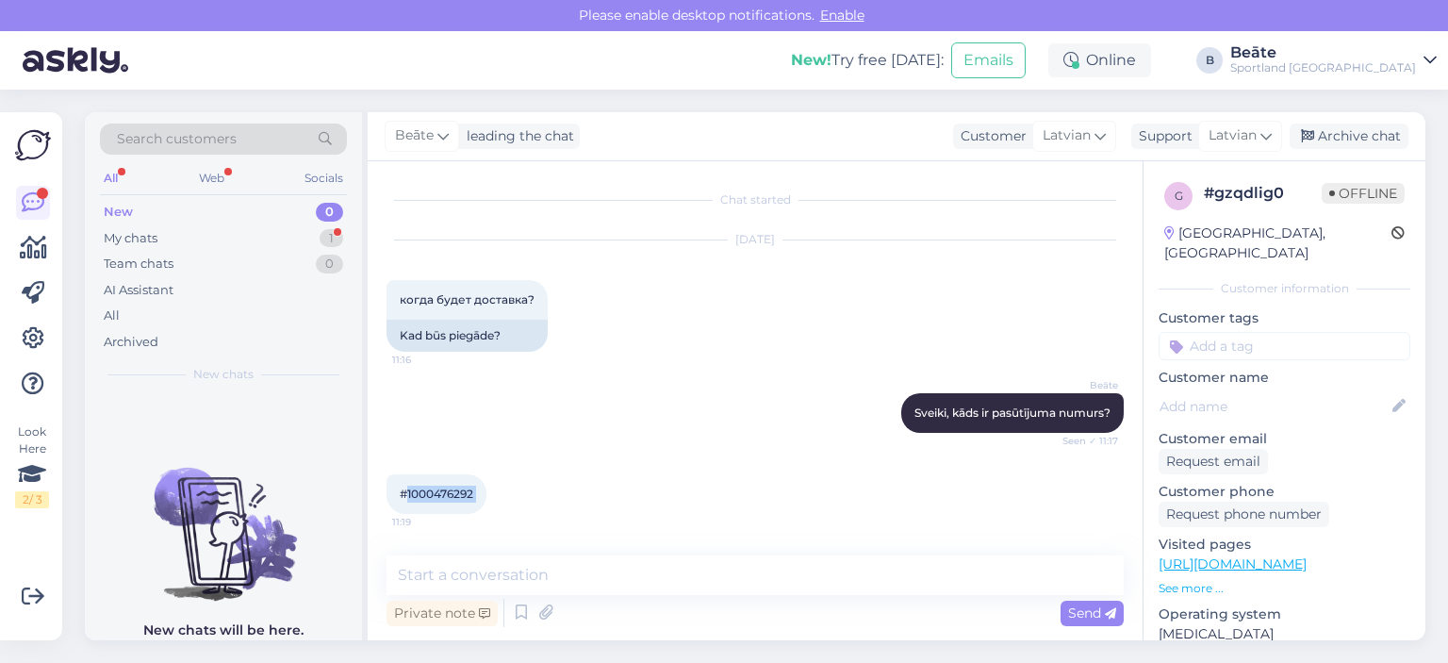
click at [438, 490] on span "#1000476292" at bounding box center [437, 493] width 74 height 14
copy div "1000476292 11:19"
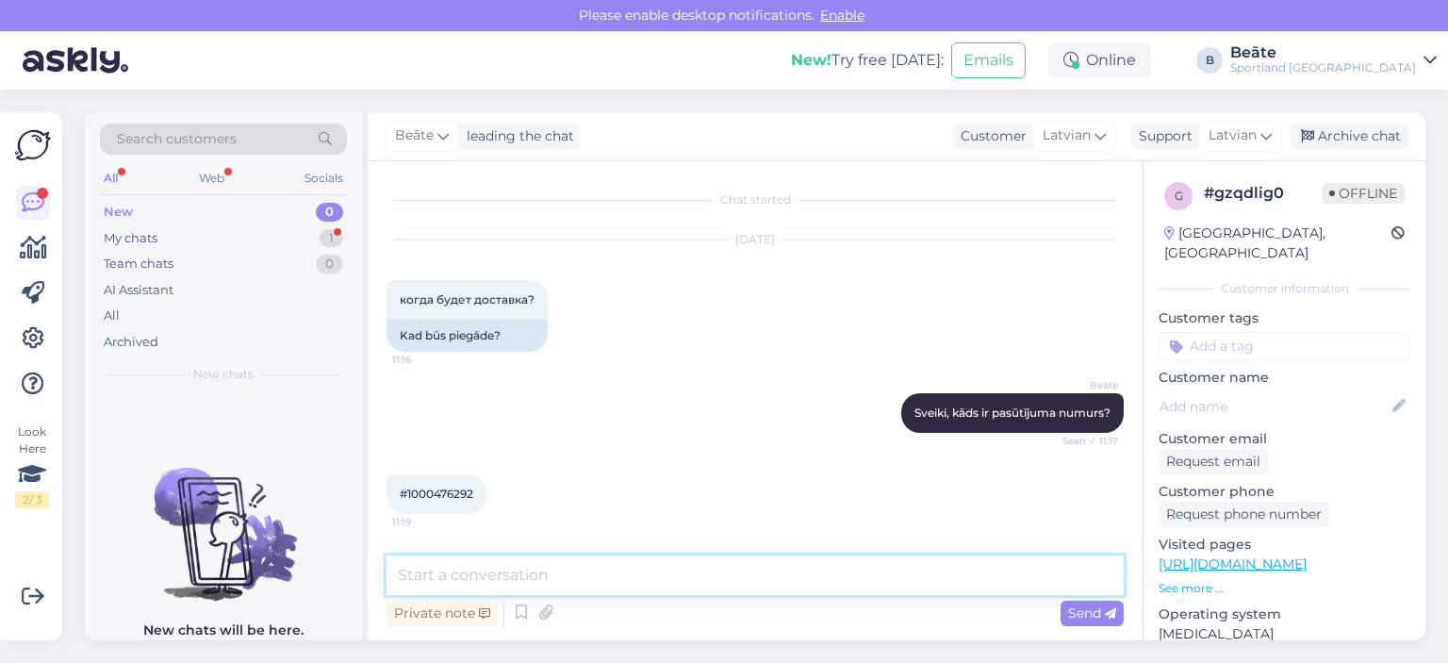
click at [579, 577] on textarea at bounding box center [754, 575] width 737 height 40
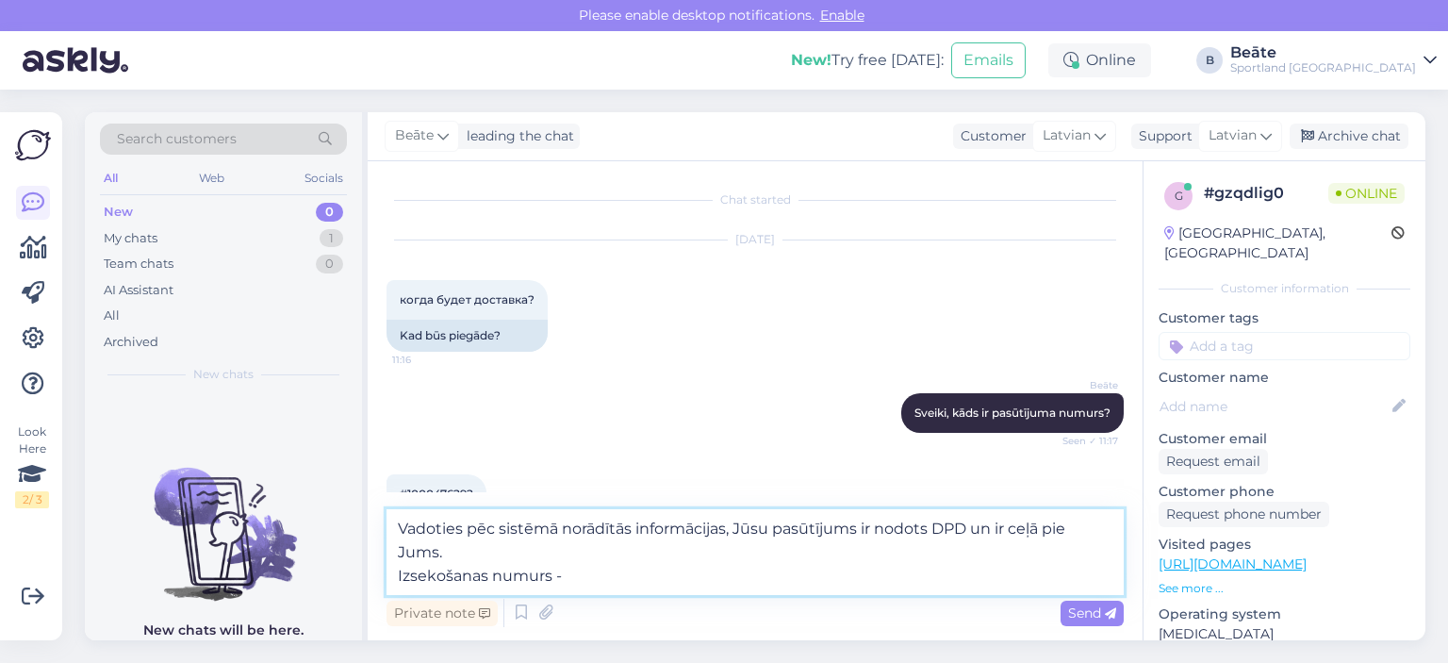
paste textarea "05757995523036"
type textarea "Vadoties pēc sistēmā norādītās informācijas, Jūsu pasūtījums ir nodots DPD un i…"
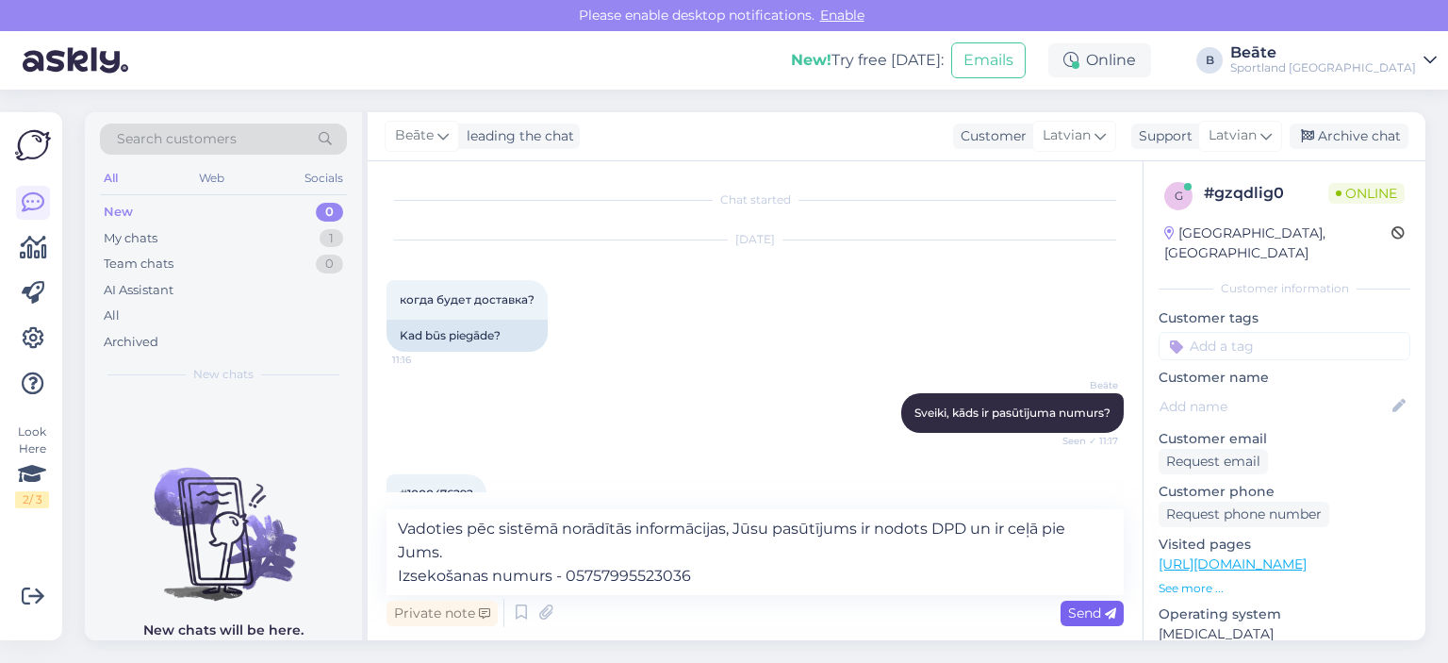
click at [1097, 609] on span "Send" at bounding box center [1092, 612] width 48 height 17
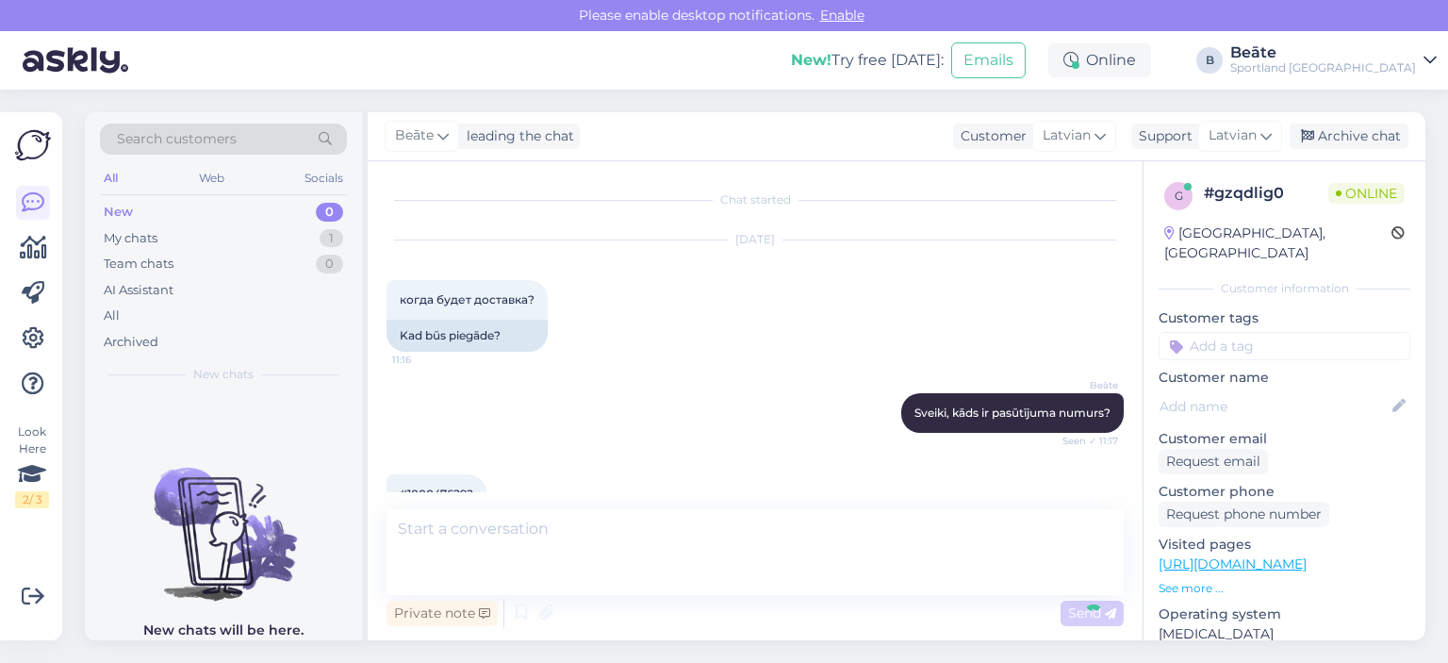
scroll to position [111, 0]
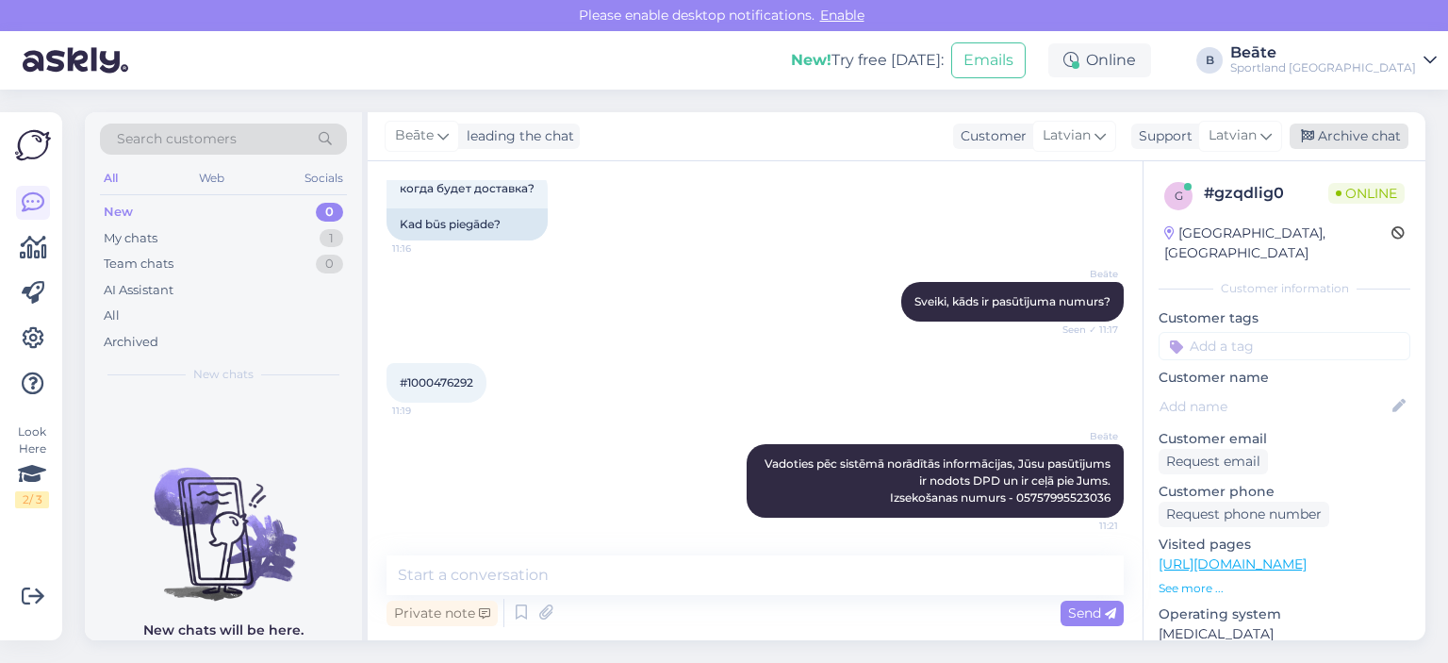
click at [1336, 126] on div "Archive chat" at bounding box center [1348, 135] width 119 height 25
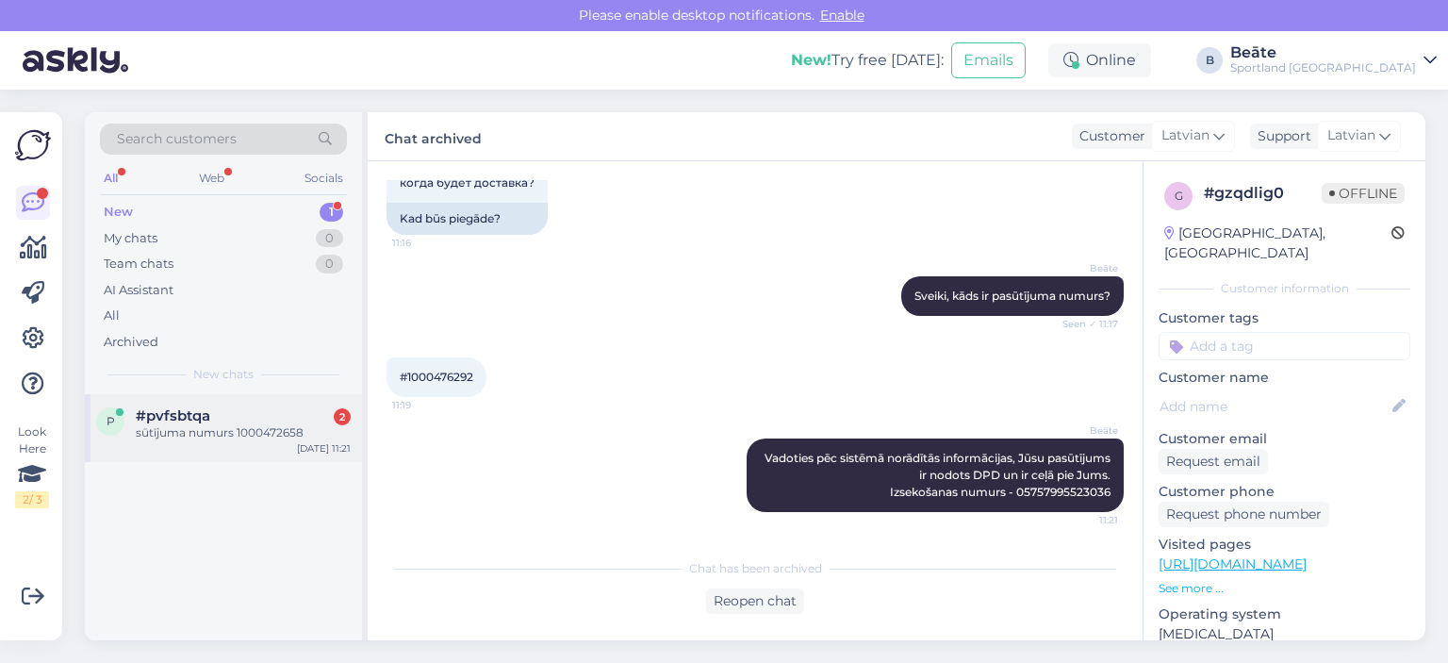
click at [255, 425] on div "sūtījuma numurs 1000472658" at bounding box center [243, 432] width 215 height 17
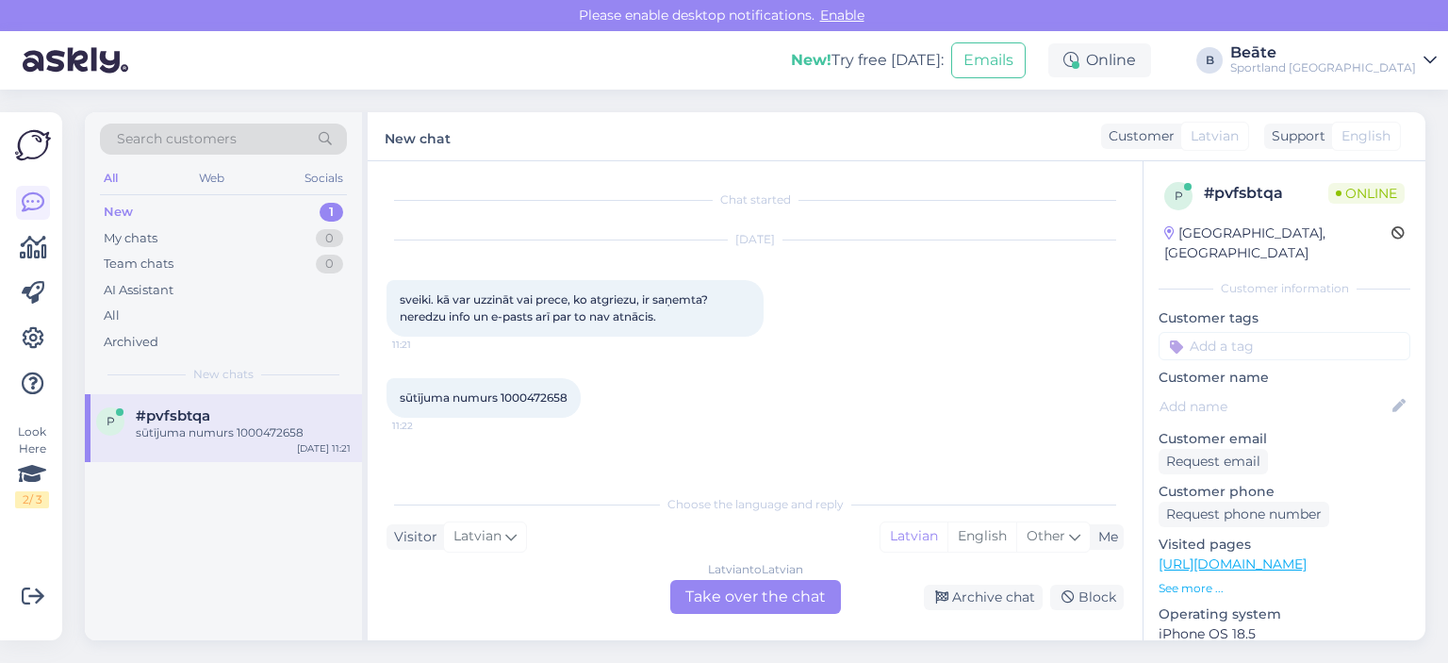
click at [725, 594] on div "Latvian to Latvian Take over the chat" at bounding box center [755, 597] width 171 height 34
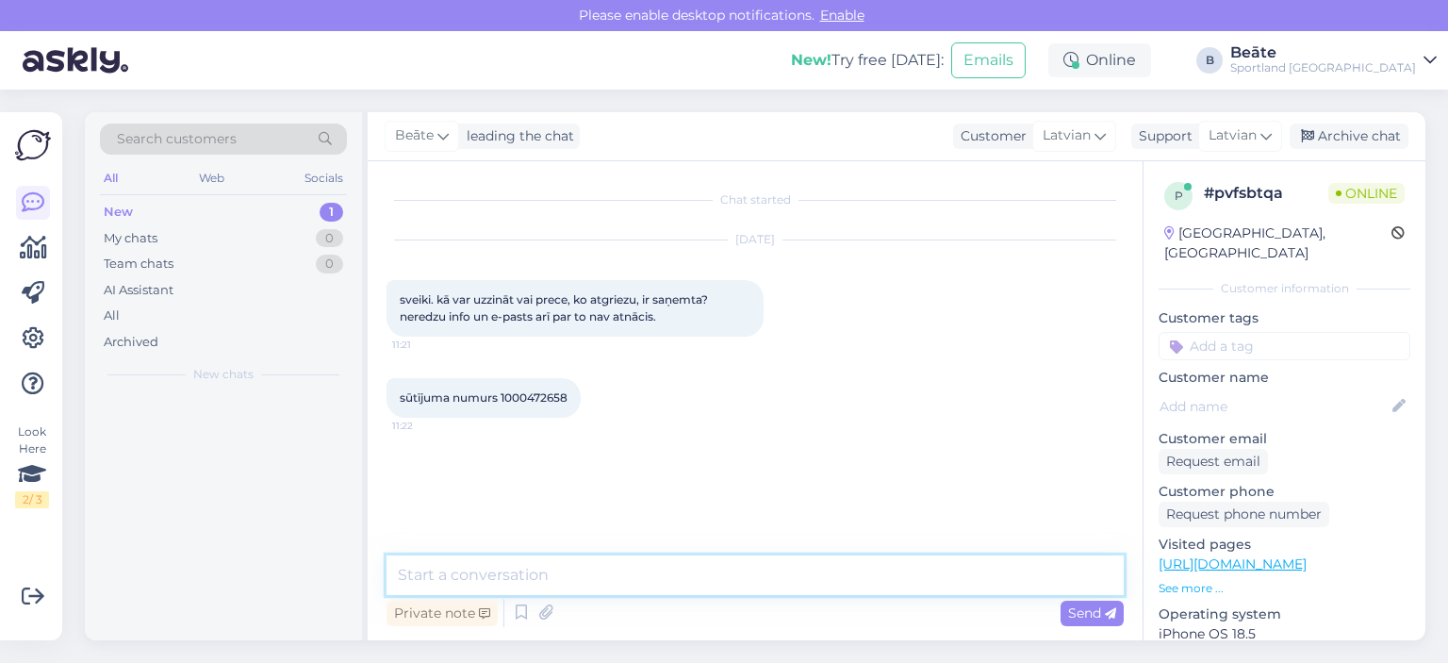
click at [720, 578] on textarea at bounding box center [754, 575] width 737 height 40
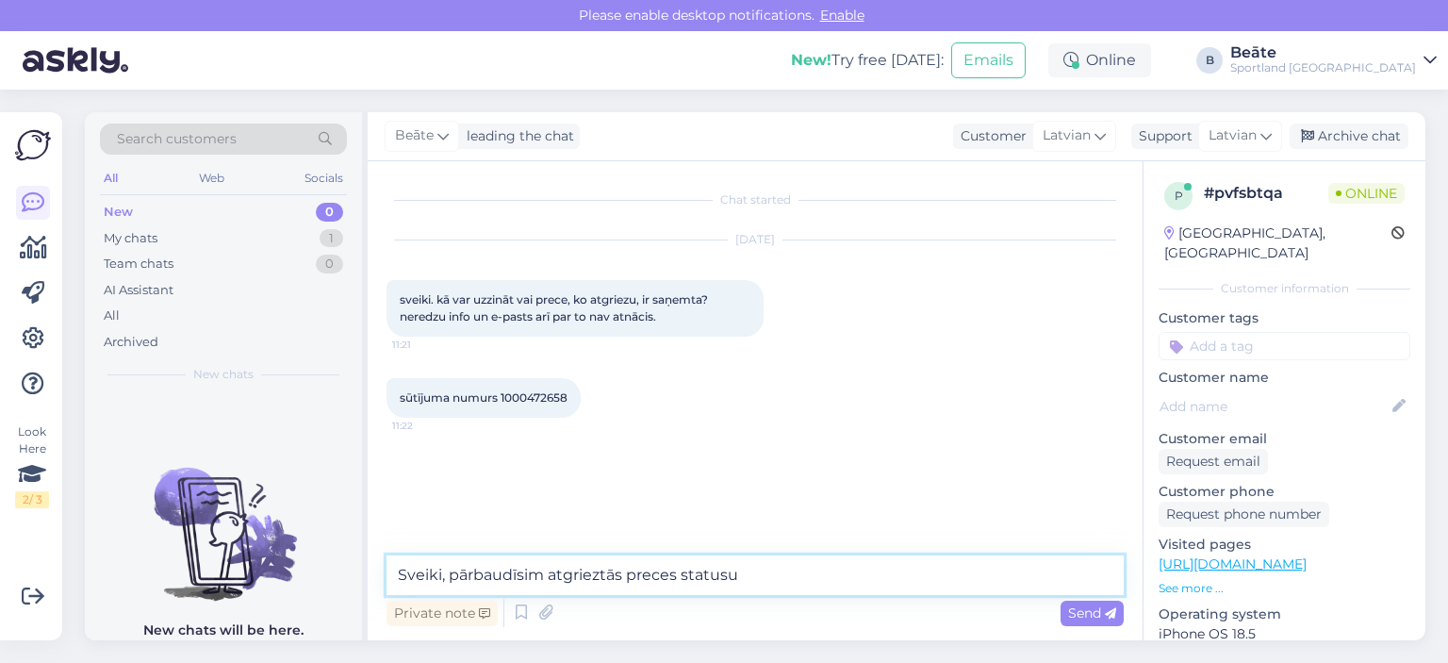
type textarea "Sveiki, pārbaudīsim atgrieztās preces statusu."
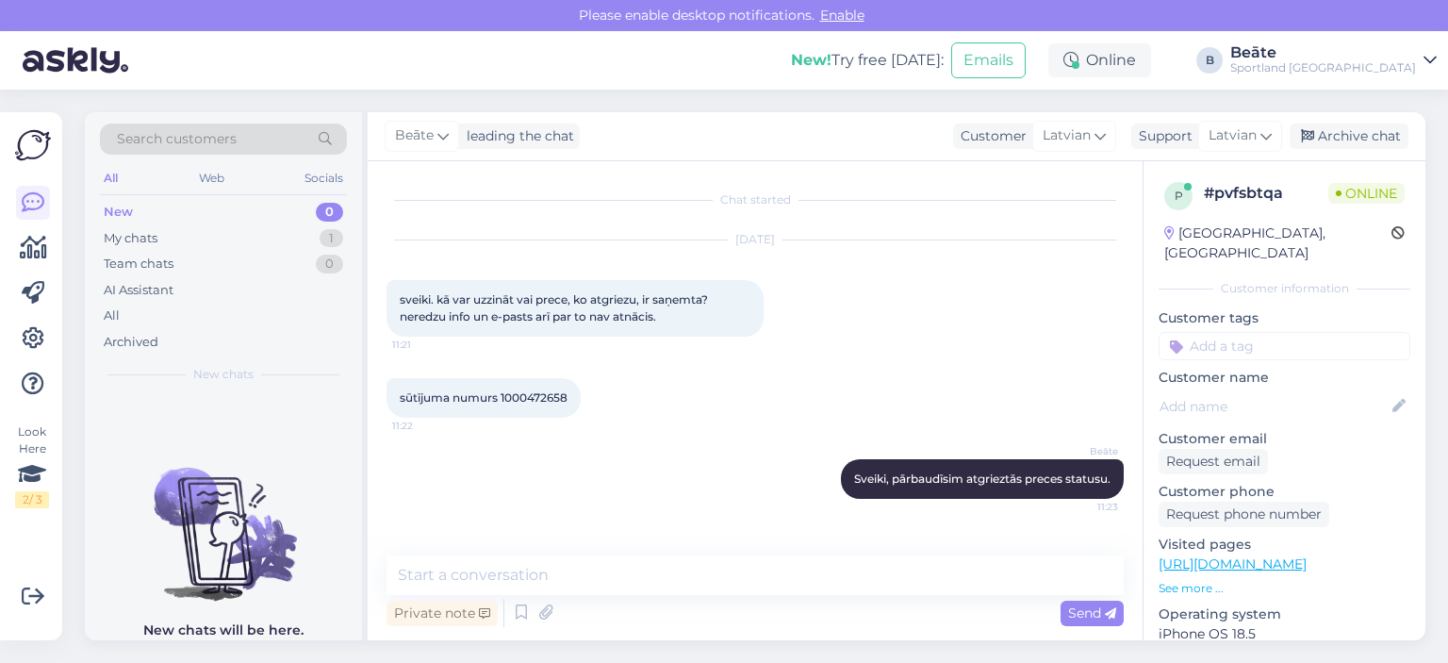
click at [539, 393] on span "sūtījuma numurs 1000472658" at bounding box center [484, 397] width 168 height 14
copy div "1000472658 11:22"
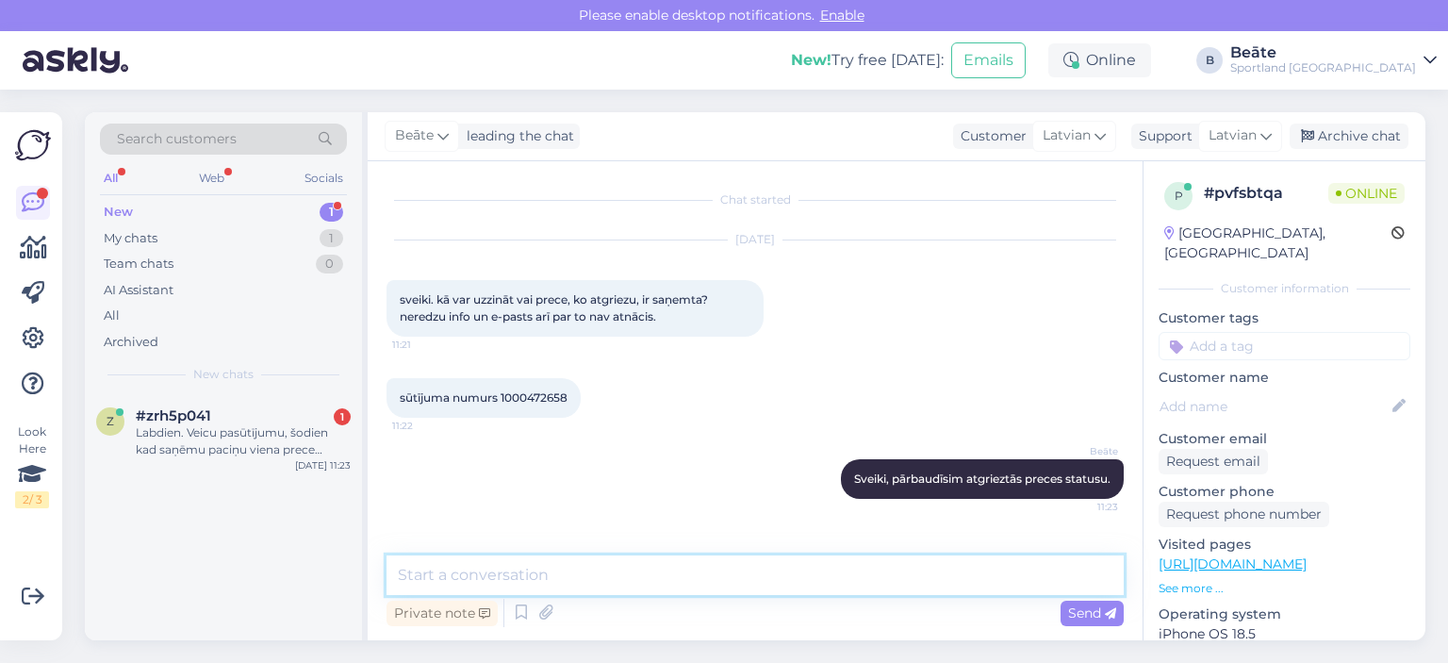
click at [570, 562] on textarea at bounding box center [754, 575] width 737 height 40
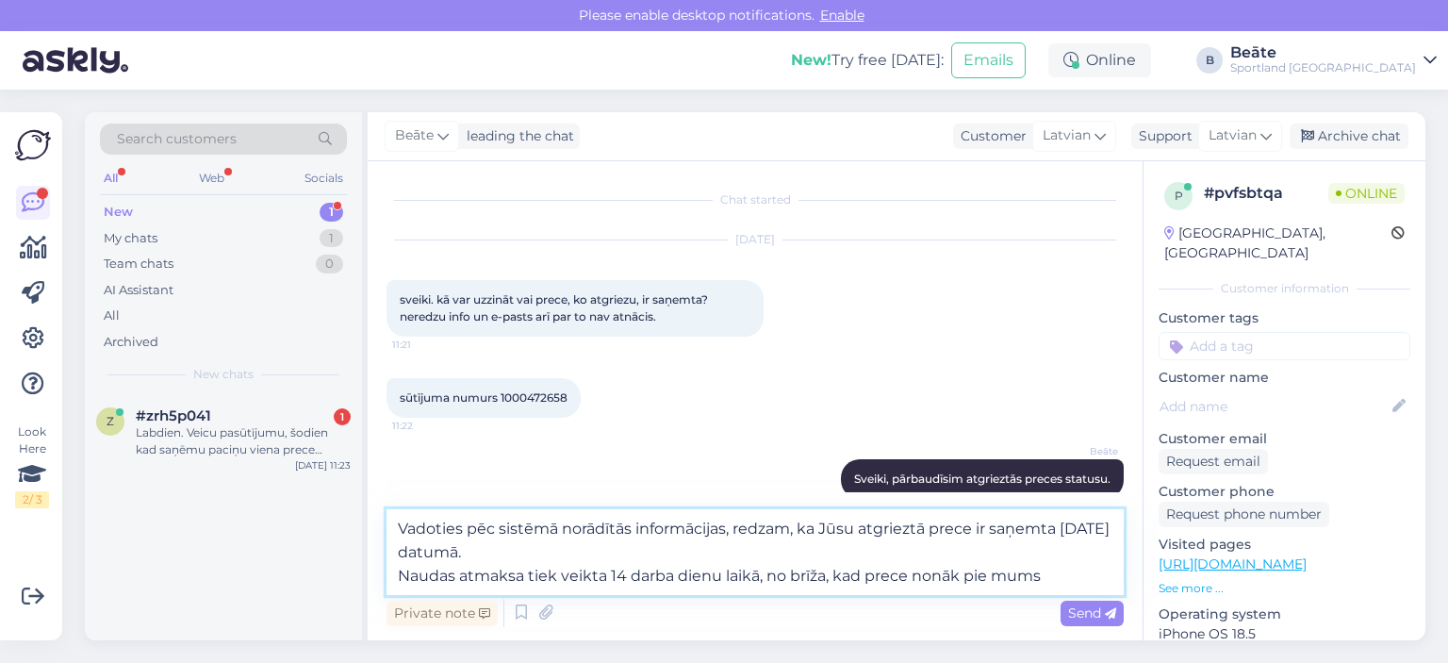
type textarea "Vadoties pēc sistēmā norādītās informācijas, redzam, ka Jūsu atgrieztā prece ir…"
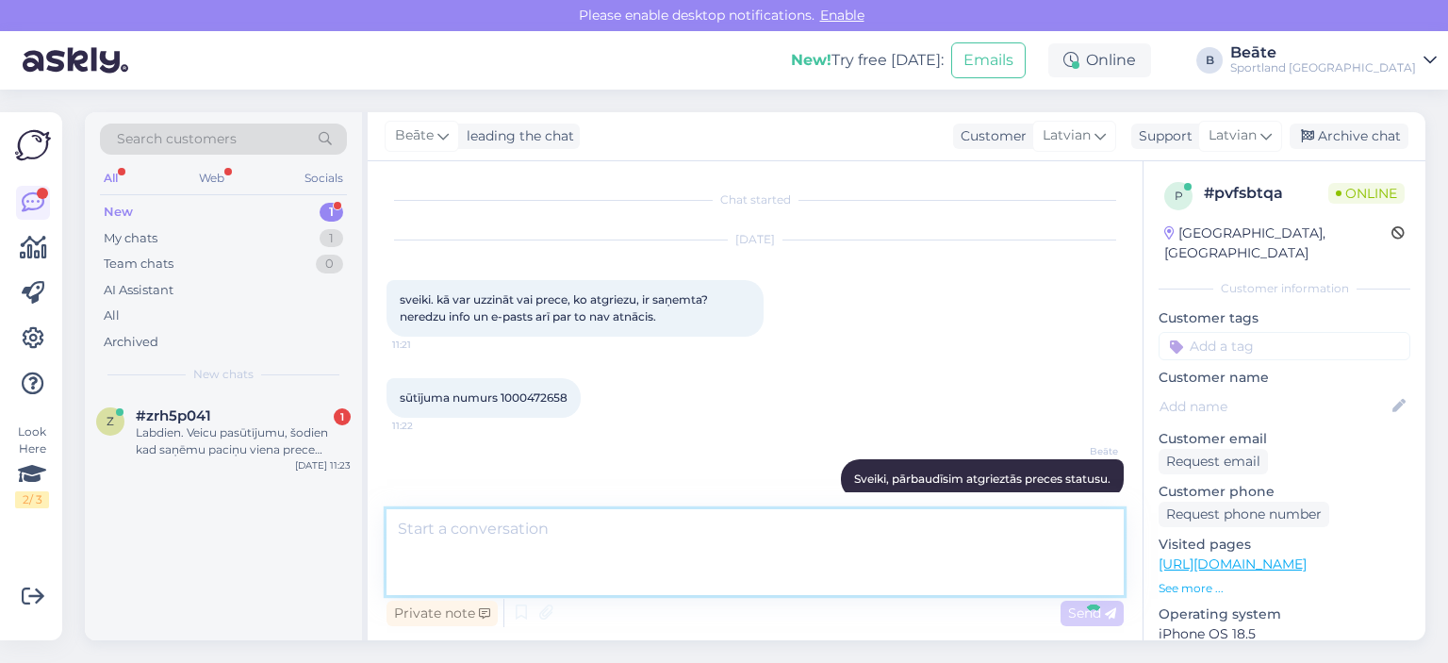
scroll to position [113, 0]
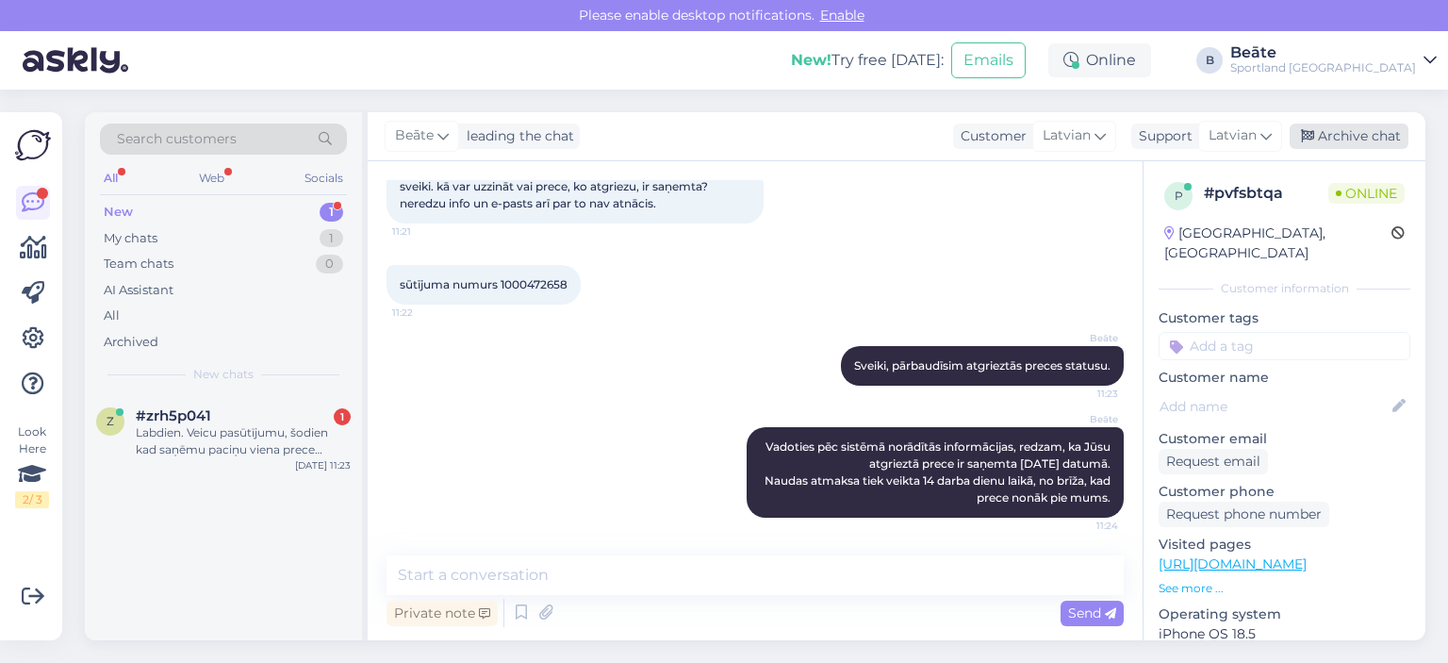
click at [1338, 140] on div "Archive chat" at bounding box center [1348, 135] width 119 height 25
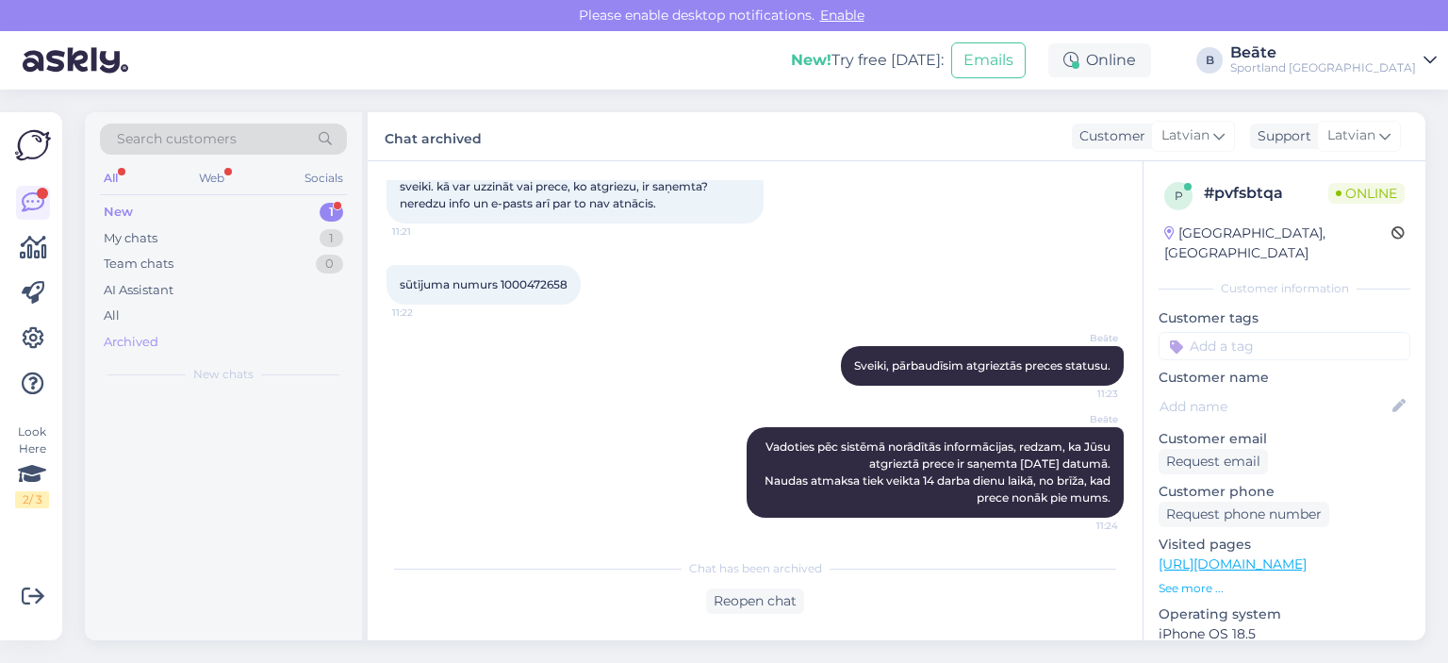
scroll to position [119, 0]
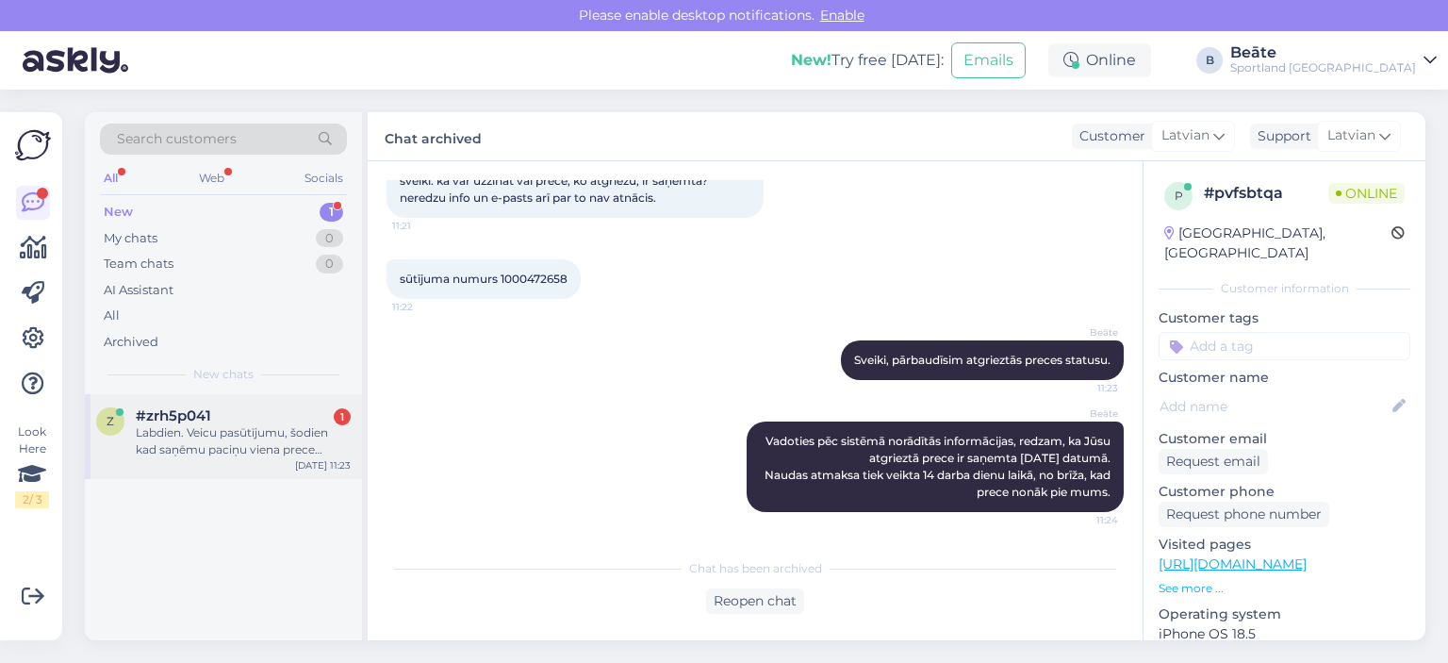
click at [217, 451] on div "Labdien. Veicu pasūtījumu, šodien kad saņēmu paciņu viena prece nebija pareizā …" at bounding box center [243, 441] width 215 height 34
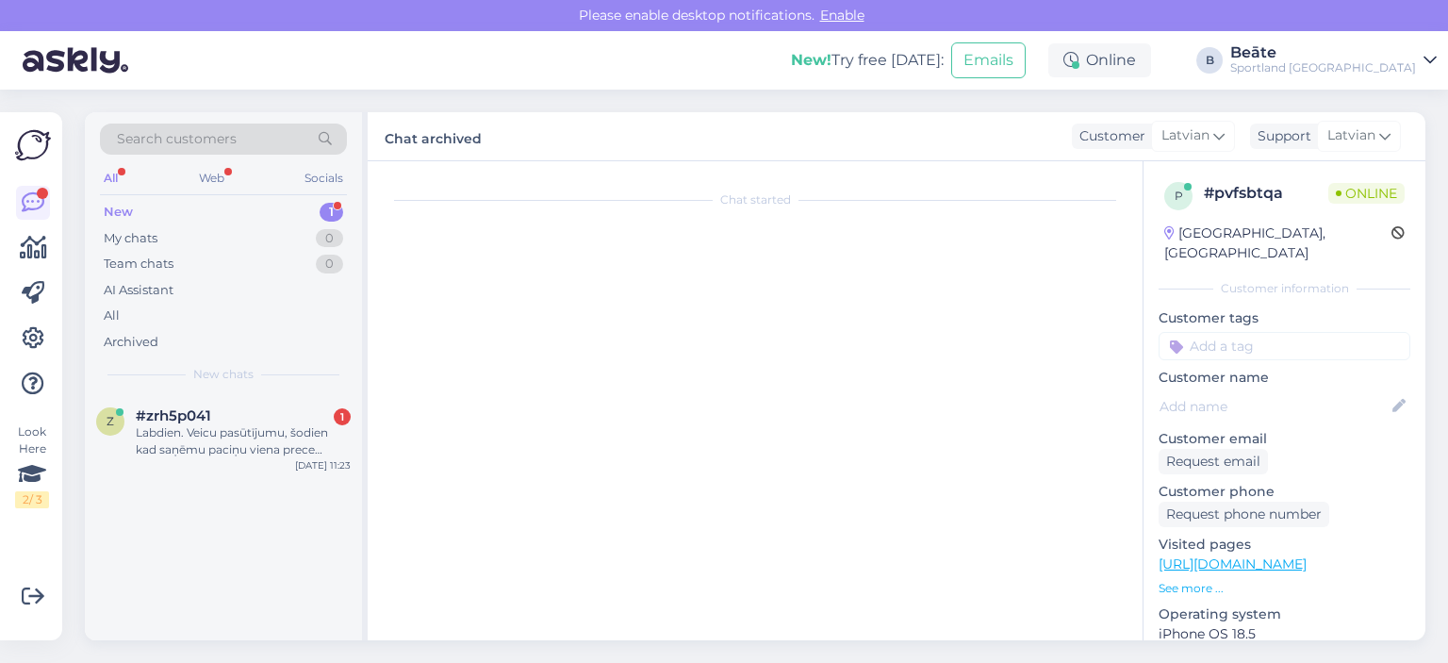
scroll to position [0, 0]
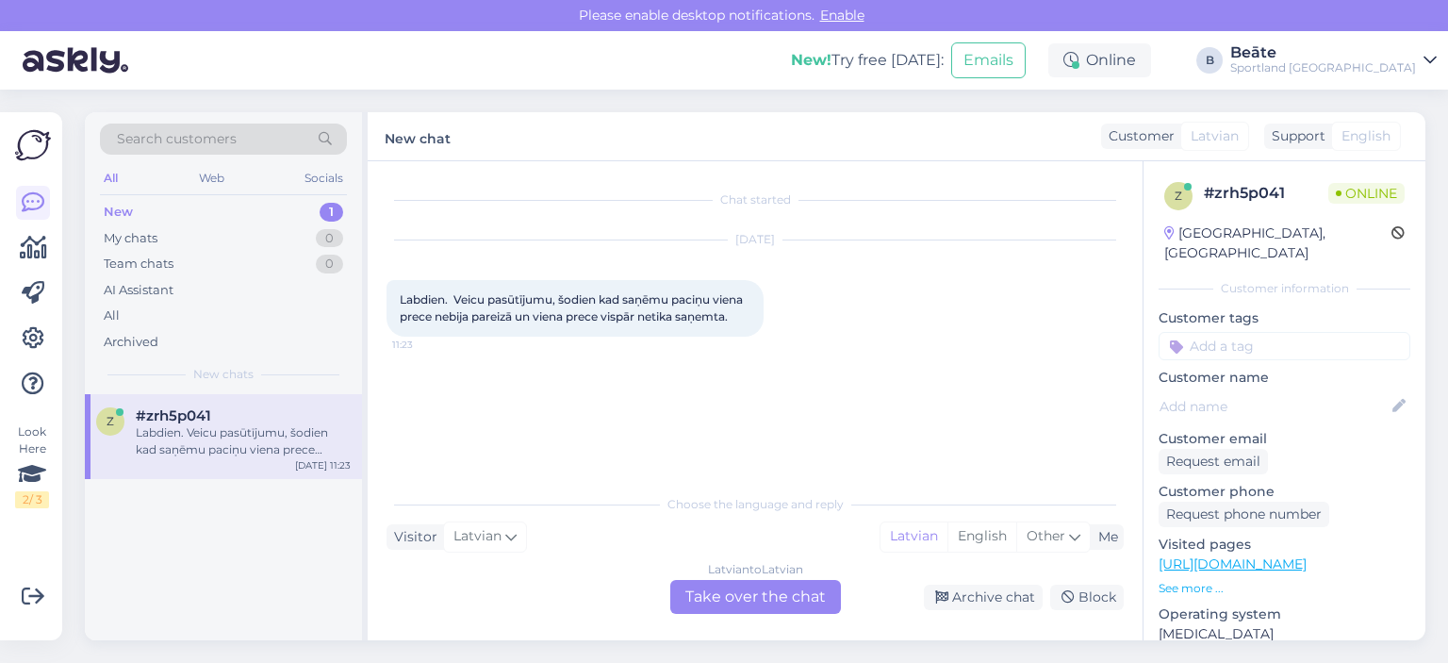
click at [750, 587] on div "Latvian to Latvian Take over the chat" at bounding box center [755, 597] width 171 height 34
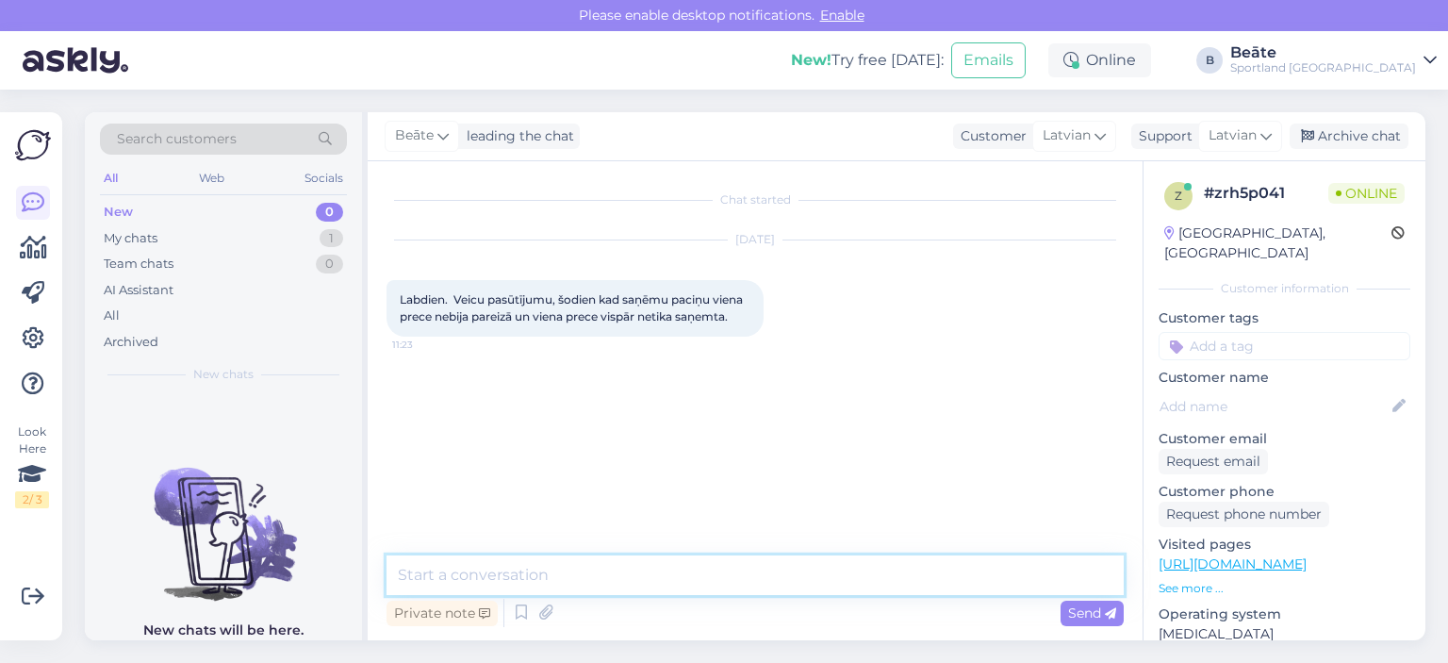
click at [750, 563] on textarea at bounding box center [754, 575] width 737 height 40
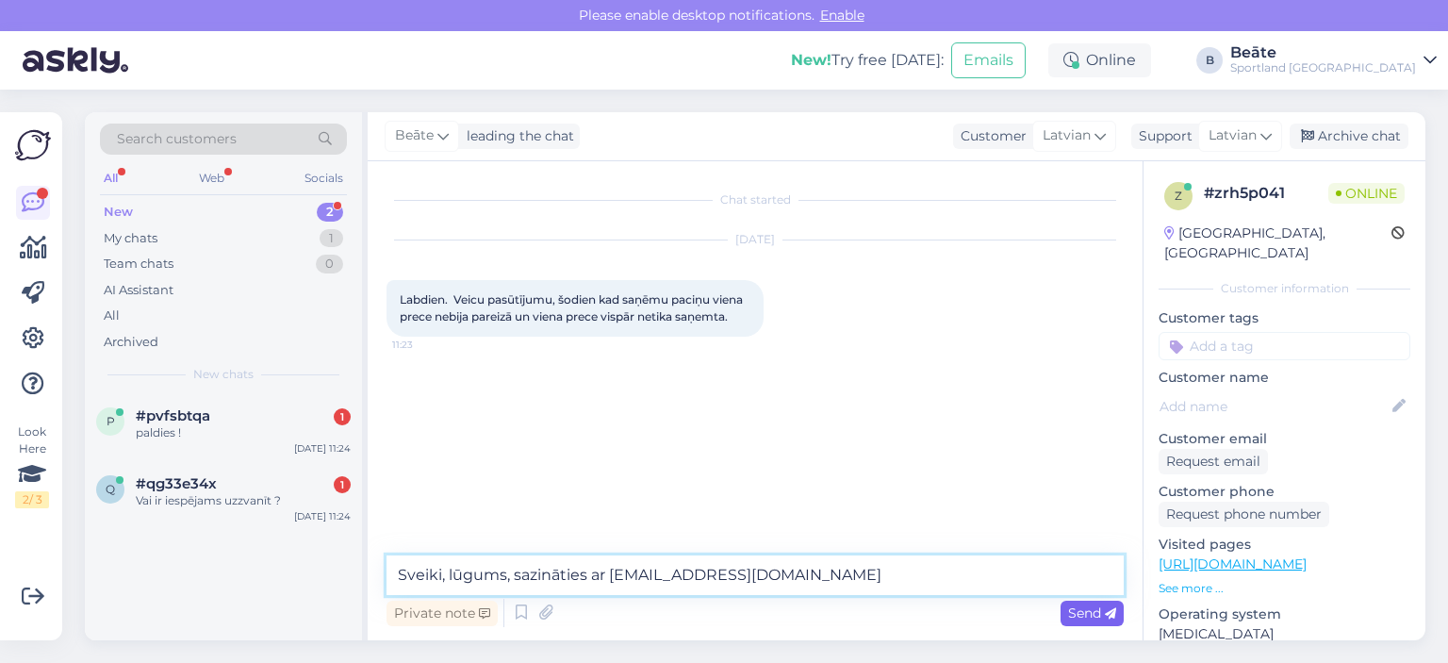
type textarea "Sveiki, lūgums, sazināties ar [EMAIL_ADDRESS][DOMAIN_NAME]"
click at [1081, 614] on span "Send" at bounding box center [1092, 612] width 48 height 17
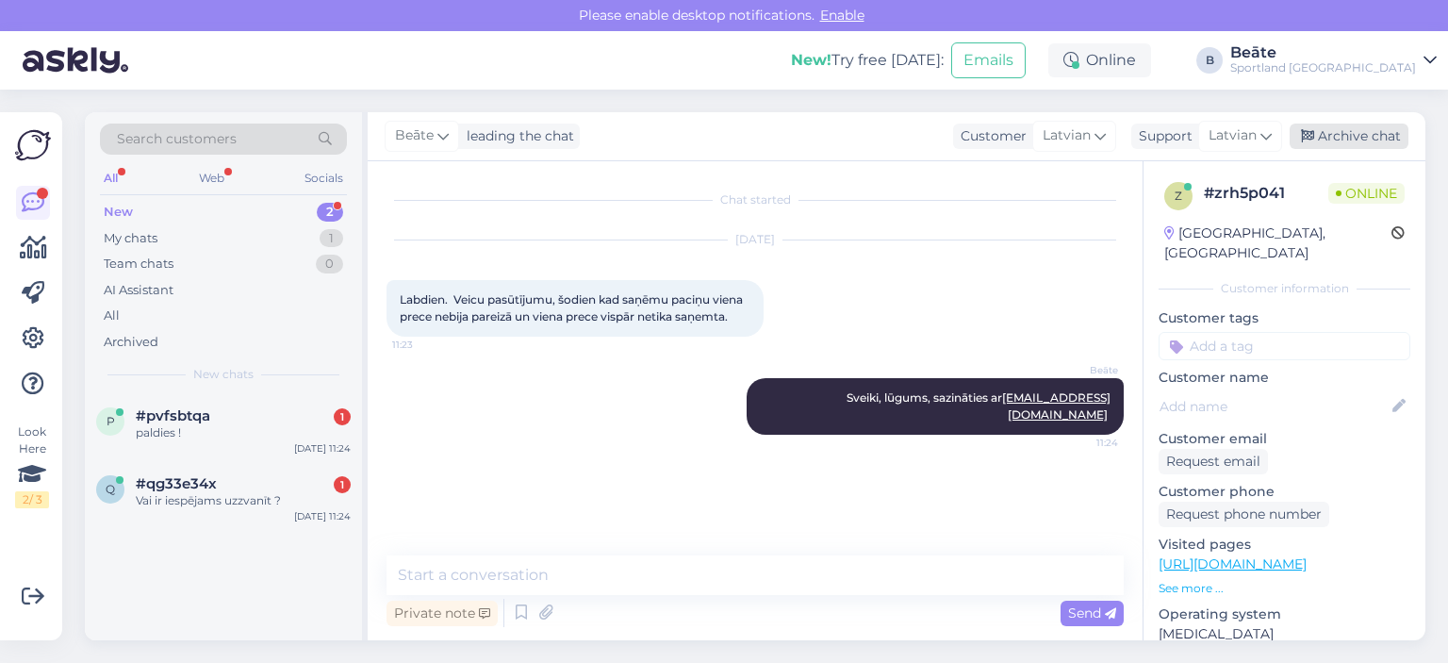
click at [1335, 124] on div "Archive chat" at bounding box center [1348, 135] width 119 height 25
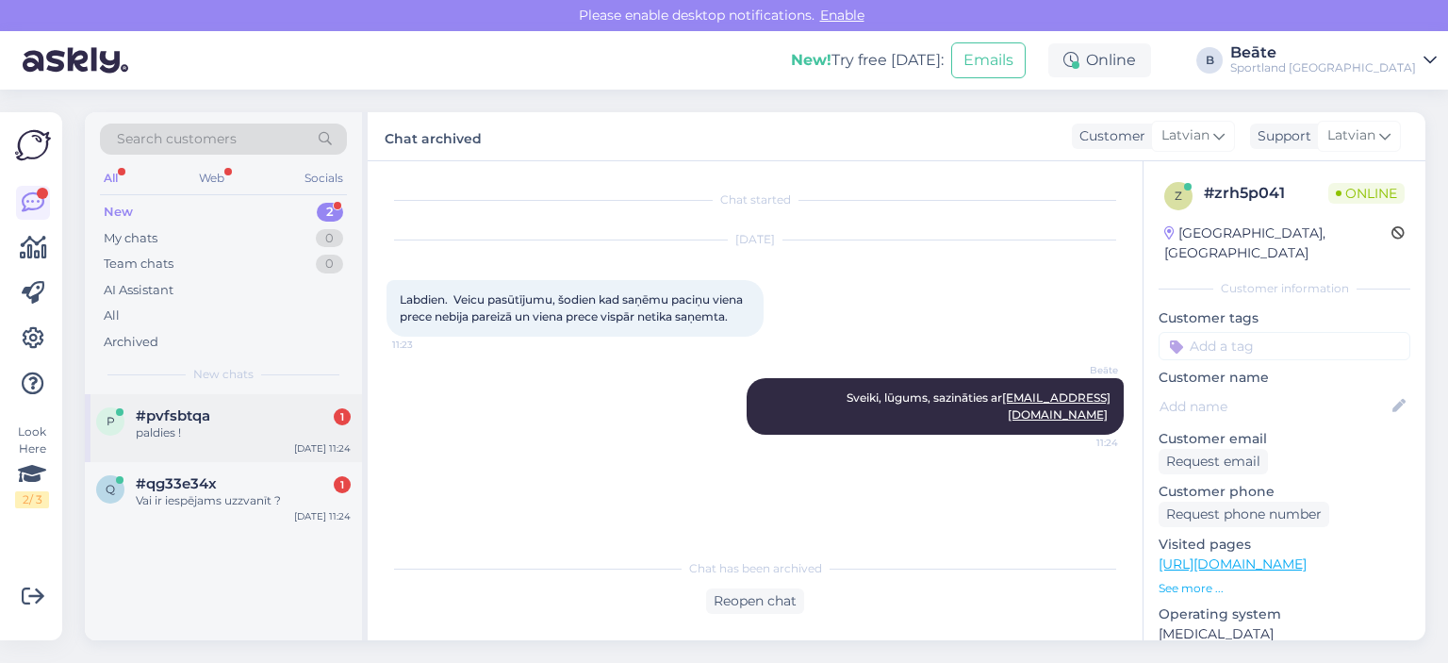
click at [218, 418] on div "#pvfsbtqa 1" at bounding box center [243, 415] width 215 height 17
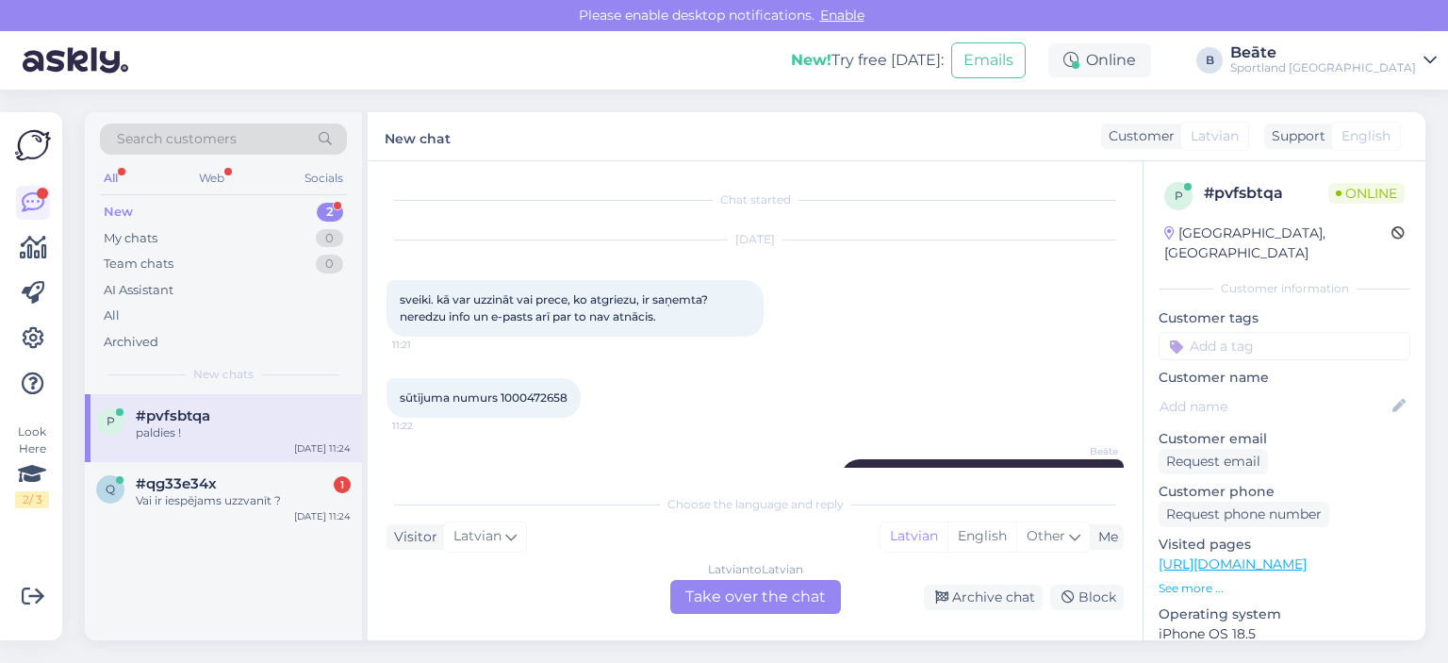
scroll to position [264, 0]
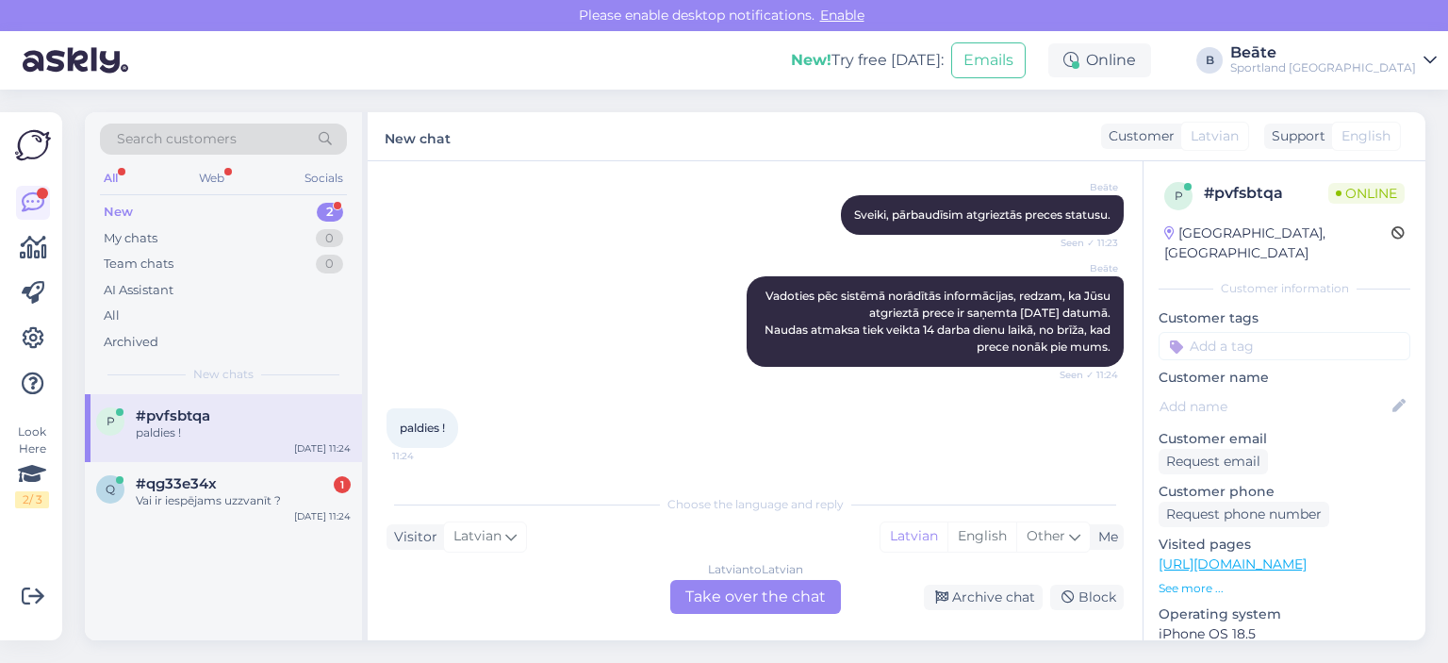
click at [792, 591] on div "Latvian to Latvian Take over the chat" at bounding box center [755, 597] width 171 height 34
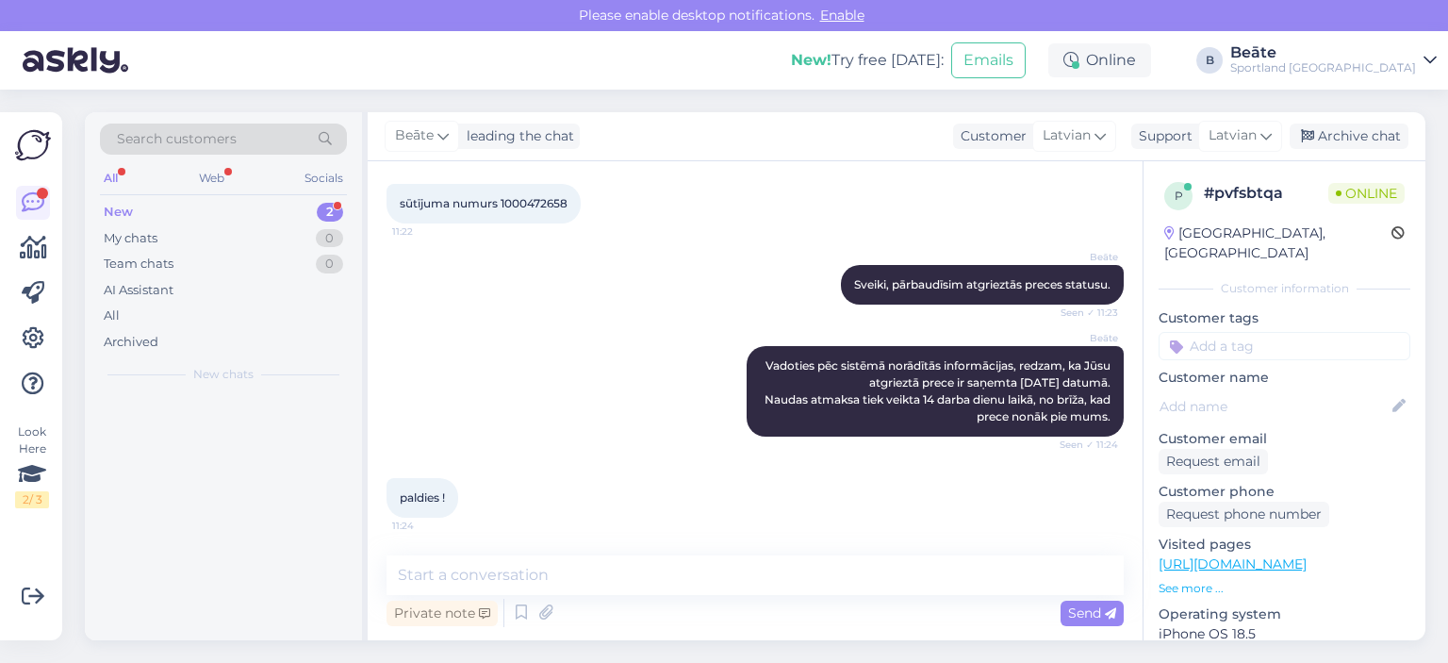
scroll to position [194, 0]
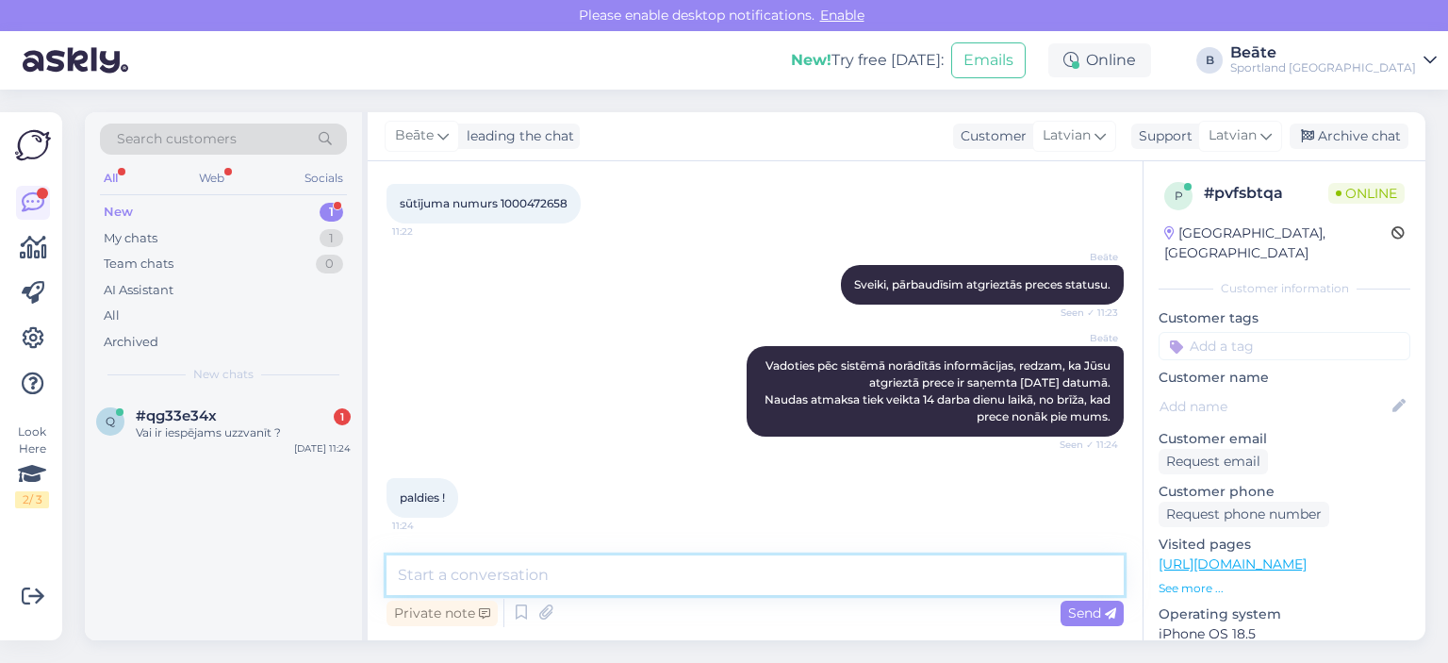
click at [792, 591] on textarea at bounding box center [754, 575] width 737 height 40
type textarea "Jauku Jums dienu!"
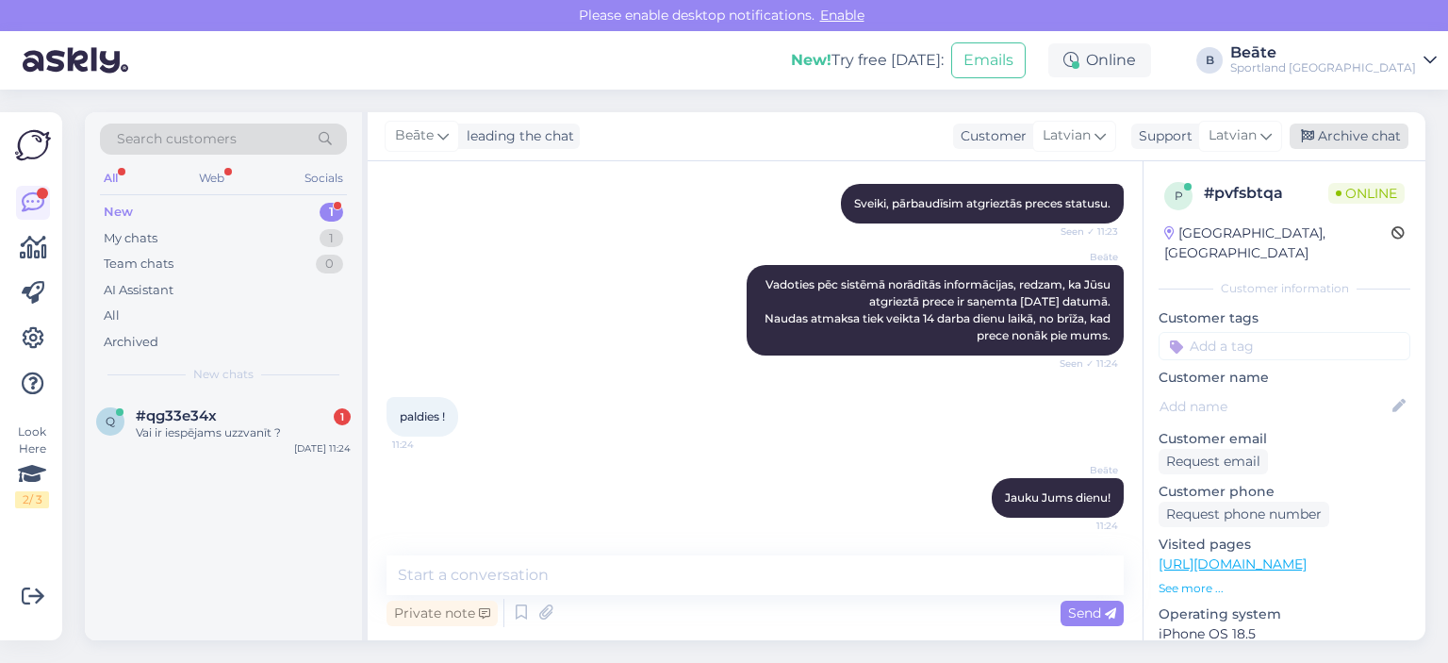
click at [1342, 139] on div "Archive chat" at bounding box center [1348, 135] width 119 height 25
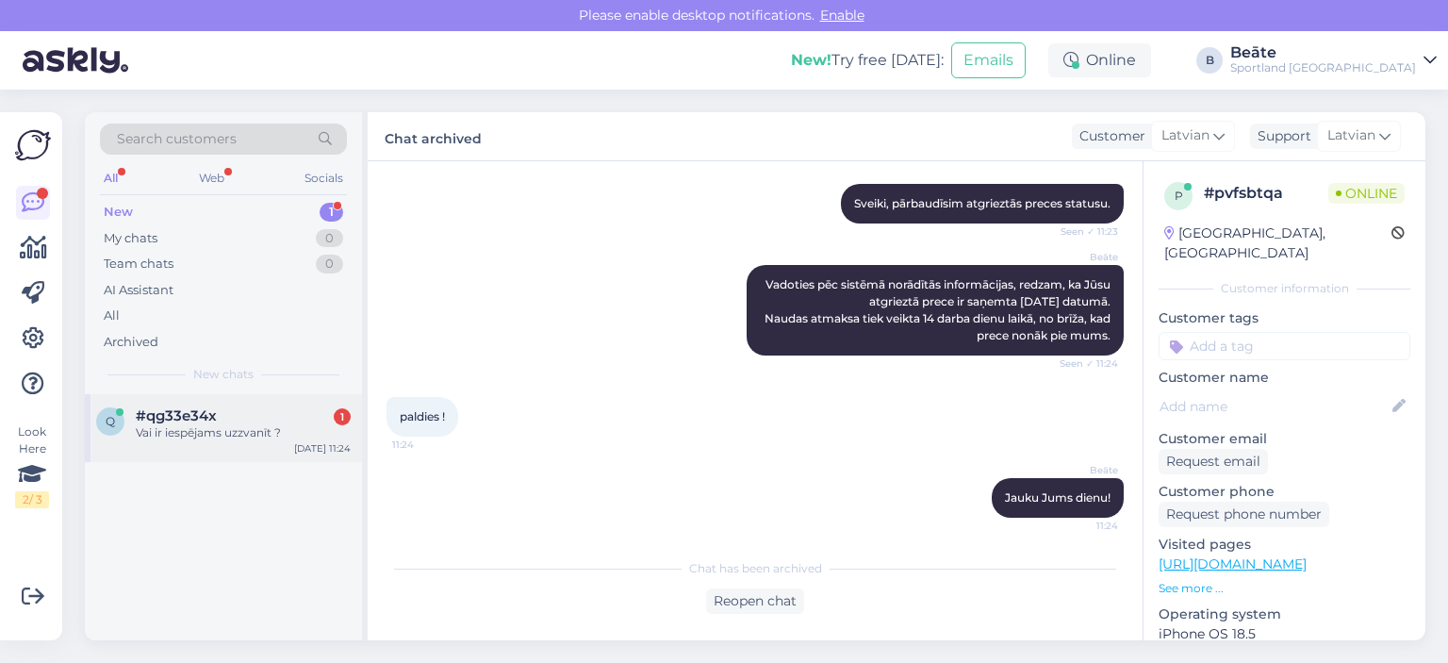
click at [168, 435] on div "Vai ir iespējams uzzvanīt ?" at bounding box center [243, 432] width 215 height 17
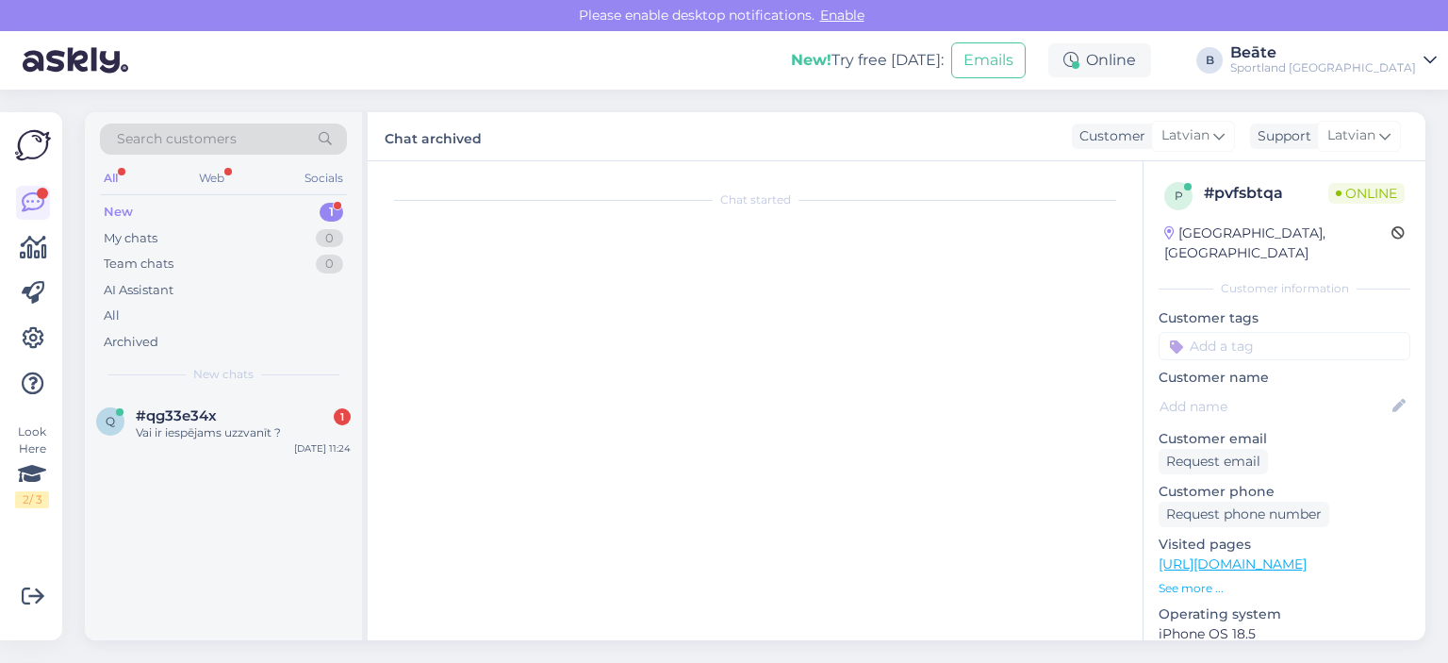
scroll to position [0, 0]
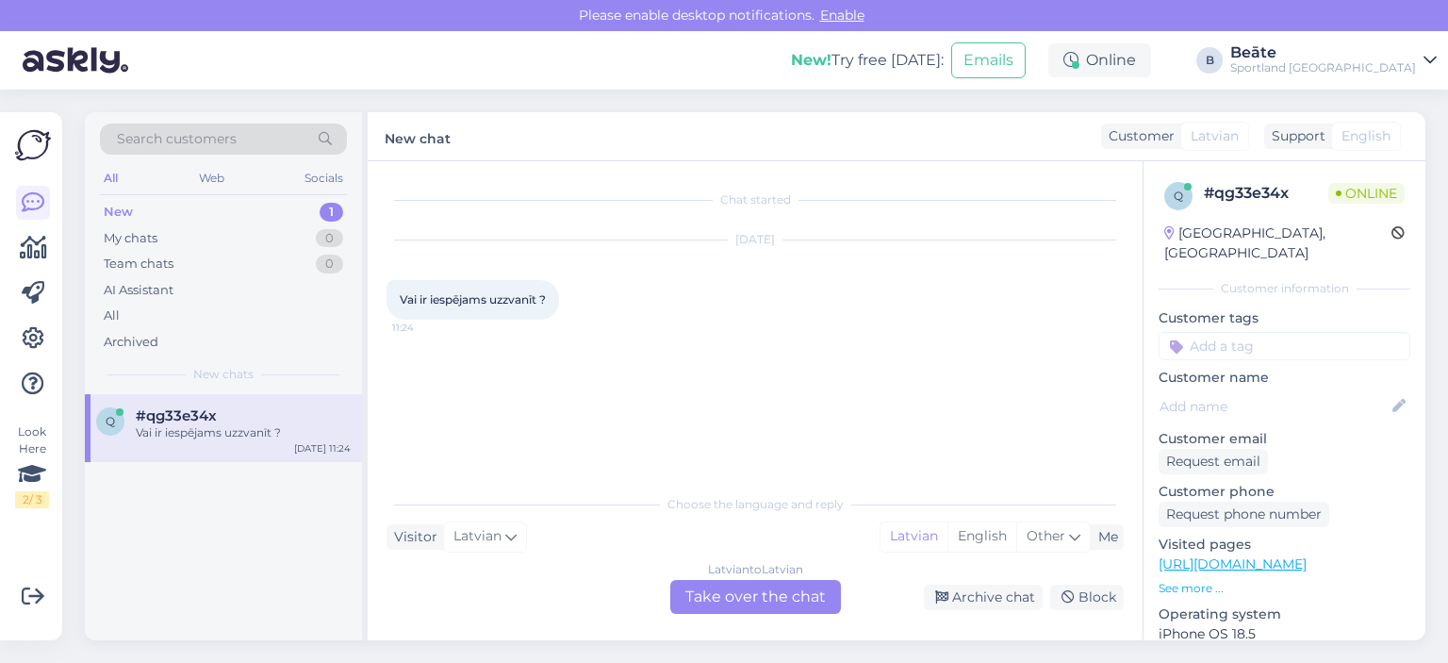
click at [765, 595] on div "Latvian to Latvian Take over the chat" at bounding box center [755, 597] width 171 height 34
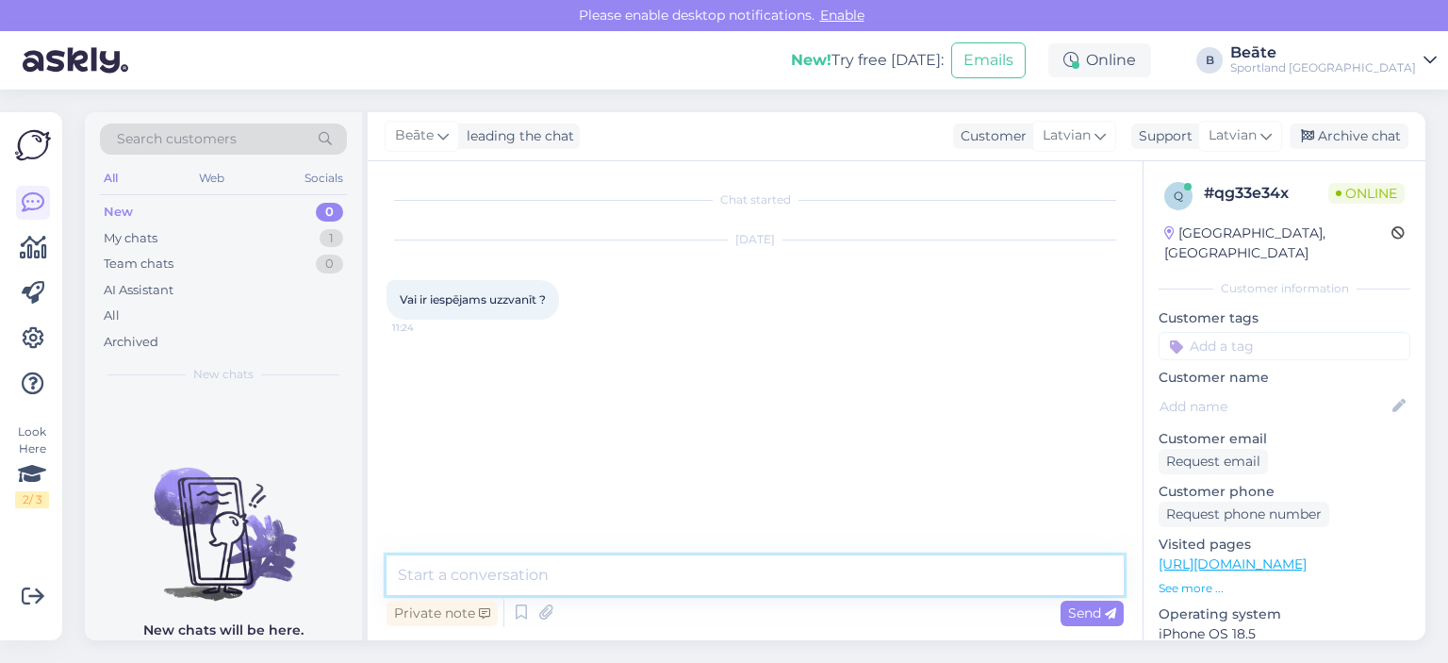
click at [708, 580] on textarea at bounding box center [754, 575] width 737 height 40
type textarea "Labdien, kā varam Jums palīdzēt?"
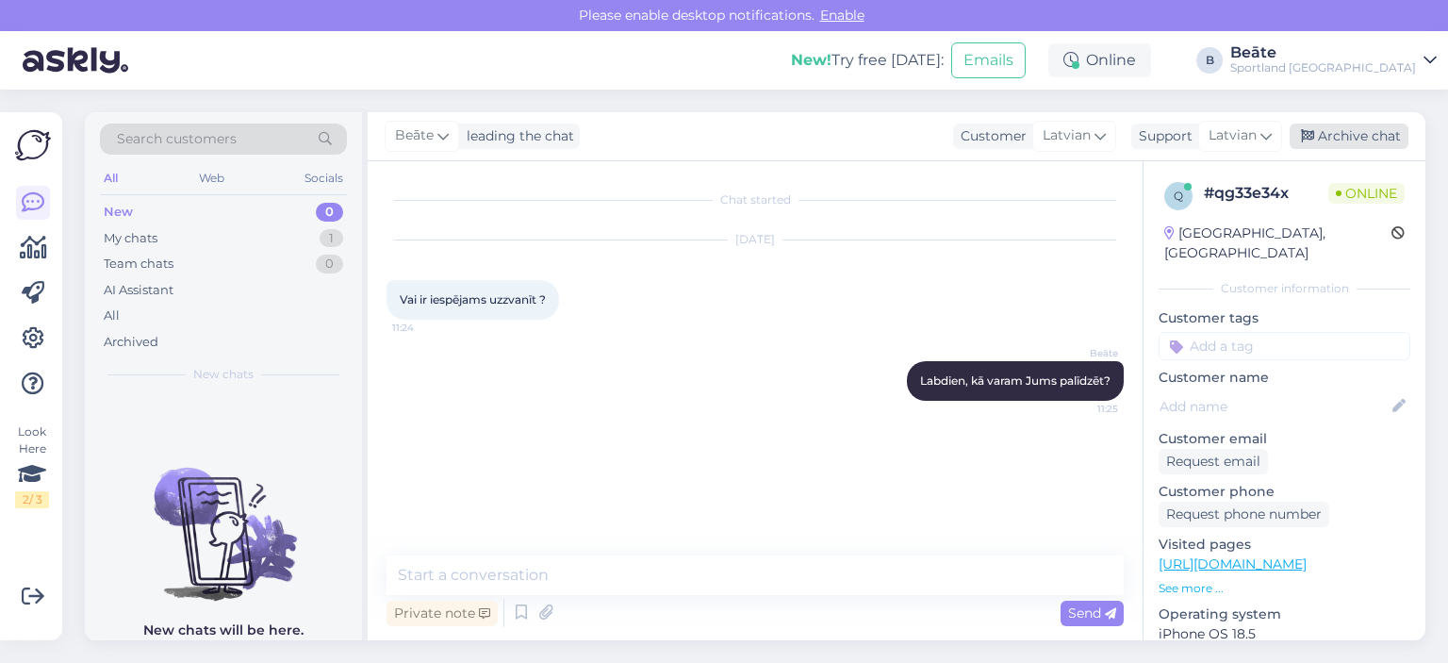
click at [1353, 141] on div "Archive chat" at bounding box center [1348, 135] width 119 height 25
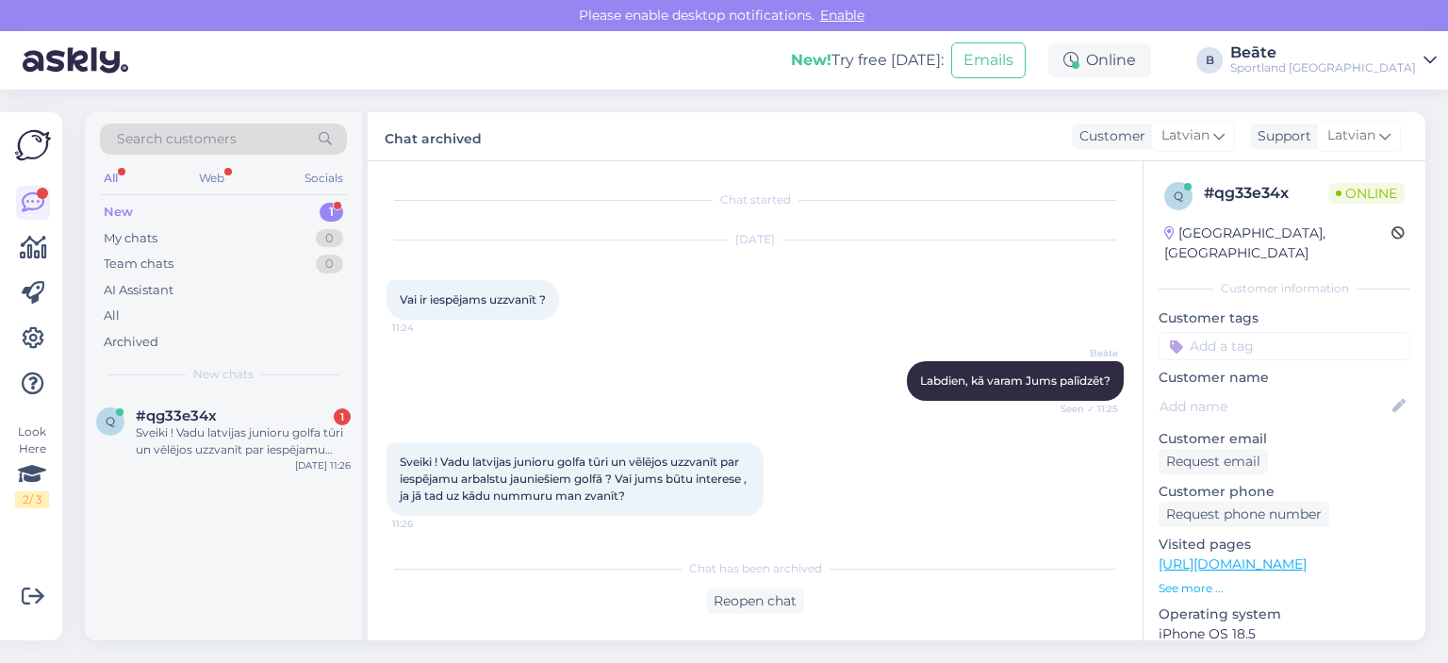
scroll to position [4, 0]
click at [219, 405] on div "q #qg33e34x 1 Sveiki ! Vadu latvijas junioru golfa tūri un vēlējos uzzvanīt par…" at bounding box center [223, 436] width 277 height 85
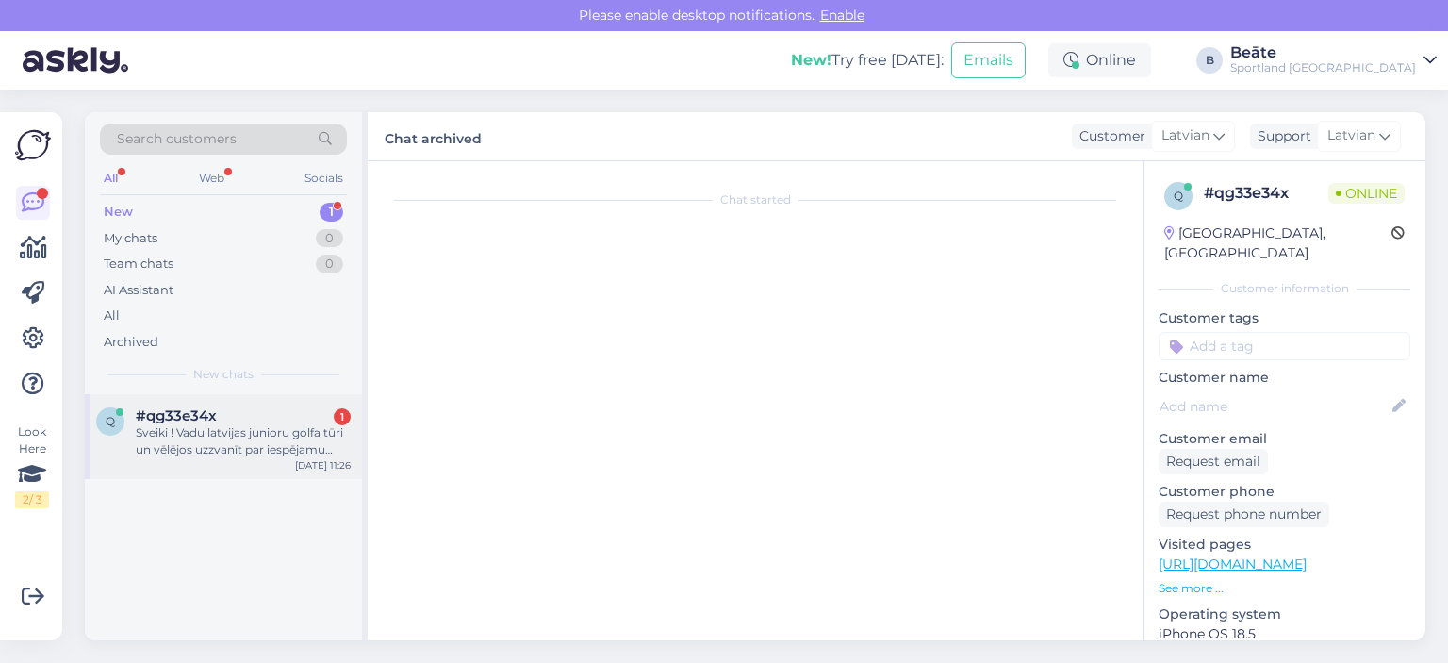
scroll to position [0, 0]
click at [219, 405] on div "q #qg33e34x 1 Sveiki ! Vadu latvijas junioru golfa tūri un vēlējos uzzvanīt par…" at bounding box center [223, 436] width 277 height 85
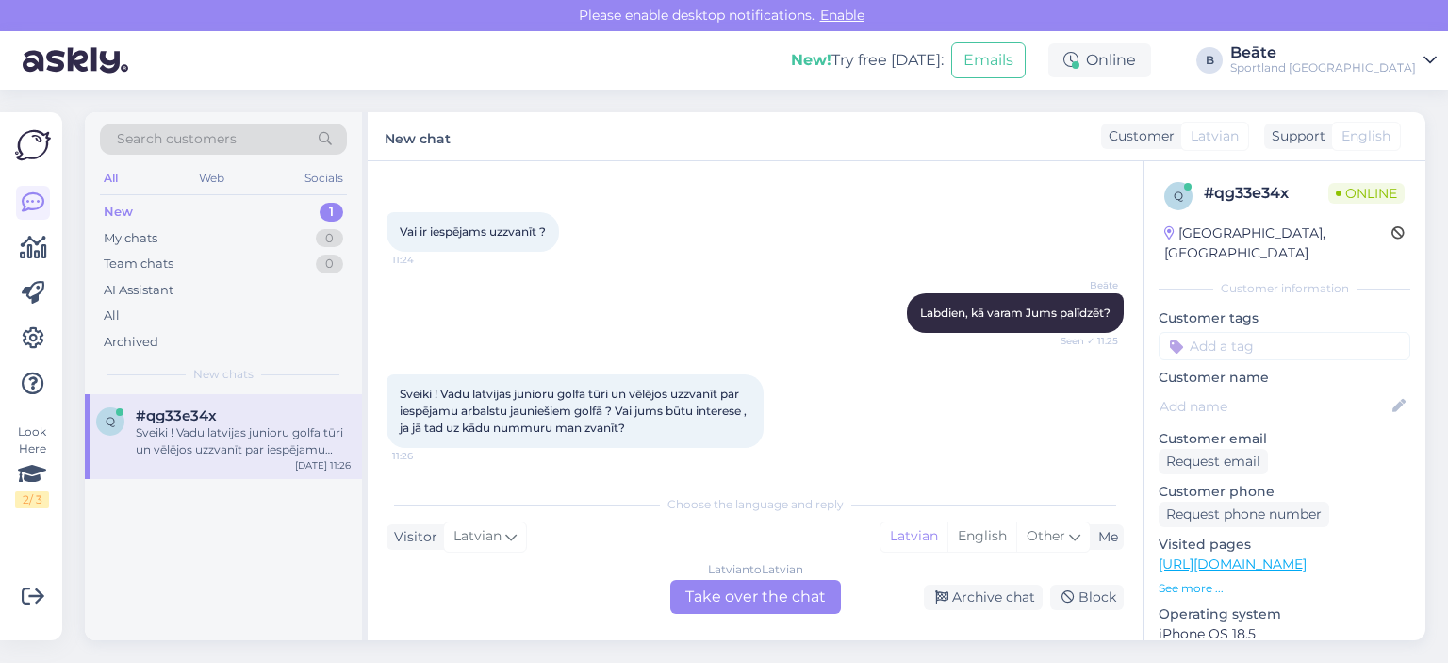
click at [796, 594] on div "Latvian to Latvian Take over the chat" at bounding box center [755, 597] width 171 height 34
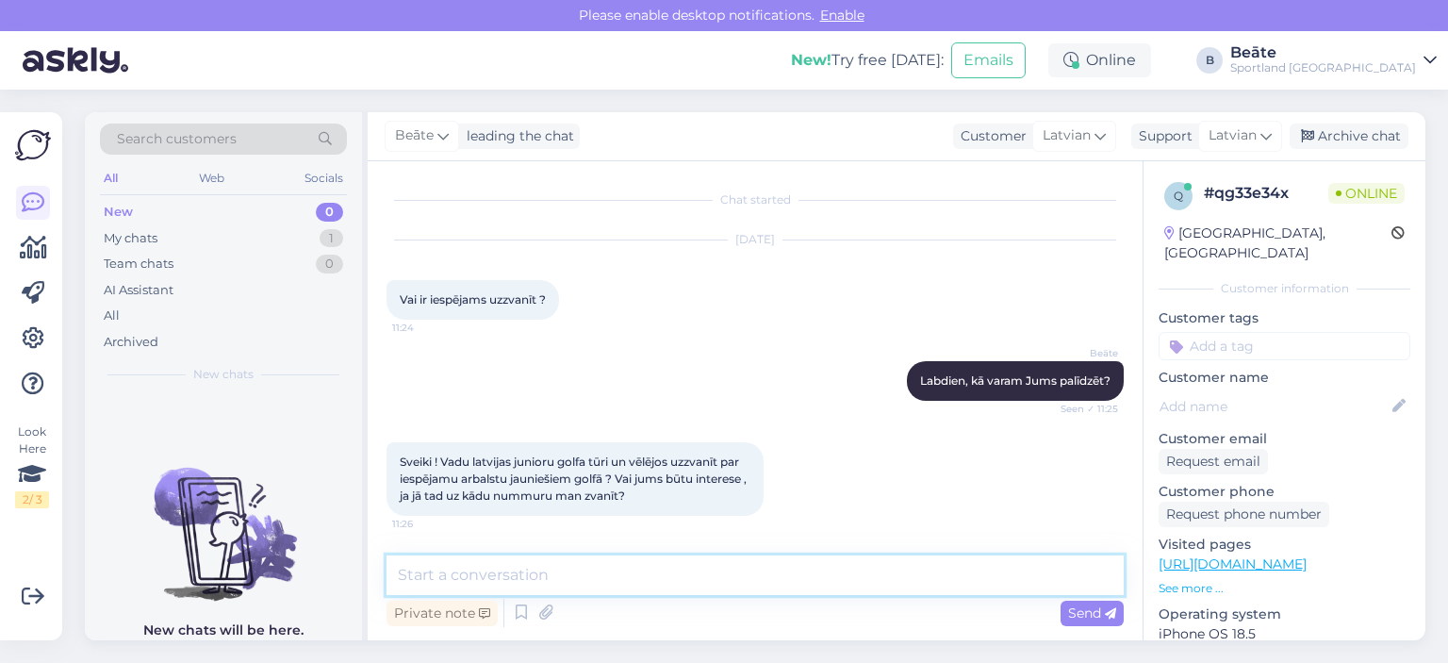
click at [731, 578] on textarea at bounding box center [754, 575] width 737 height 40
type textarea "Šai gadījumā, lūgums, sazināties ar [EMAIL_ADDRESS][DOMAIN_NAME]"
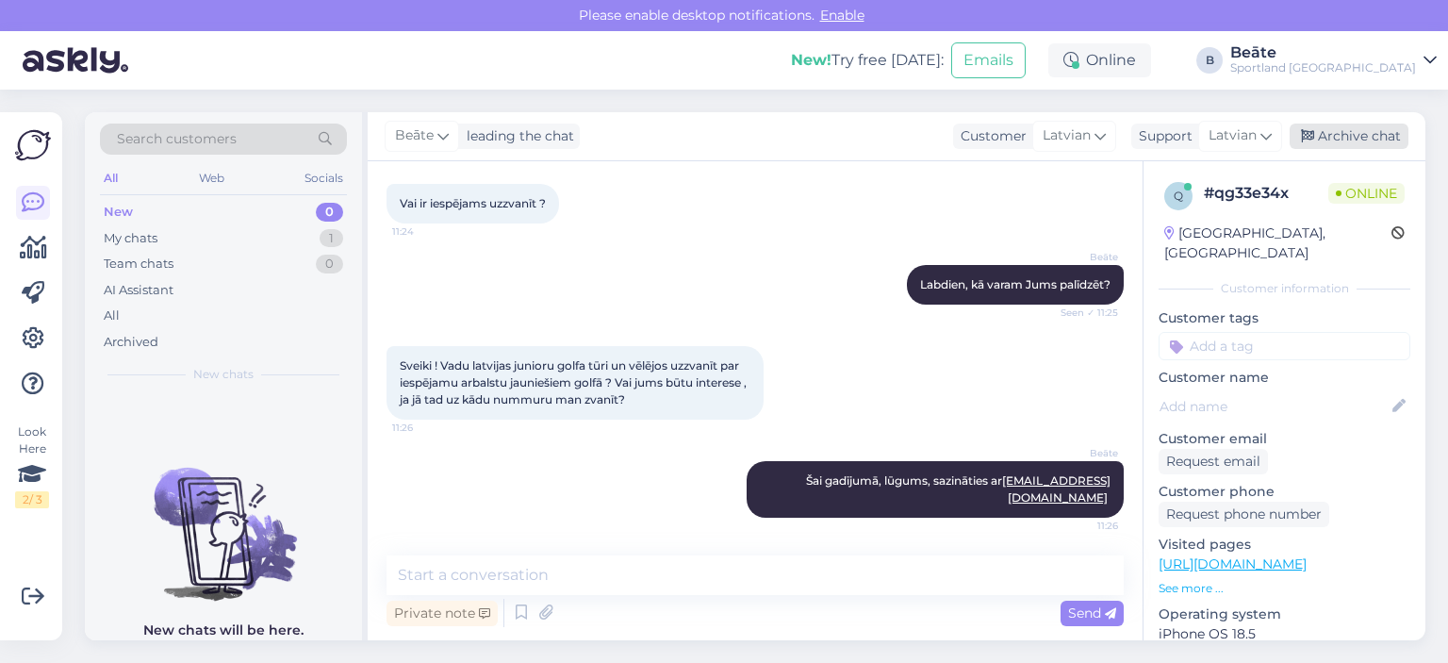
click at [1348, 146] on div "Archive chat" at bounding box center [1348, 135] width 119 height 25
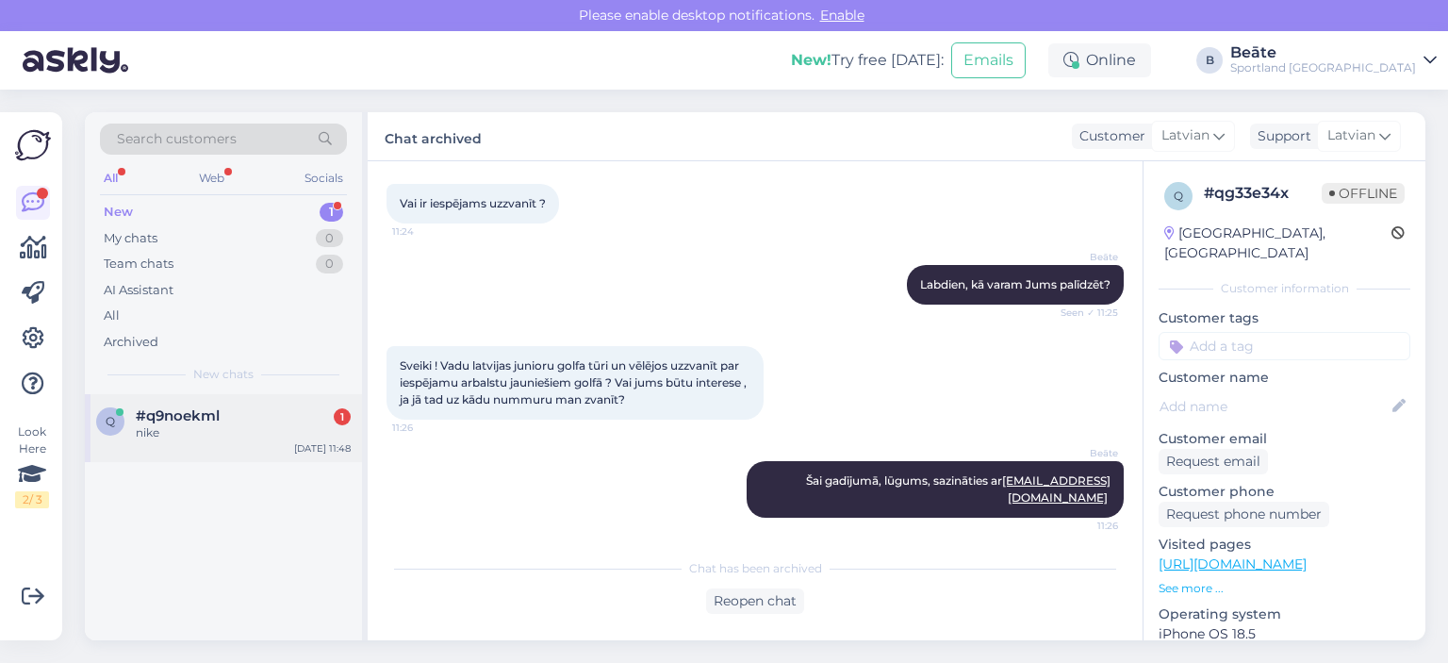
click at [185, 410] on span "#q9noekml" at bounding box center [178, 415] width 84 height 17
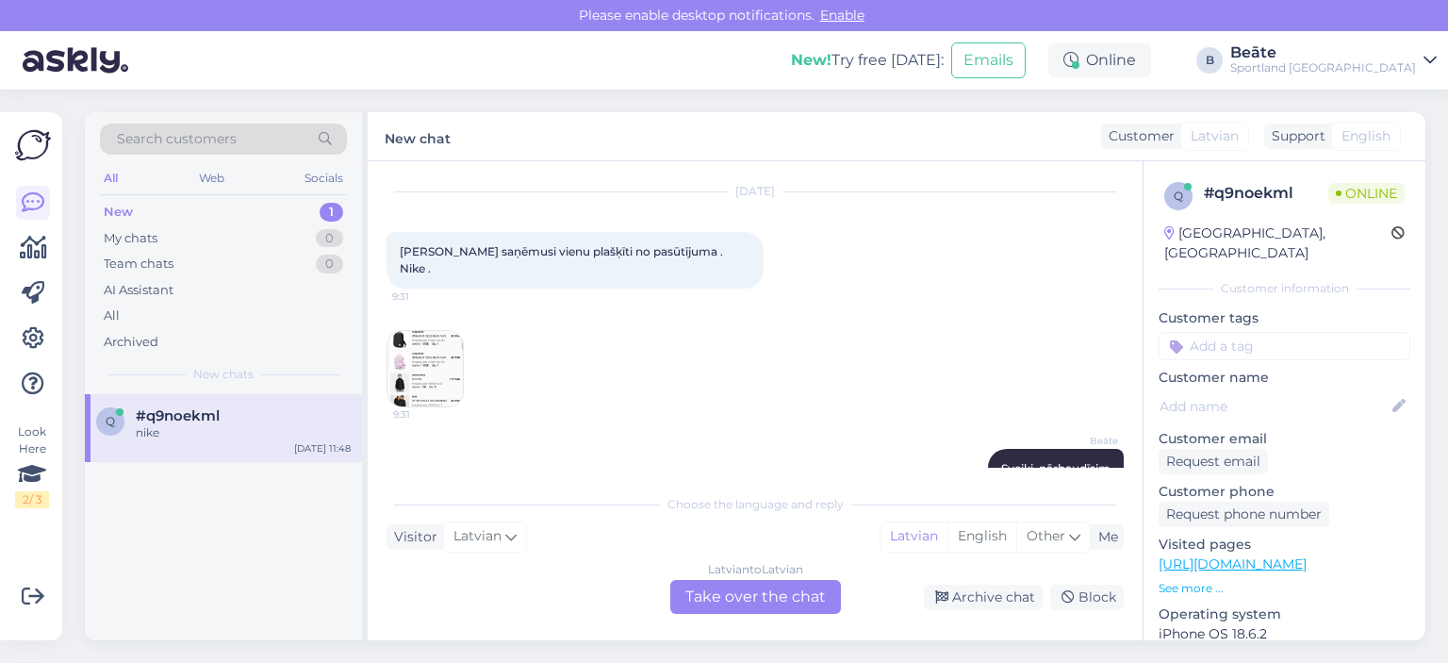
scroll to position [45, 0]
click at [428, 363] on img at bounding box center [424, 371] width 75 height 75
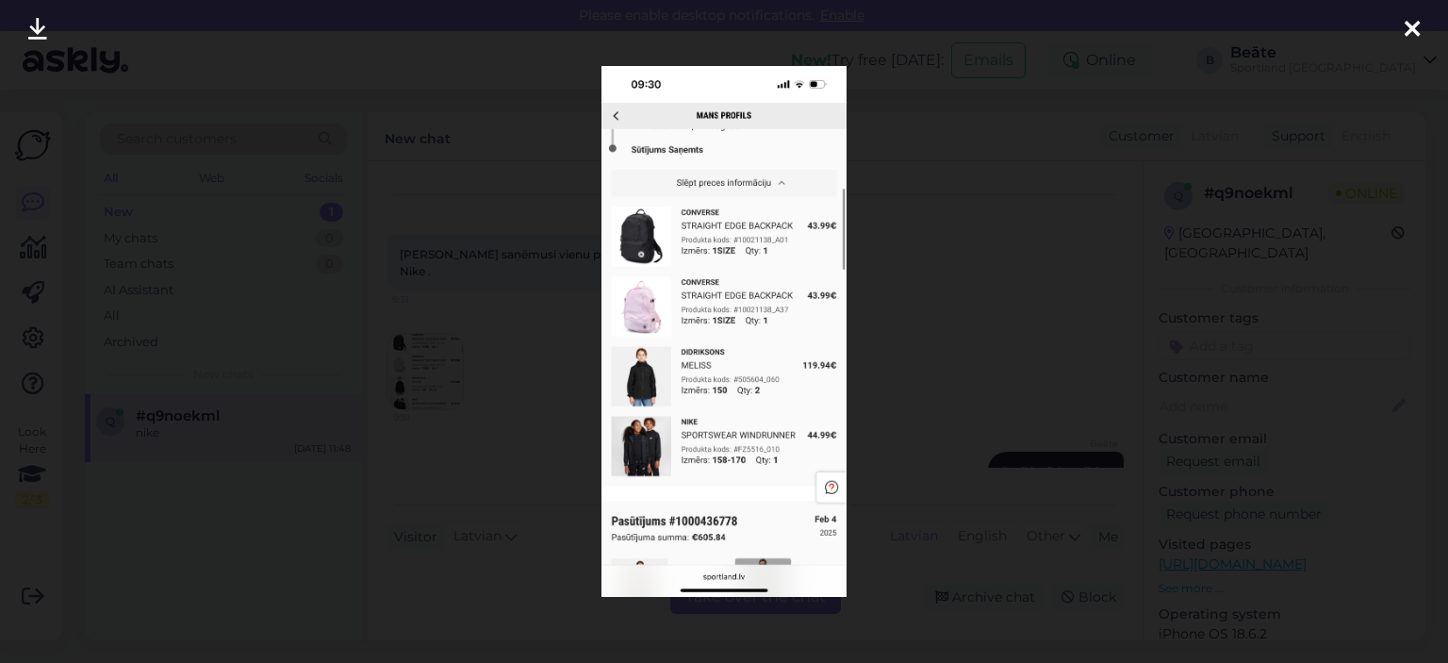
click at [930, 252] on div at bounding box center [724, 331] width 1448 height 663
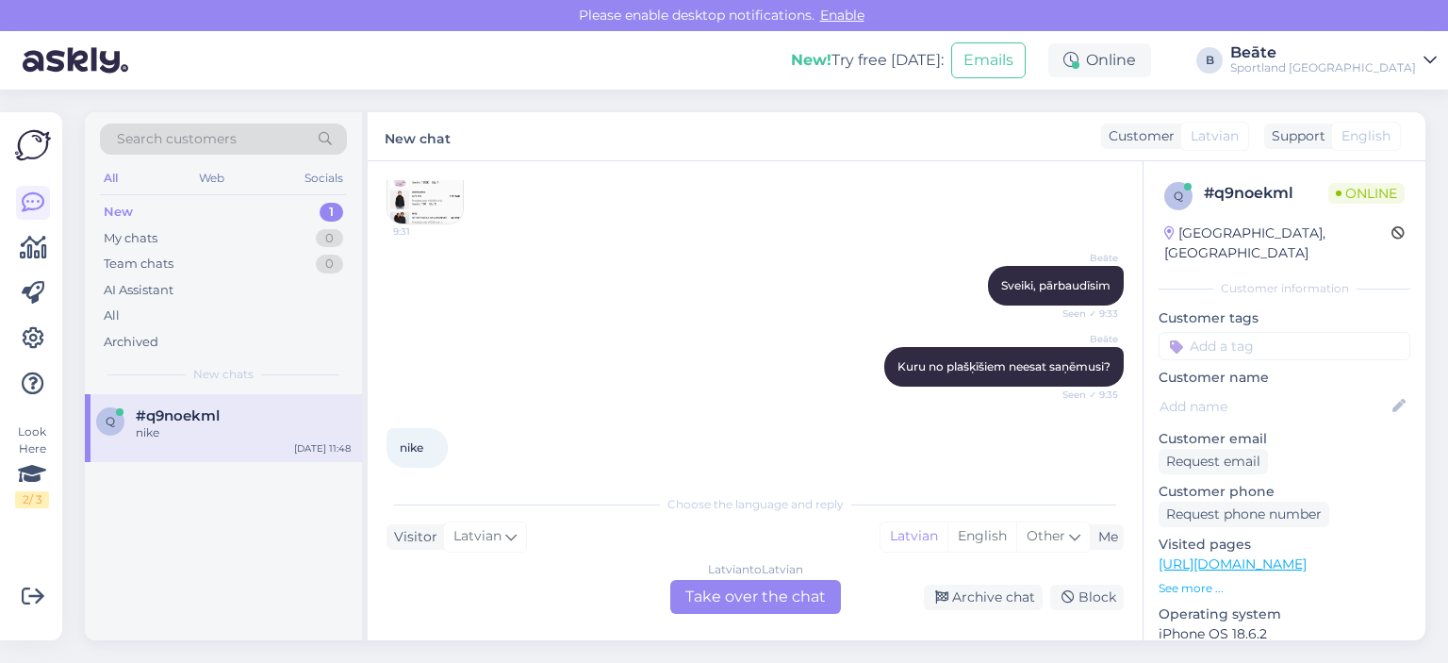
scroll to position [234, 0]
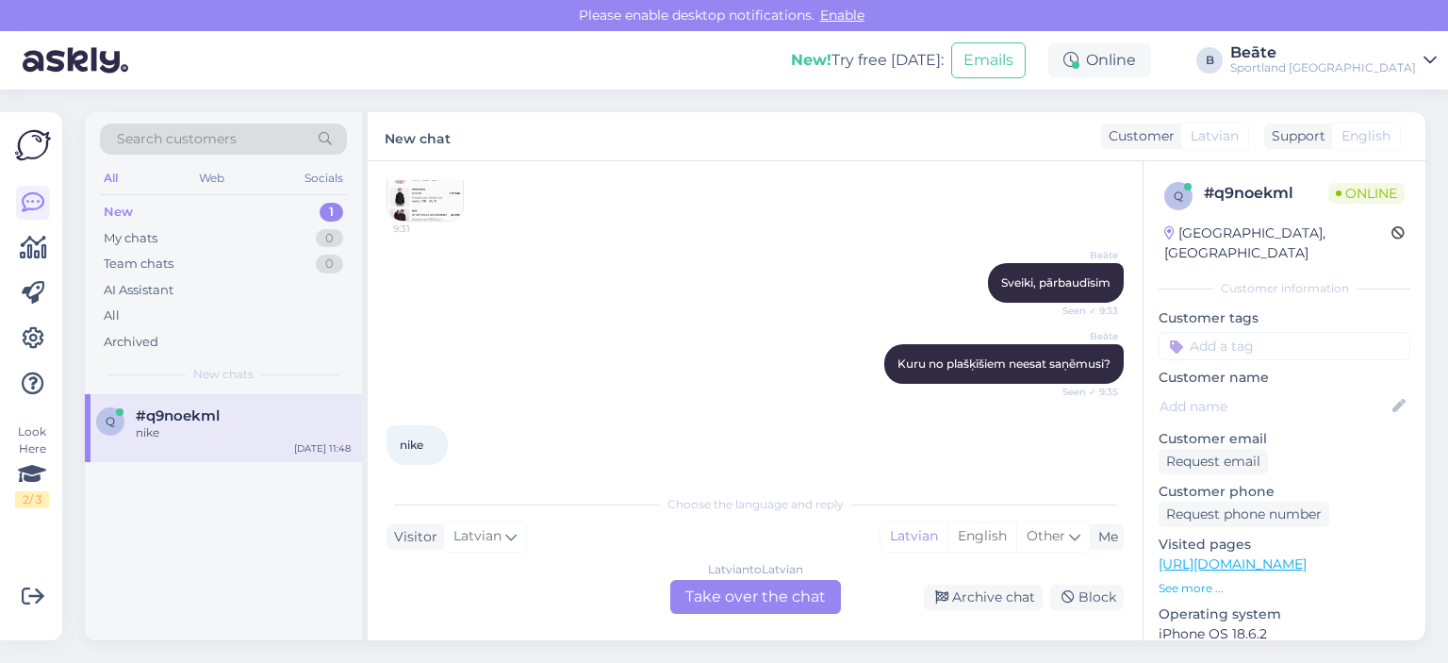
click at [434, 181] on img at bounding box center [424, 182] width 75 height 75
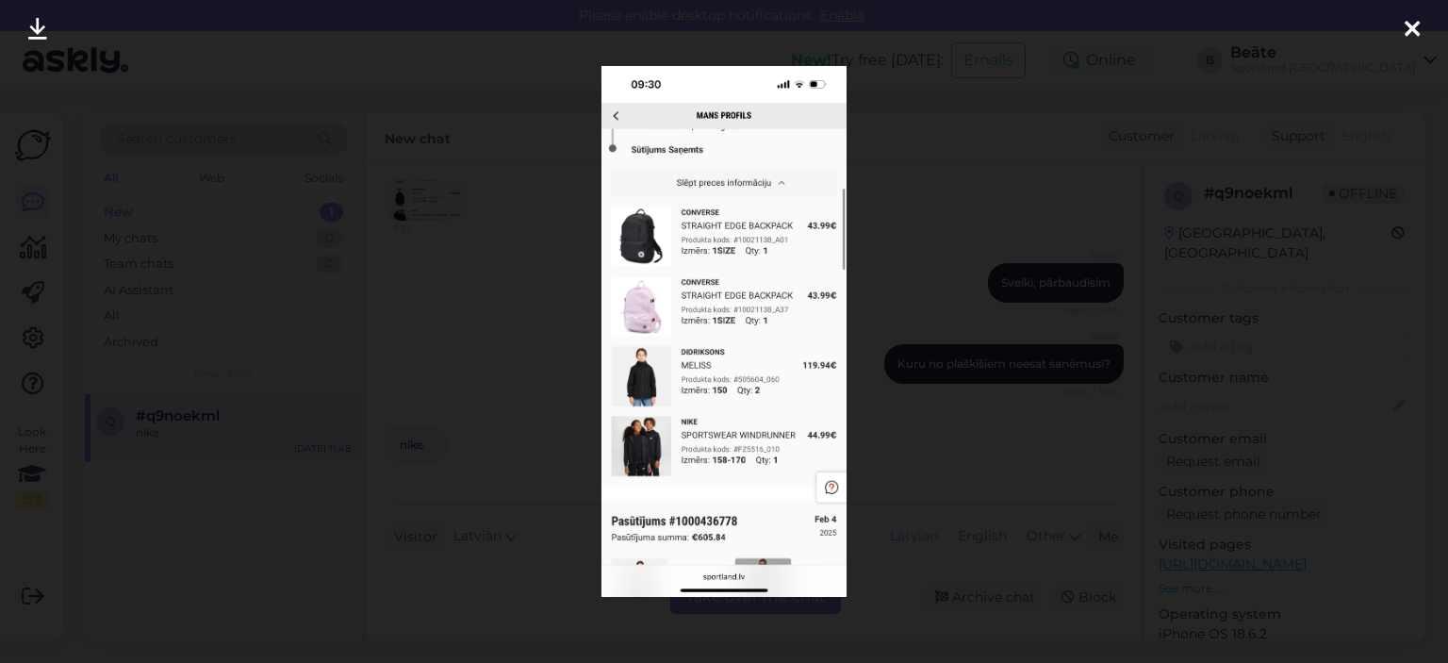
click at [526, 352] on div at bounding box center [724, 331] width 1448 height 663
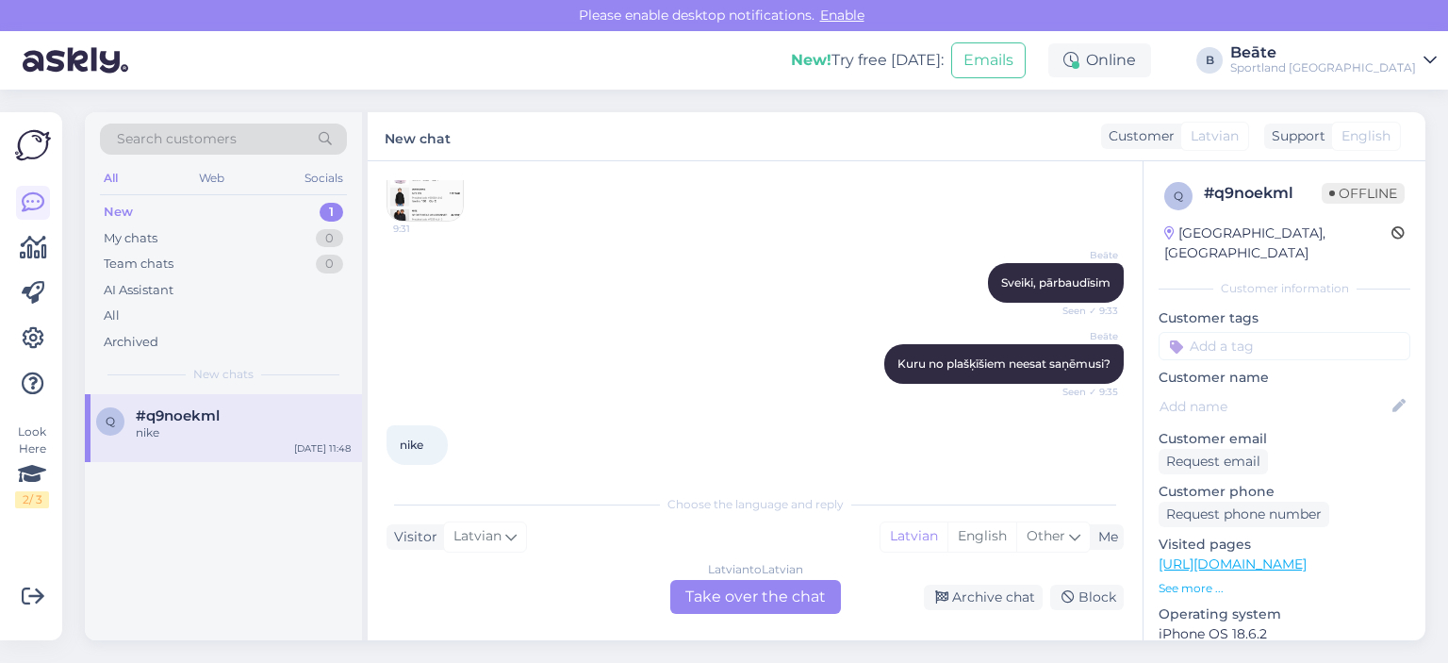
click at [745, 596] on div "Latvian to Latvian Take over the chat" at bounding box center [755, 597] width 171 height 34
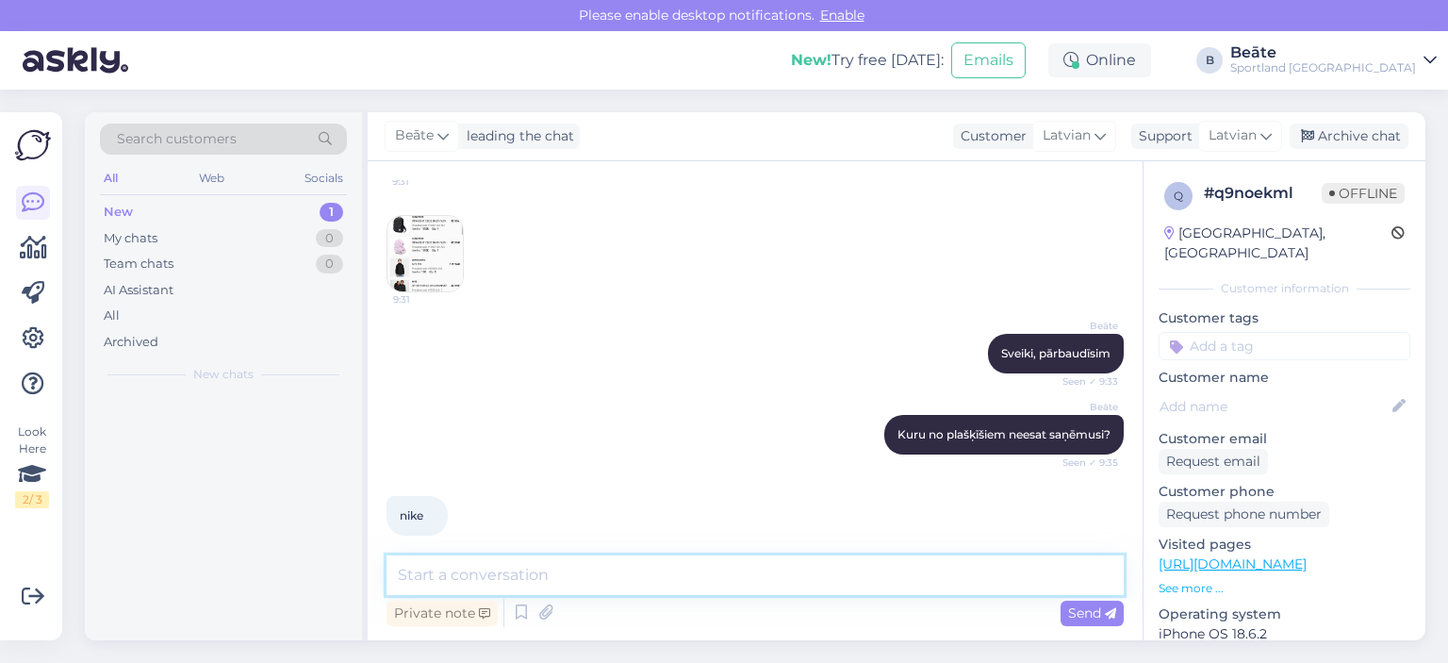
click at [731, 582] on textarea at bounding box center [754, 575] width 737 height 40
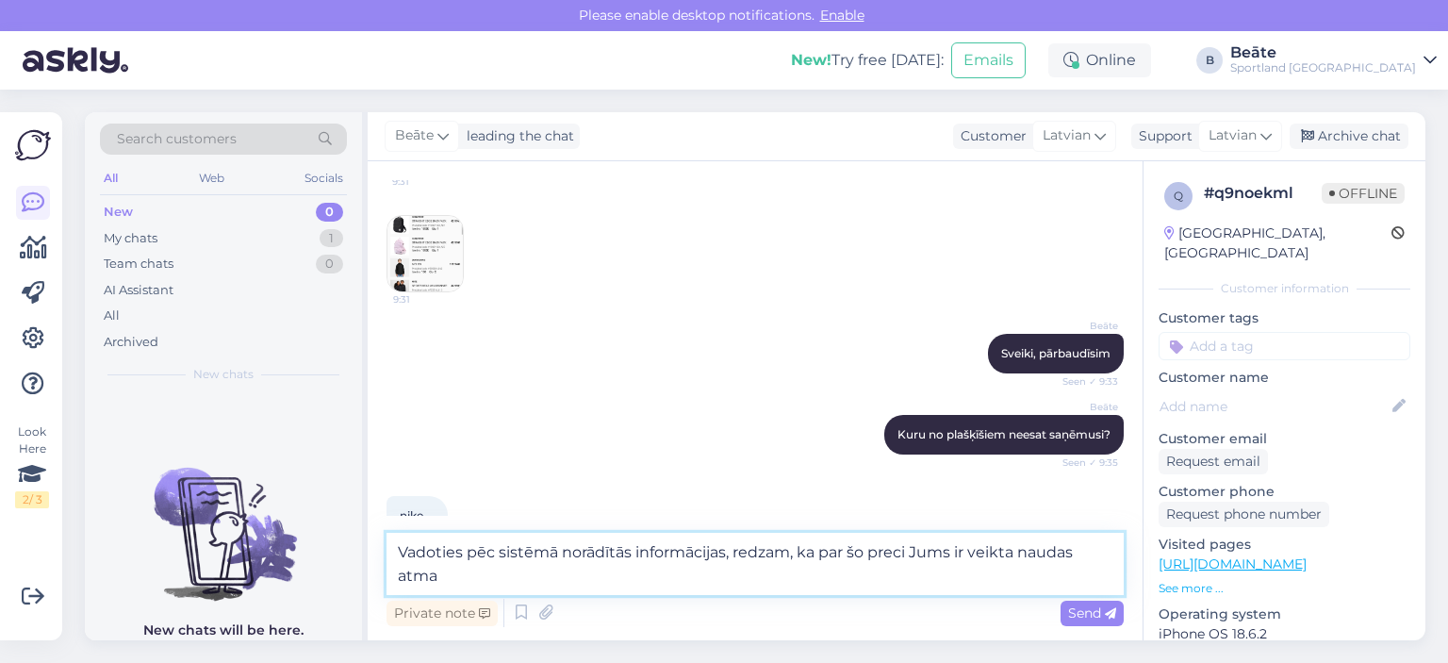
scroll to position [186, 0]
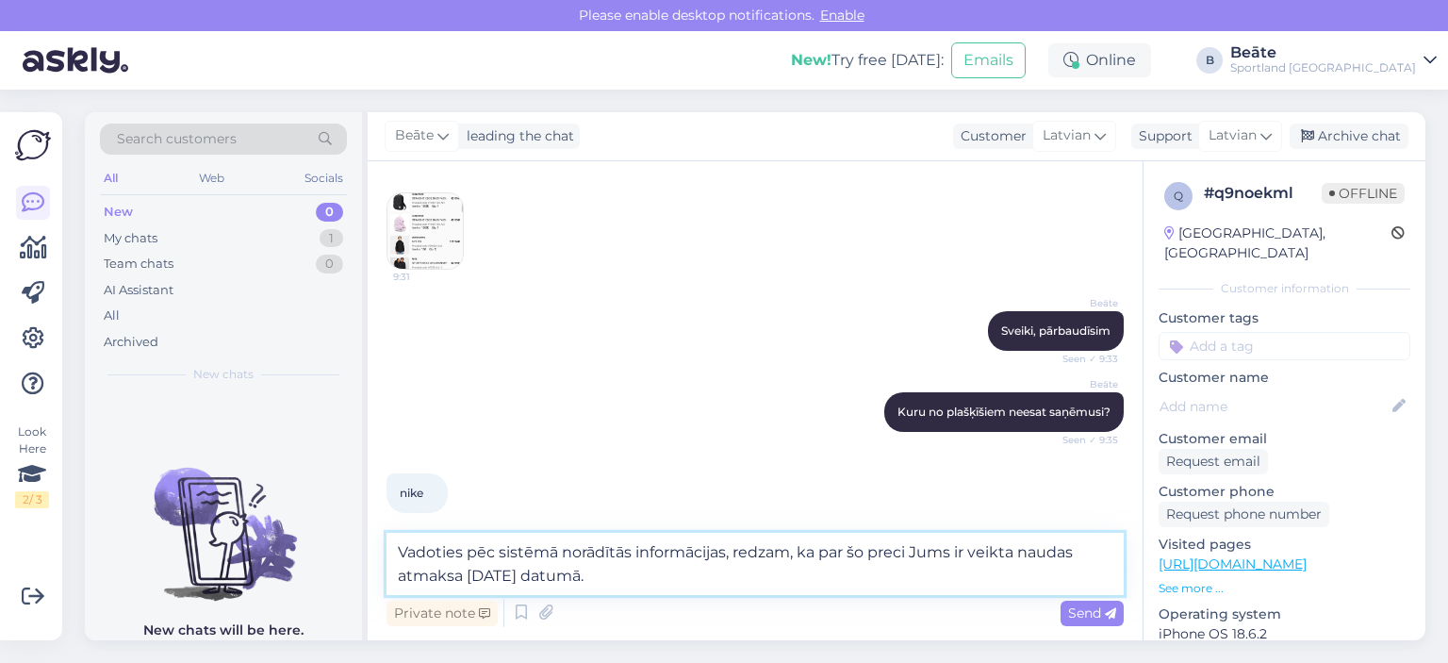
type textarea "Vadoties pēc sistēmā norādītās informācijas, redzam, ka par šo preci Jums ir ve…"
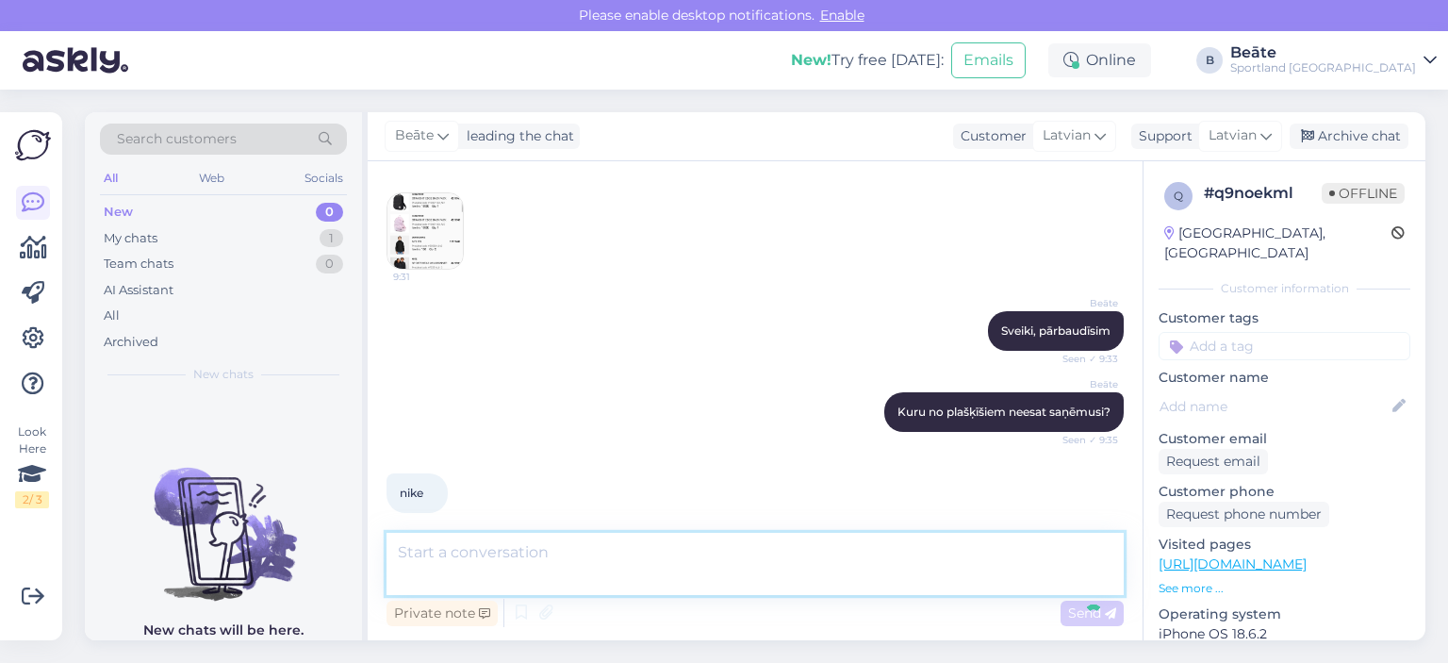
scroll to position [261, 0]
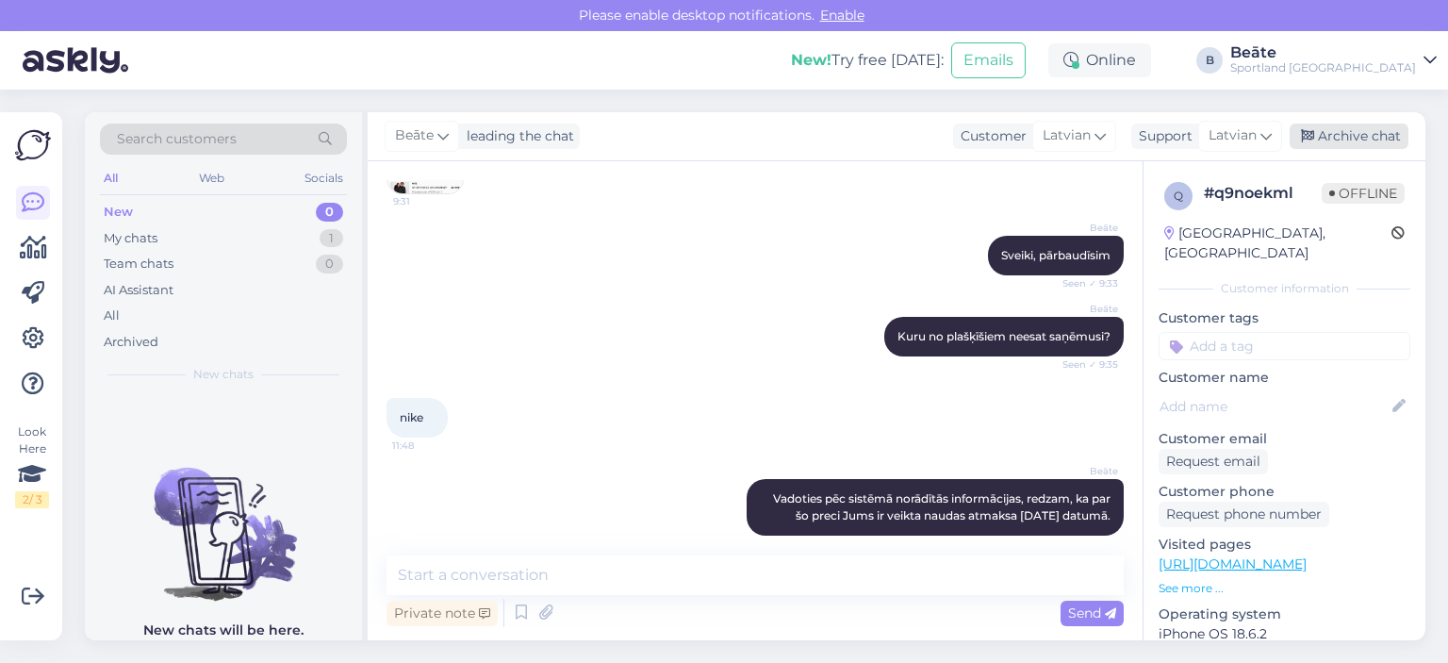
click at [1351, 142] on div "Archive chat" at bounding box center [1348, 135] width 119 height 25
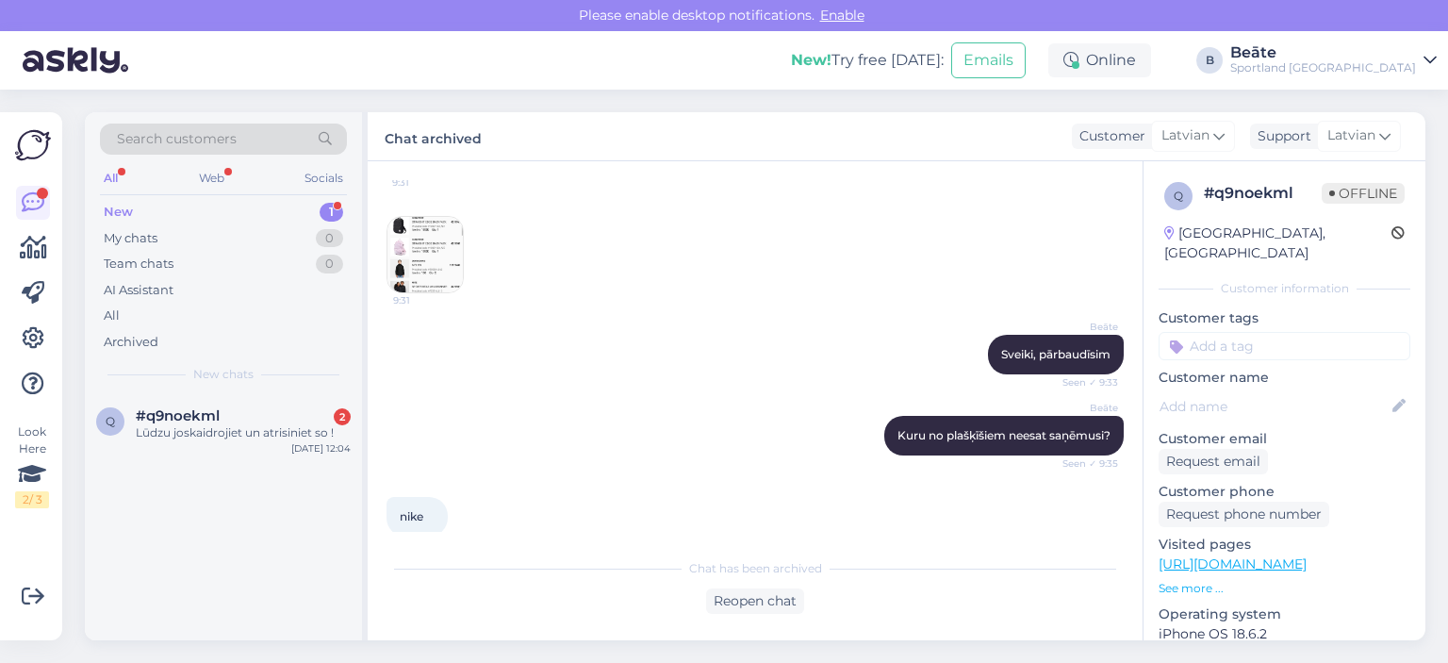
scroll to position [121, 0]
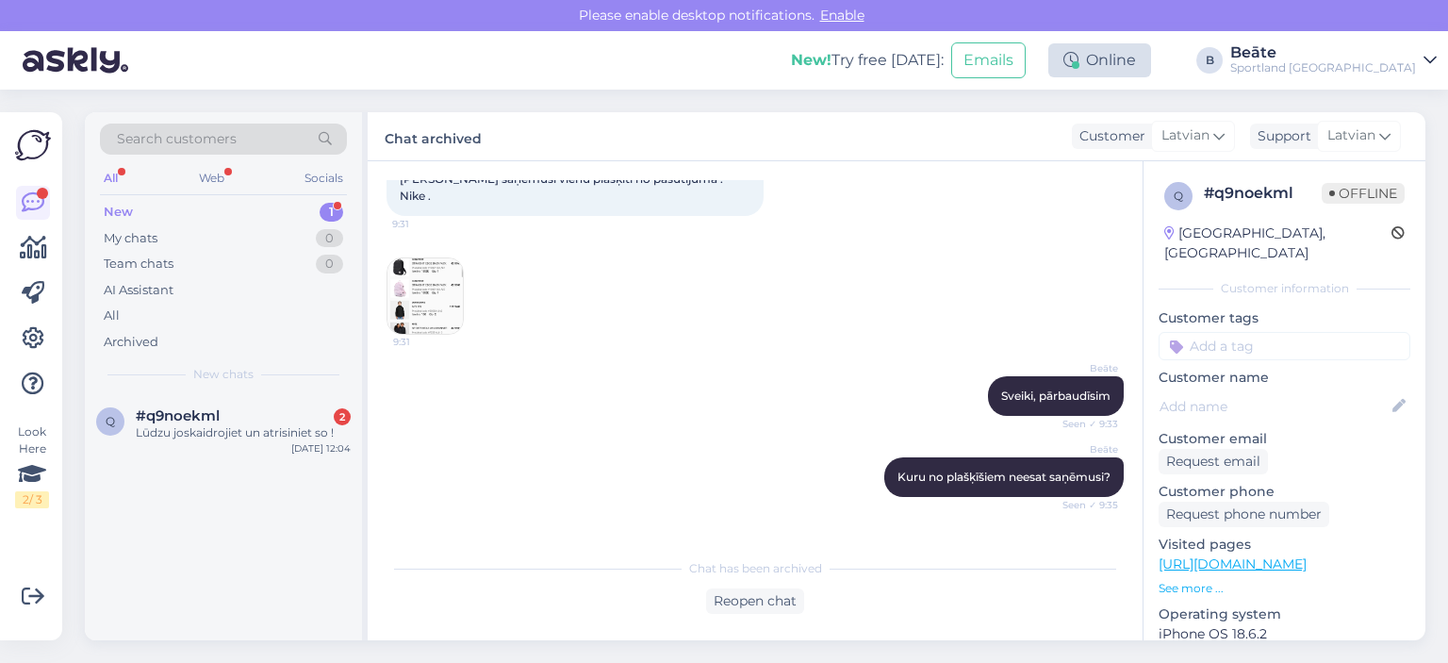
click at [1151, 54] on div "Online" at bounding box center [1099, 60] width 103 height 34
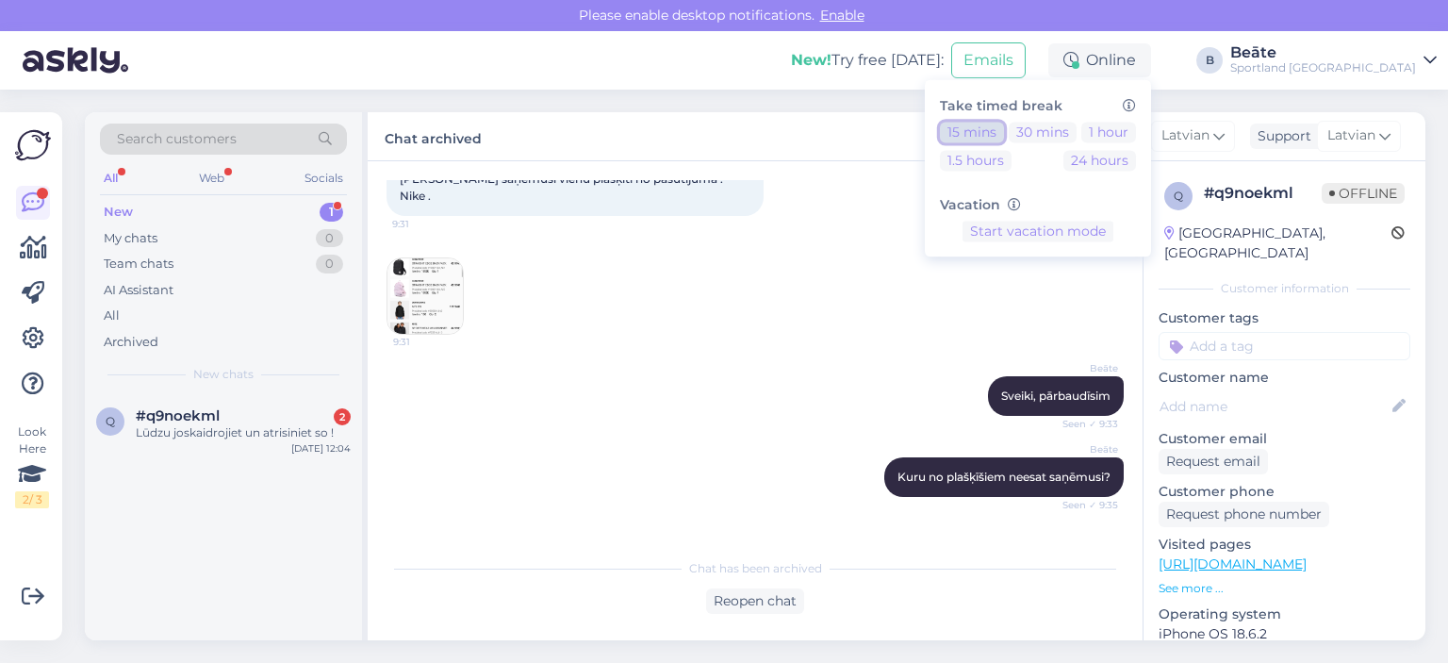
click at [1004, 138] on button "15 mins" at bounding box center [972, 132] width 64 height 21
click at [1004, 131] on button "15 mins" at bounding box center [972, 132] width 64 height 21
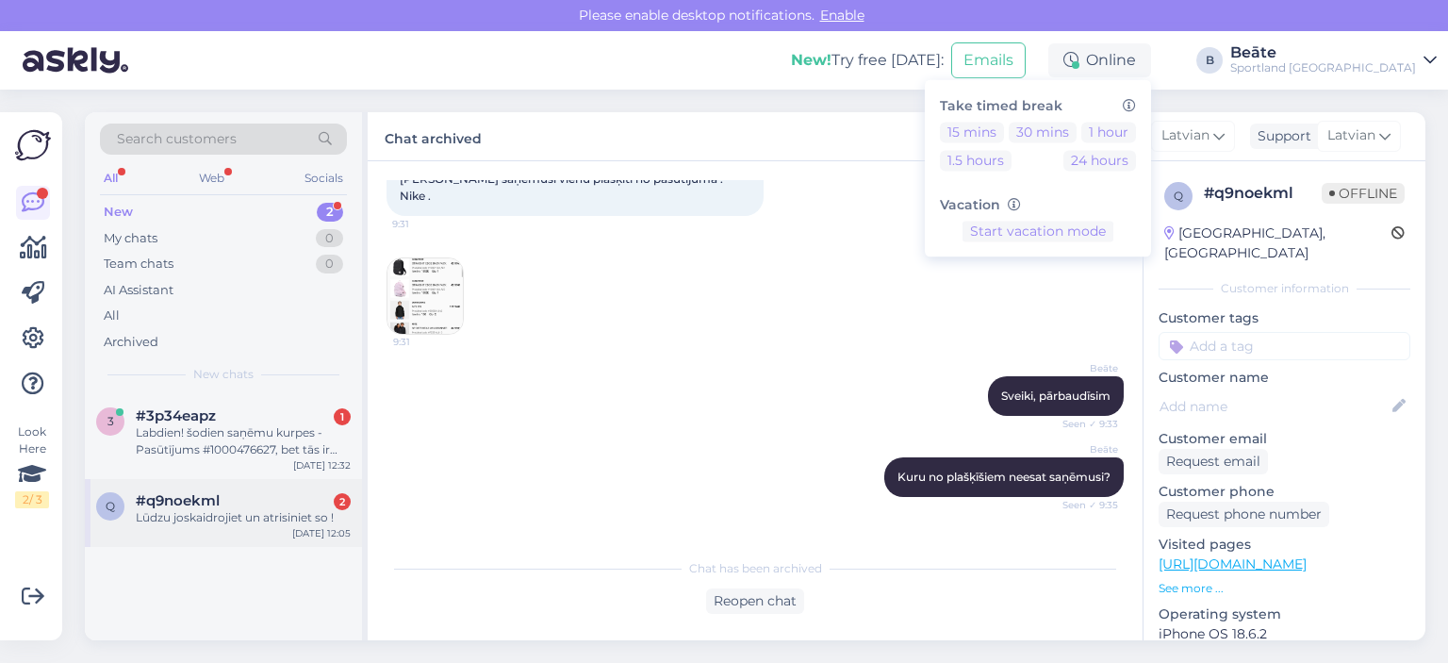
click at [234, 516] on div "Lūdzu joskaidrojiet un atrisiniet so !" at bounding box center [243, 517] width 215 height 17
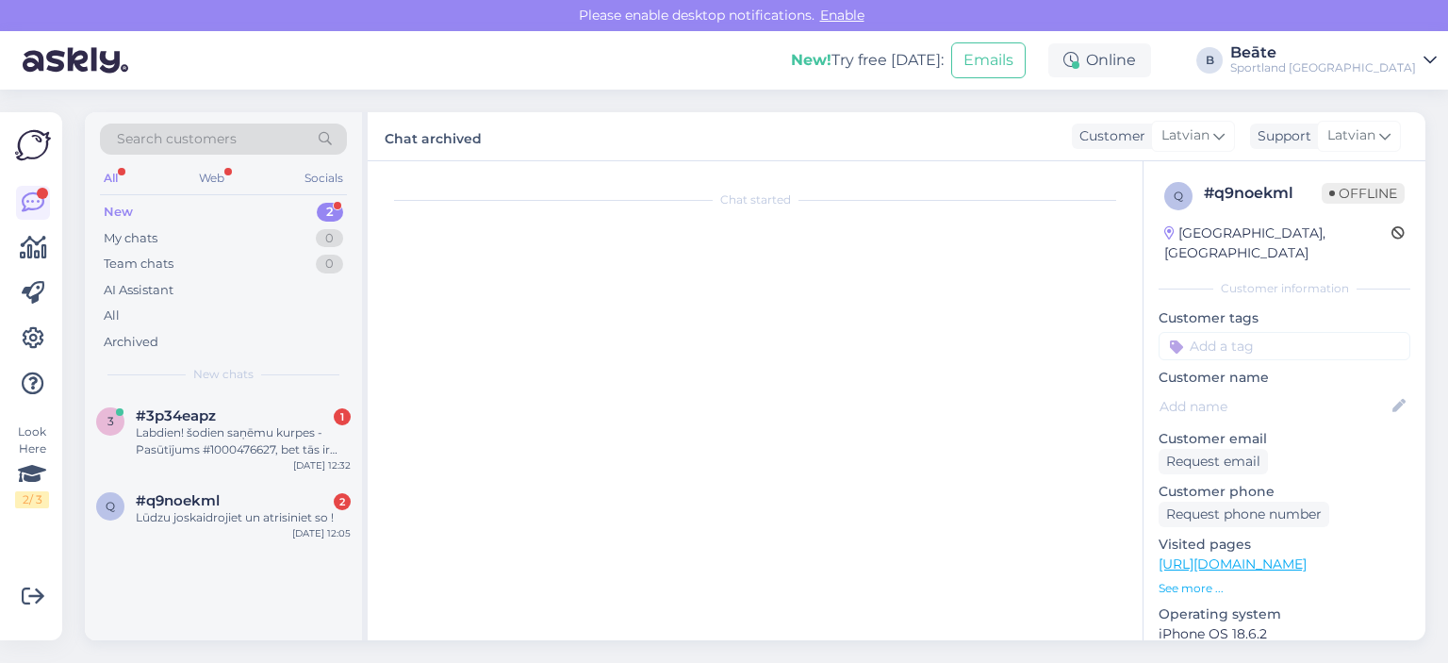
scroll to position [562, 0]
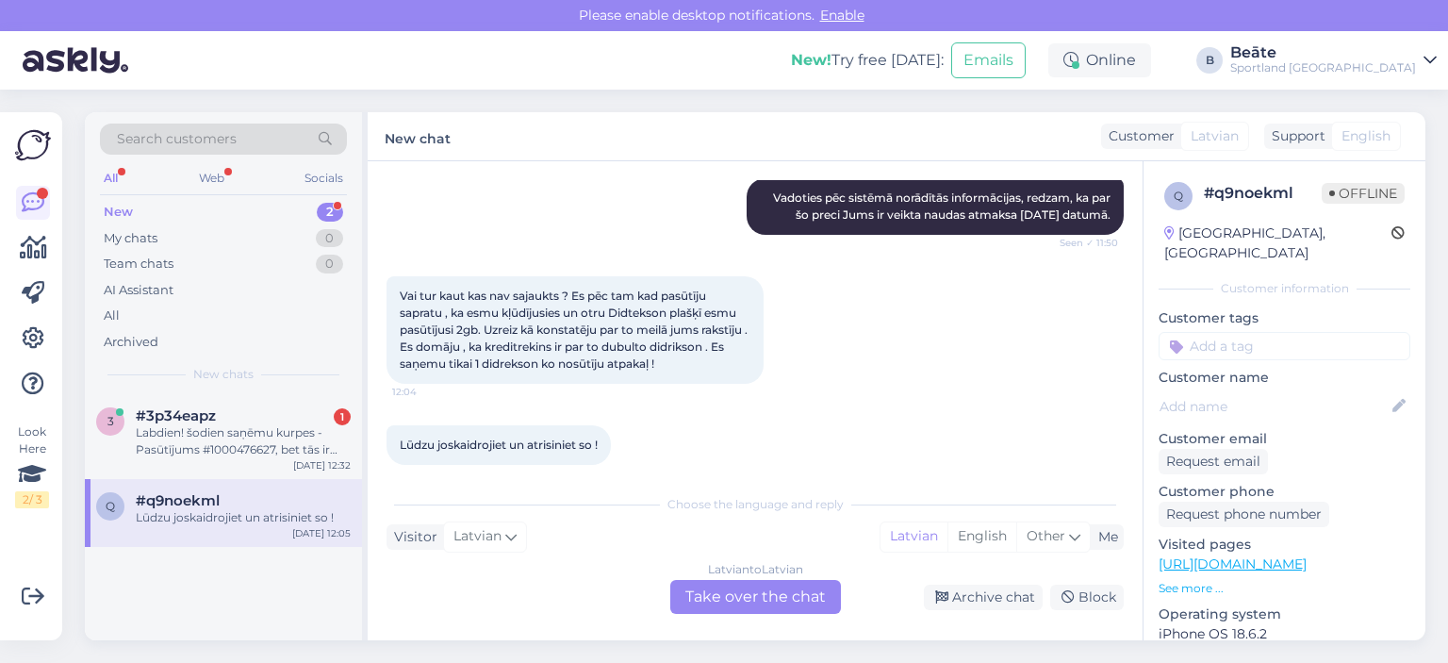
click at [729, 605] on div "Latvian to Latvian Take over the chat" at bounding box center [755, 597] width 171 height 34
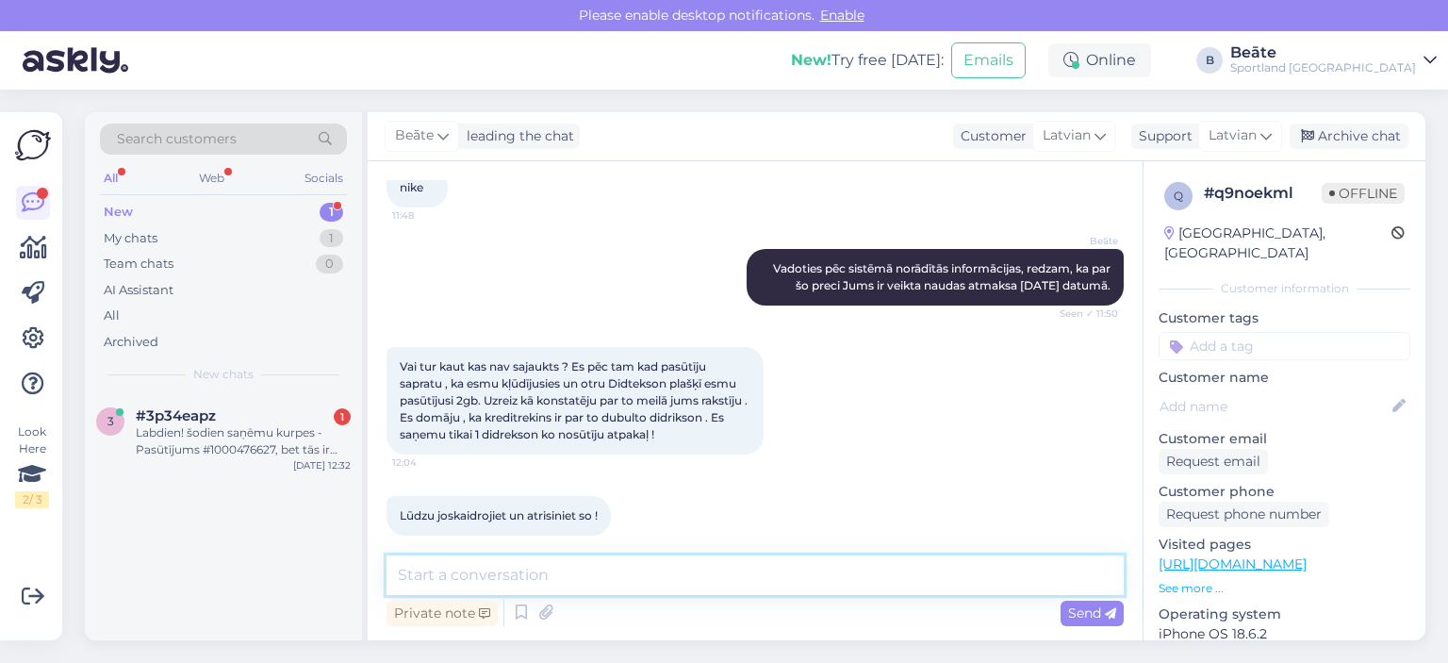
click at [737, 591] on textarea at bounding box center [754, 575] width 737 height 40
type textarea "Labdien, noskaidrosim un sazināsimies ar [DEMOGRAPHIC_DATA]."
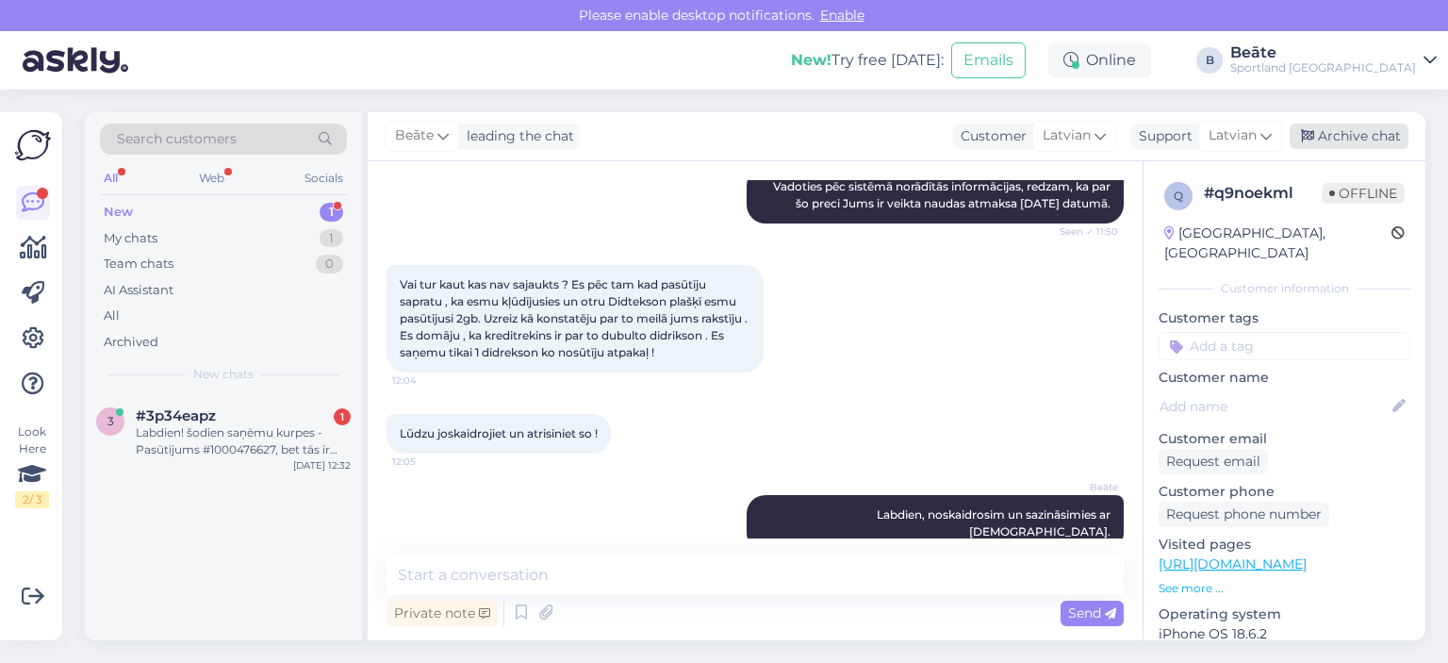
click at [1328, 127] on div "Archive chat" at bounding box center [1348, 135] width 119 height 25
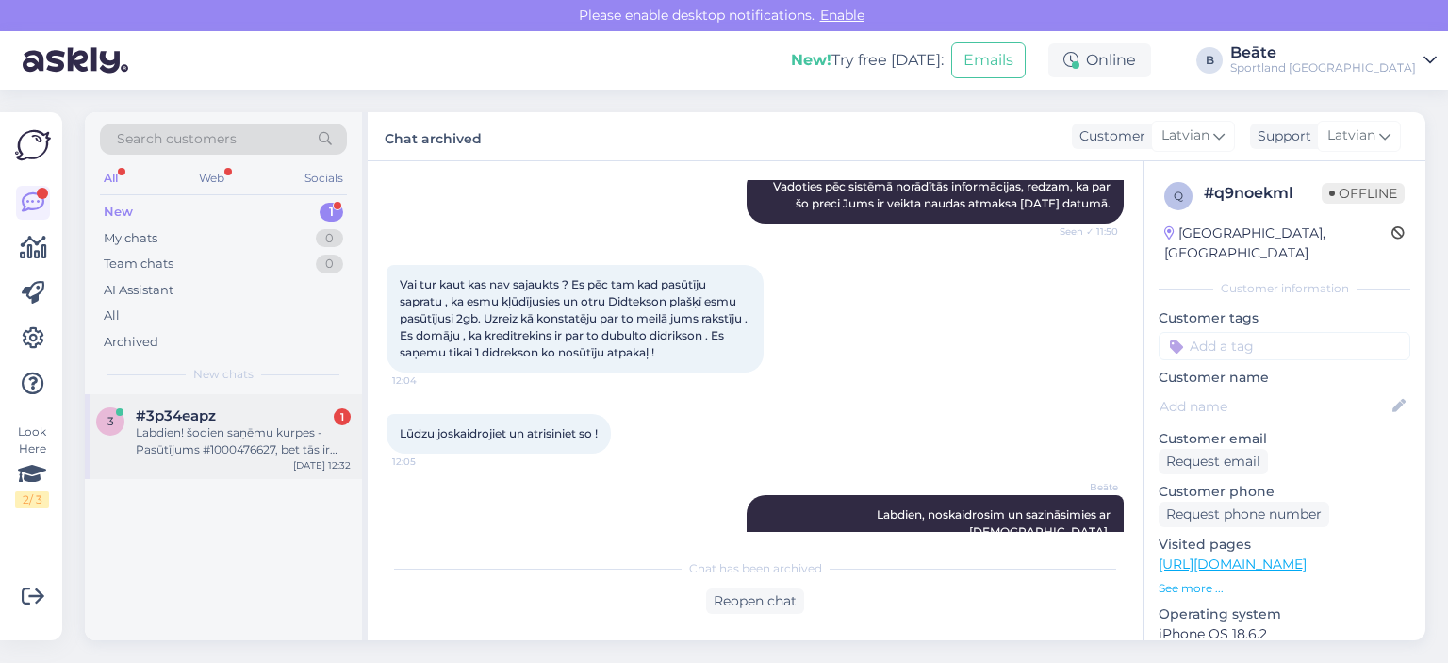
click at [253, 435] on div "Labdien! šodien saņēmu kurpes - Pasūtījums #1000476627, bet tās ir par mazu. Va…" at bounding box center [243, 441] width 215 height 34
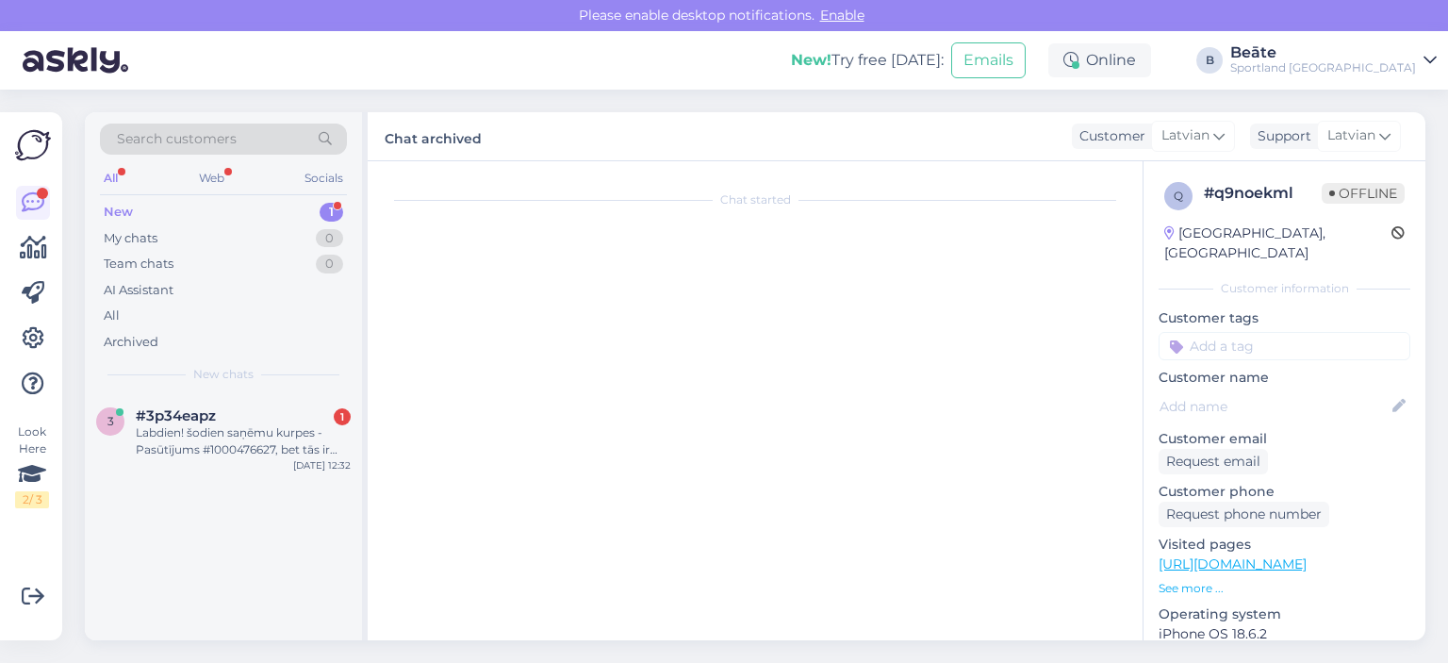
scroll to position [0, 0]
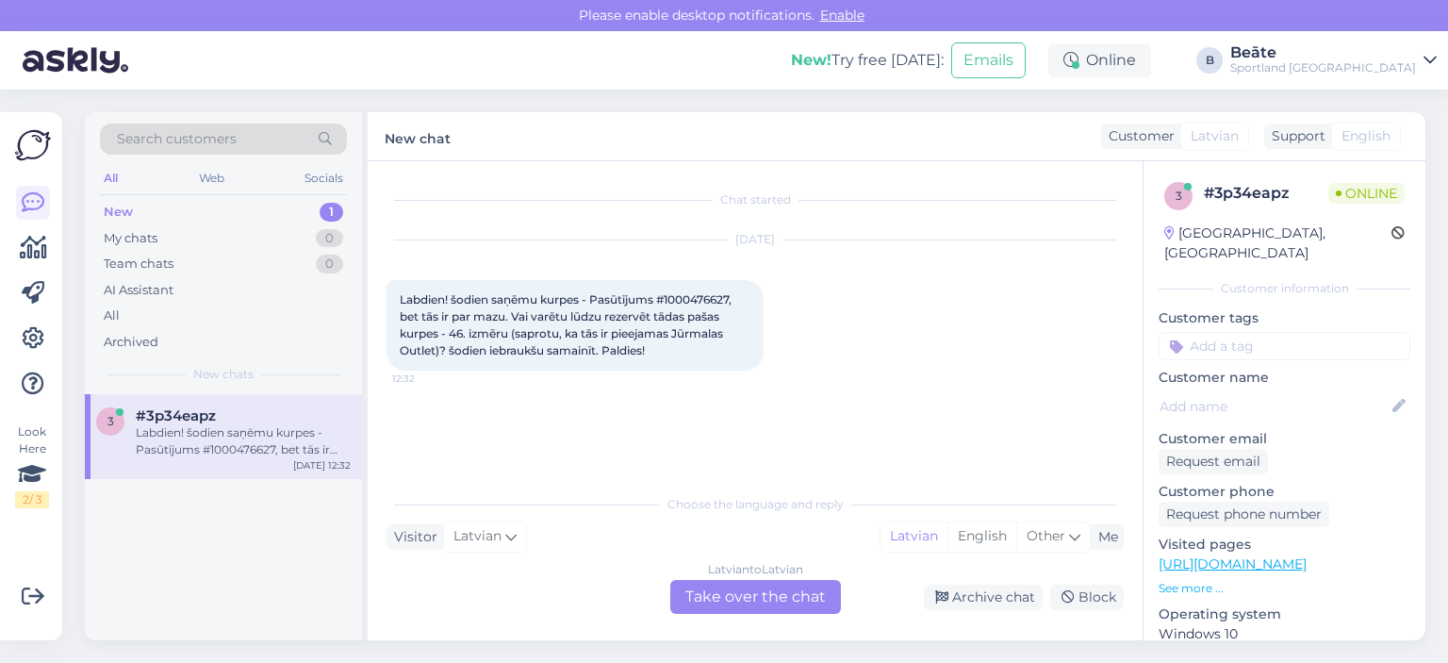
click at [731, 595] on div "Latvian to Latvian Take over the chat" at bounding box center [755, 597] width 171 height 34
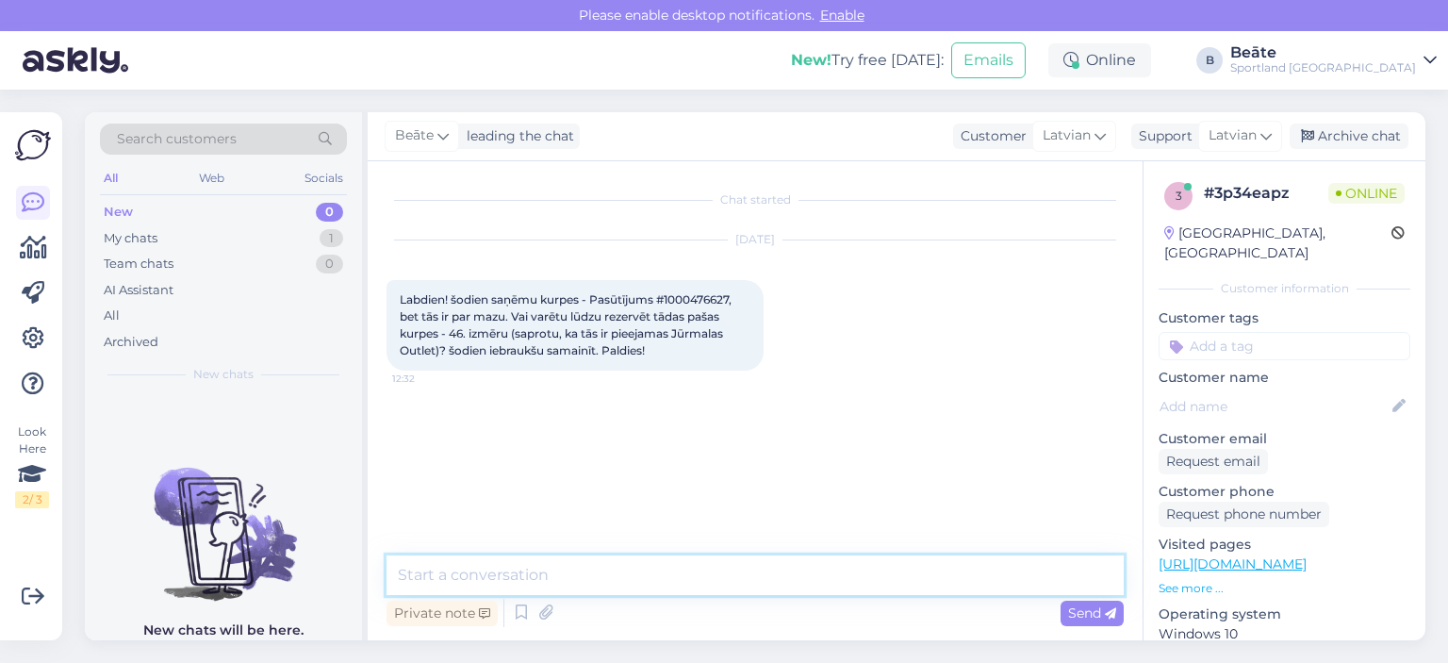
click at [731, 580] on textarea at bounding box center [754, 575] width 737 height 40
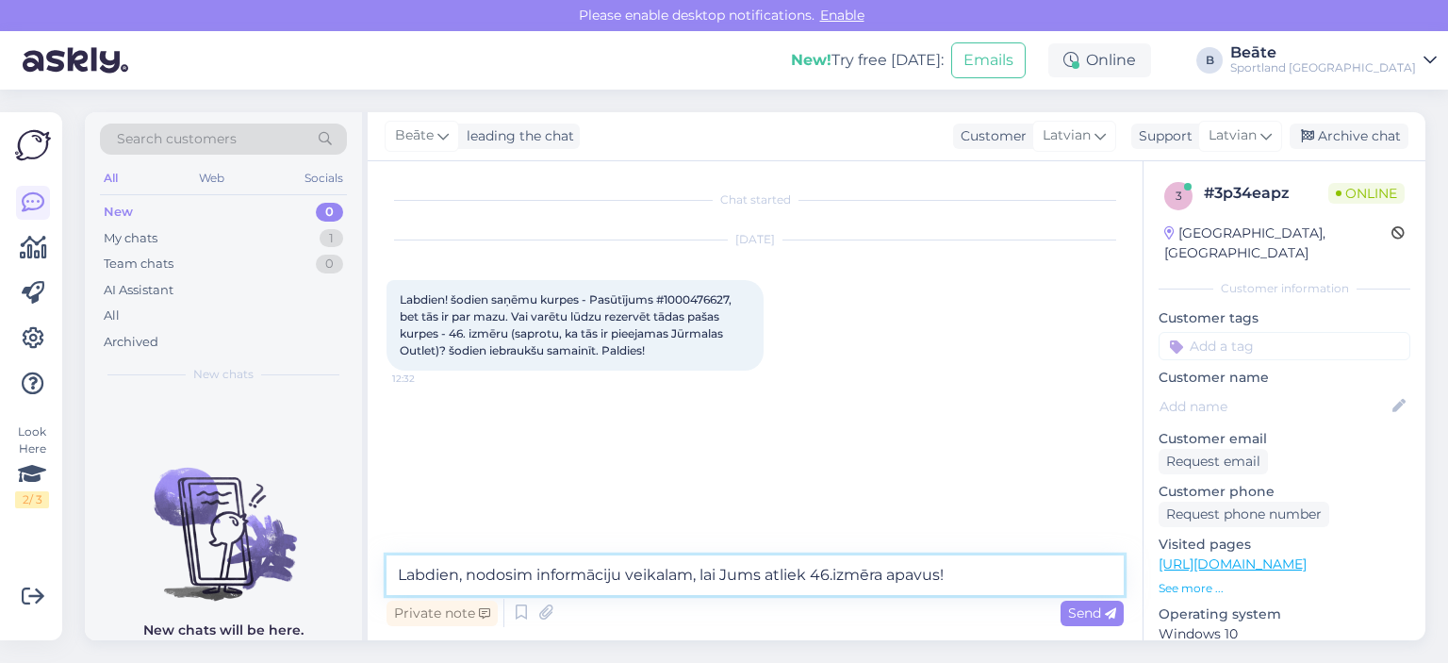
type textarea "Labdien, nodosim informāciju veikalam, lai Jums atliek 46.izmēra apavus!"
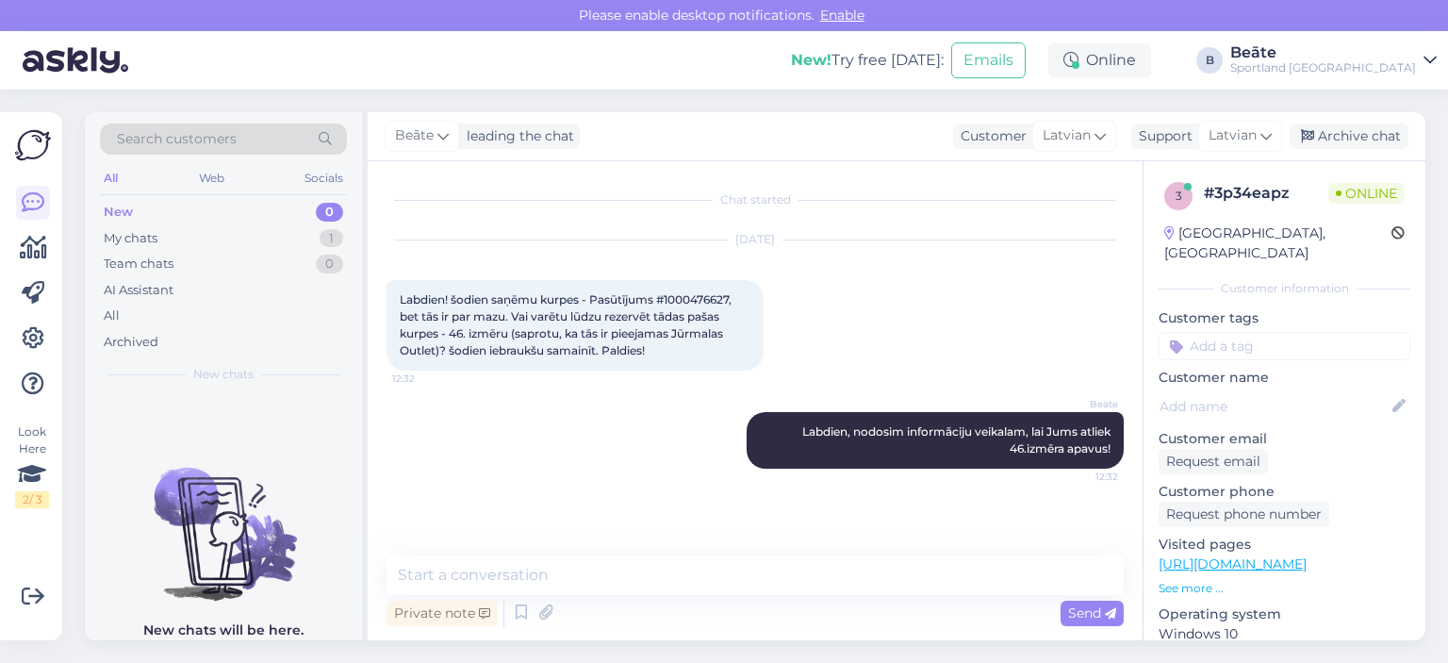
click at [695, 292] on span "Labdien! šodien saņēmu kurpes - Pasūtījums #1000476627, bet tās ir par mazu. Va…" at bounding box center [567, 324] width 335 height 65
copy span "1000476627"
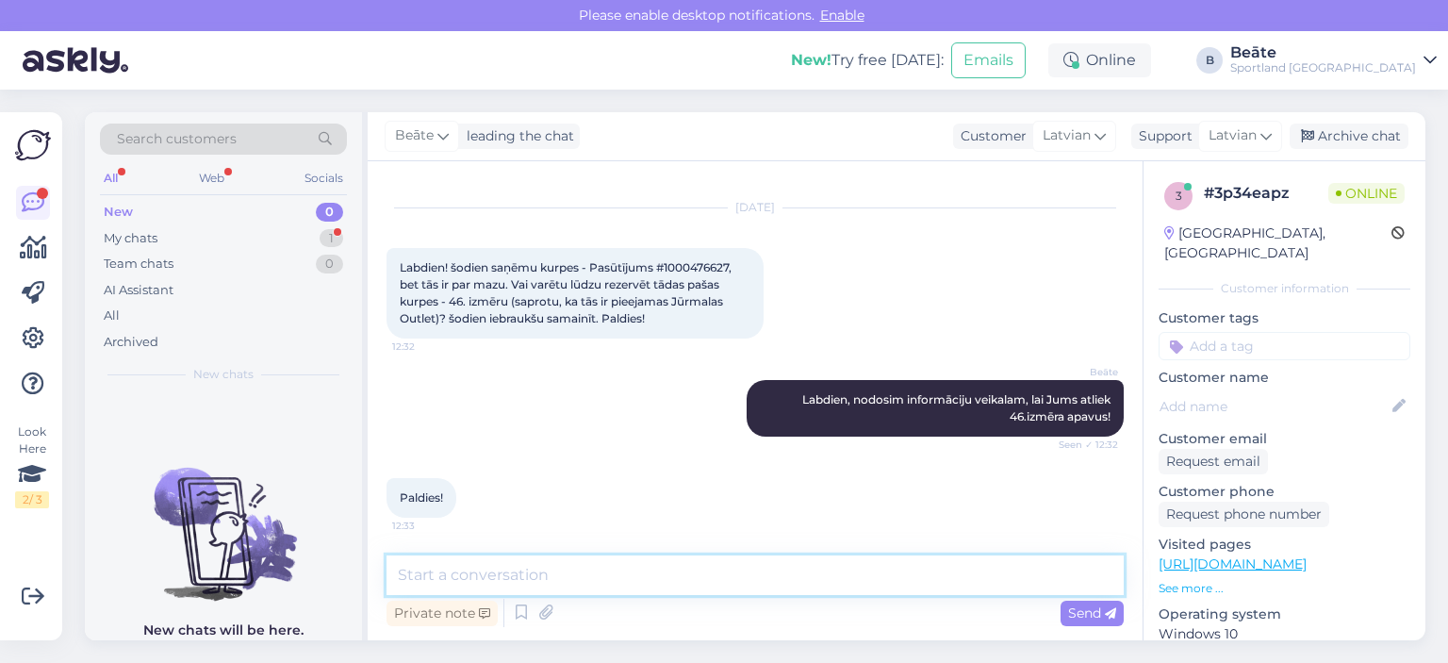
click at [581, 583] on textarea at bounding box center [754, 575] width 737 height 40
click at [196, 253] on div "Team chats 0" at bounding box center [223, 264] width 247 height 26
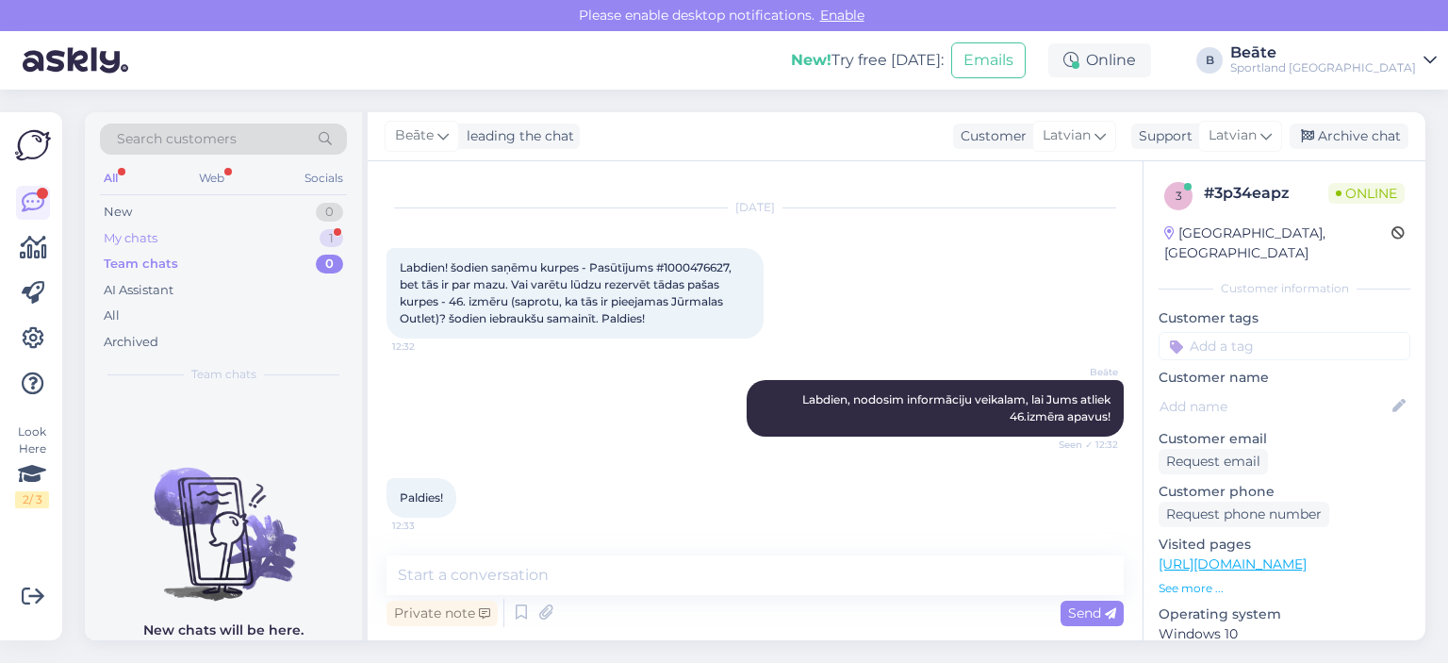
click at [185, 228] on div "My chats 1" at bounding box center [223, 238] width 247 height 26
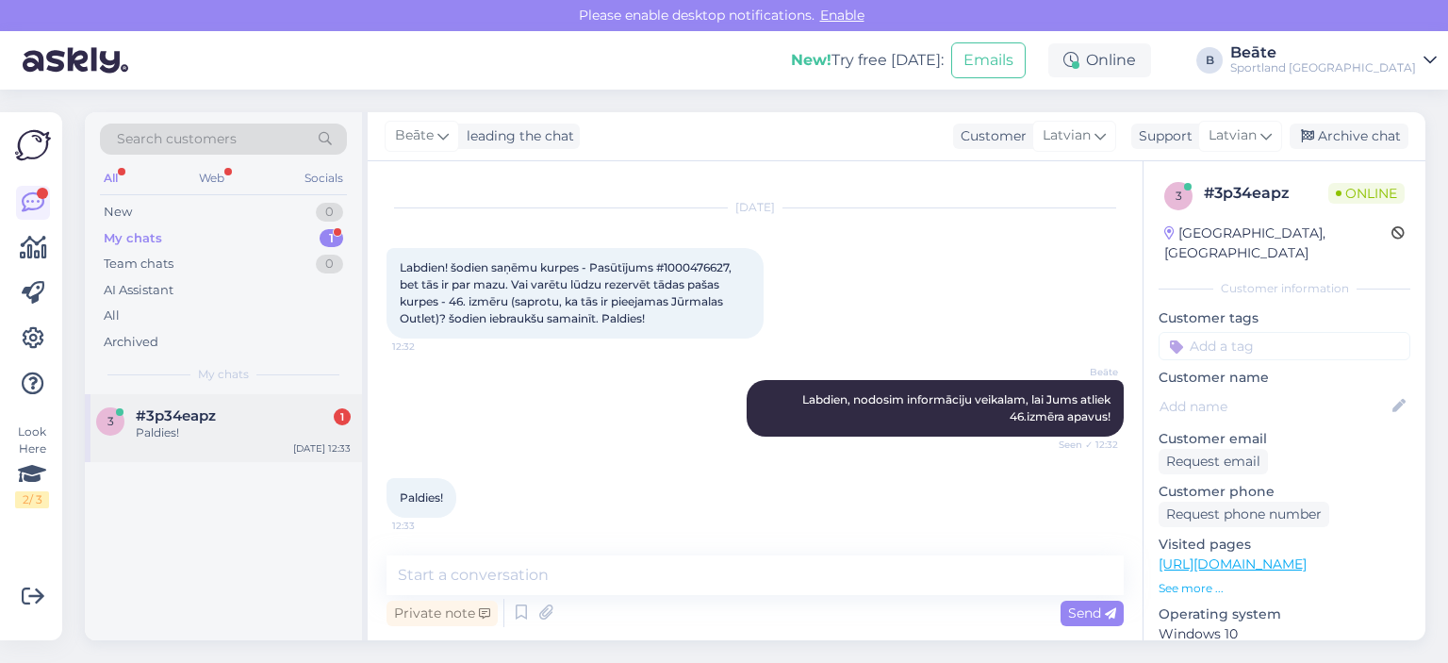
click at [206, 444] on div "3 #3p34eapz 1 Paldies! [DATE] 12:33" at bounding box center [223, 428] width 277 height 68
click at [1335, 123] on div "Archive chat" at bounding box center [1348, 135] width 119 height 25
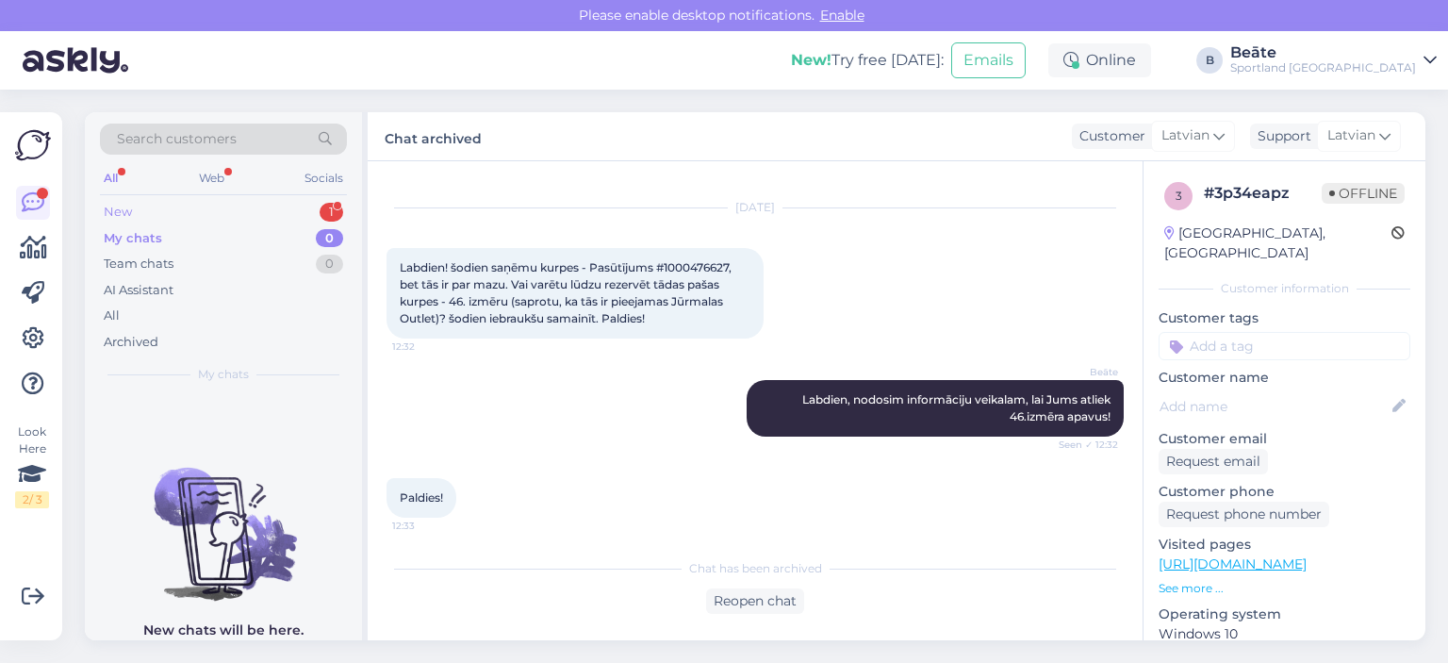
click at [132, 200] on div "New 1" at bounding box center [223, 212] width 247 height 26
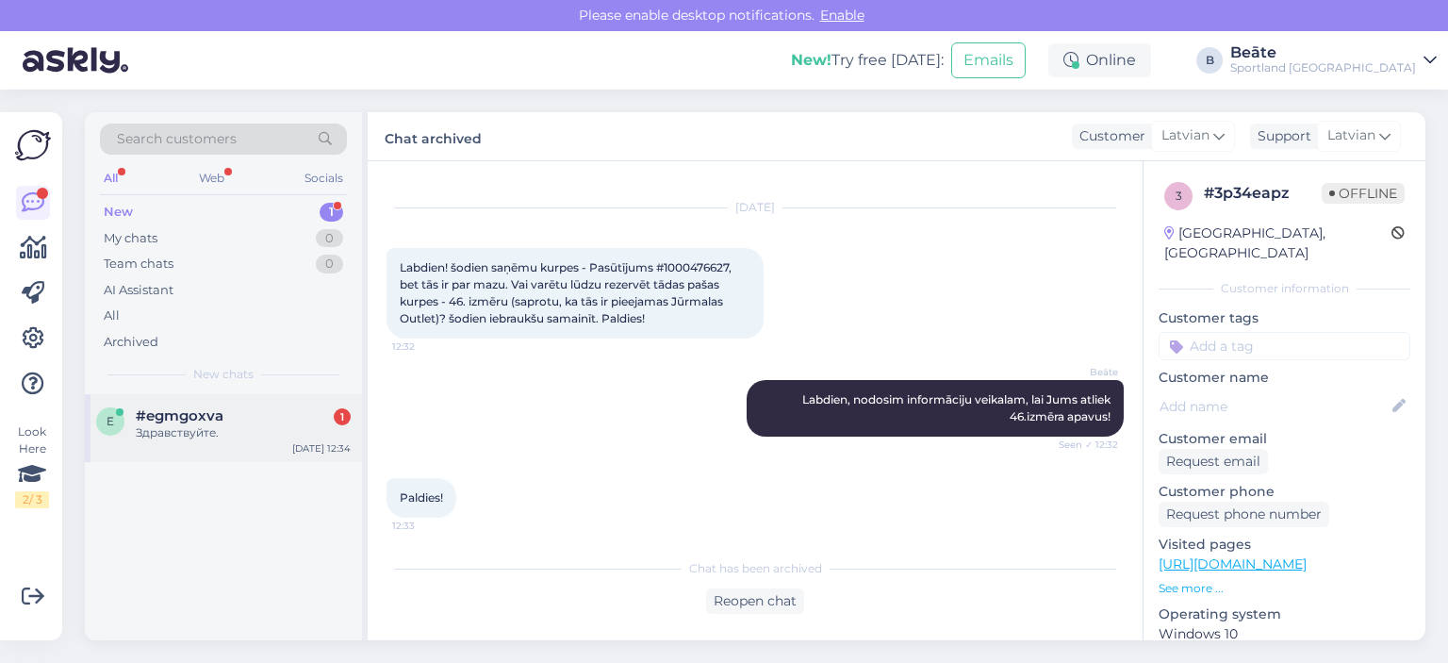
click at [180, 418] on span "#egmgoxva" at bounding box center [180, 415] width 88 height 17
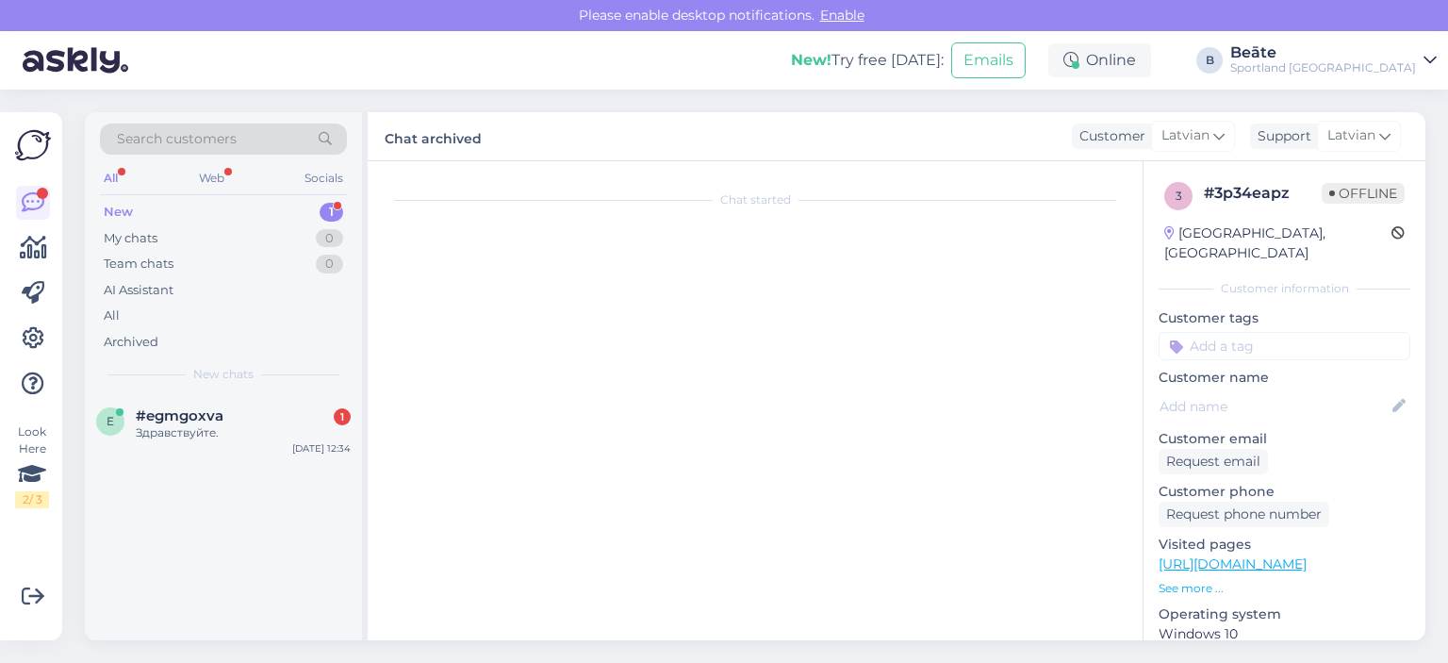
scroll to position [0, 0]
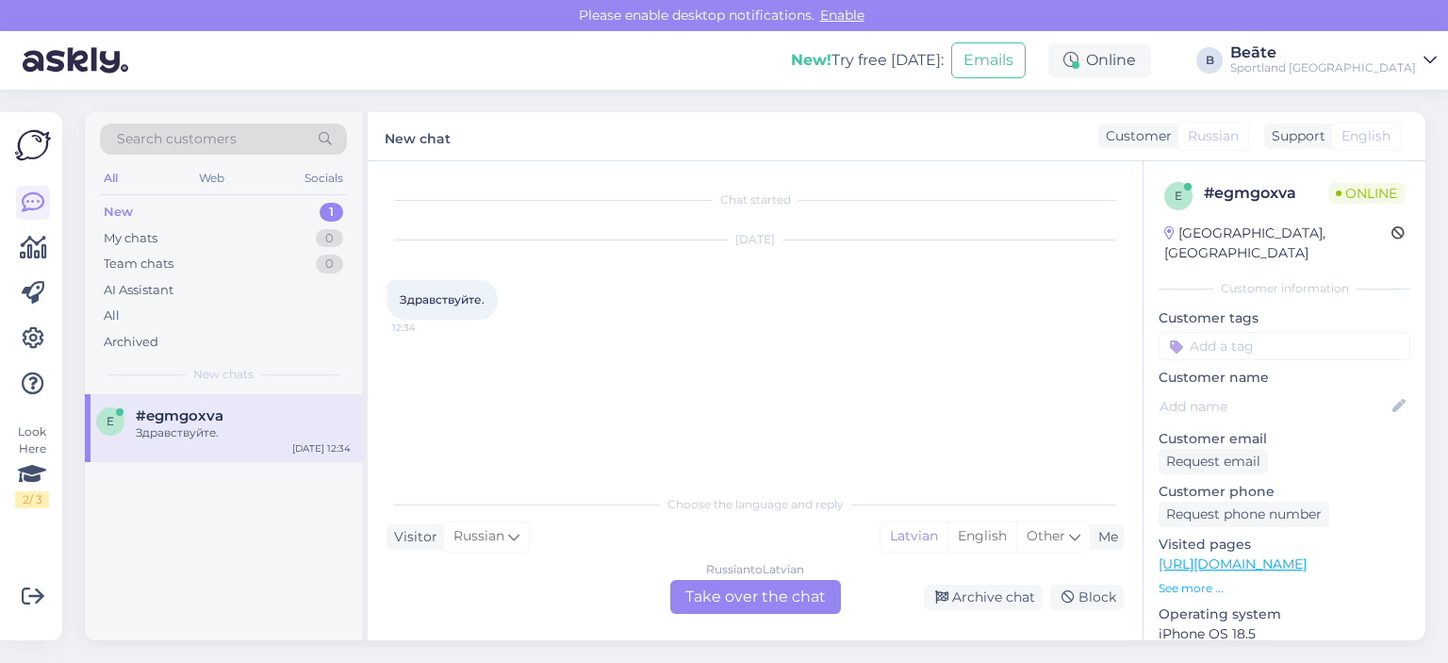
click at [773, 590] on div "Russian to Latvian Take over the chat" at bounding box center [755, 597] width 171 height 34
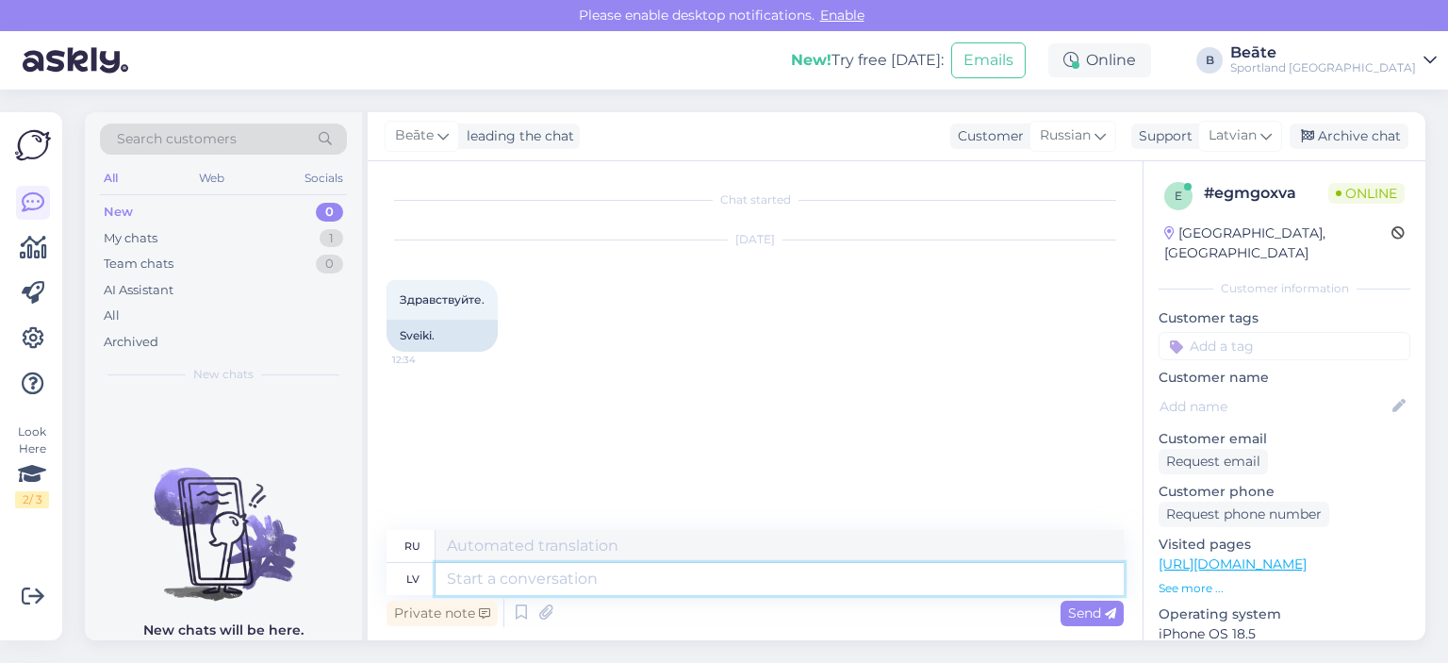
click at [718, 568] on textarea at bounding box center [779, 579] width 688 height 32
click at [1059, 137] on span "Russian" at bounding box center [1065, 135] width 51 height 21
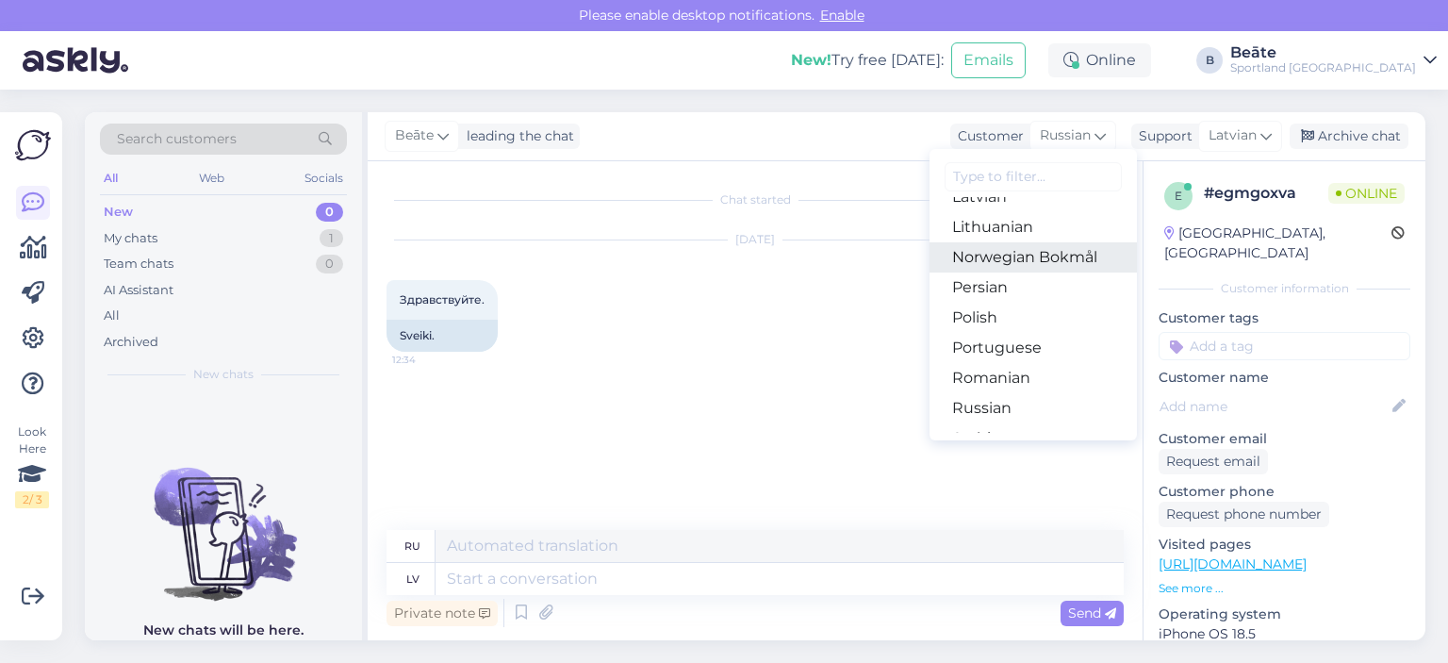
scroll to position [471, 0]
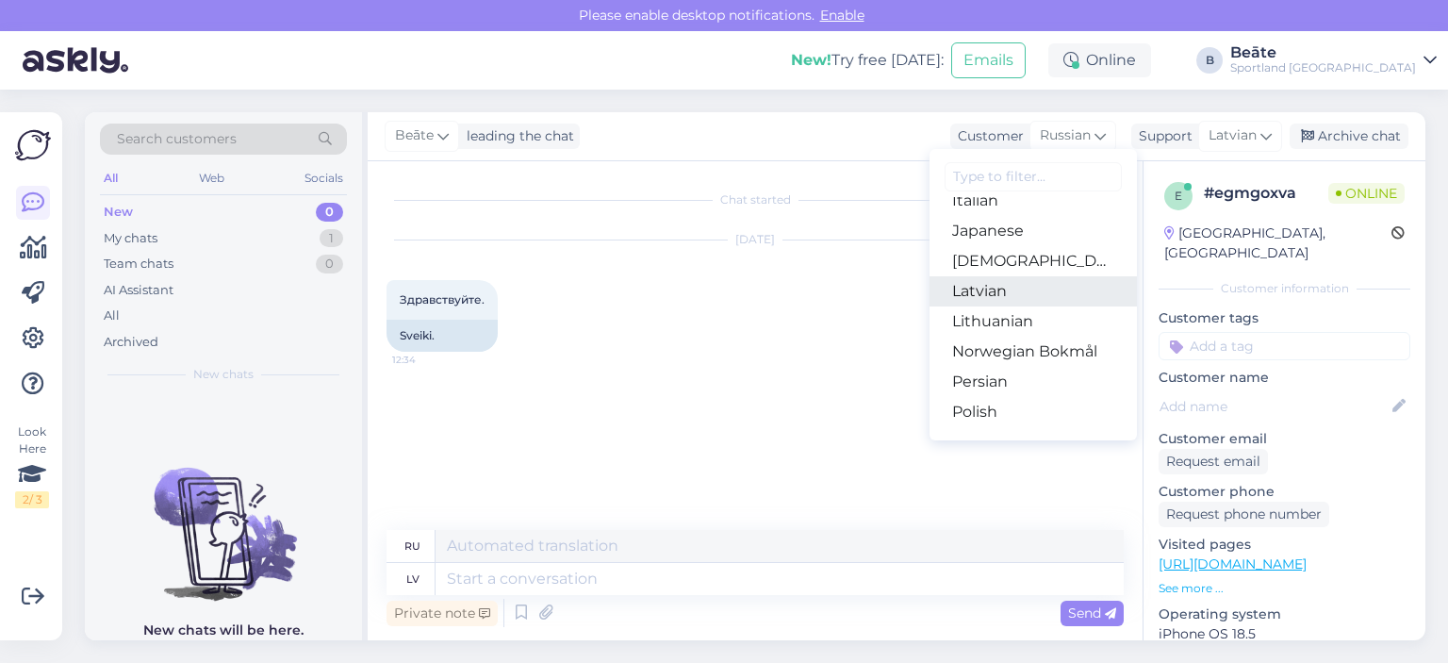
click at [977, 286] on link "Latvian" at bounding box center [1032, 291] width 207 height 30
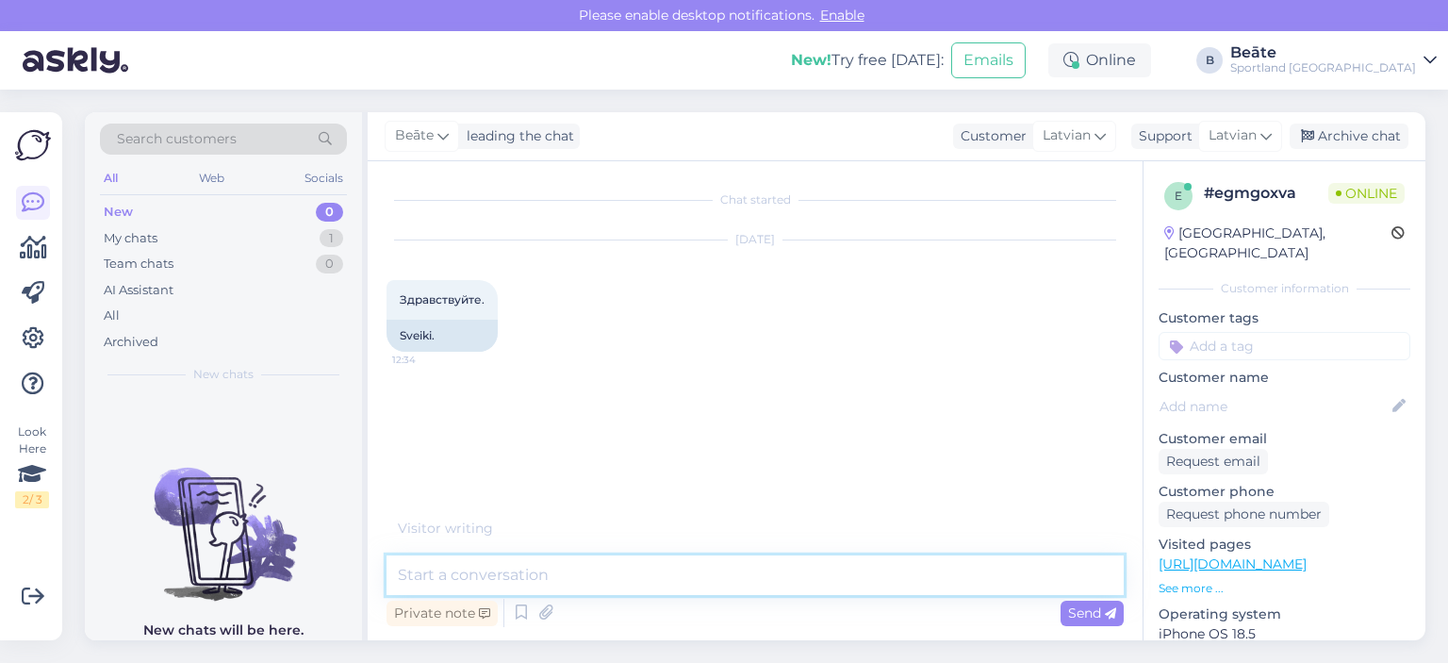
click at [731, 581] on textarea at bounding box center [754, 575] width 737 height 40
type textarea "Sveiki, kā varam Jums palīdzēt?"
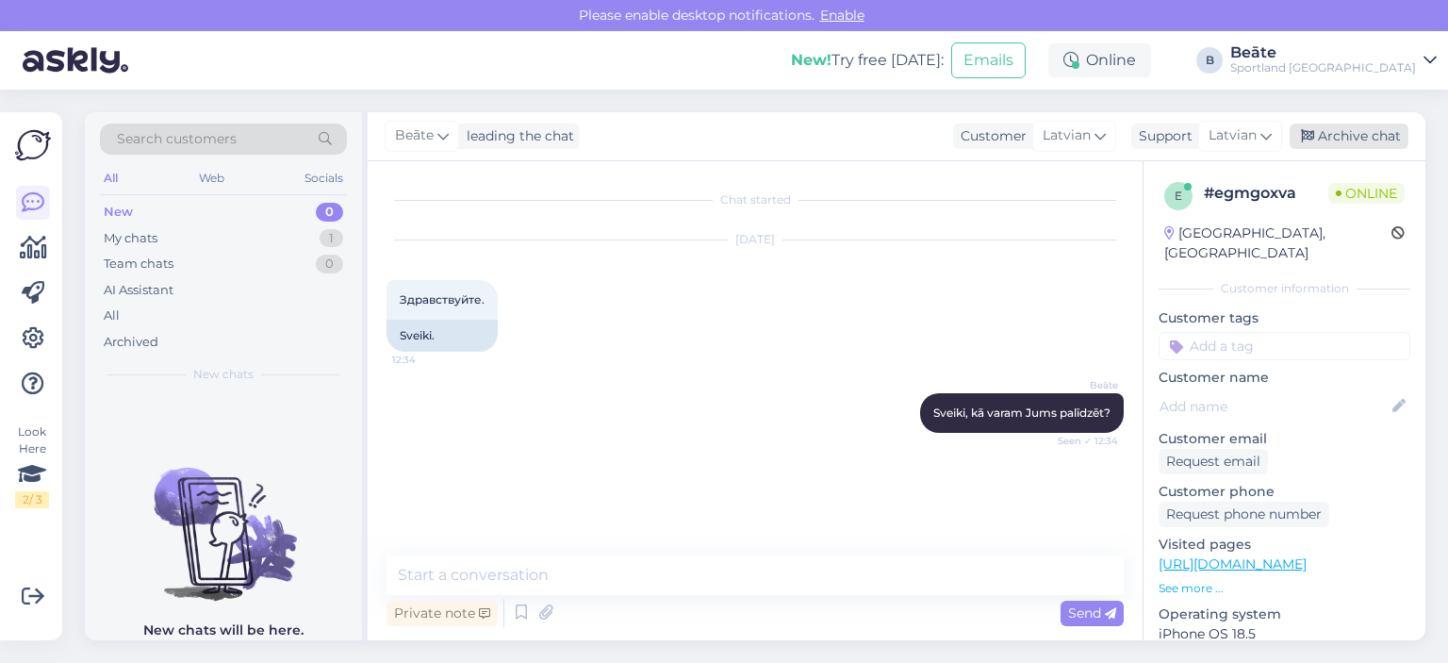
click at [1327, 130] on div "Archive chat" at bounding box center [1348, 135] width 119 height 25
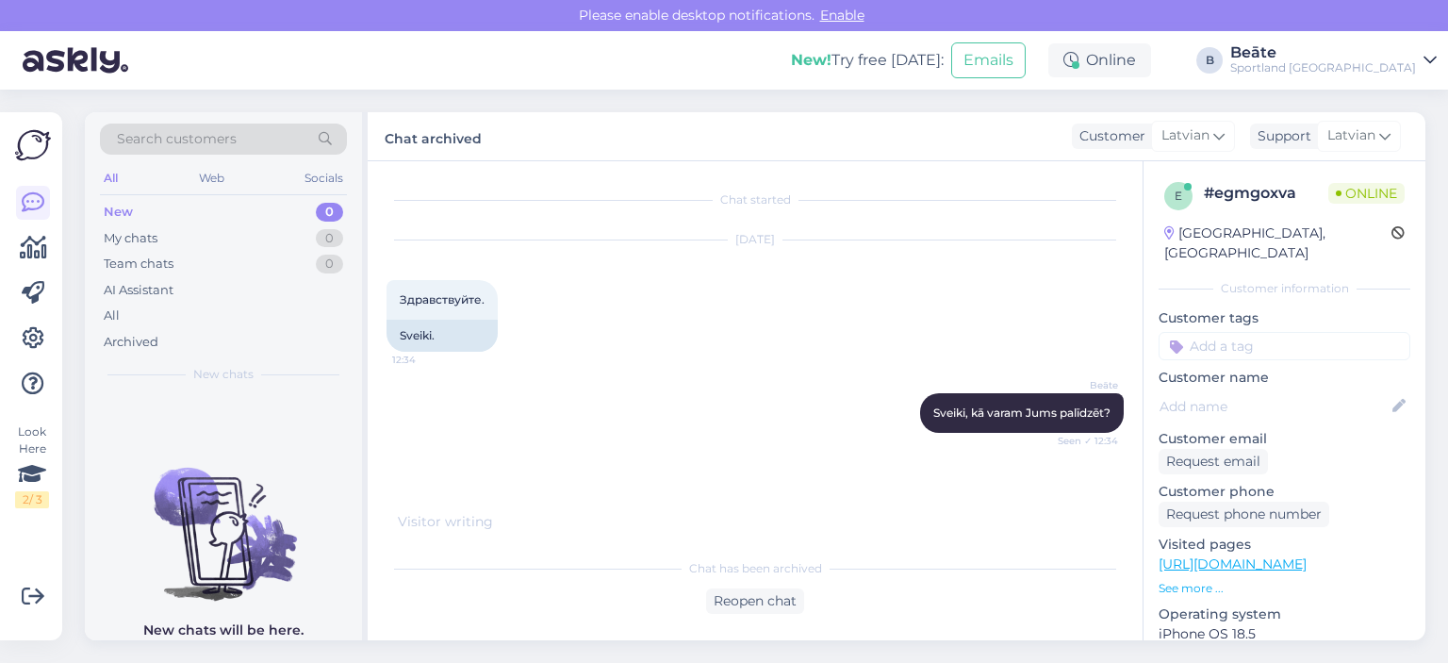
scroll to position [19, 0]
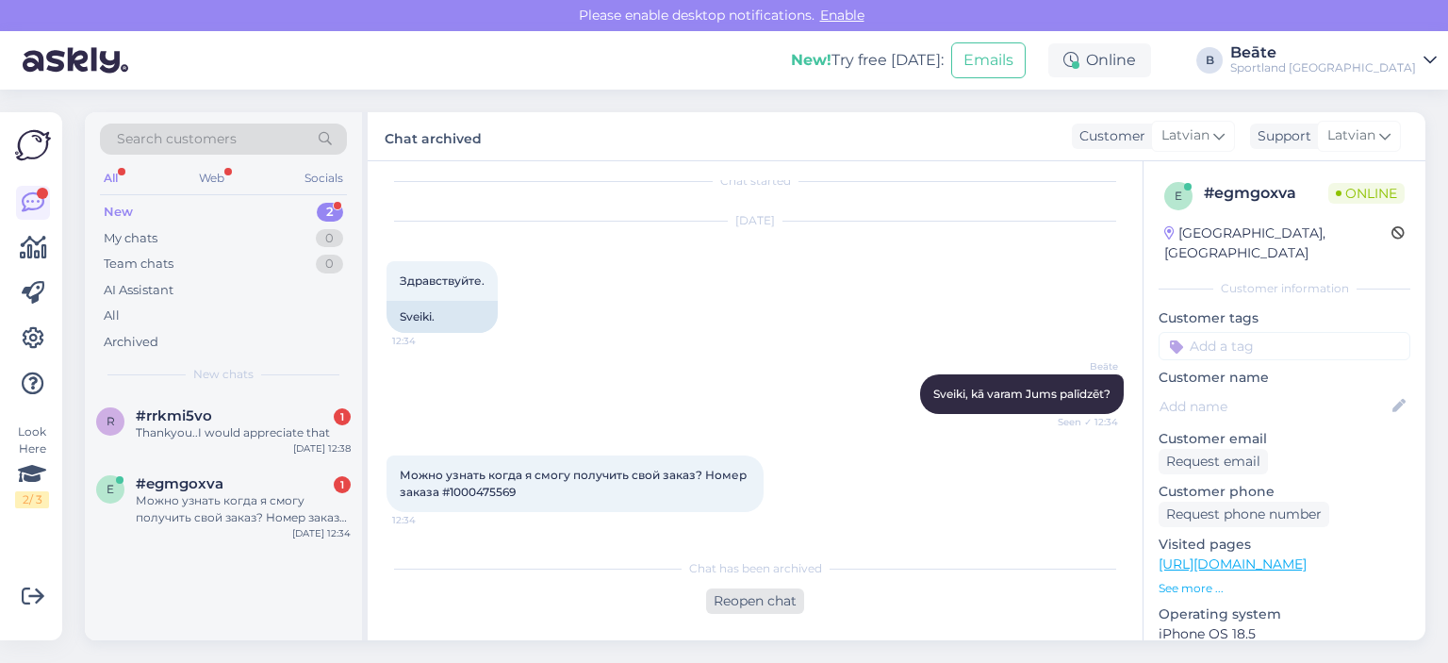
click at [771, 601] on div "Reopen chat" at bounding box center [755, 600] width 98 height 25
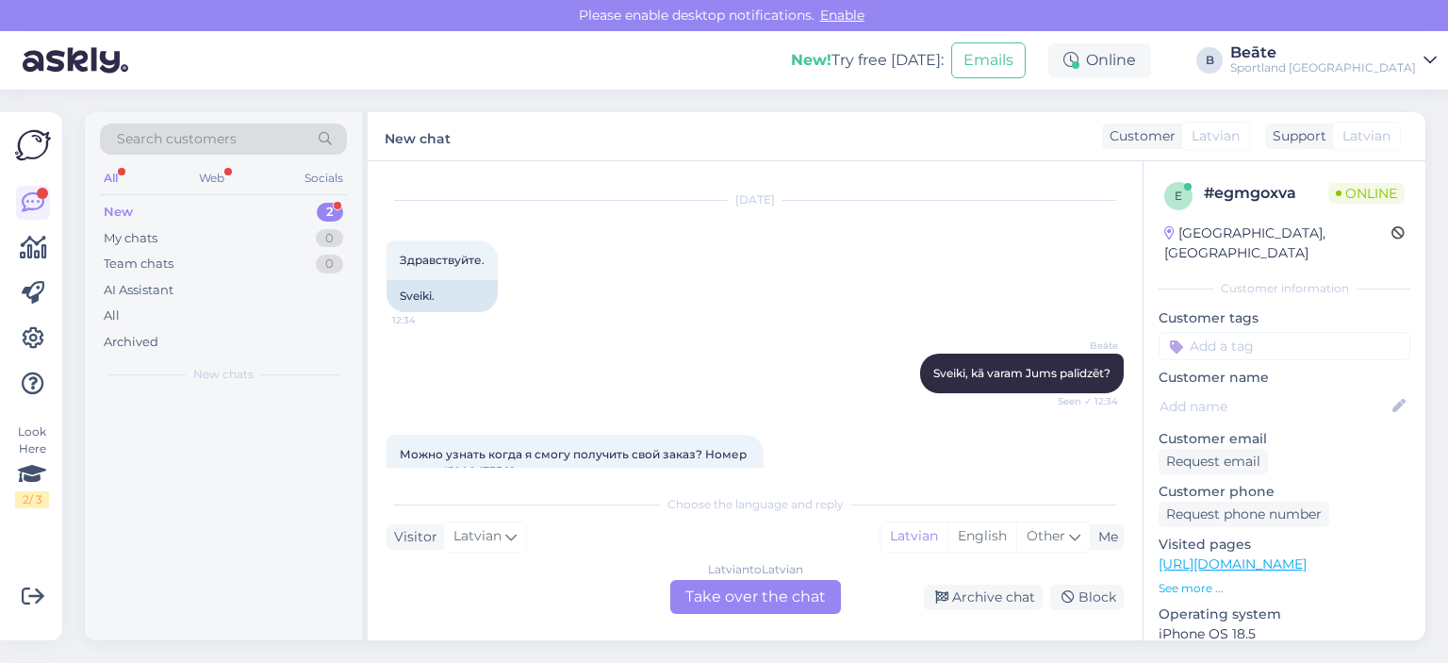
scroll to position [83, 0]
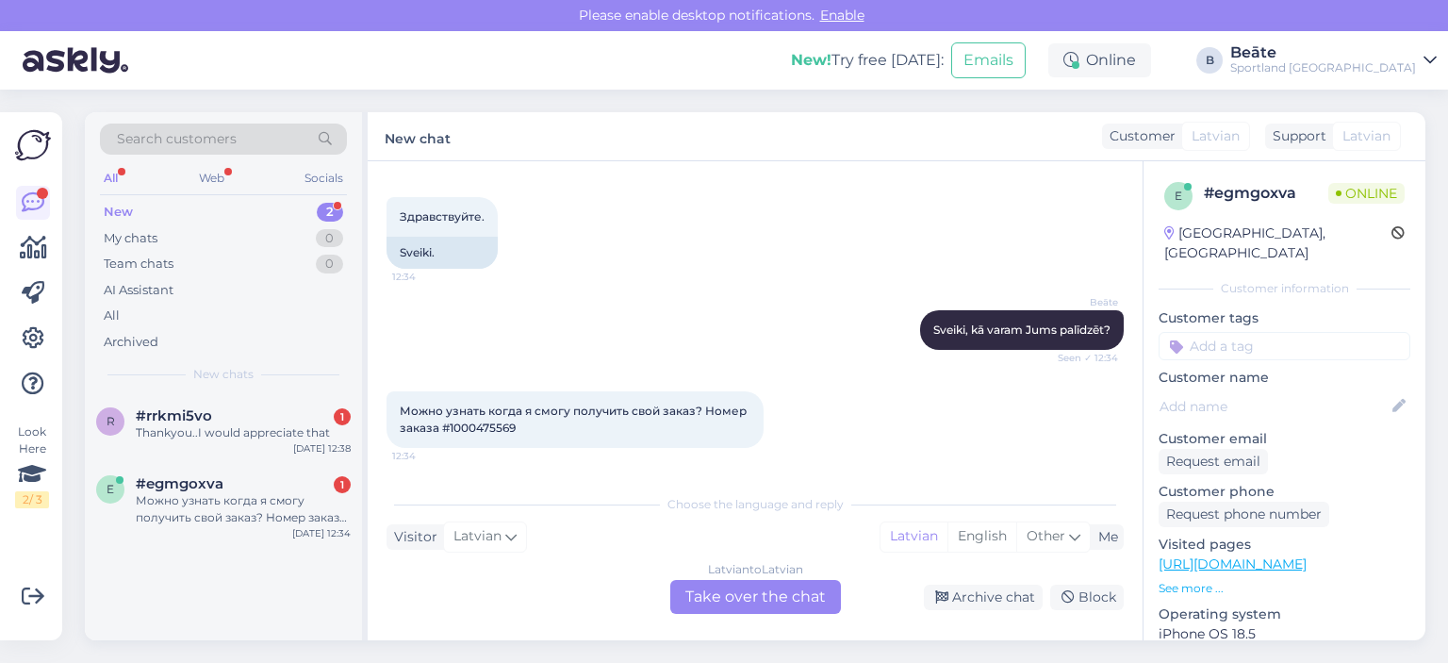
click at [792, 602] on div "Latvian to Latvian Take over the chat" at bounding box center [755, 597] width 171 height 34
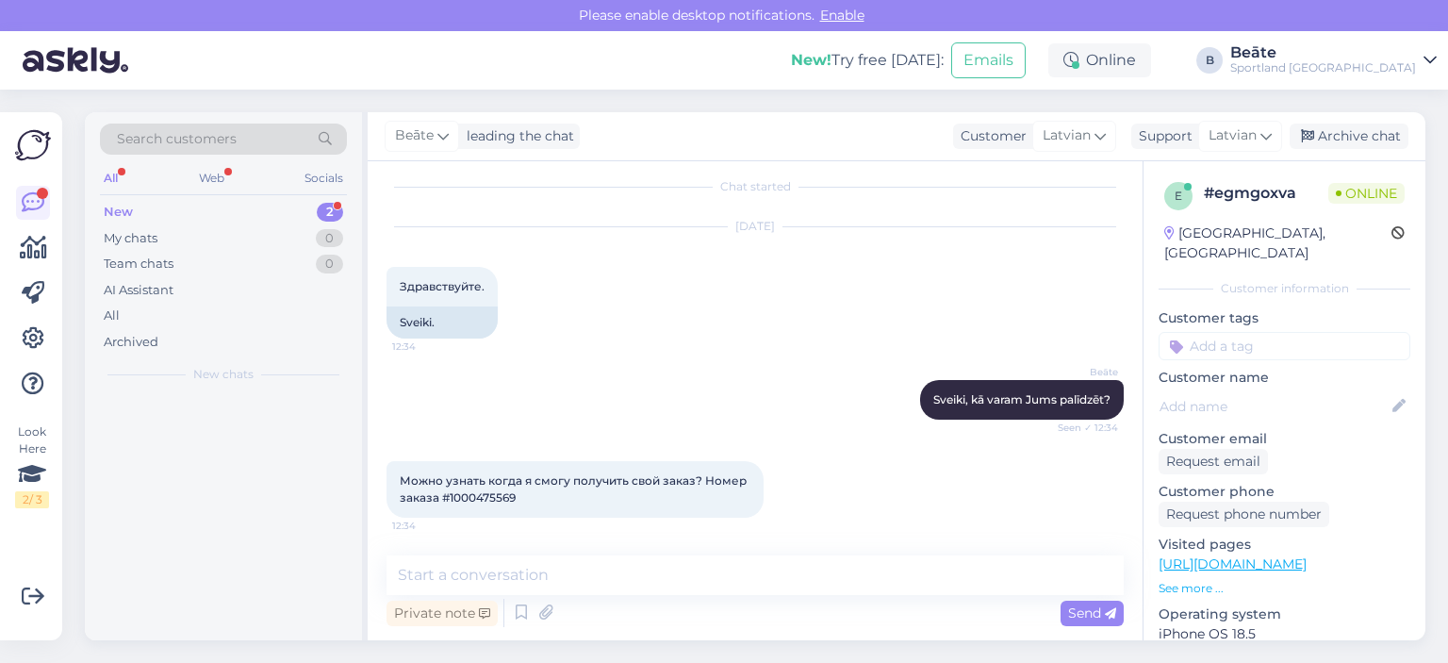
scroll to position [12, 0]
click at [1089, 142] on span "Latvian" at bounding box center [1066, 135] width 48 height 21
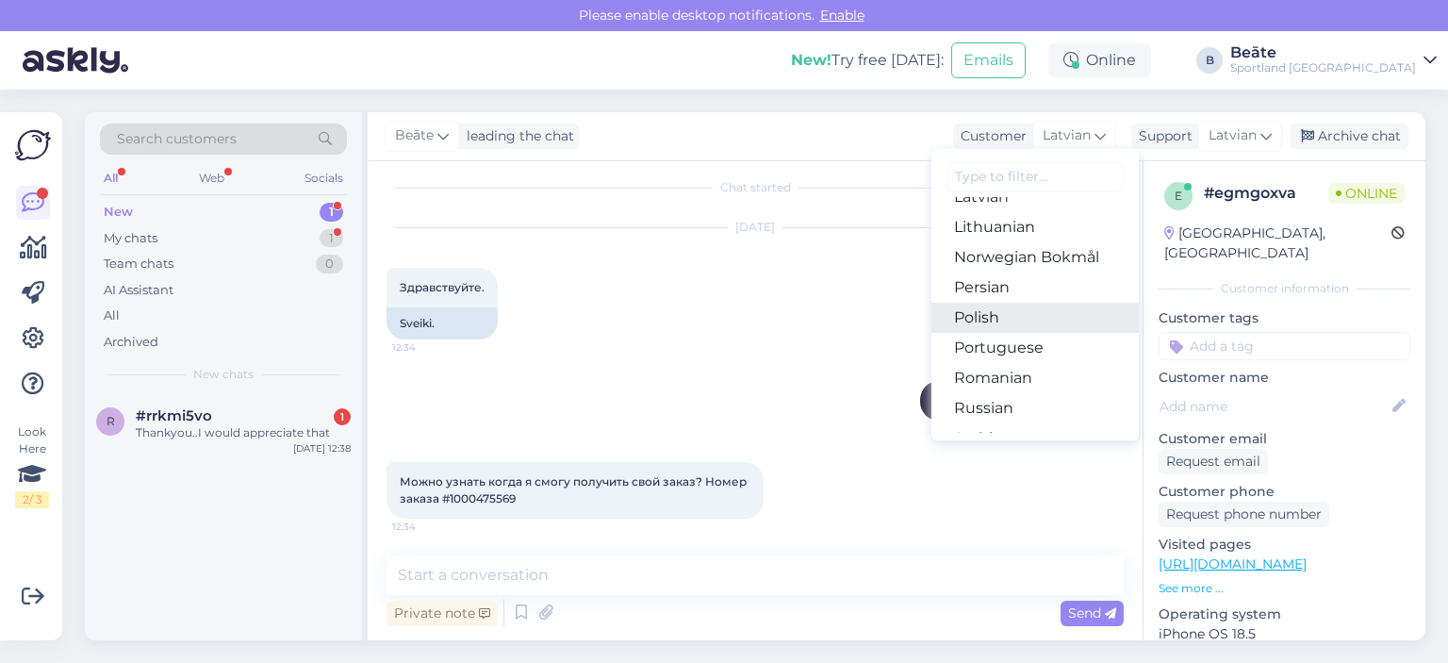
scroll to position [660, 0]
click at [1013, 311] on link "Russian" at bounding box center [1034, 314] width 207 height 30
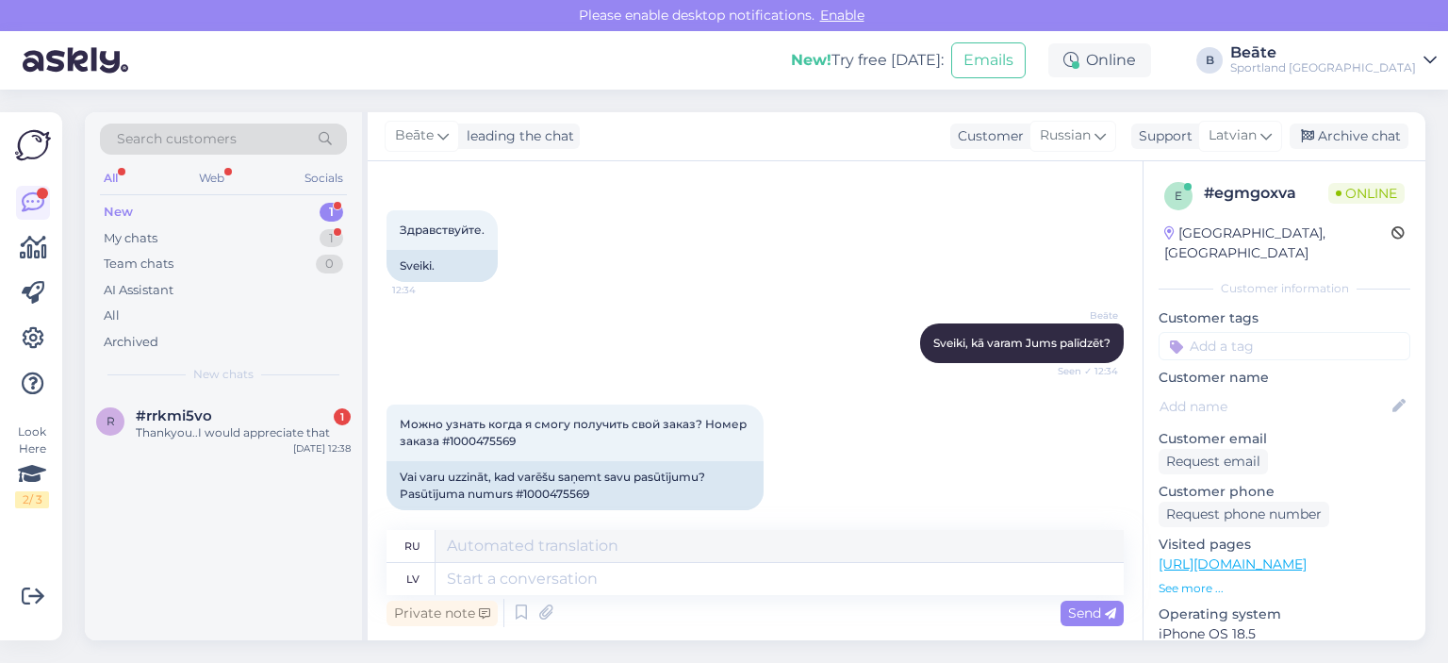
scroll to position [87, 0]
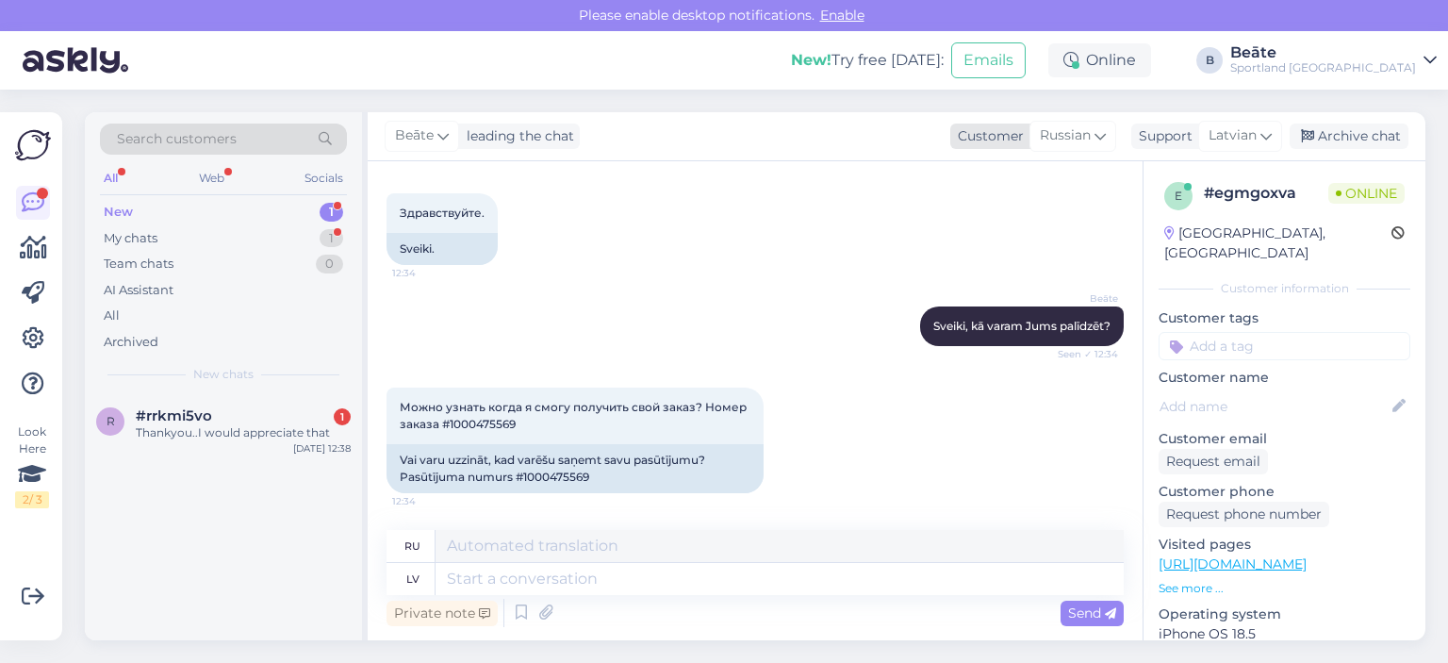
click at [1044, 144] on span "Russian" at bounding box center [1065, 135] width 51 height 21
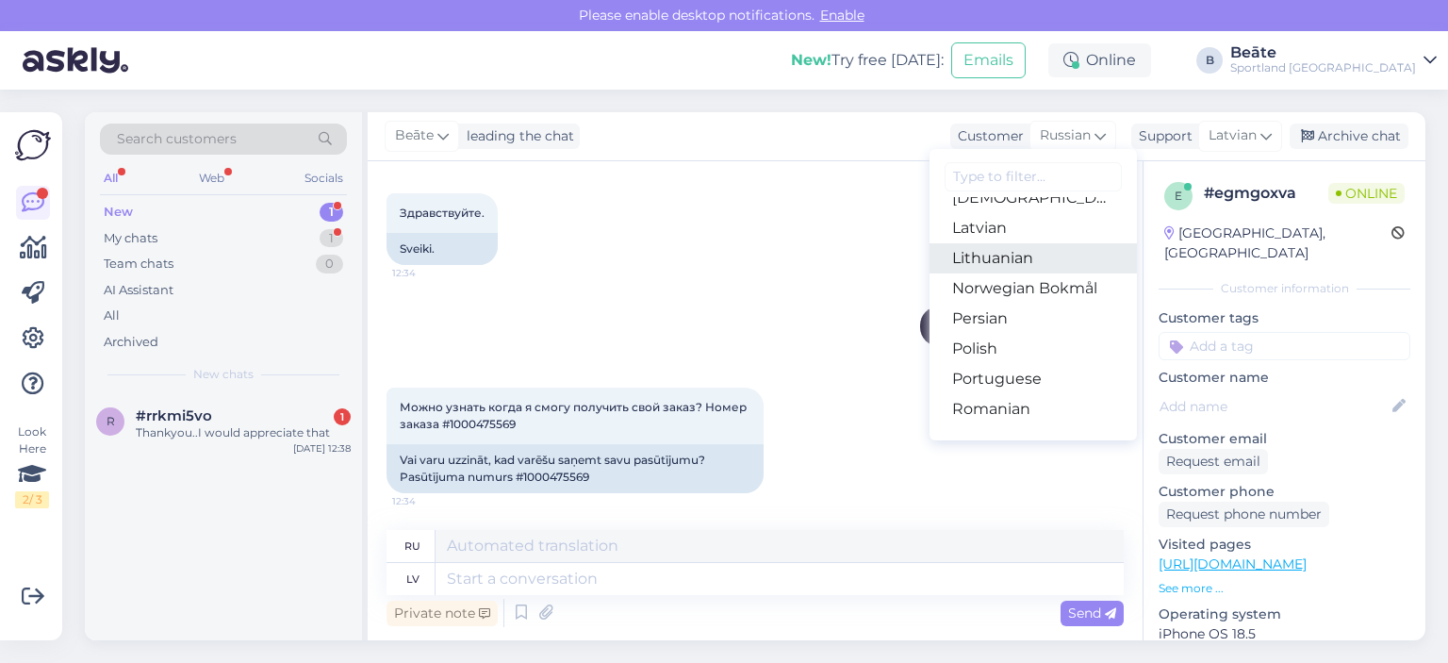
scroll to position [491, 0]
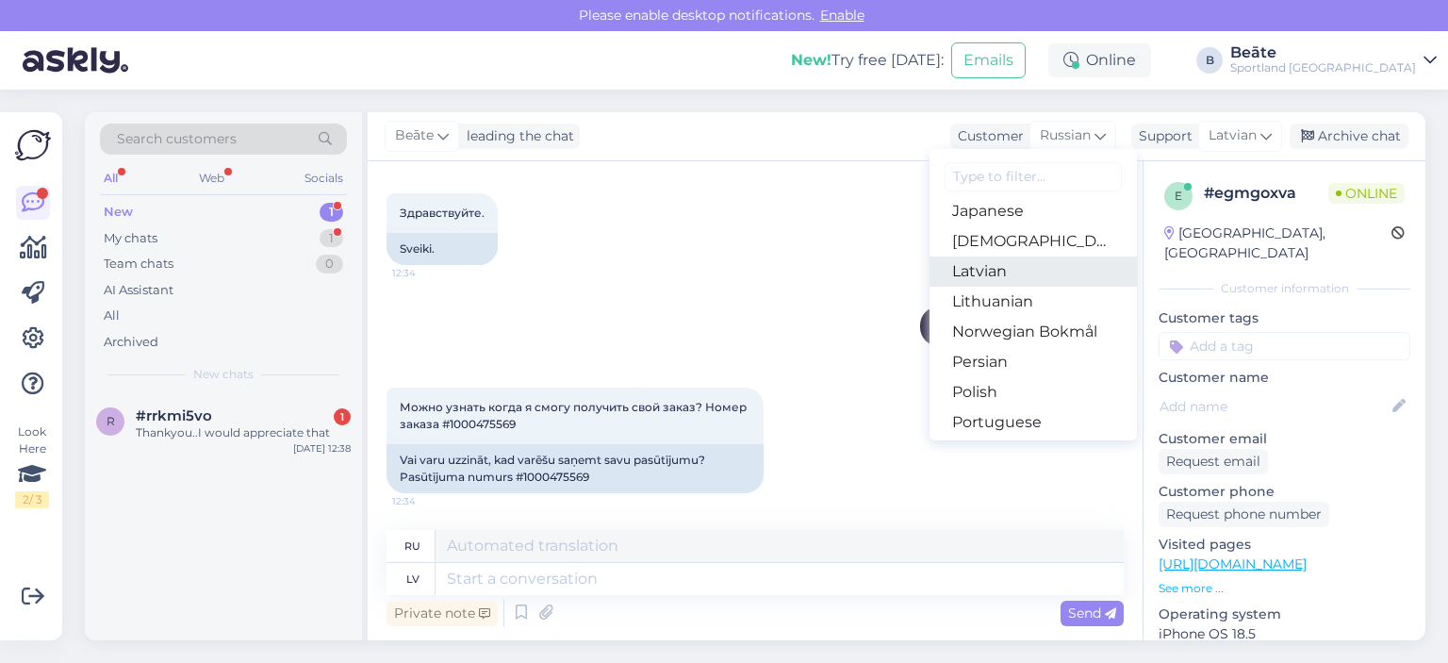
click at [985, 268] on link "Latvian" at bounding box center [1032, 271] width 207 height 30
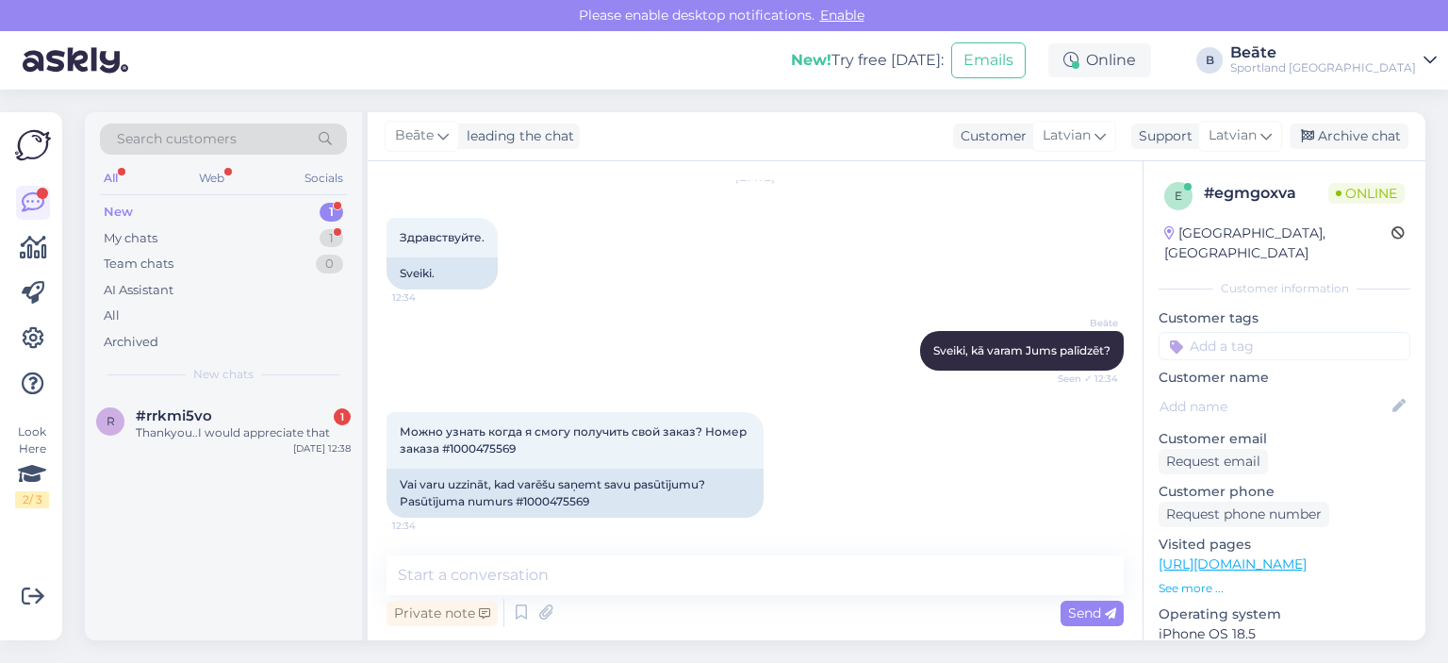
scroll to position [62, 0]
click at [605, 586] on textarea at bounding box center [754, 575] width 737 height 40
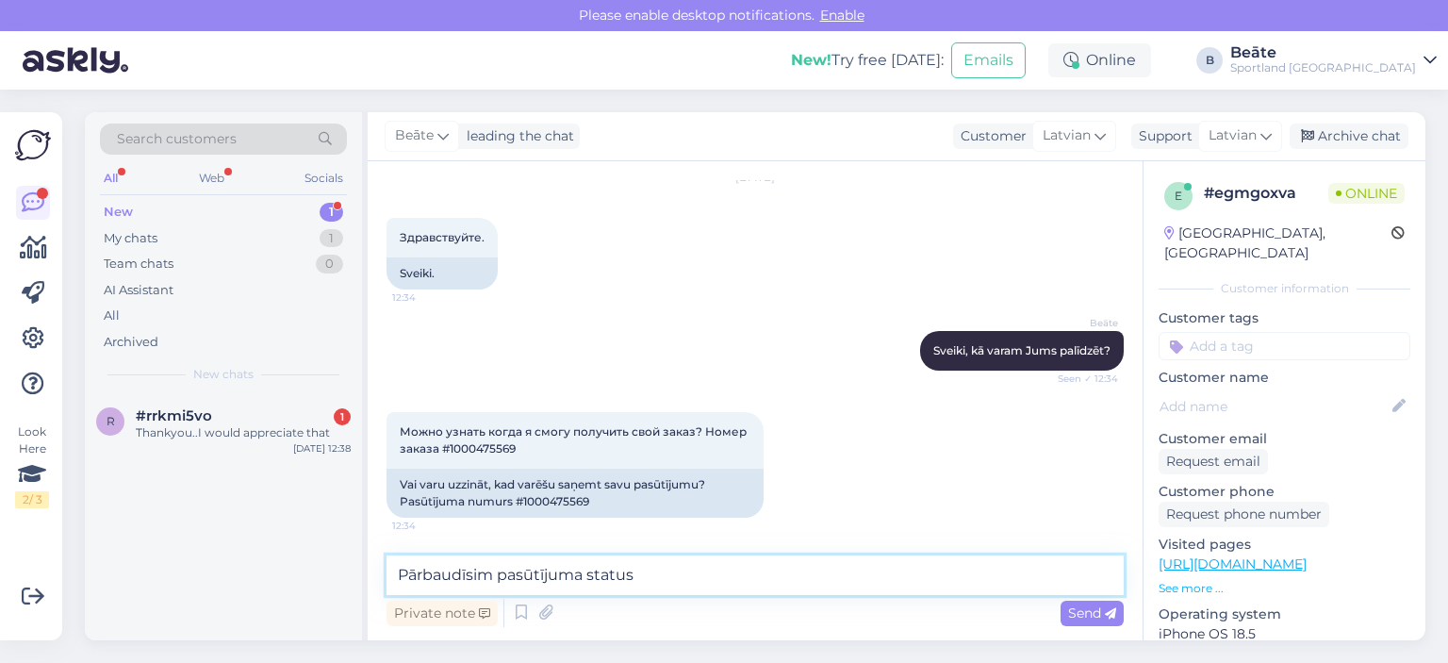
type textarea "Pārbaudīsim pasūtījuma statusu"
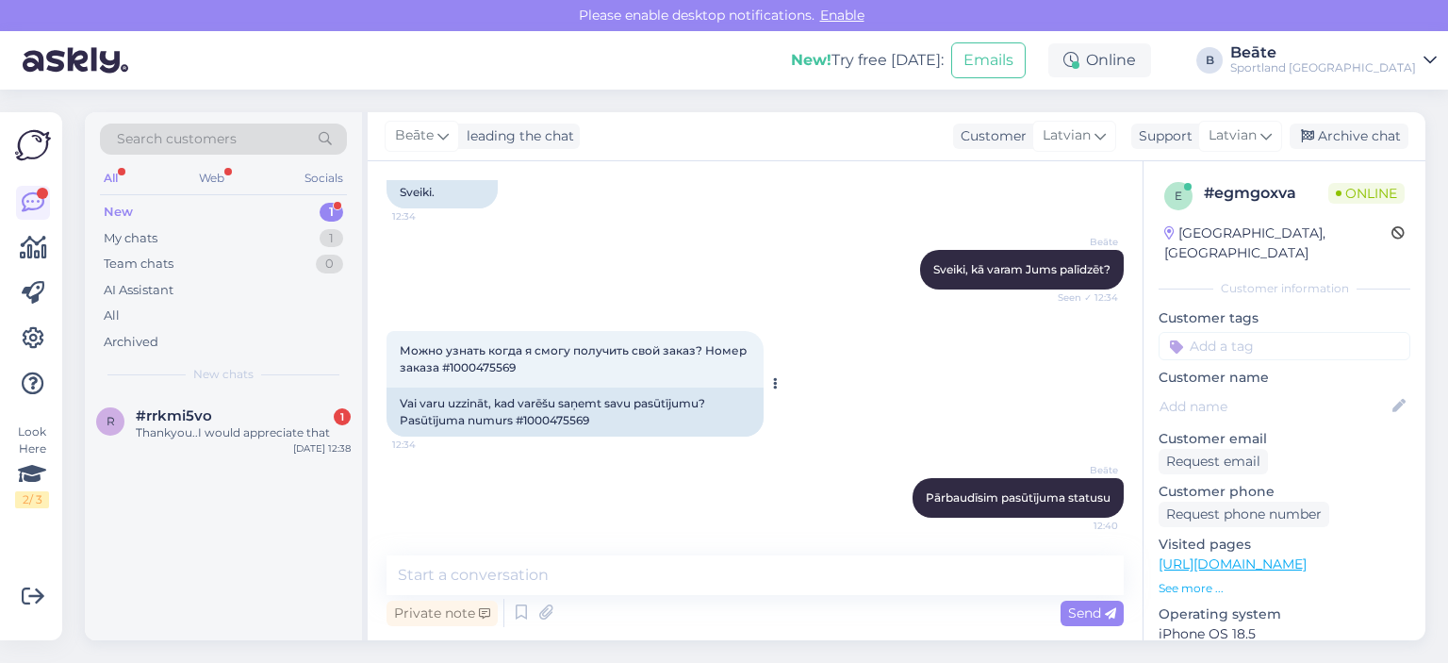
click at [546, 418] on div "Vai varu uzzināt, kad varēšu saņemt savu pasūtījumu? Pasūtījuma numurs #1000475…" at bounding box center [574, 411] width 377 height 49
copy div "1000475569"
click at [614, 564] on textarea at bounding box center [754, 575] width 737 height 40
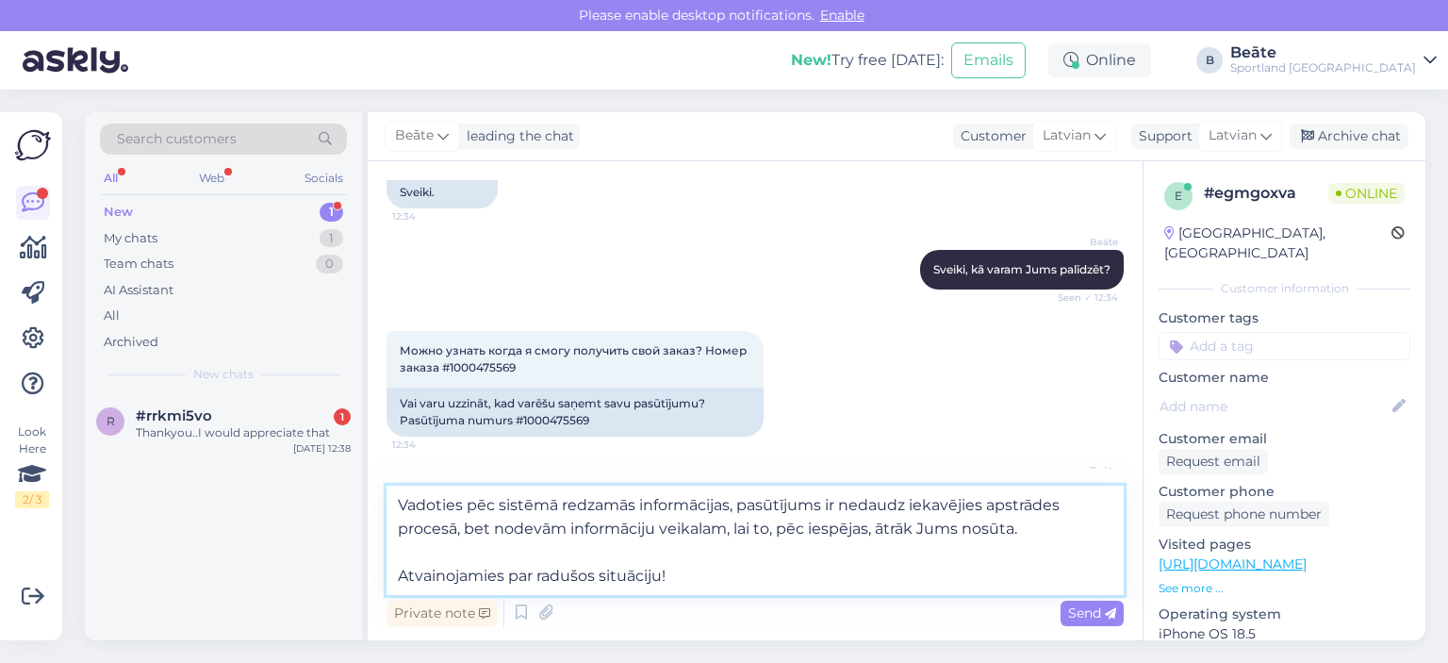
type textarea "Vadoties pēc sistēmā redzamās informācijas, pasūtījums ir nedaudz iekavējies ap…"
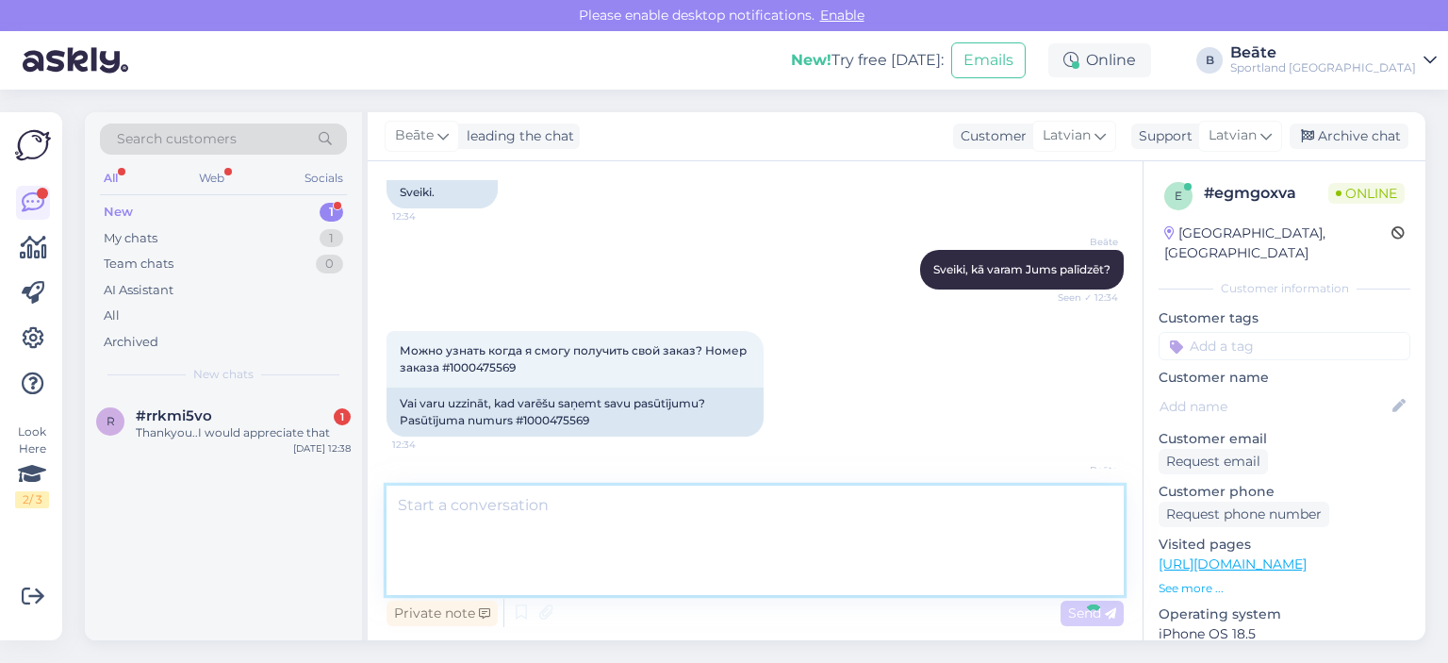
scroll to position [292, 0]
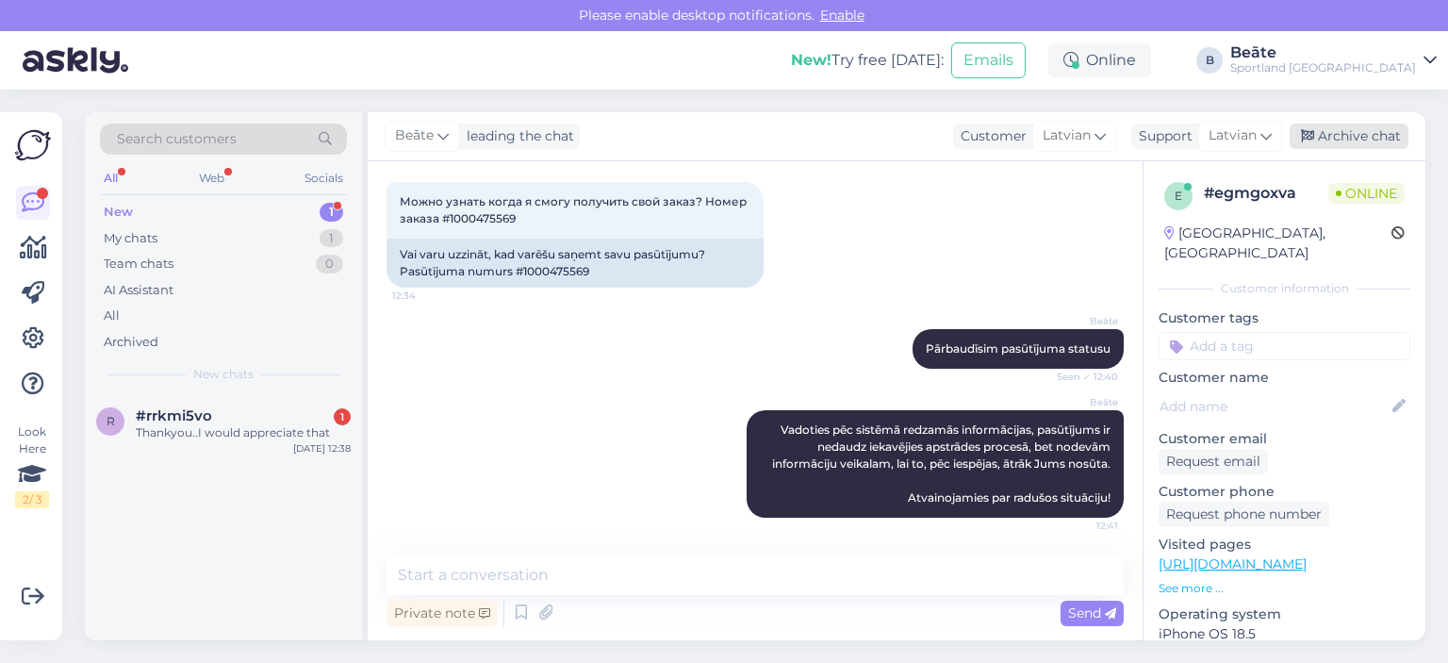
click at [1372, 139] on div "Archive chat" at bounding box center [1348, 135] width 119 height 25
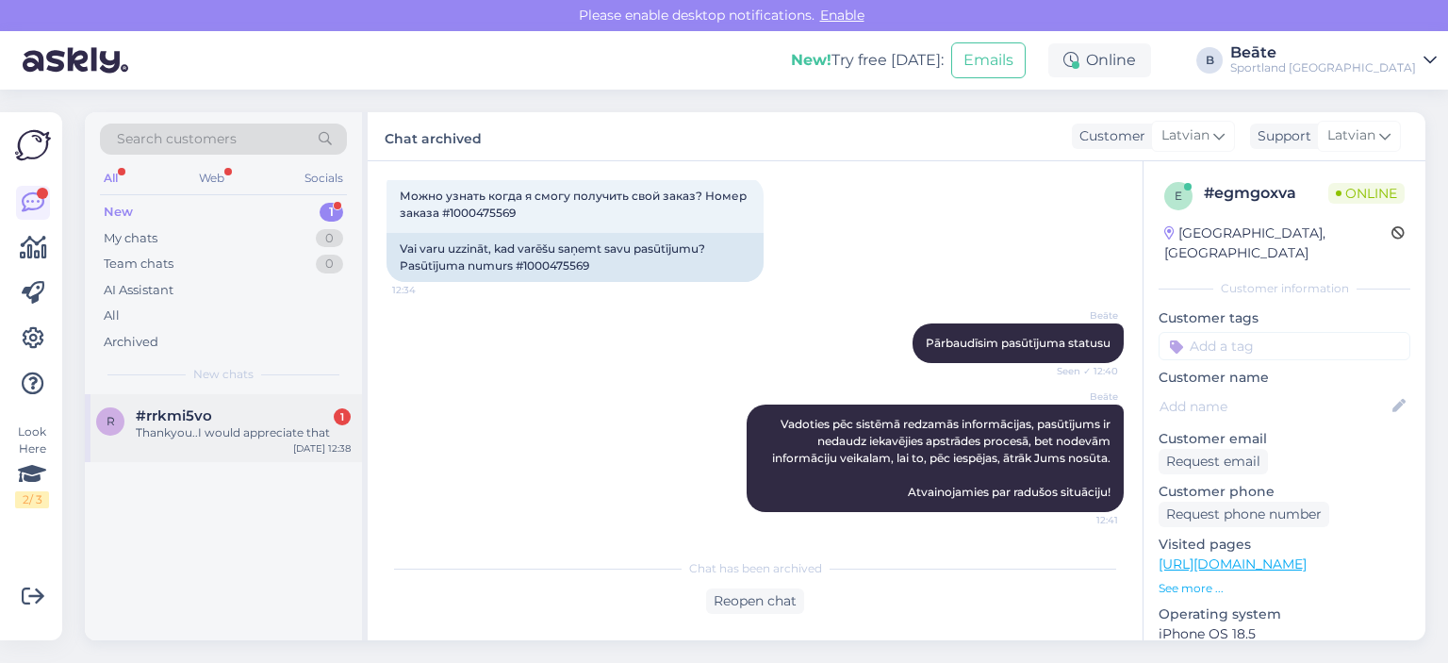
click at [223, 418] on div "#rrkmi5vo 1" at bounding box center [243, 415] width 215 height 17
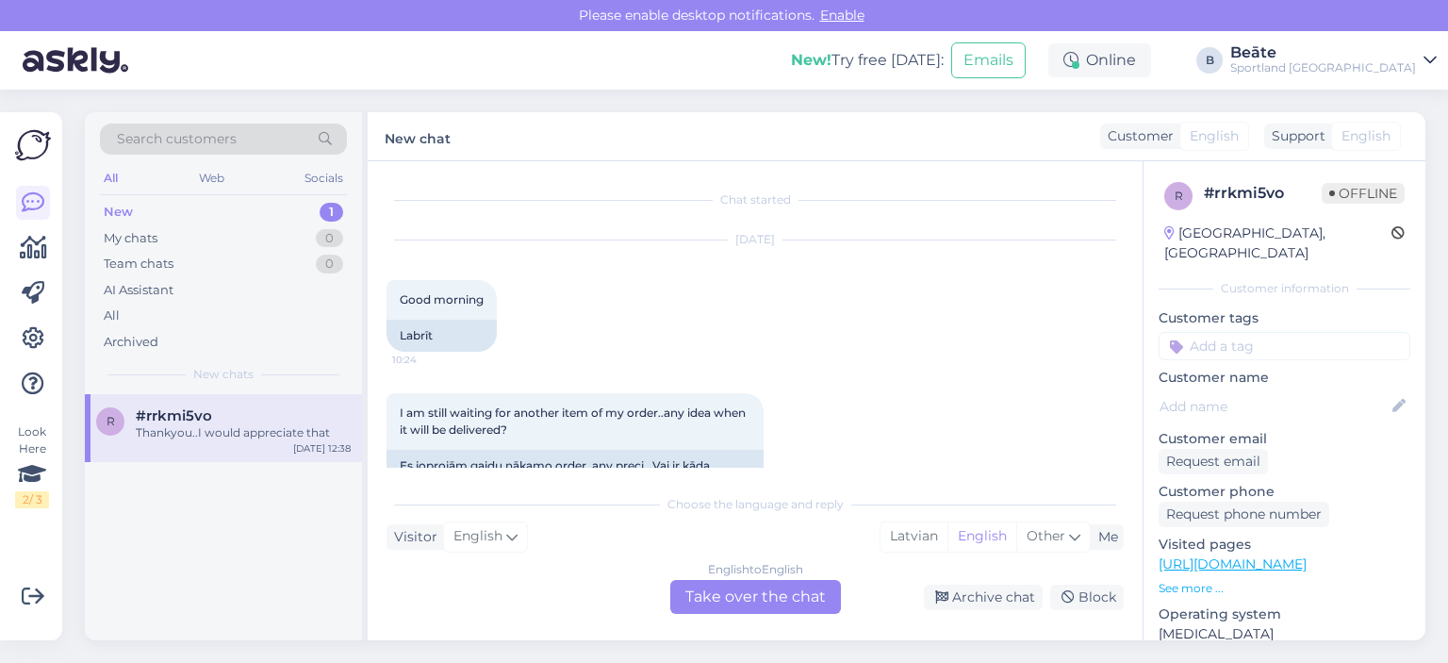
scroll to position [1591, 0]
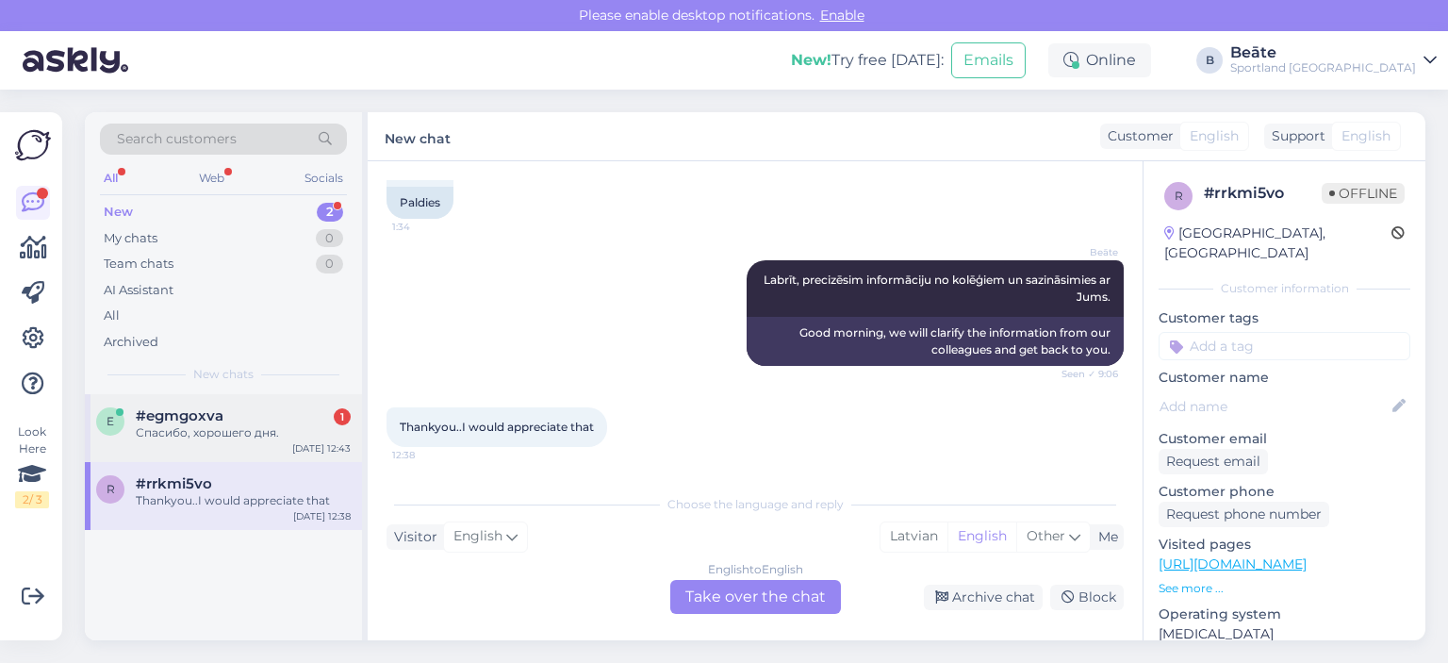
click at [222, 419] on div "#egmgoxva 1" at bounding box center [243, 415] width 215 height 17
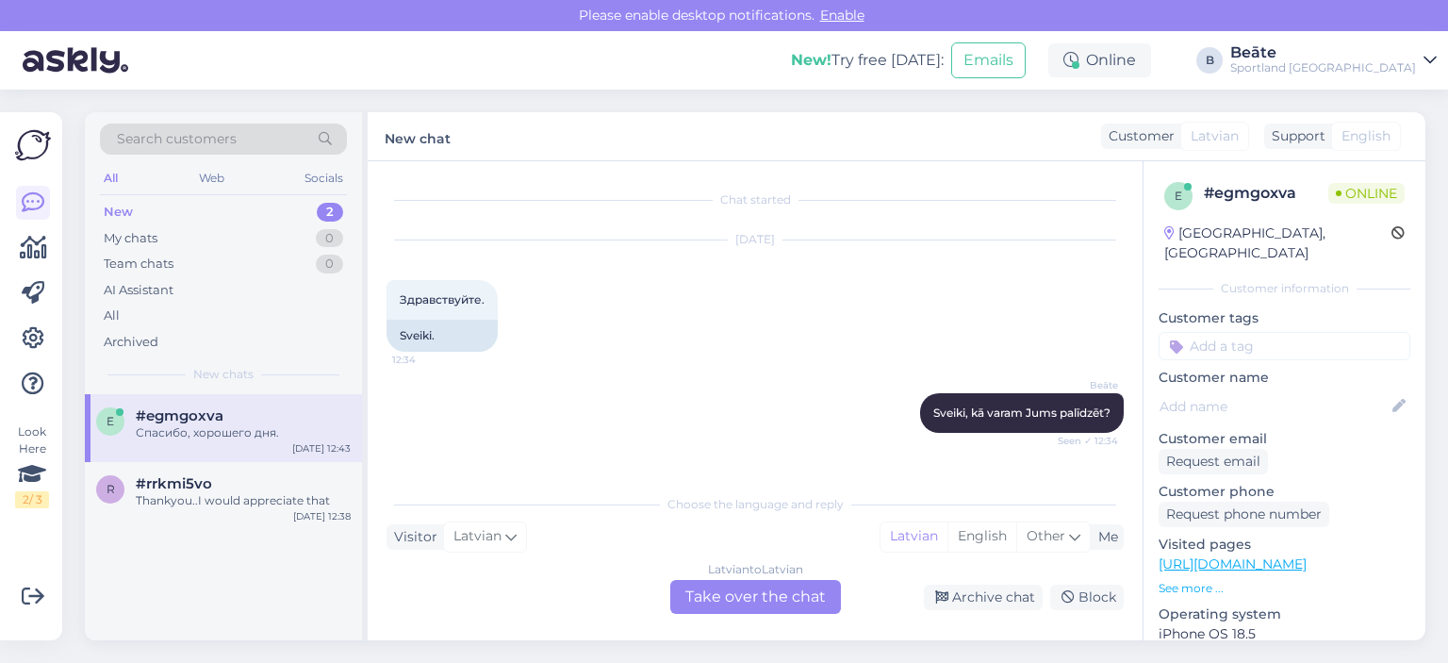
scroll to position [443, 0]
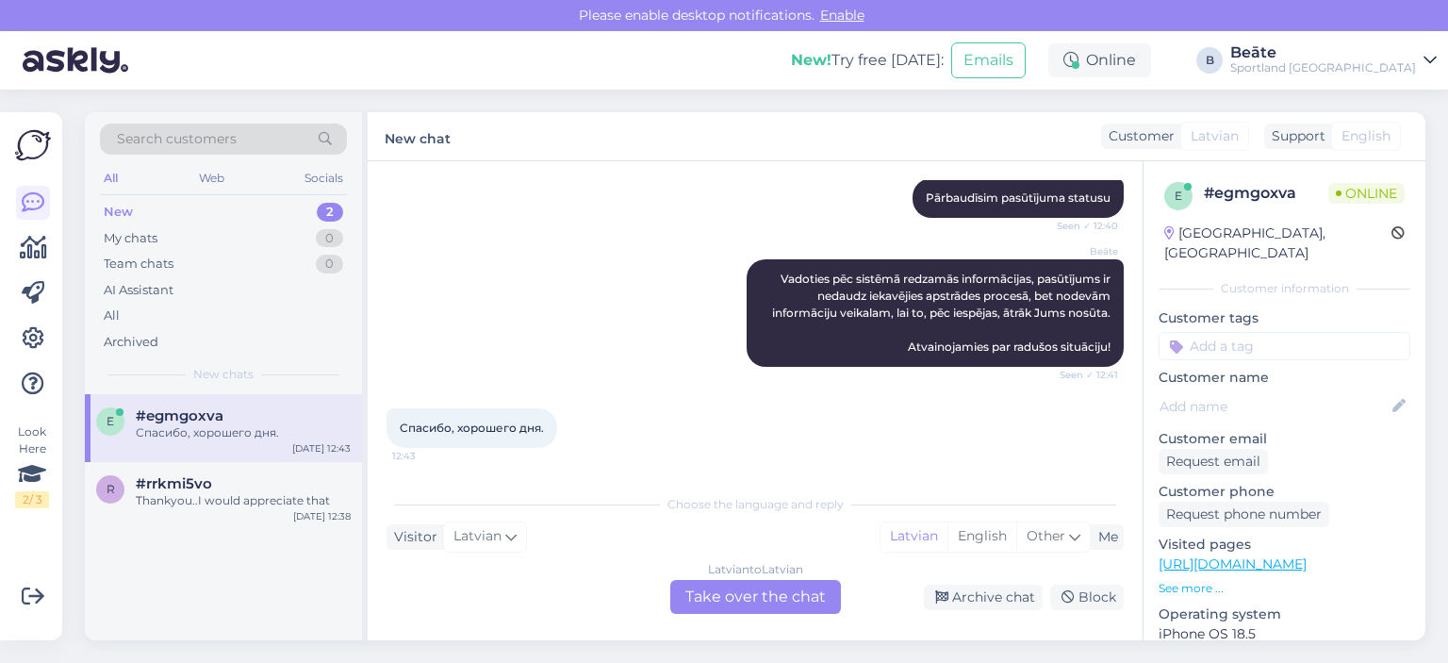
click at [712, 598] on div "Latvian to Latvian Take over the chat" at bounding box center [755, 597] width 171 height 34
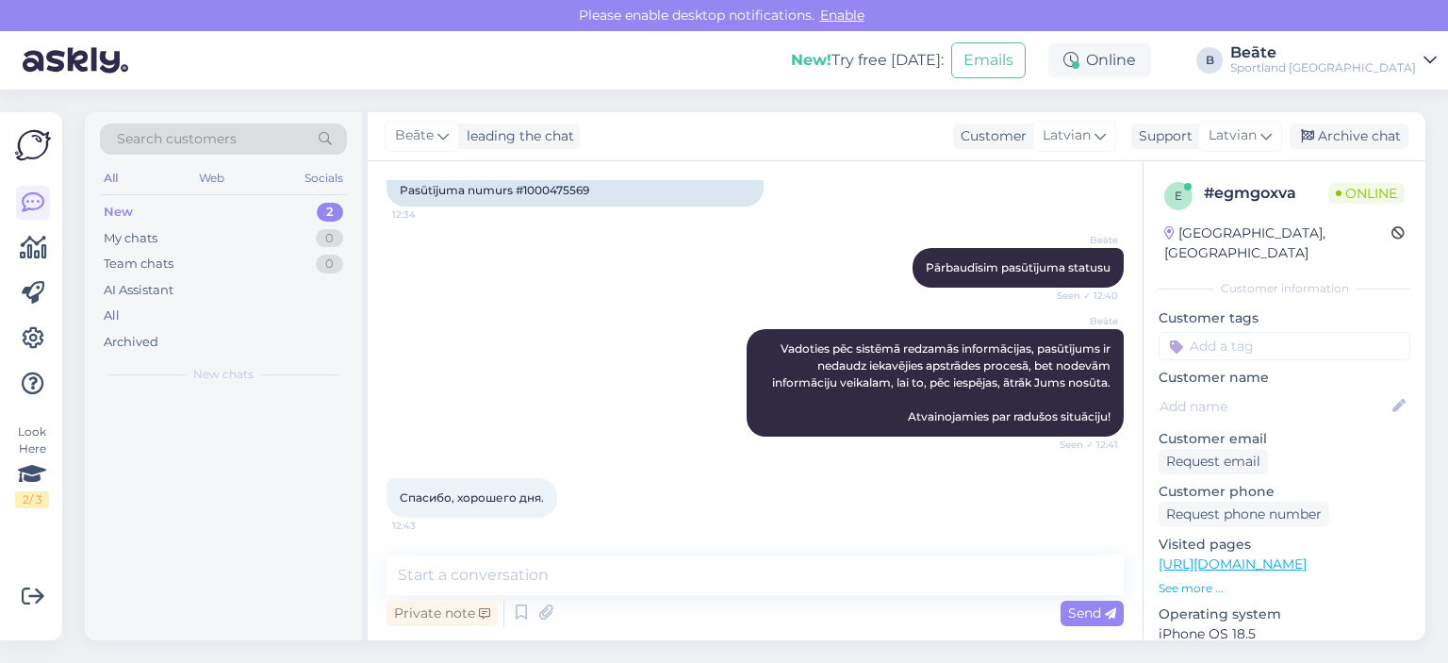
scroll to position [373, 0]
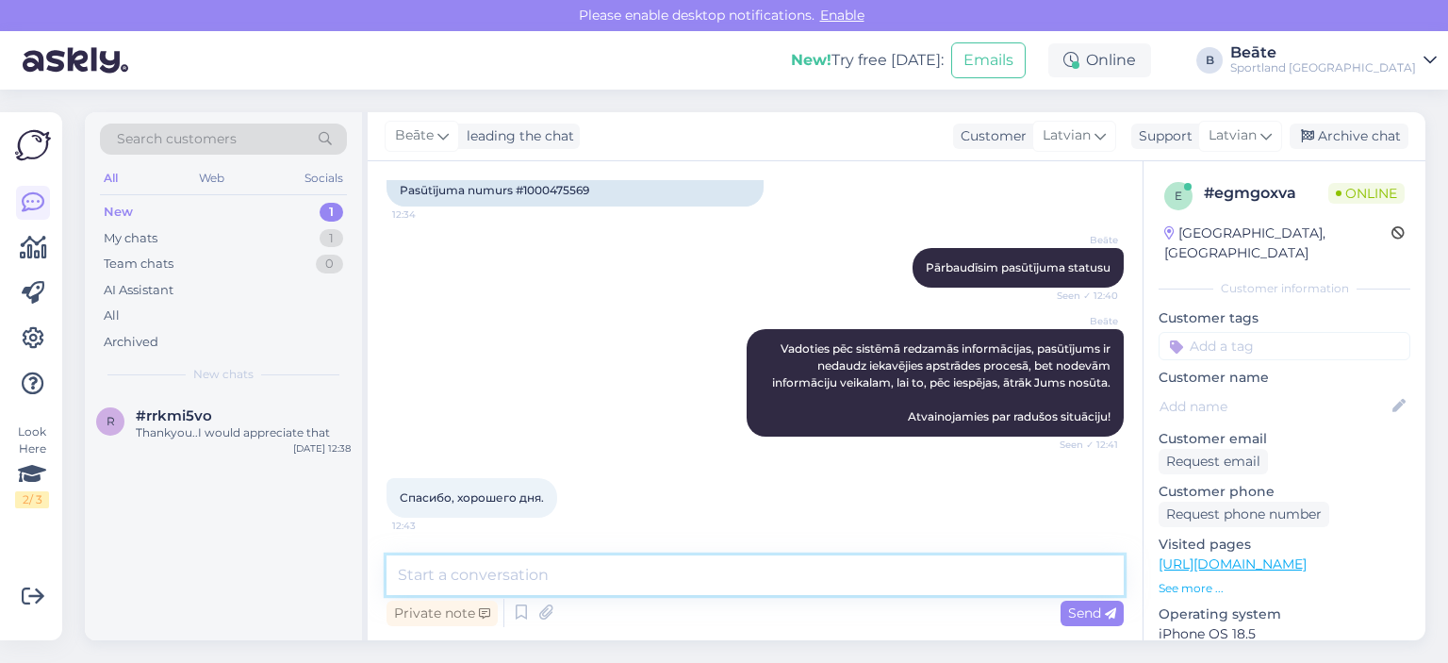
click at [682, 567] on textarea at bounding box center [754, 575] width 737 height 40
type textarea "Jums arī jauku dienu! :)"
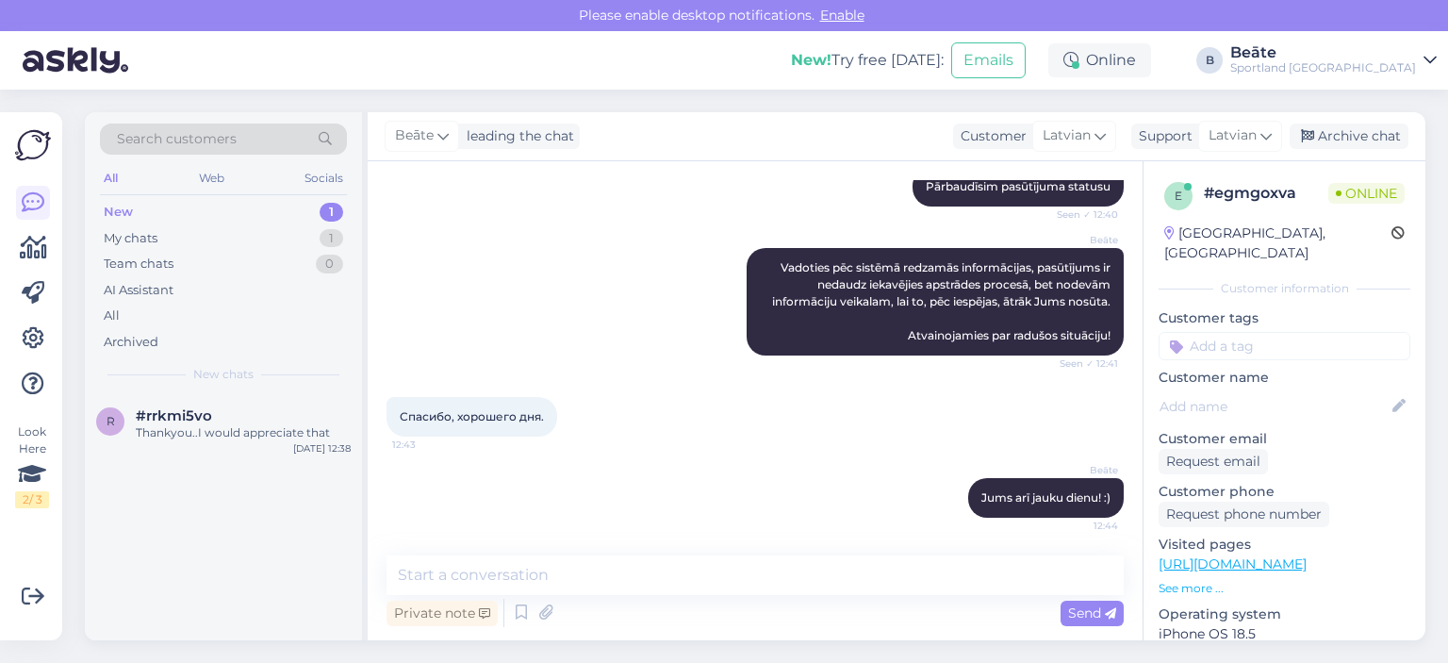
click at [1376, 150] on div "Beāte leading the chat Customer Latvian Arabic Belarusian Bulgarian Chinese Cze…" at bounding box center [896, 136] width 1057 height 49
click at [1383, 131] on div "Archive chat" at bounding box center [1348, 135] width 119 height 25
